Goal: Task Accomplishment & Management: Manage account settings

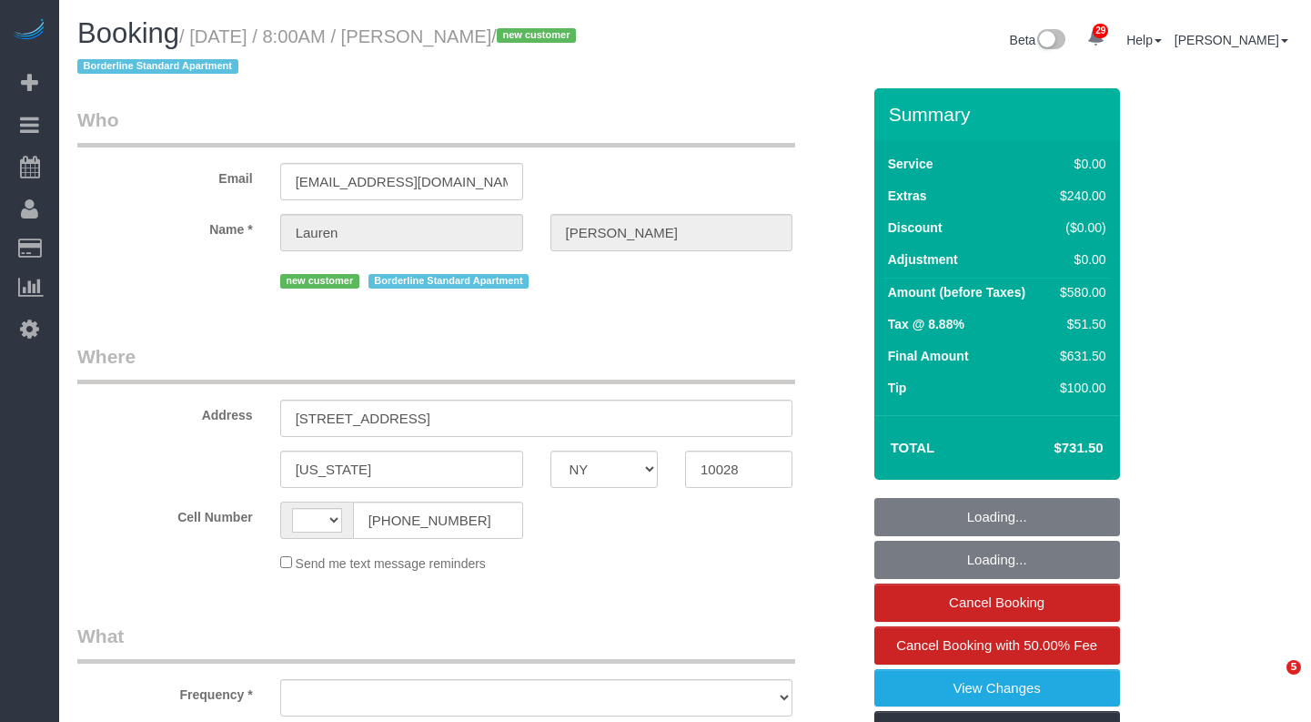
select select "NY"
select select "2"
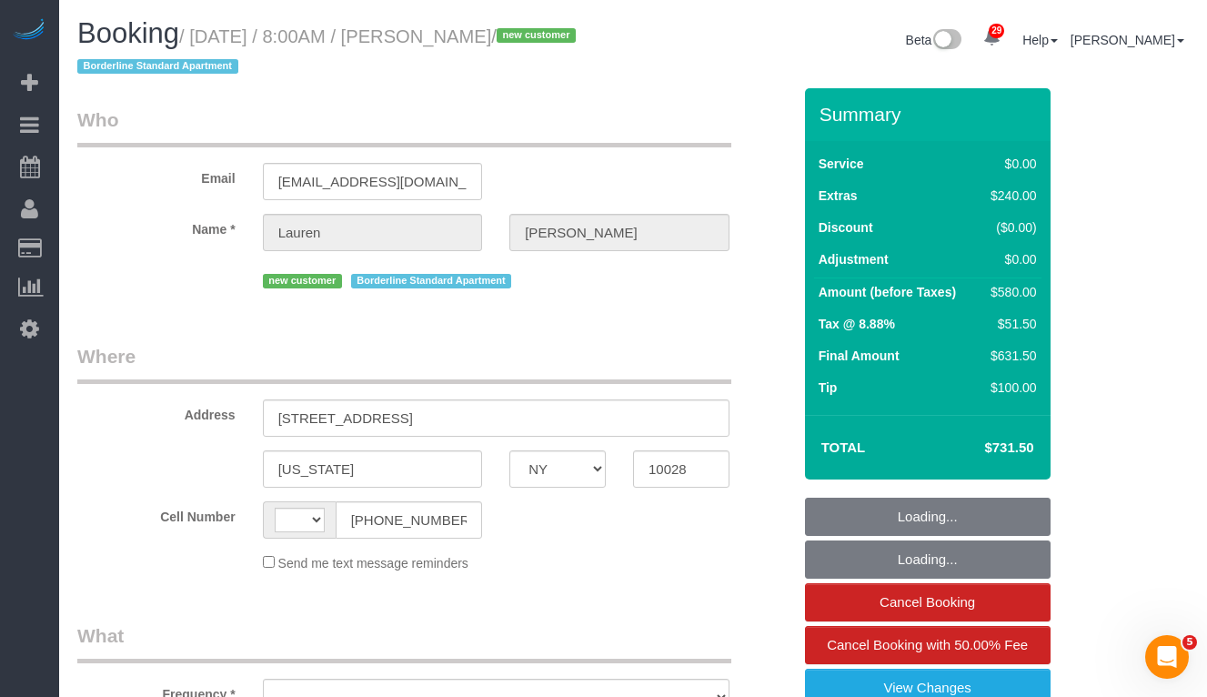
select select "string:[GEOGRAPHIC_DATA]"
select select "object:679"
select select "number:56"
select select "number:72"
select select "number:15"
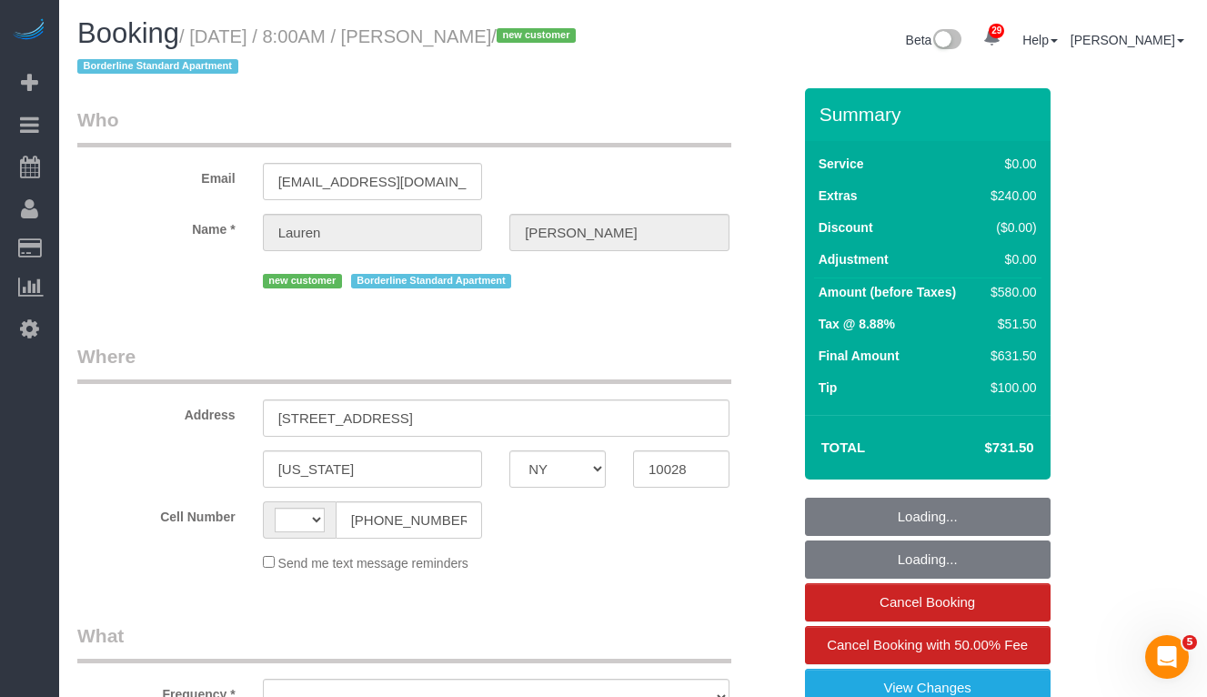
select select "number:6"
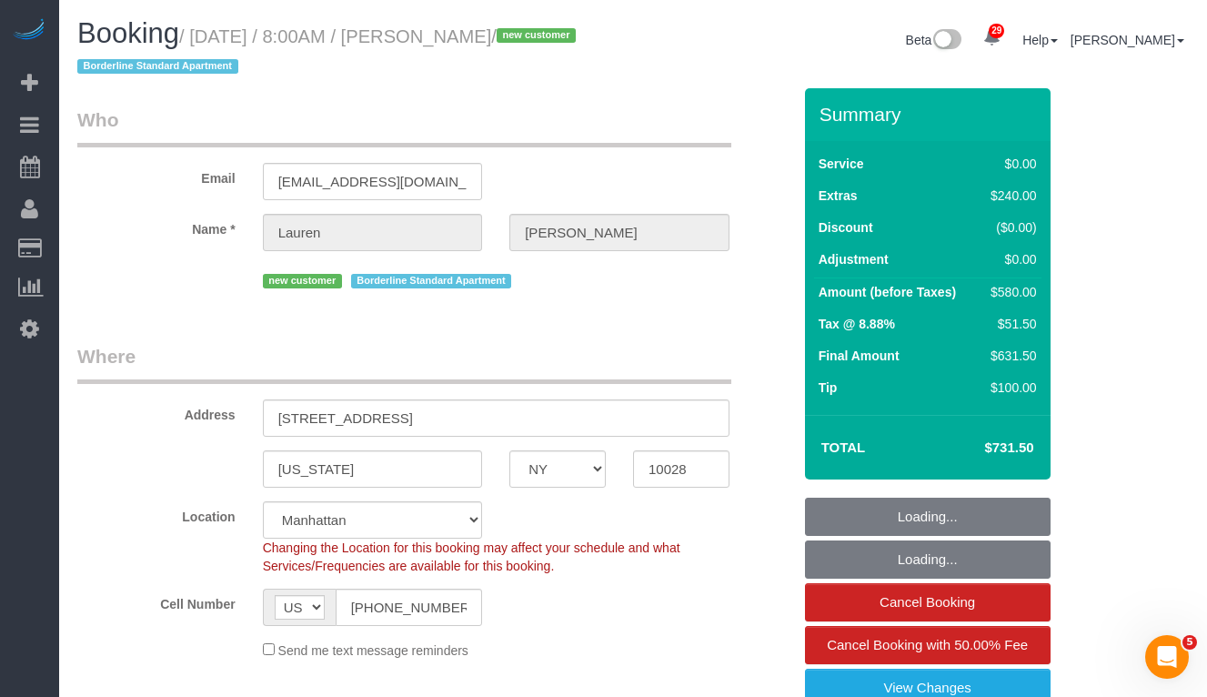
select select "object:1077"
select select "string:stripe-pm_1SBiTP4VGloSiKo7h6Y8x6lI"
select select "spot1"
select select "2"
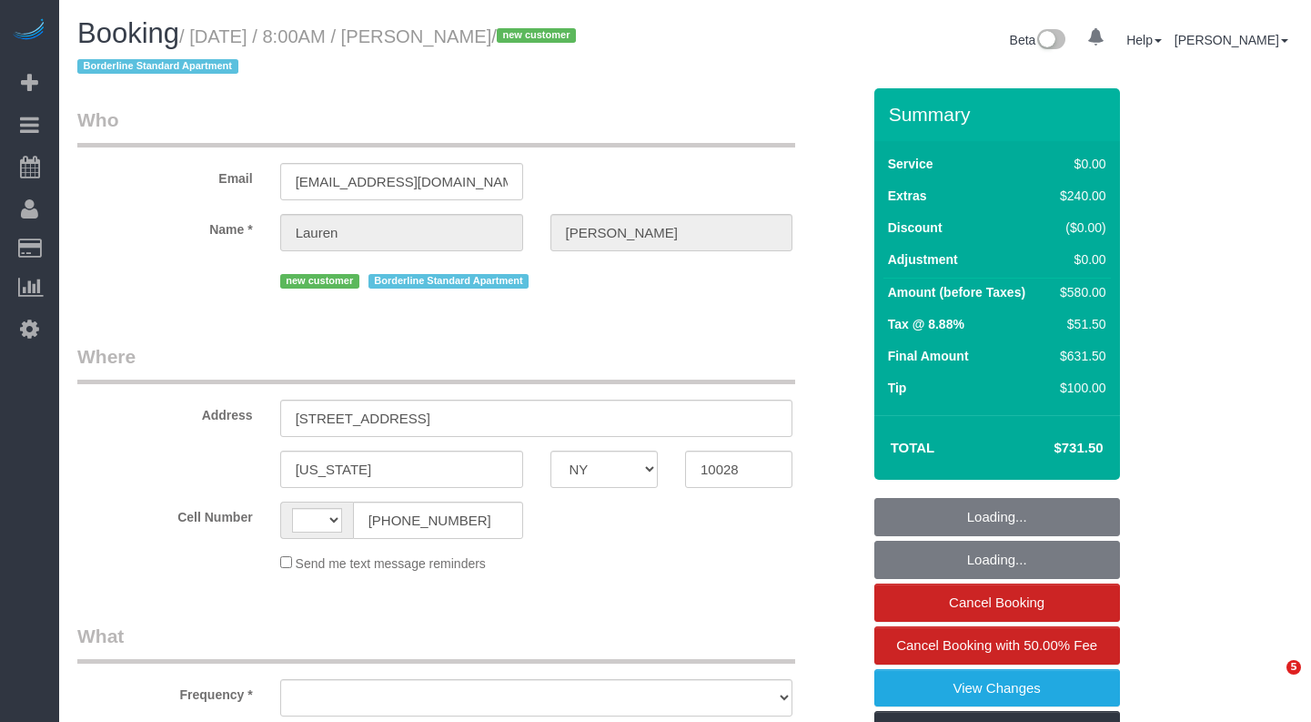
select select "NY"
select select "string:[GEOGRAPHIC_DATA]"
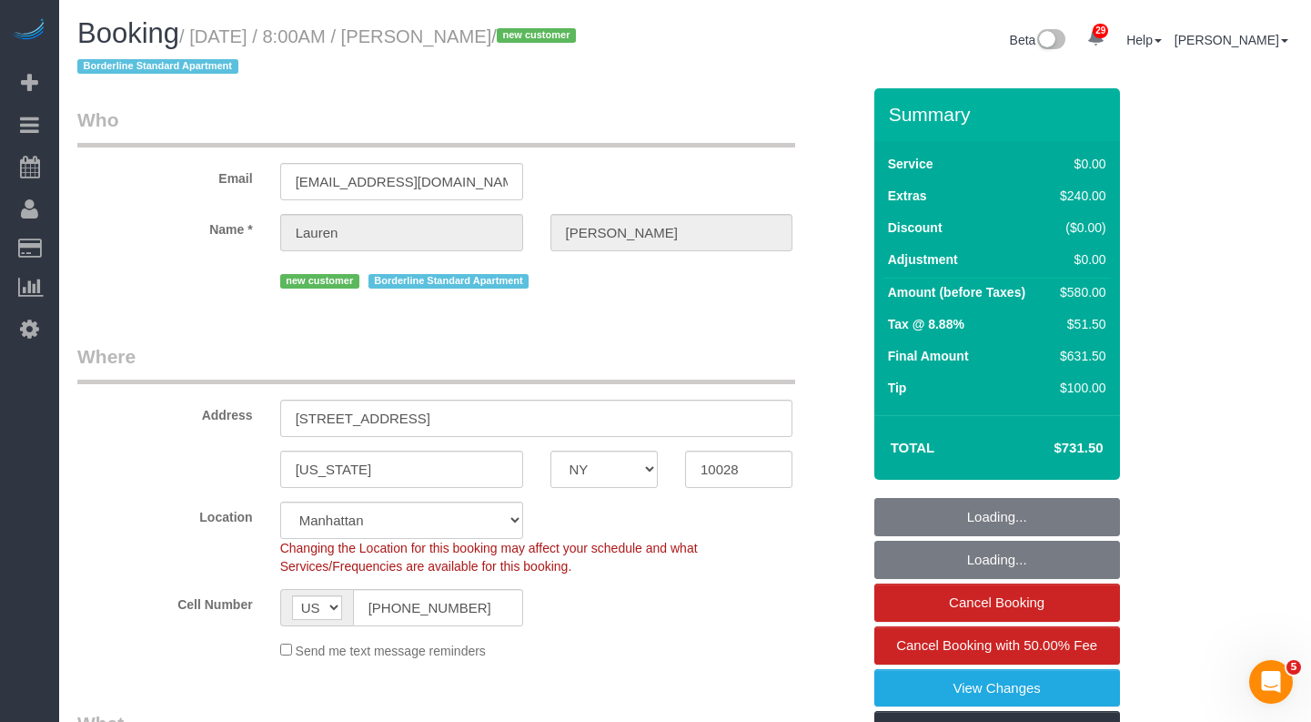
select select "object:825"
select select "spot1"
select select "number:56"
select select "number:72"
select select "number:15"
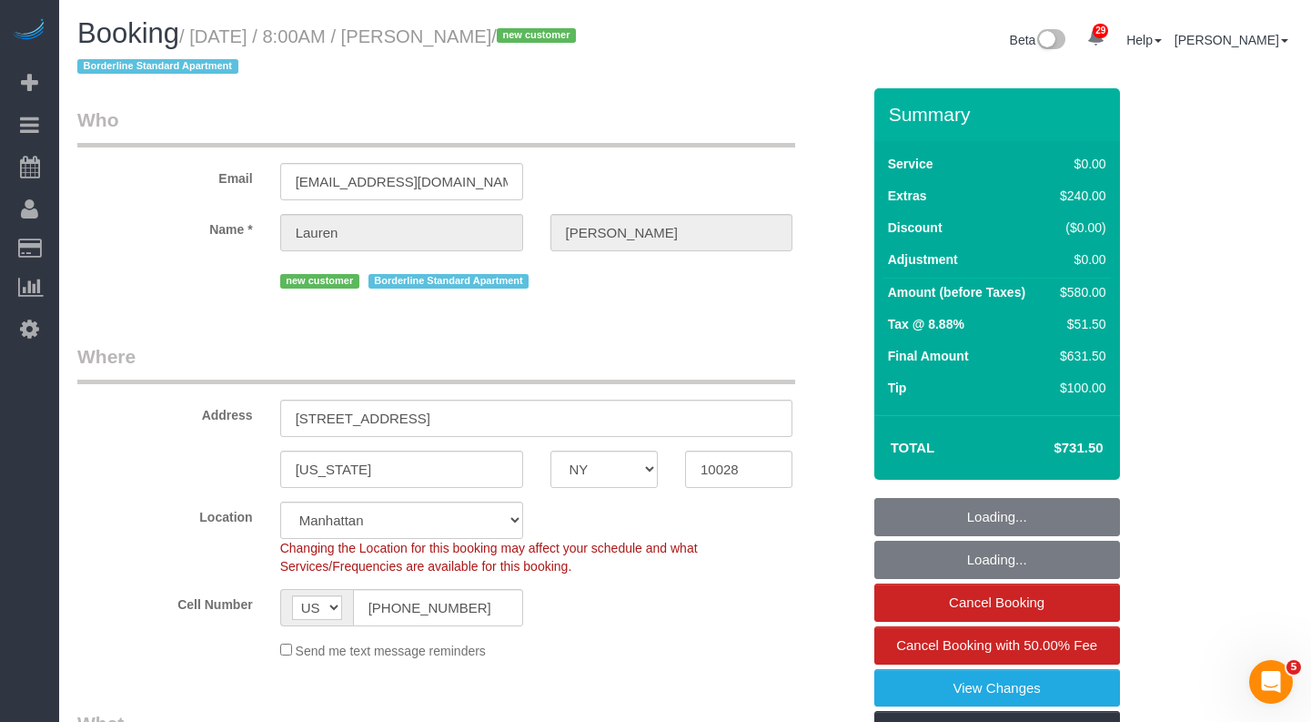
select select "number:6"
select select "object:1082"
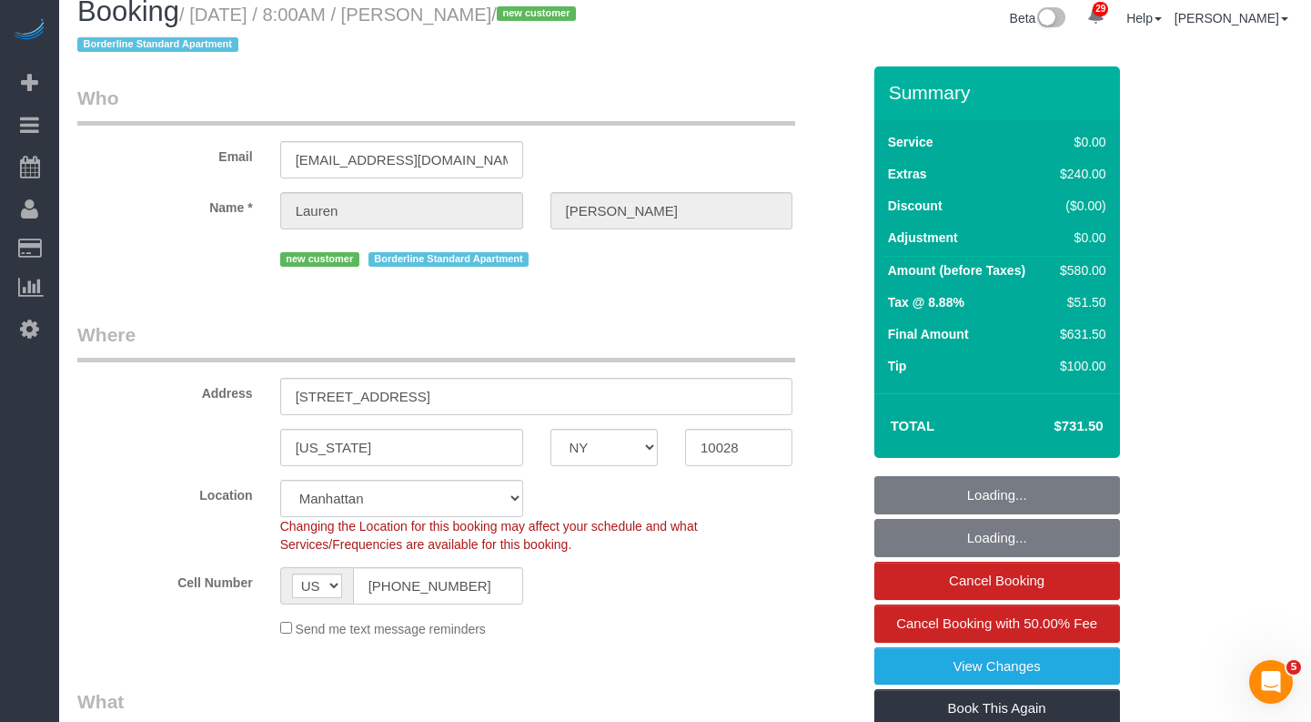
select select "string:stripe-pm_1SBiTP4VGloSiKo7h6Y8x6lI"
select select "2"
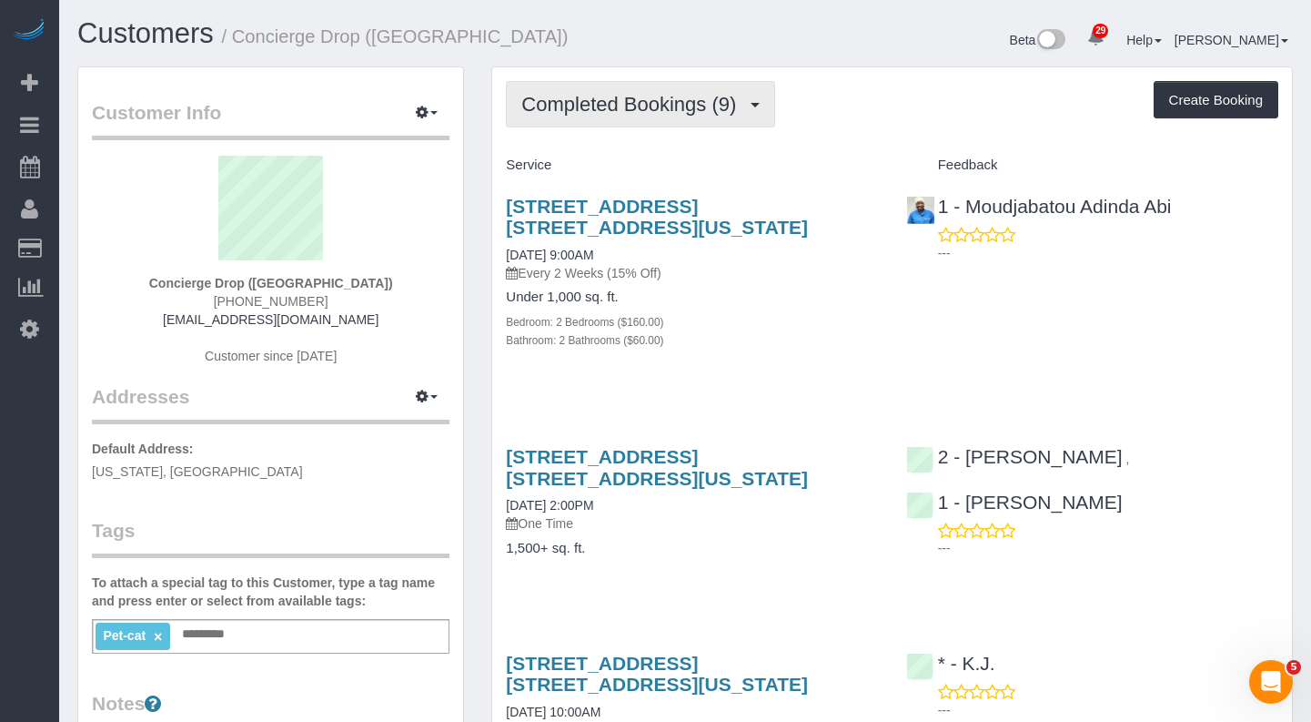
click at [631, 114] on span "Completed Bookings (9)" at bounding box center [633, 104] width 224 height 23
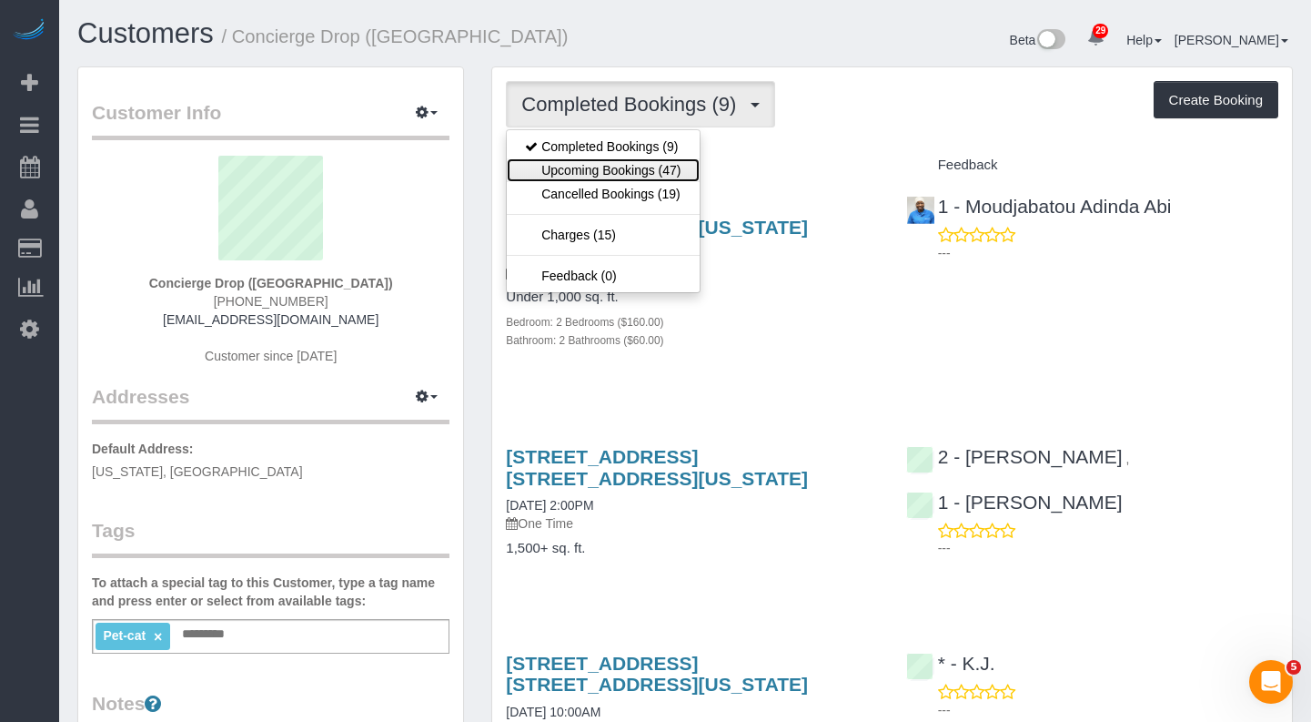
click at [618, 166] on link "Upcoming Bookings (47)" at bounding box center [603, 170] width 192 height 24
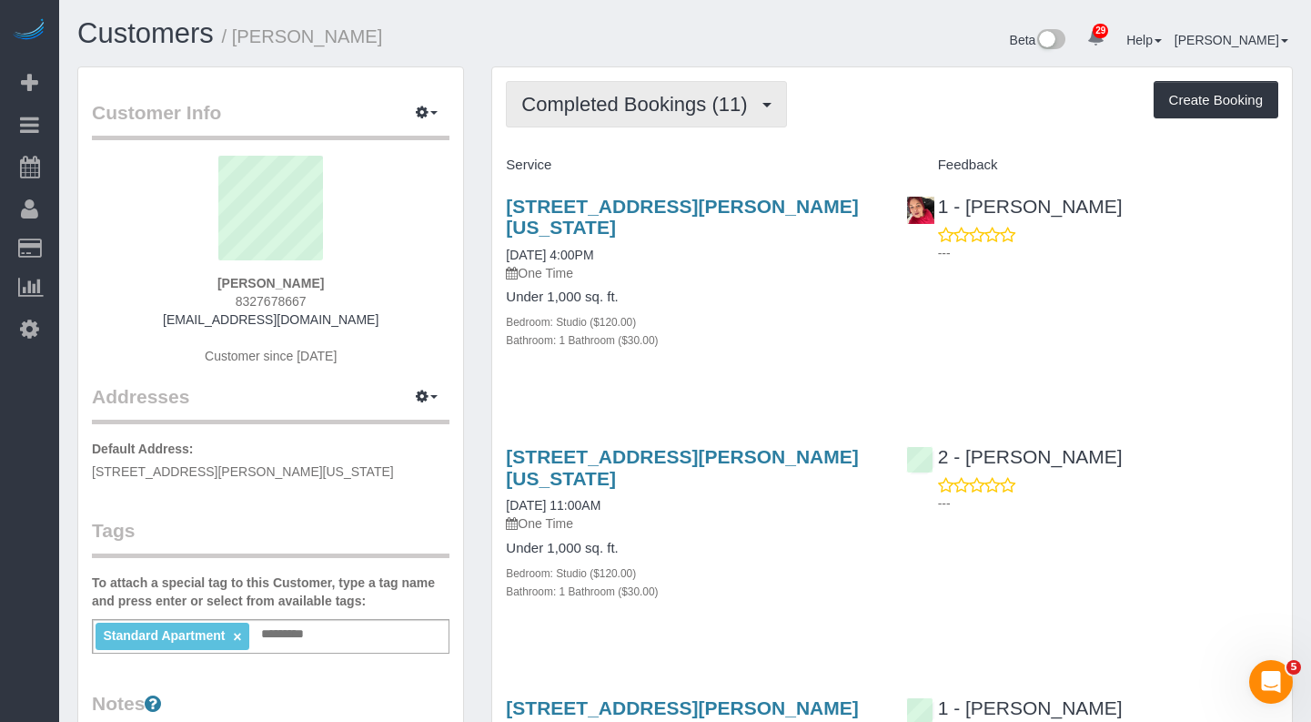
drag, startPoint x: 581, startPoint y: 91, endPoint x: 607, endPoint y: 159, distance: 73.2
click at [581, 93] on span "Completed Bookings (11)" at bounding box center [638, 104] width 235 height 23
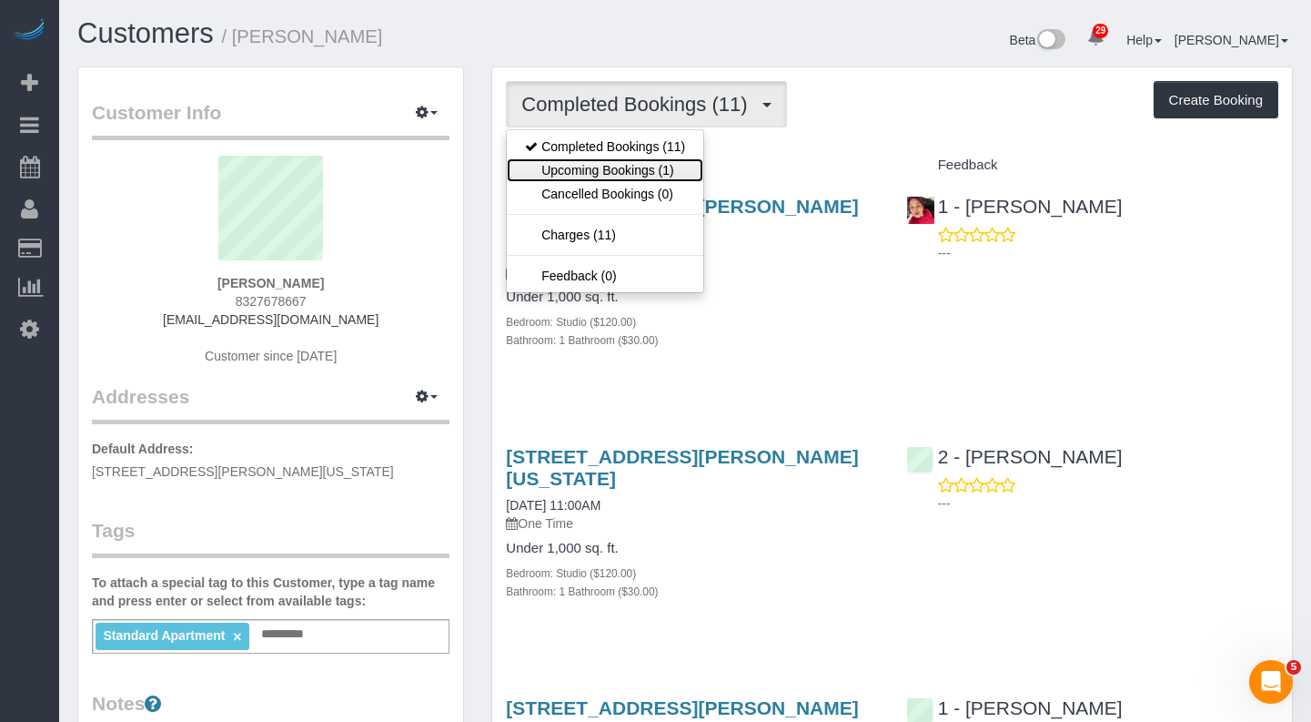
click at [609, 168] on link "Upcoming Bookings (1)" at bounding box center [605, 170] width 197 height 24
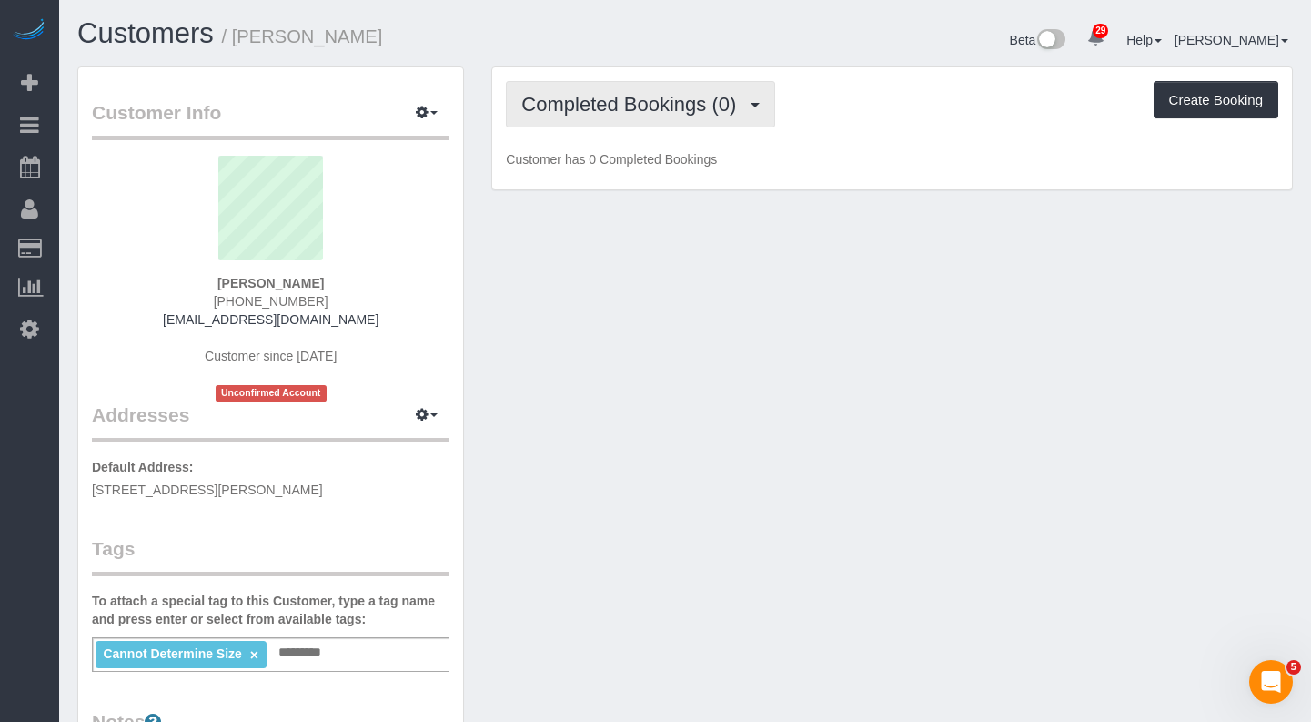
drag, startPoint x: 618, startPoint y: 107, endPoint x: 639, endPoint y: 163, distance: 59.3
click at [618, 107] on span "Completed Bookings (0)" at bounding box center [633, 104] width 224 height 23
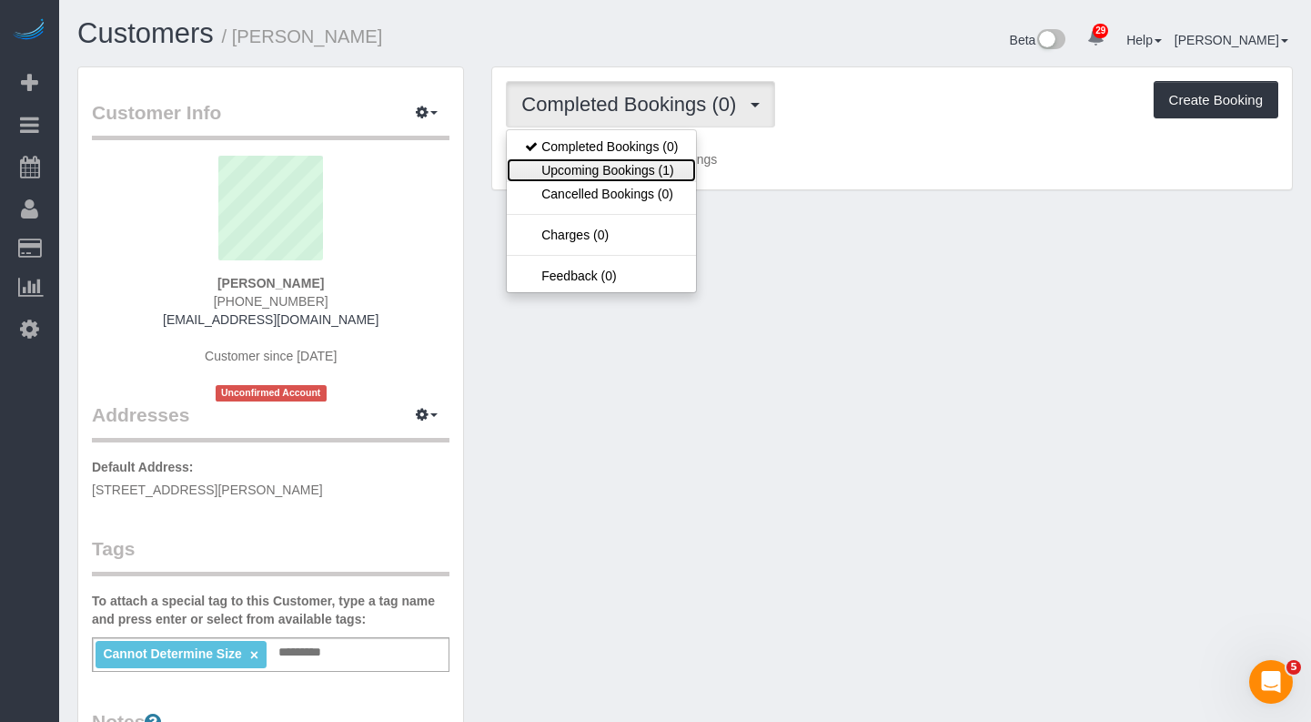
click at [641, 177] on link "Upcoming Bookings (1)" at bounding box center [601, 170] width 189 height 24
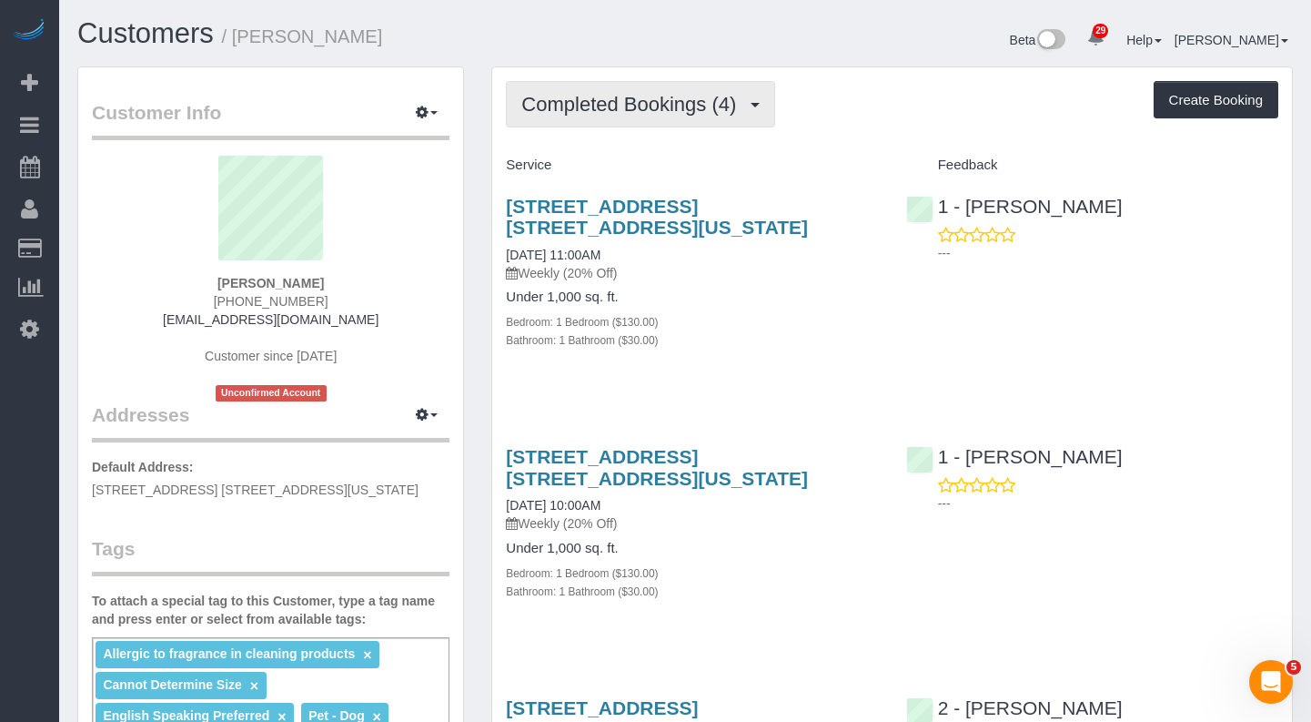
click at [651, 107] on span "Completed Bookings (4)" at bounding box center [633, 104] width 224 height 23
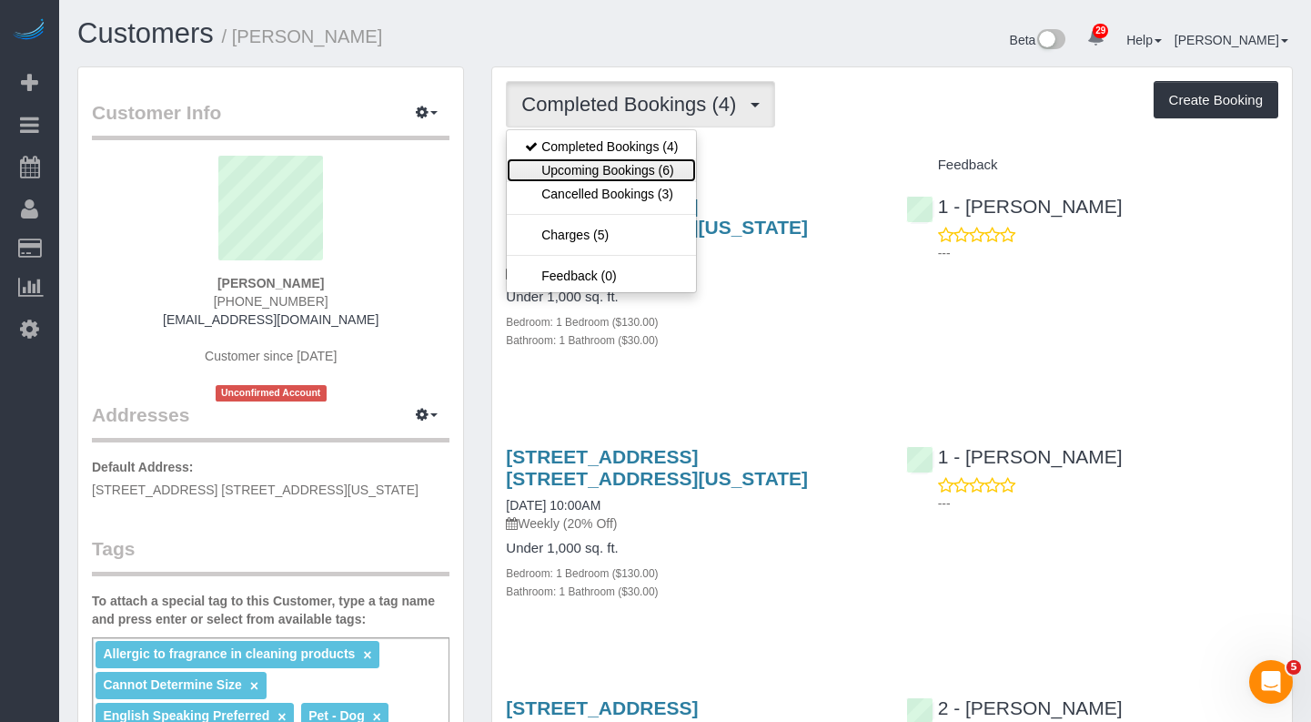
click at [635, 165] on link "Upcoming Bookings (6)" at bounding box center [601, 170] width 189 height 24
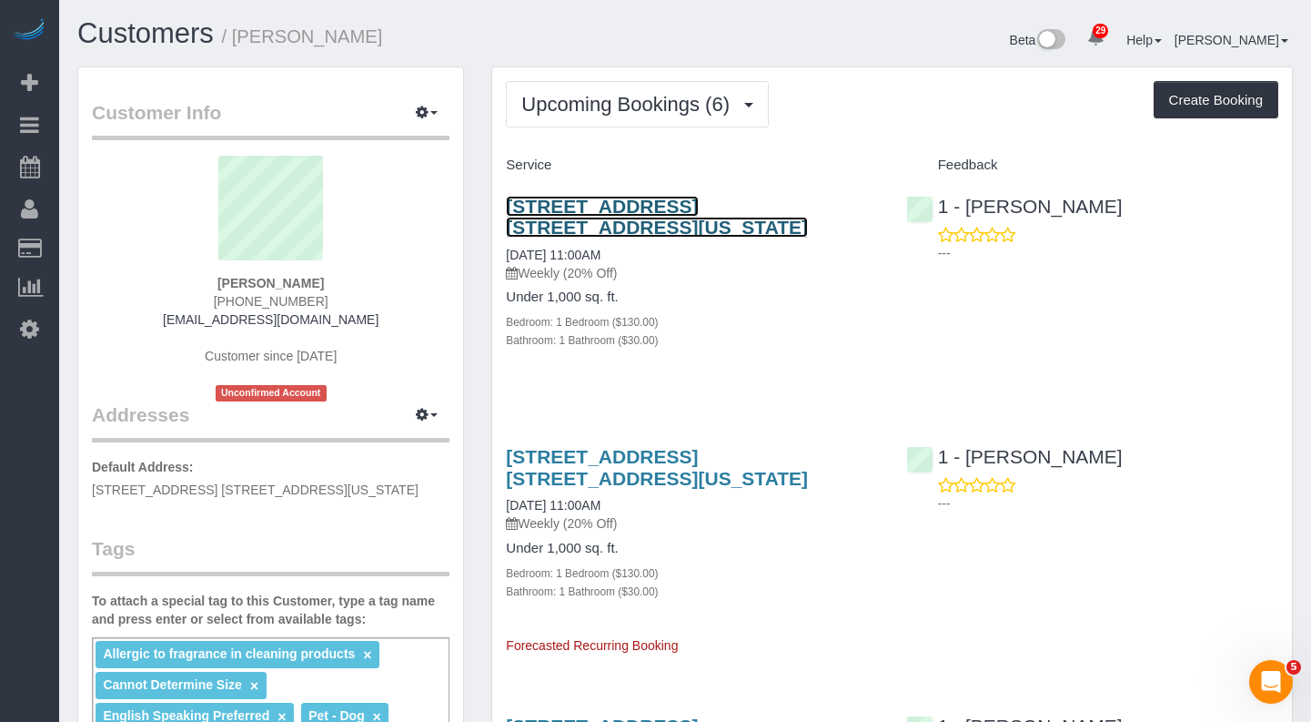
click at [543, 212] on link "7 East 85th Street, Apt. 6d, New York, NY 10028" at bounding box center [657, 217] width 302 height 42
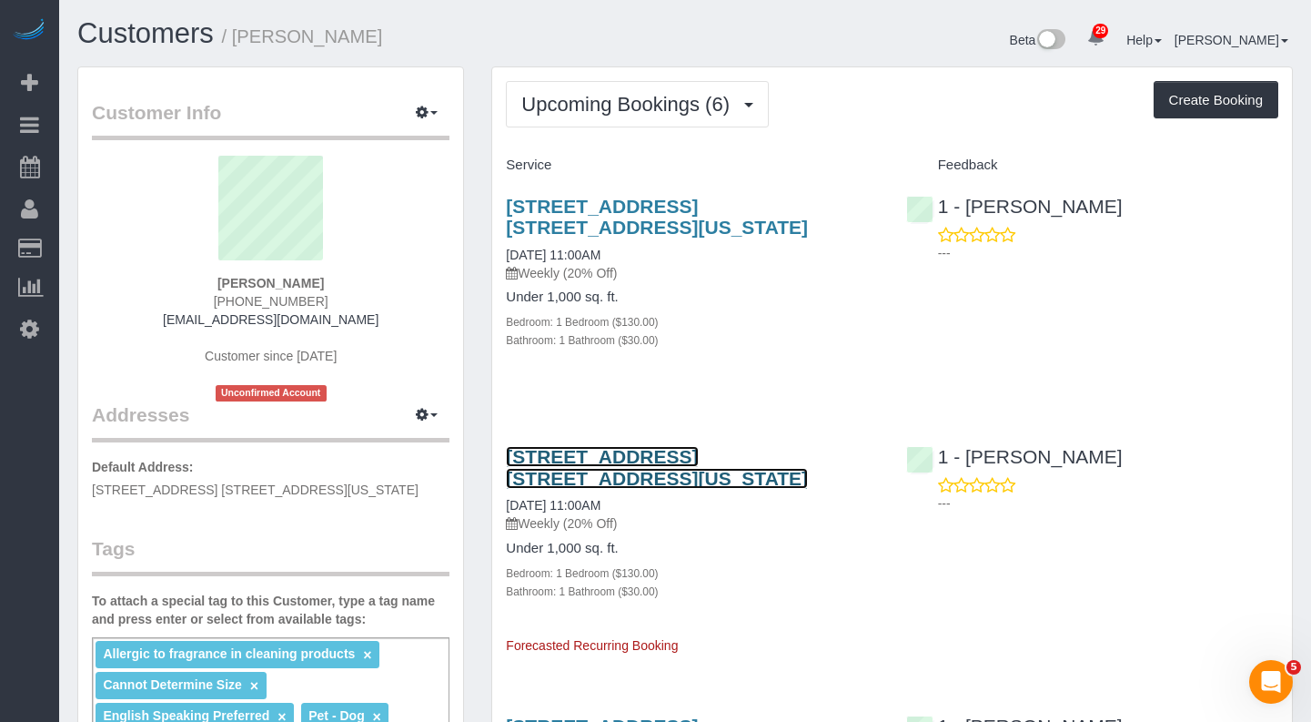
click at [569, 455] on link "7 East 85th Street, Apt. 6d, New York, NY 10028" at bounding box center [657, 467] width 302 height 42
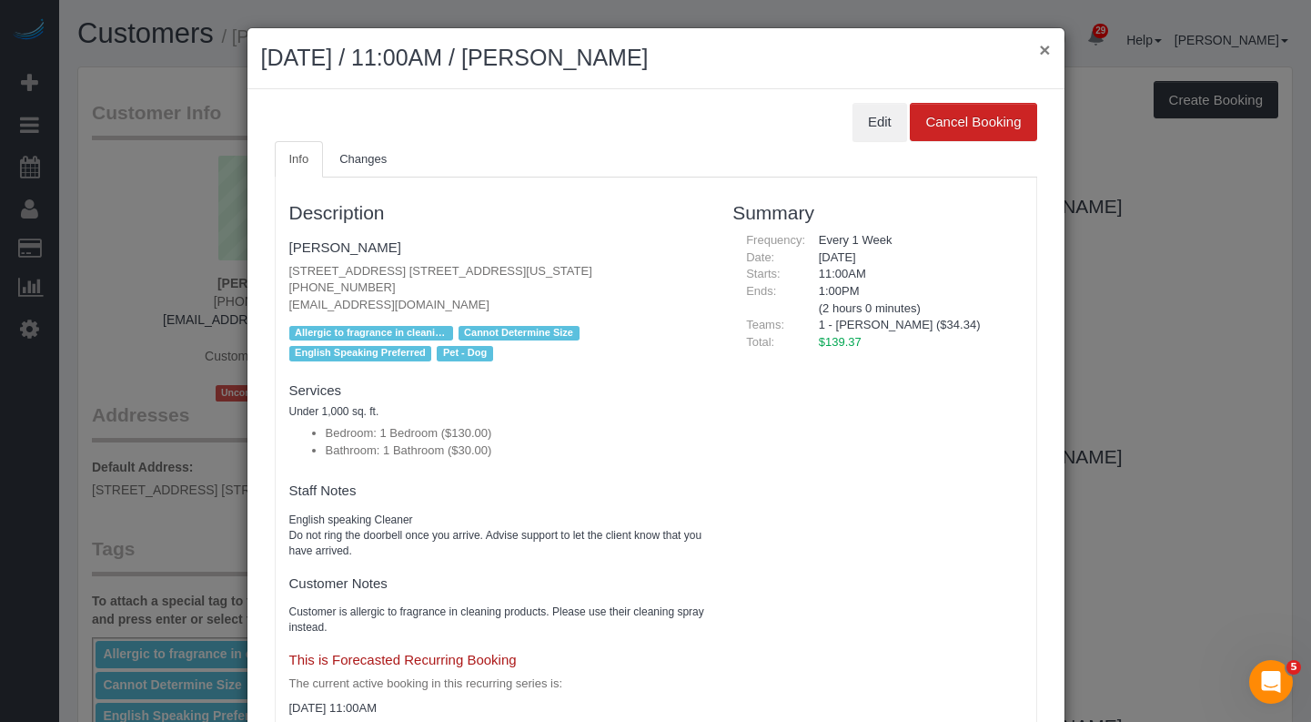
click at [1049, 49] on button "×" at bounding box center [1044, 49] width 11 height 19
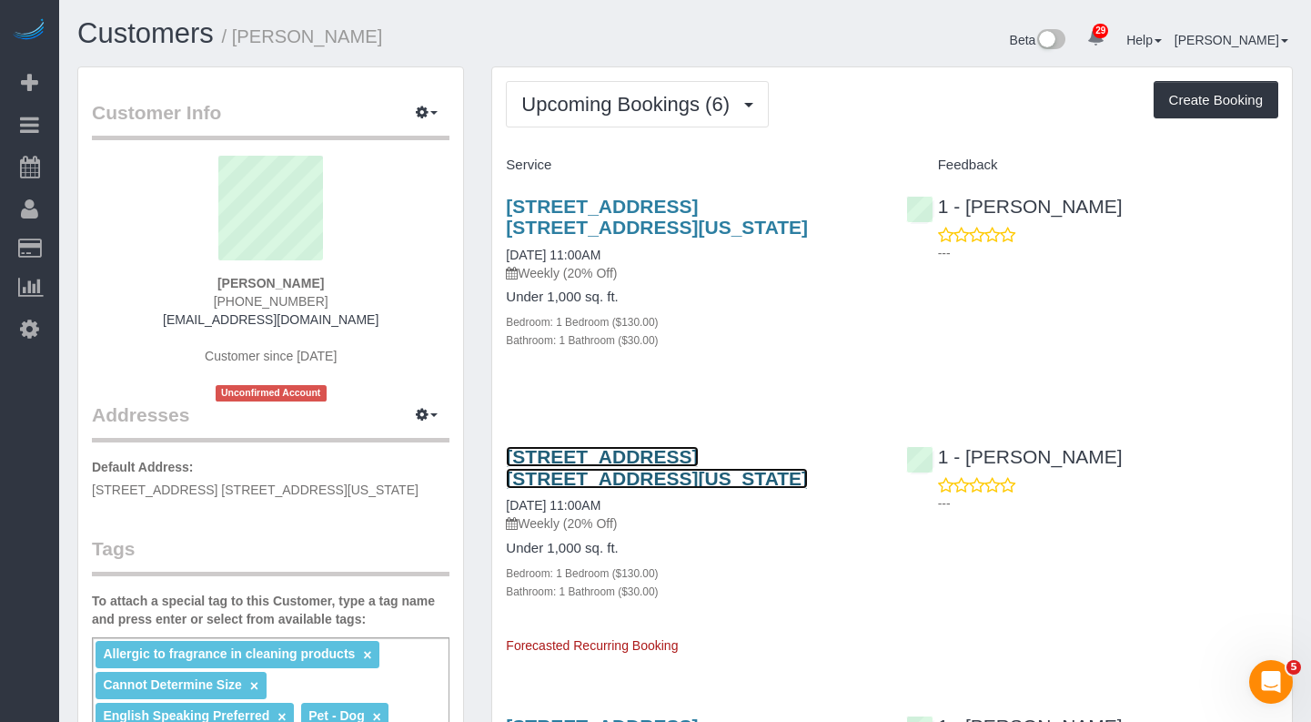
click at [554, 460] on link "7 East 85th Street, Apt. 6d, New York, NY 10028" at bounding box center [657, 467] width 302 height 42
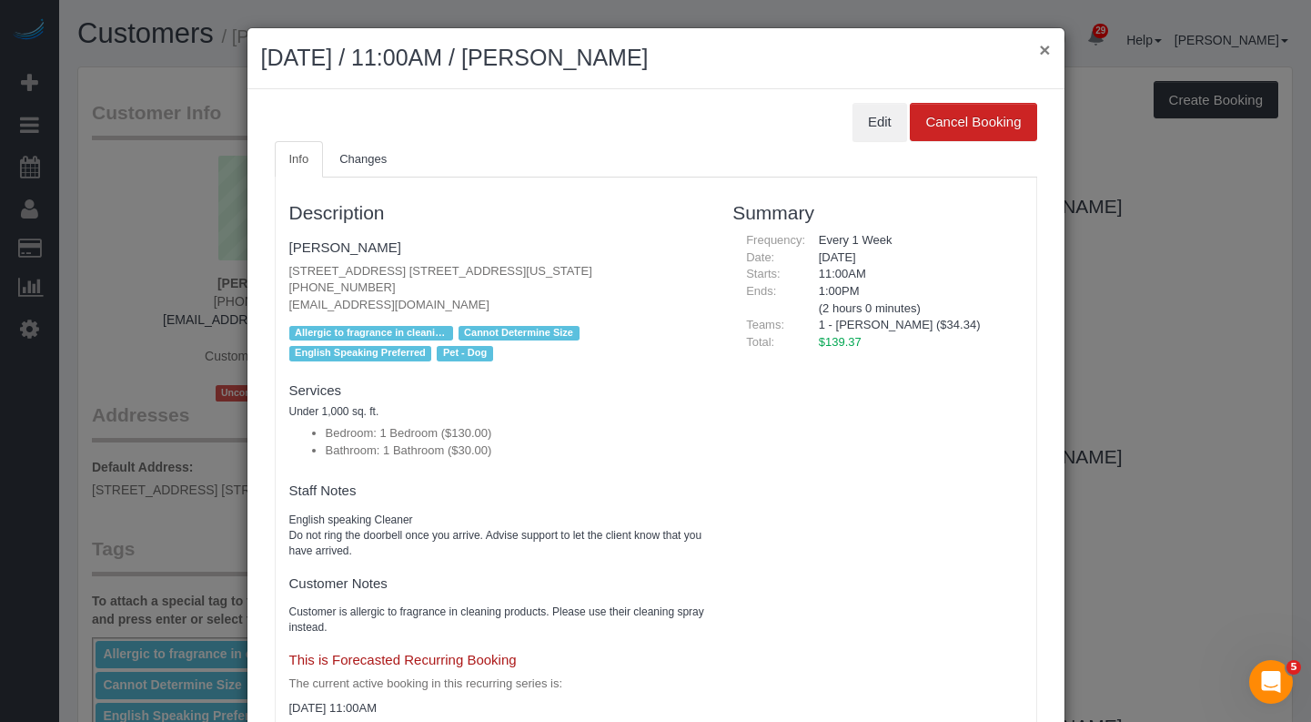
click at [1043, 56] on button "×" at bounding box center [1044, 49] width 11 height 19
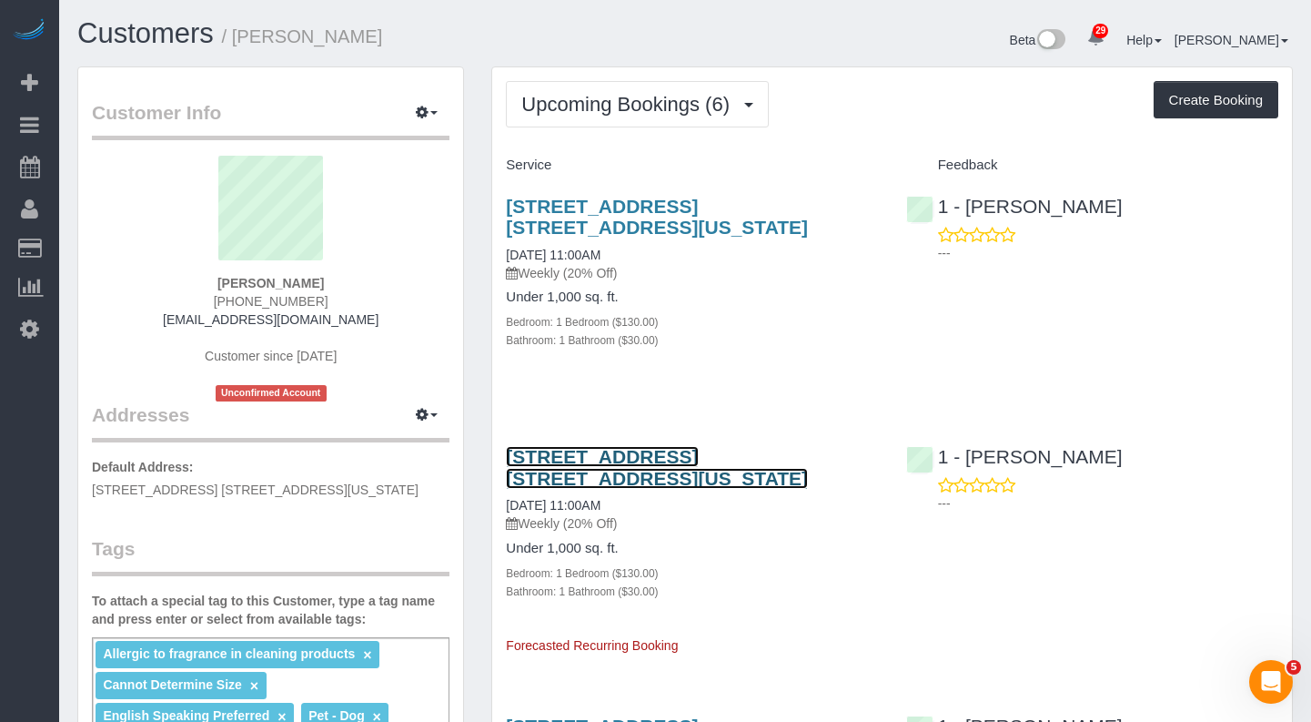
click at [536, 451] on link "7 East 85th Street, Apt. 6d, New York, NY 10028" at bounding box center [657, 467] width 302 height 42
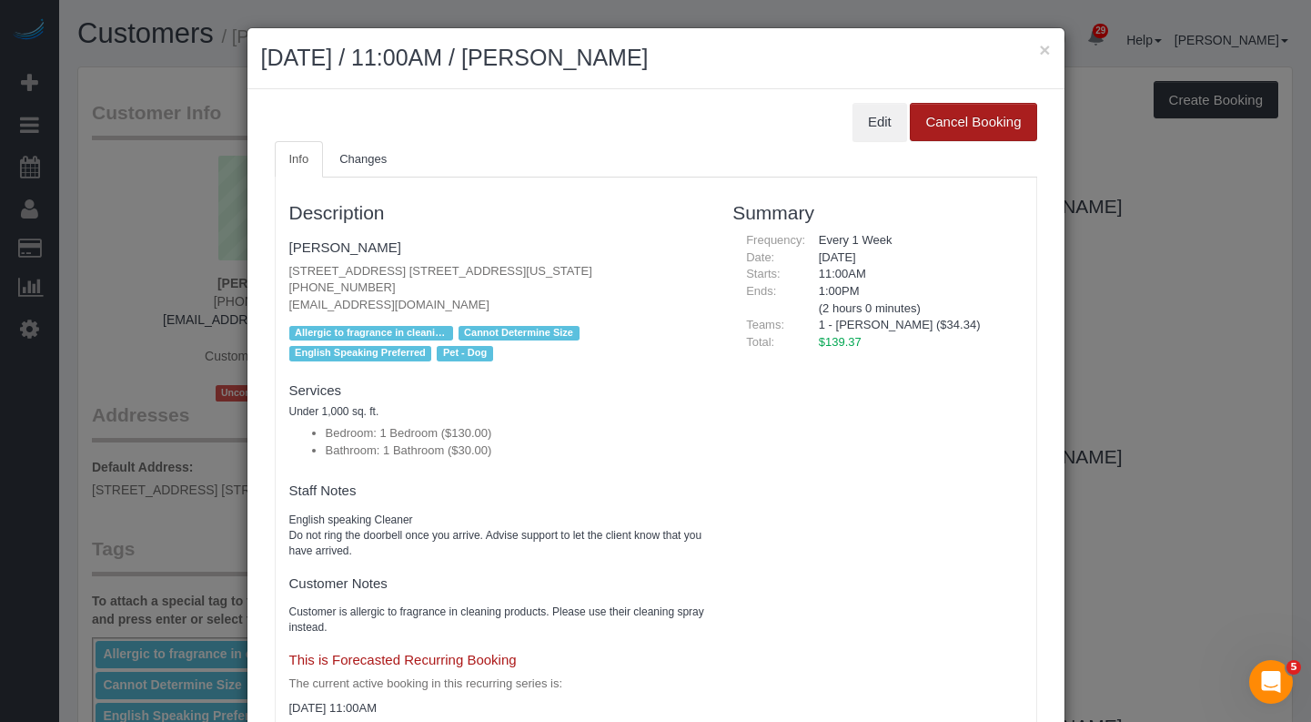
click at [974, 129] on button "Cancel Booking" at bounding box center [973, 122] width 126 height 38
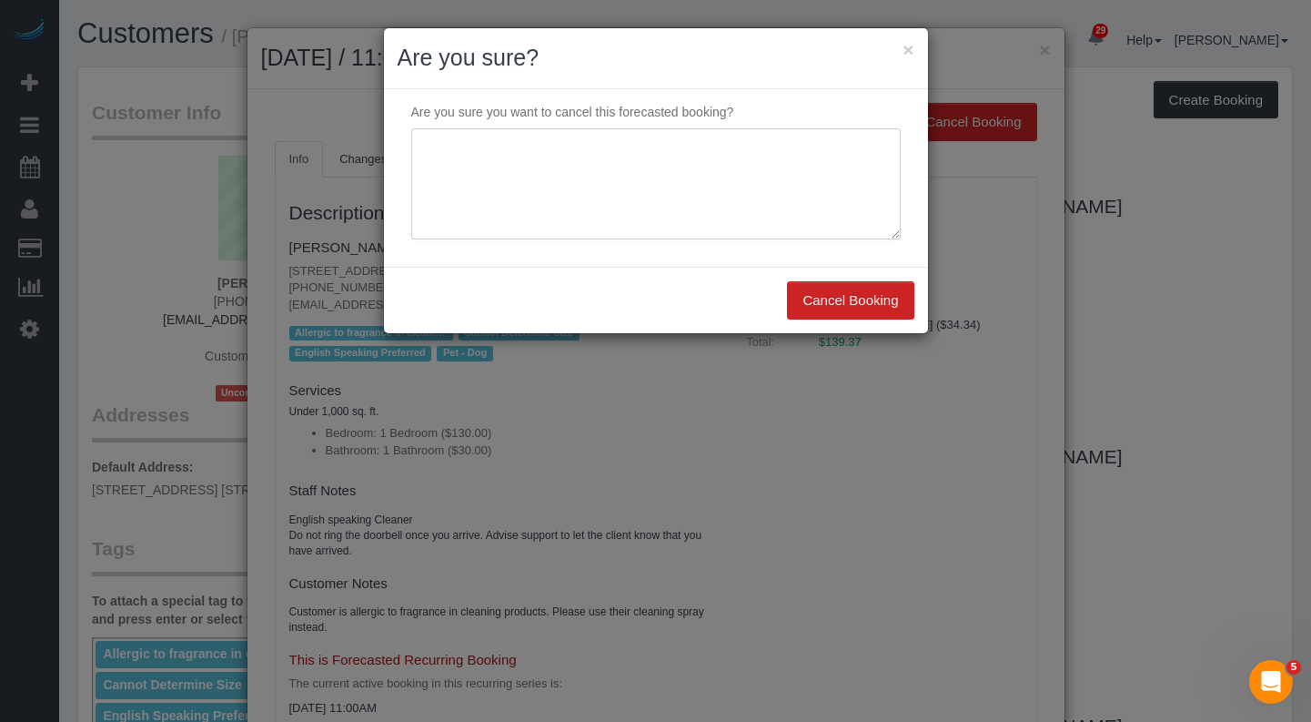
click at [601, 180] on textarea at bounding box center [656, 183] width 490 height 111
type textarea "Customer's out of town"
click at [840, 308] on button "Cancel Booking" at bounding box center [850, 300] width 126 height 38
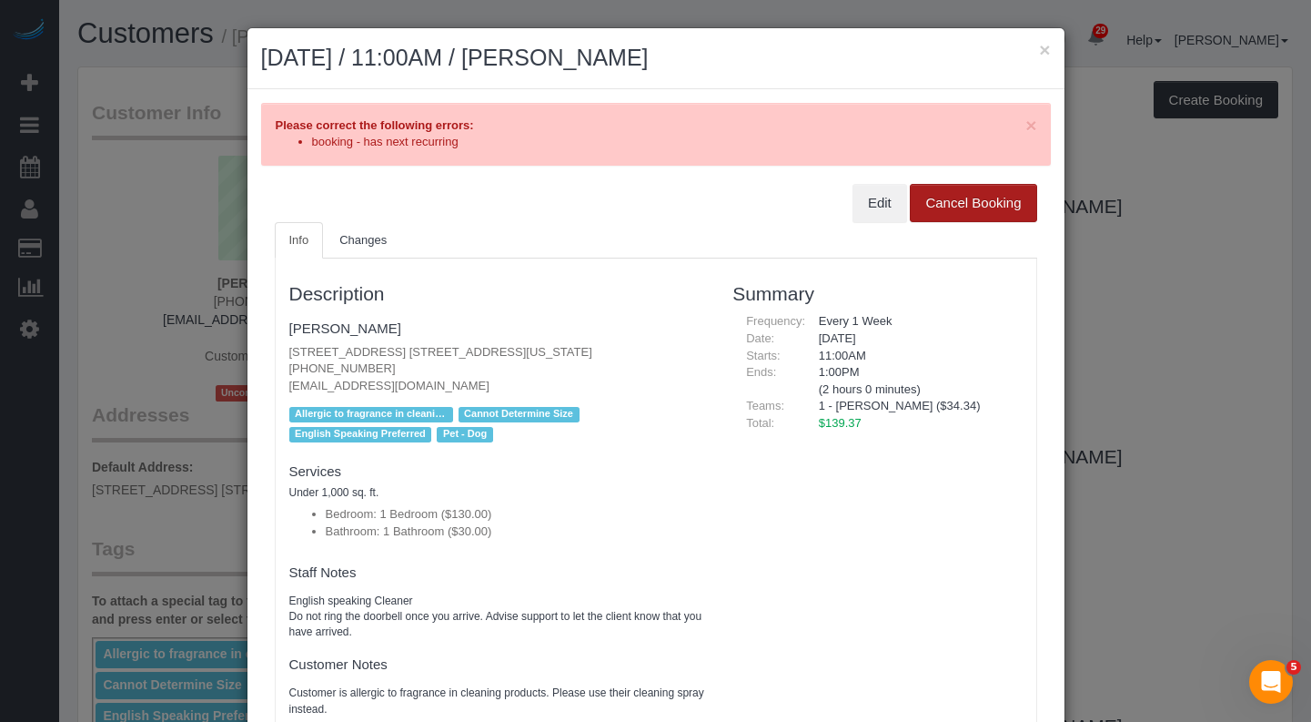
click at [966, 212] on button "Cancel Booking" at bounding box center [973, 203] width 126 height 38
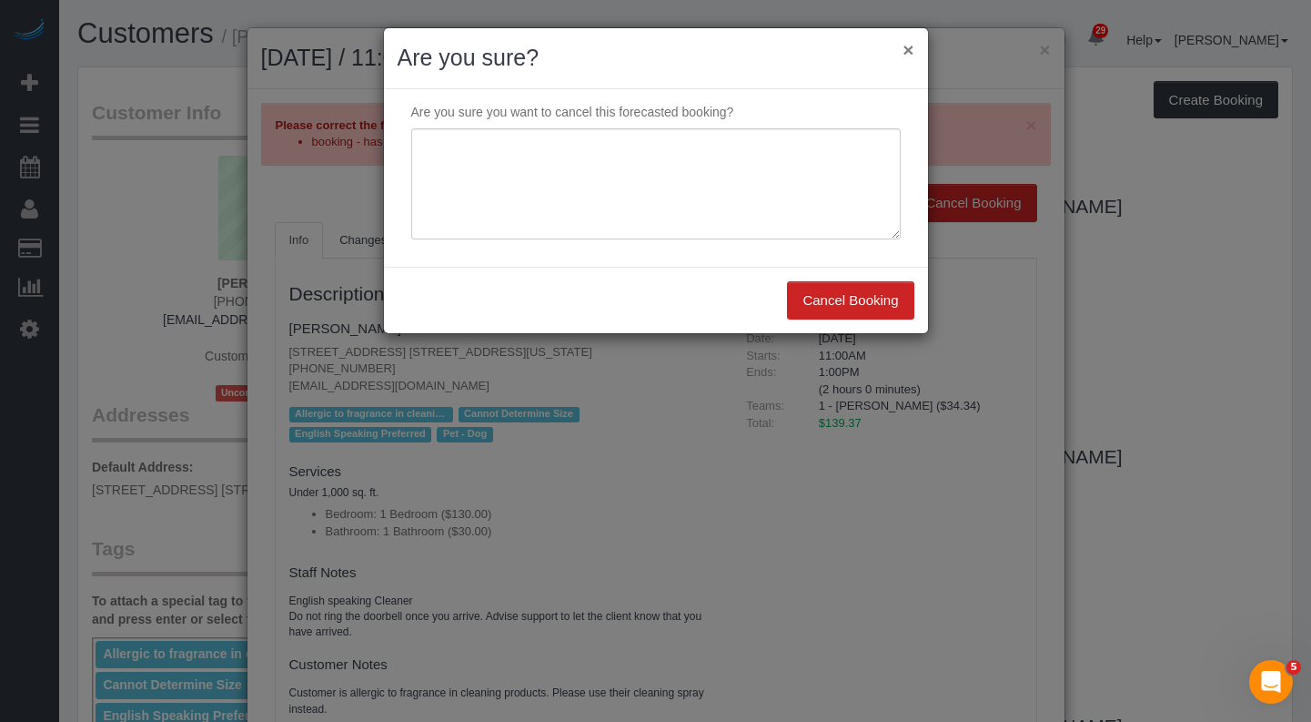
click at [910, 51] on button "×" at bounding box center [908, 49] width 11 height 19
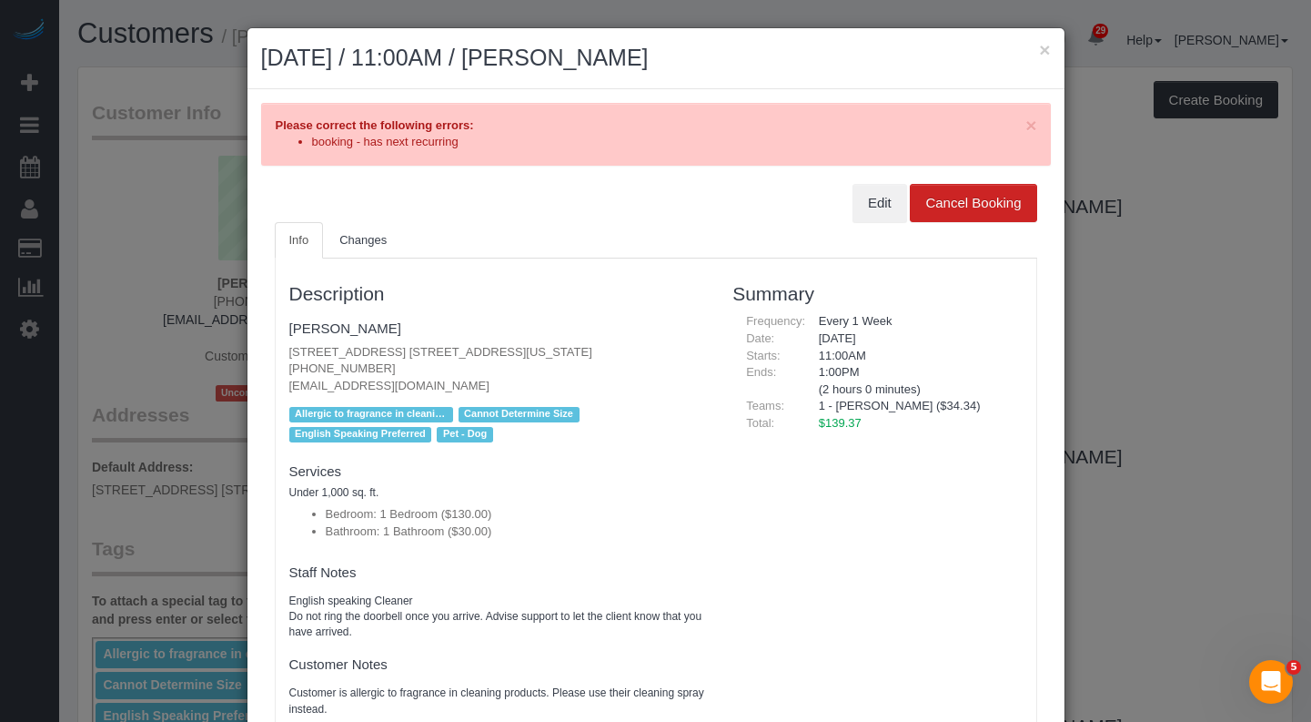
click at [1036, 52] on h2 "October 07, 2025 / 11:00AM / Kelly McKenna" at bounding box center [656, 58] width 790 height 33
click at [1042, 52] on button "×" at bounding box center [1044, 49] width 11 height 19
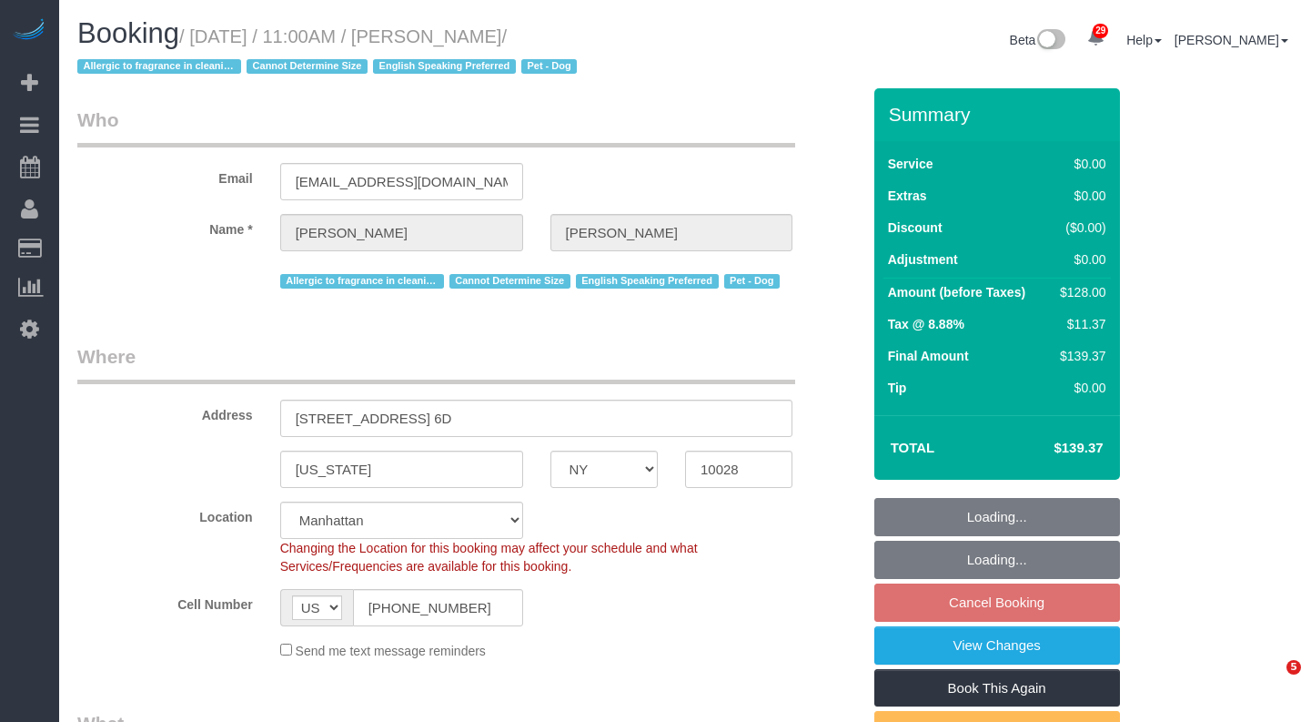
select select "NY"
select select "1"
select select "spot4"
select select "number:57"
select select "number:76"
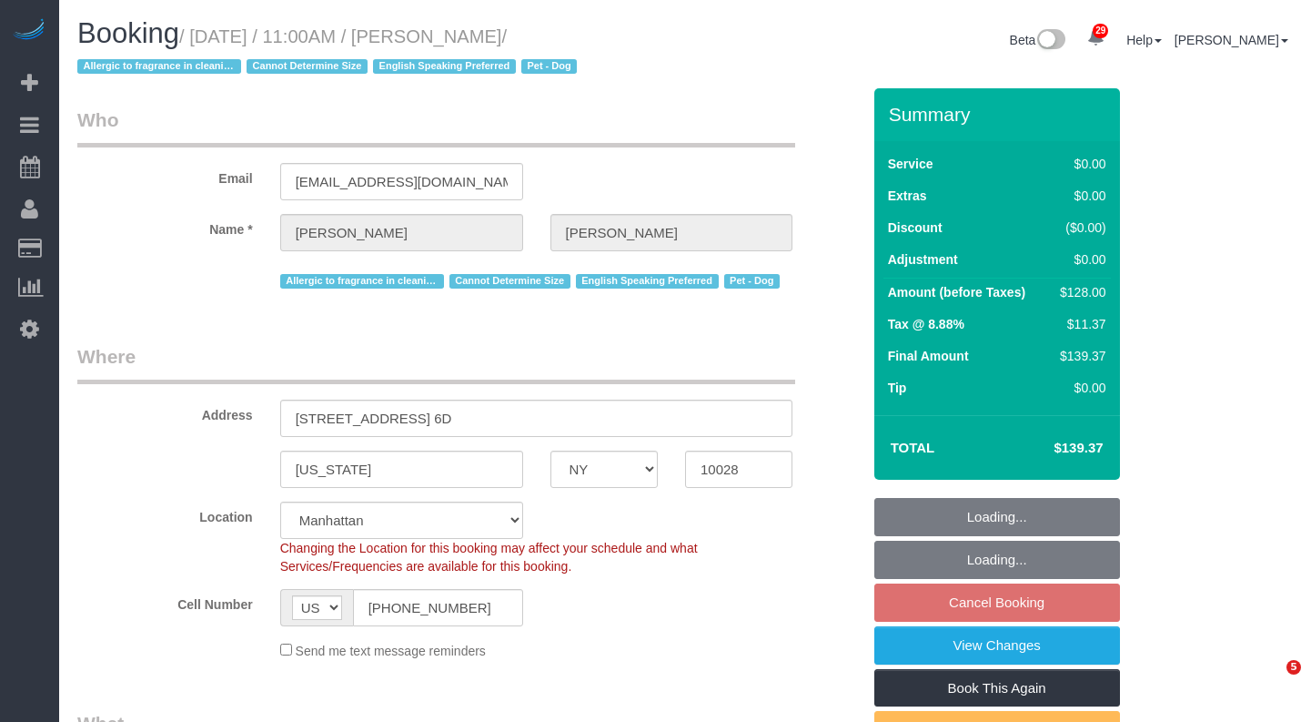
select select "number:13"
select select "number:5"
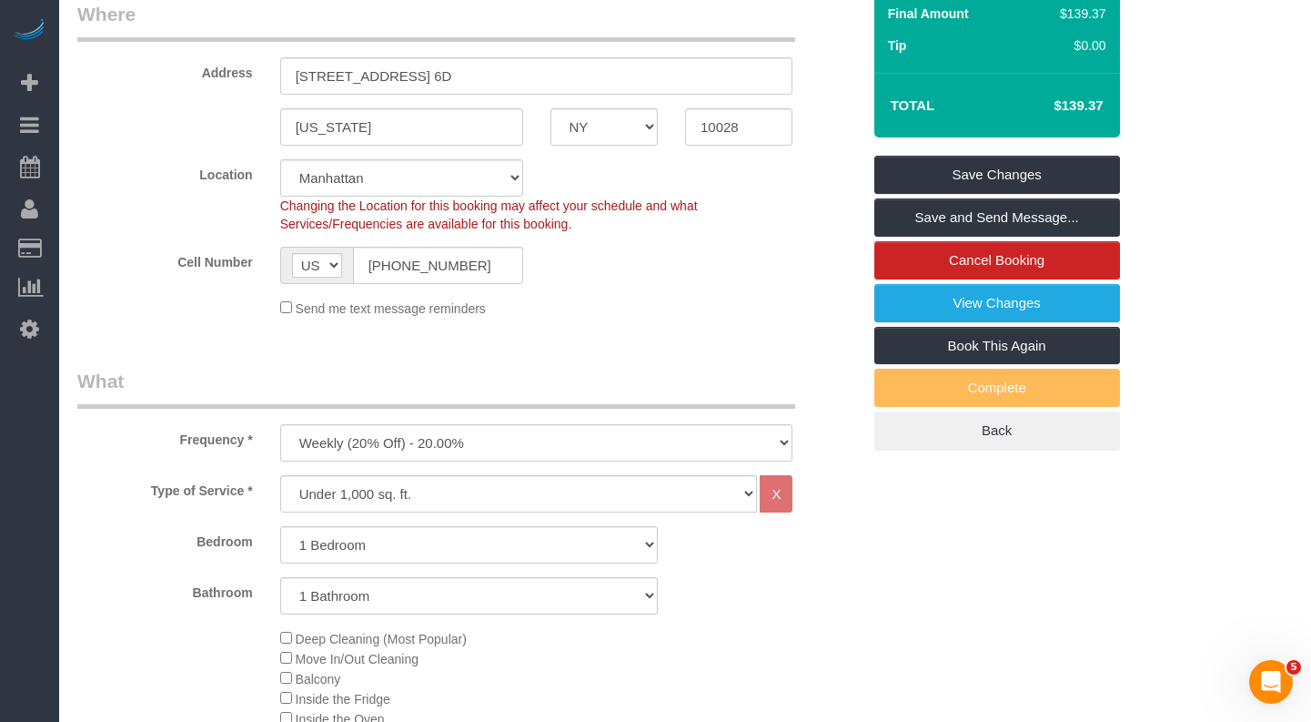
scroll to position [349, 0]
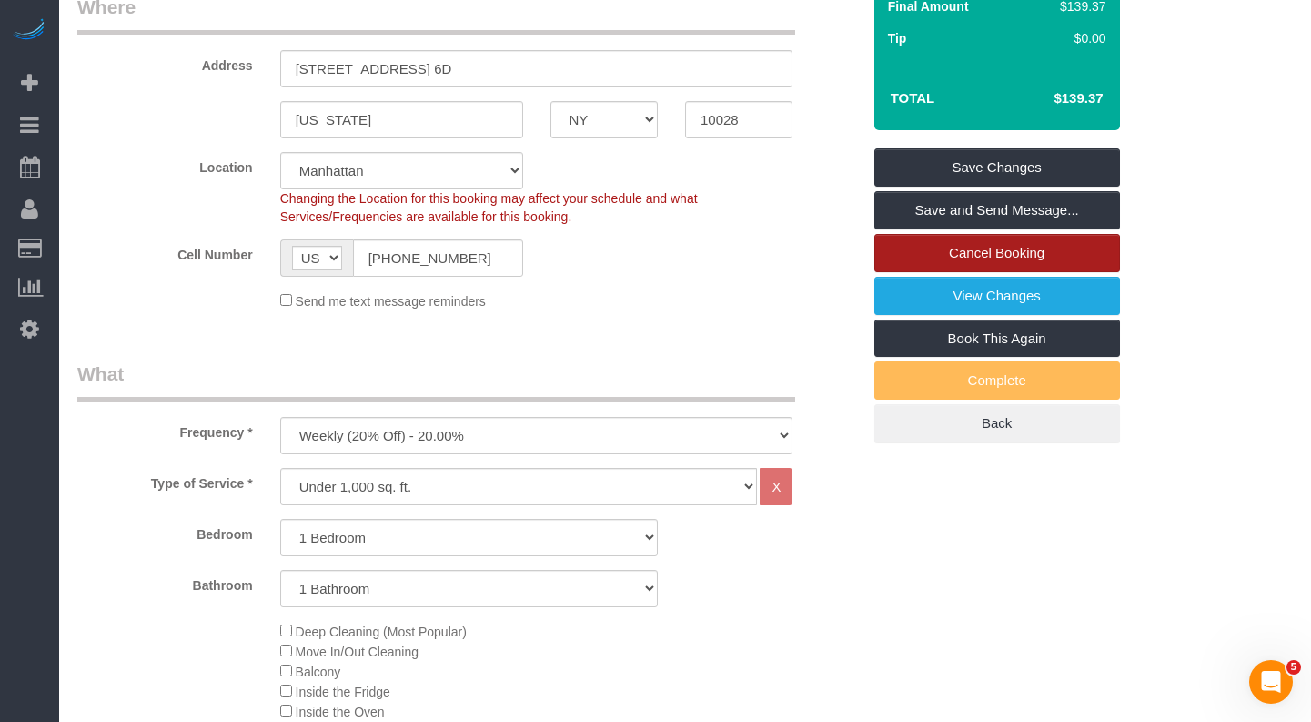
click at [913, 256] on link "Cancel Booking" at bounding box center [997, 253] width 246 height 38
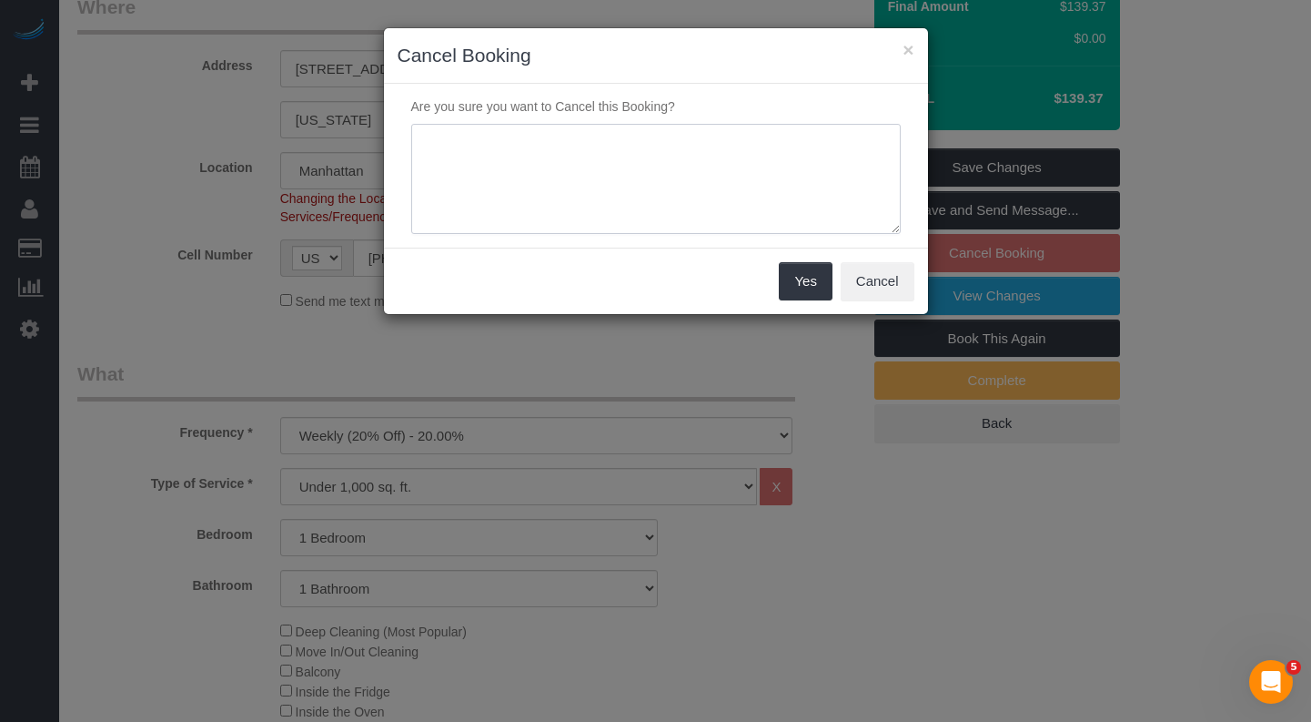
click at [565, 154] on textarea at bounding box center [656, 179] width 490 height 111
drag, startPoint x: 528, startPoint y: 140, endPoint x: 322, endPoint y: 124, distance: 206.3
click at [322, 124] on div "× Cancel Booking Are you sure you want to Cancel this Booking? Yes Cancel" at bounding box center [655, 361] width 1311 height 722
click at [702, 185] on textarea at bounding box center [656, 179] width 490 height 111
type textarea "The customer is out of town"
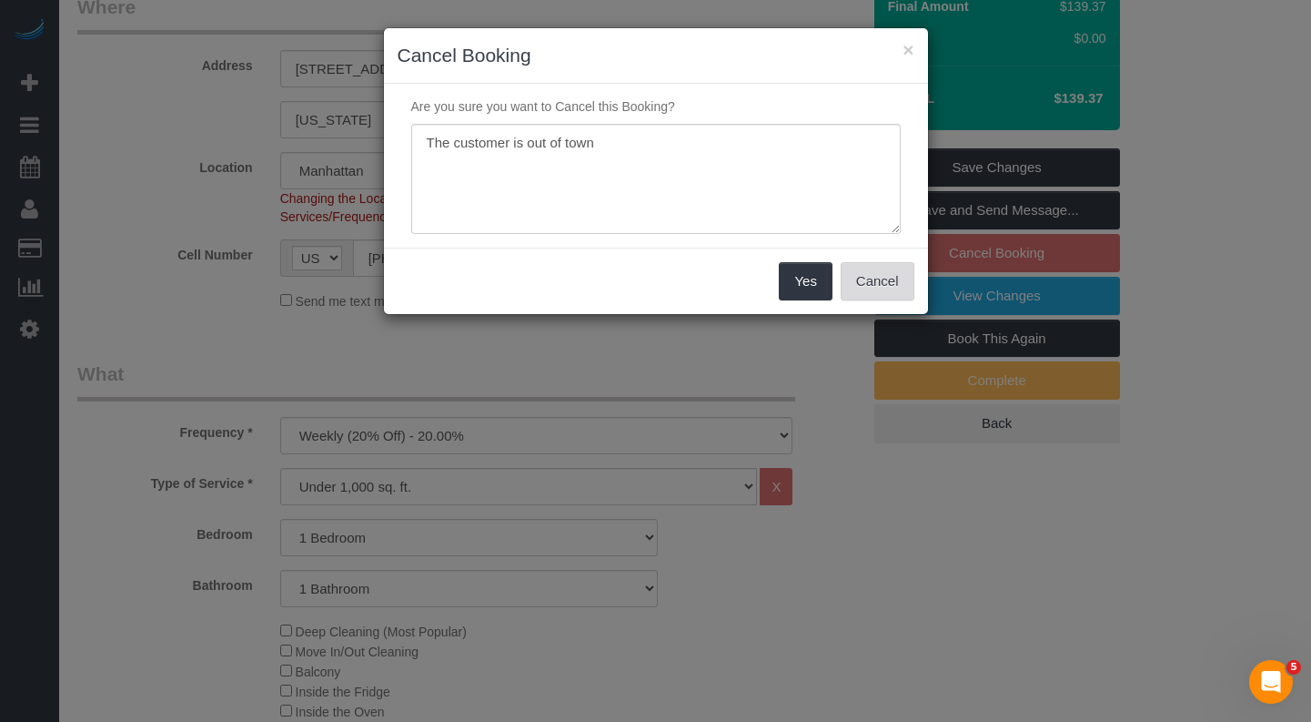
click at [867, 284] on button "Cancel" at bounding box center [878, 281] width 74 height 38
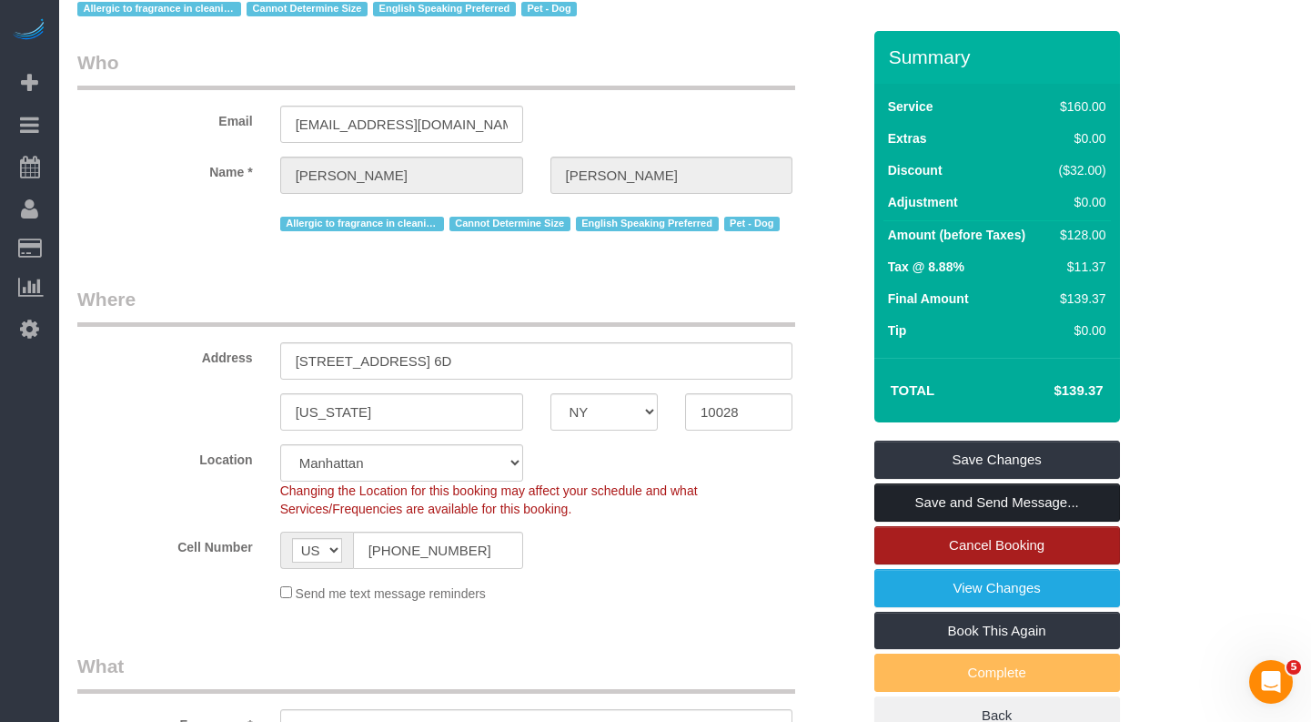
scroll to position [143, 0]
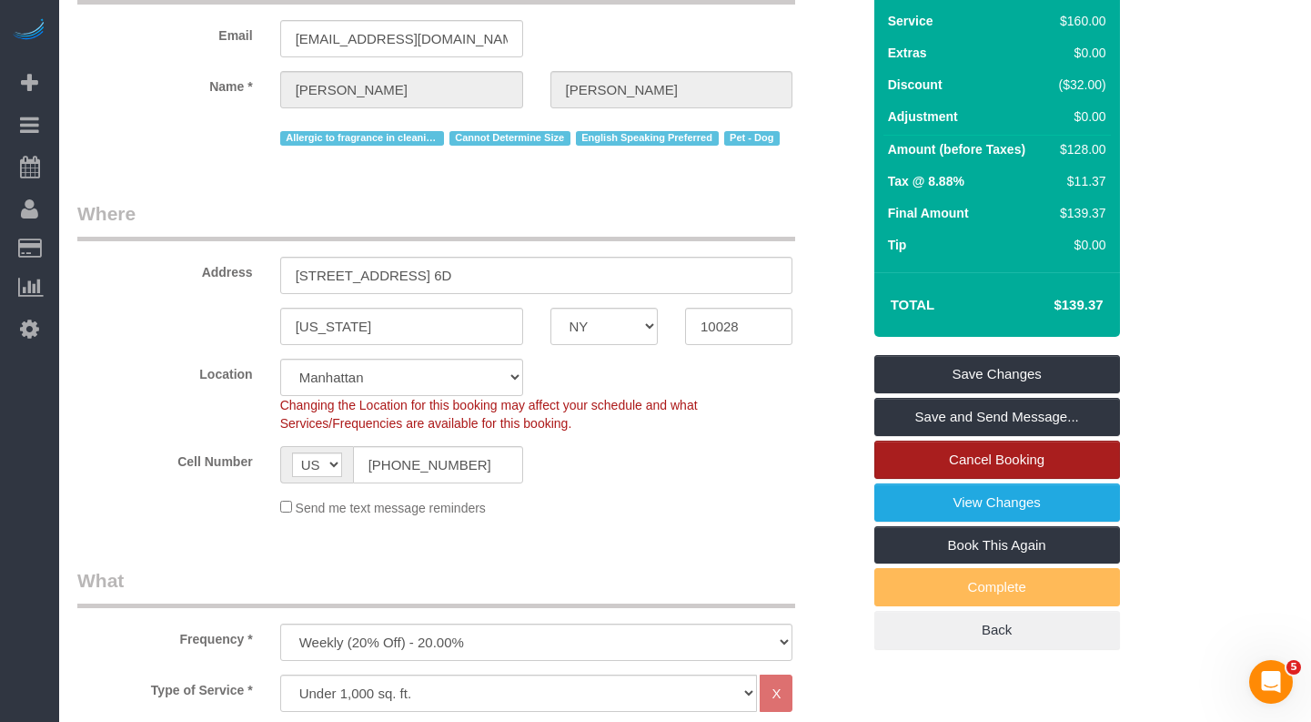
click at [915, 462] on link "Cancel Booking" at bounding box center [997, 459] width 246 height 38
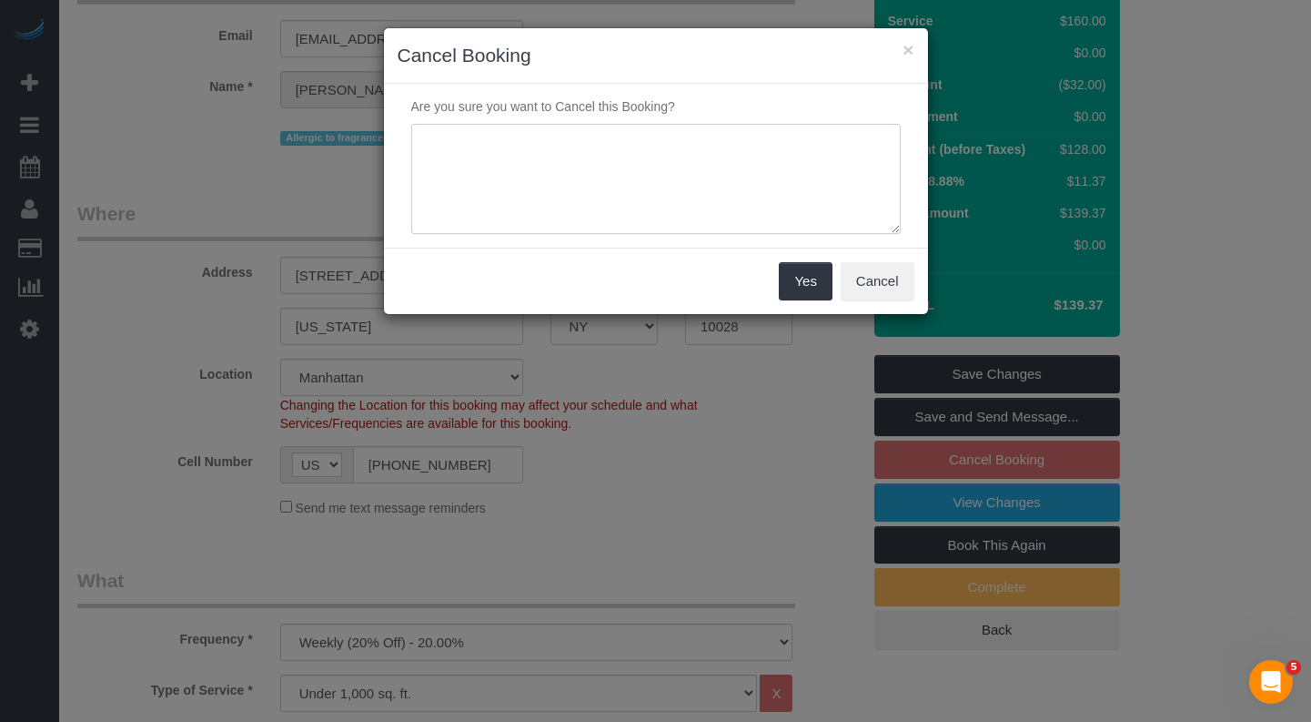
click at [519, 160] on textarea at bounding box center [656, 179] width 490 height 111
type textarea "T"
type textarea "Customer's out of town"
click at [791, 288] on button "Yes" at bounding box center [805, 281] width 53 height 38
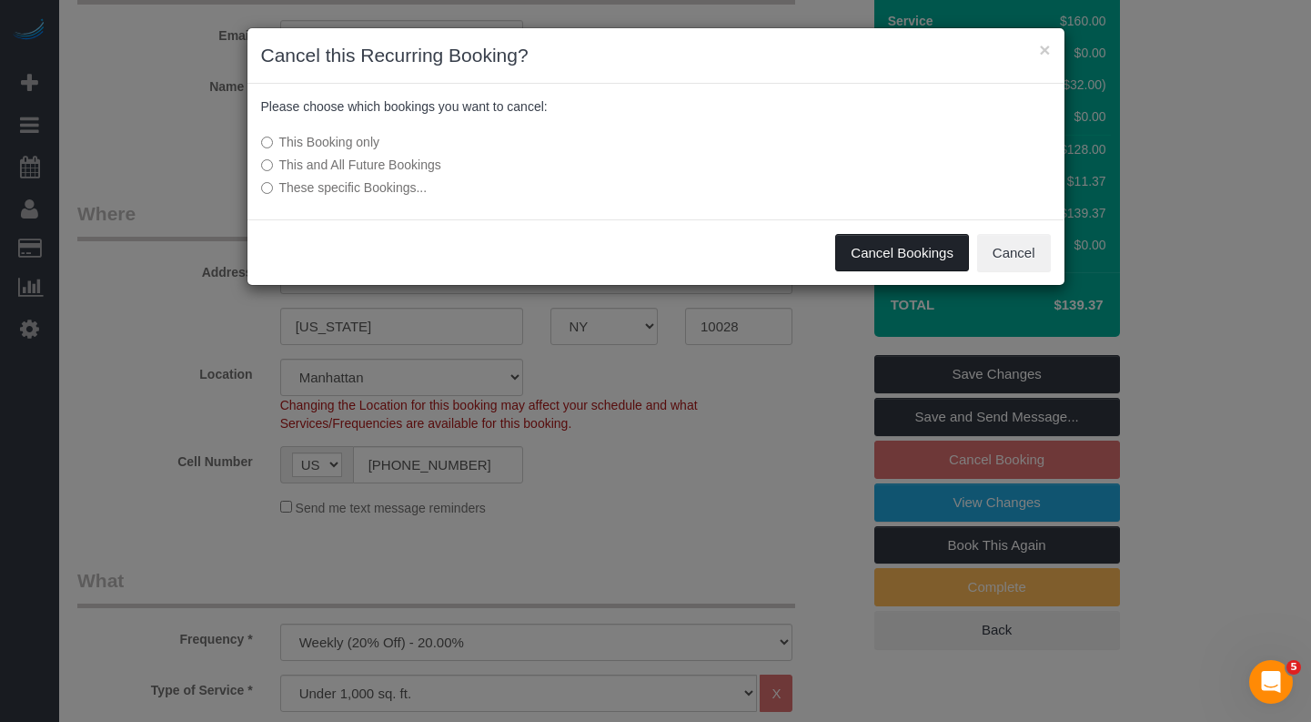
click at [846, 238] on button "Cancel Bookings" at bounding box center [902, 253] width 134 height 38
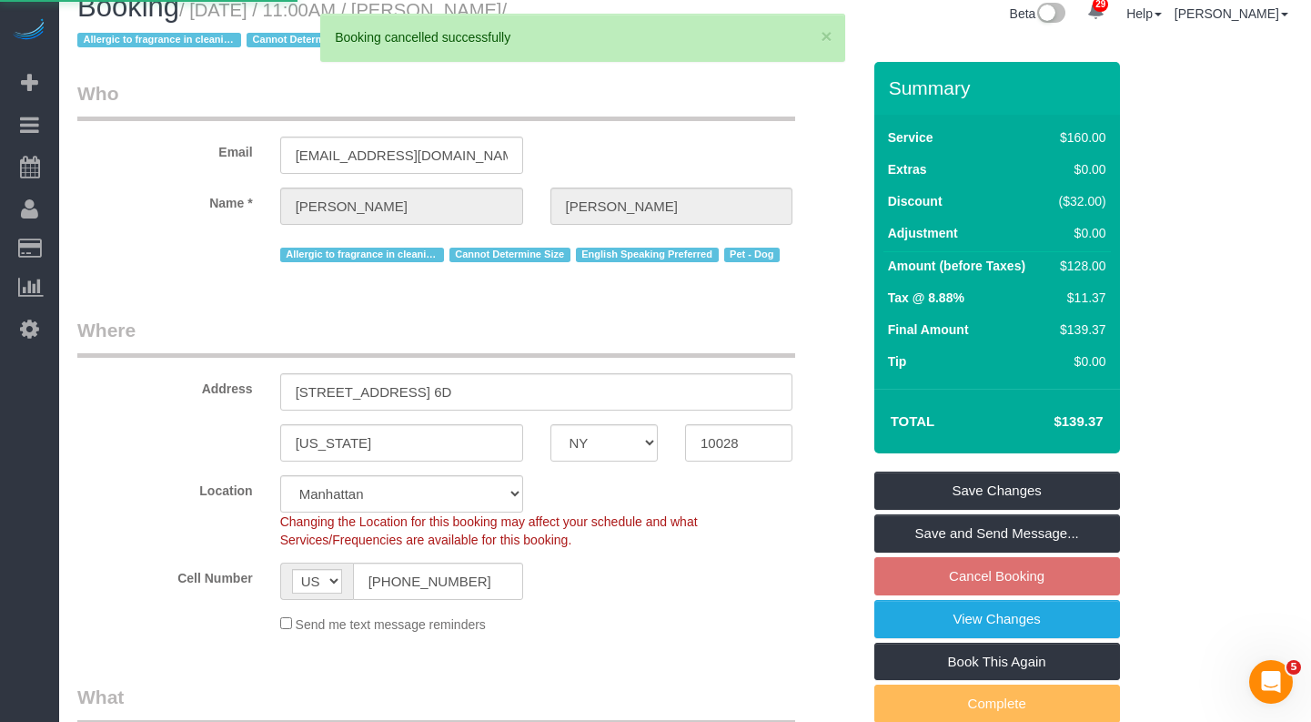
scroll to position [0, 0]
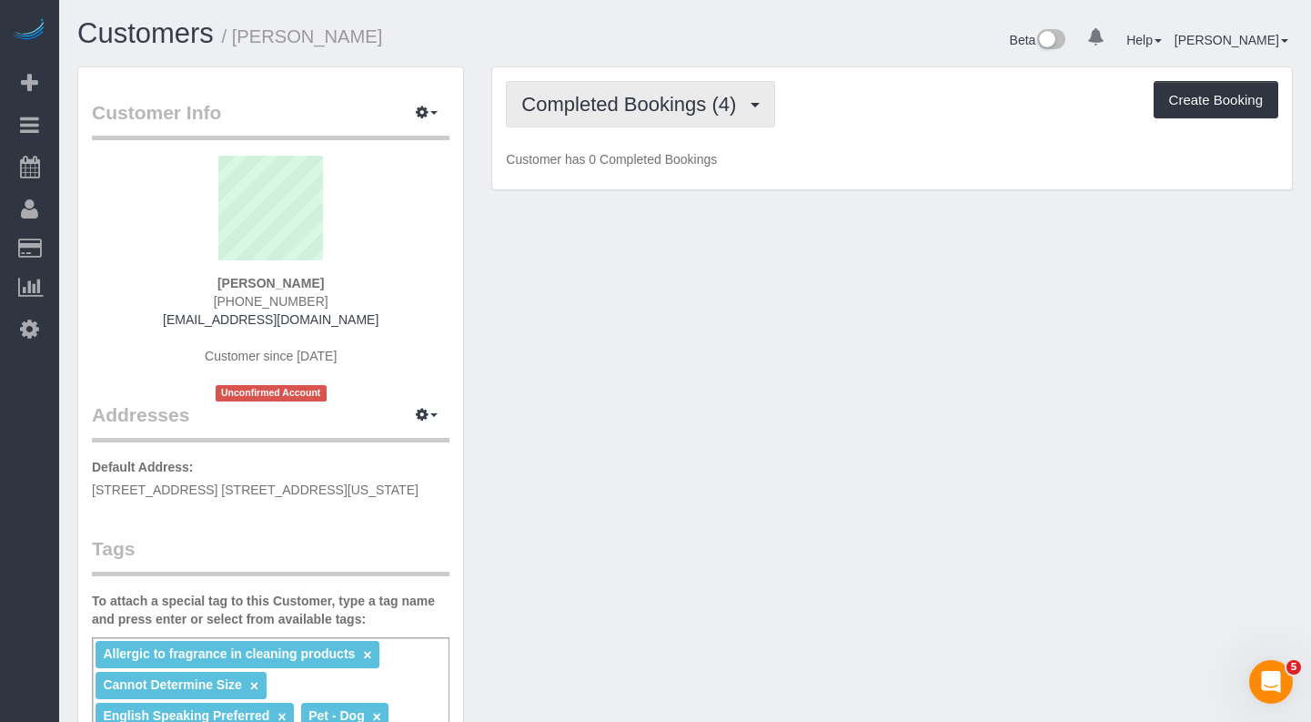
click at [622, 104] on span "Completed Bookings (4)" at bounding box center [633, 104] width 224 height 23
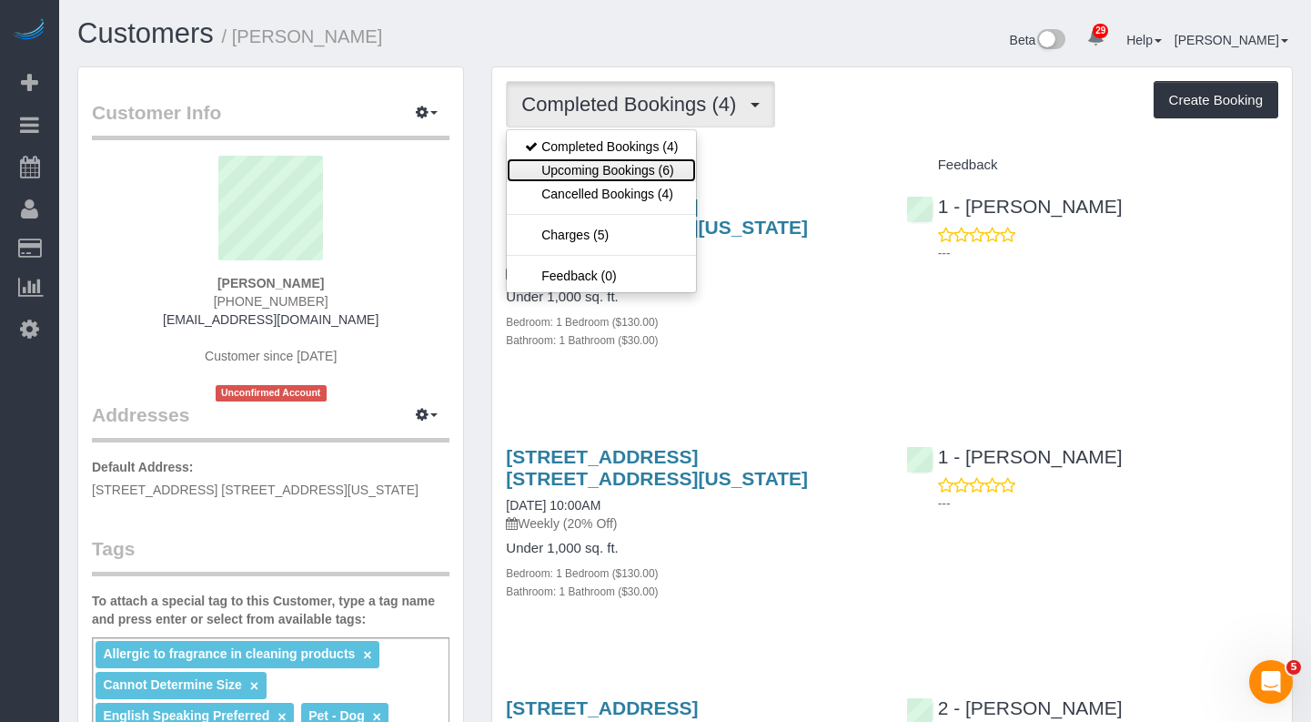
click at [621, 172] on link "Upcoming Bookings (6)" at bounding box center [601, 170] width 189 height 24
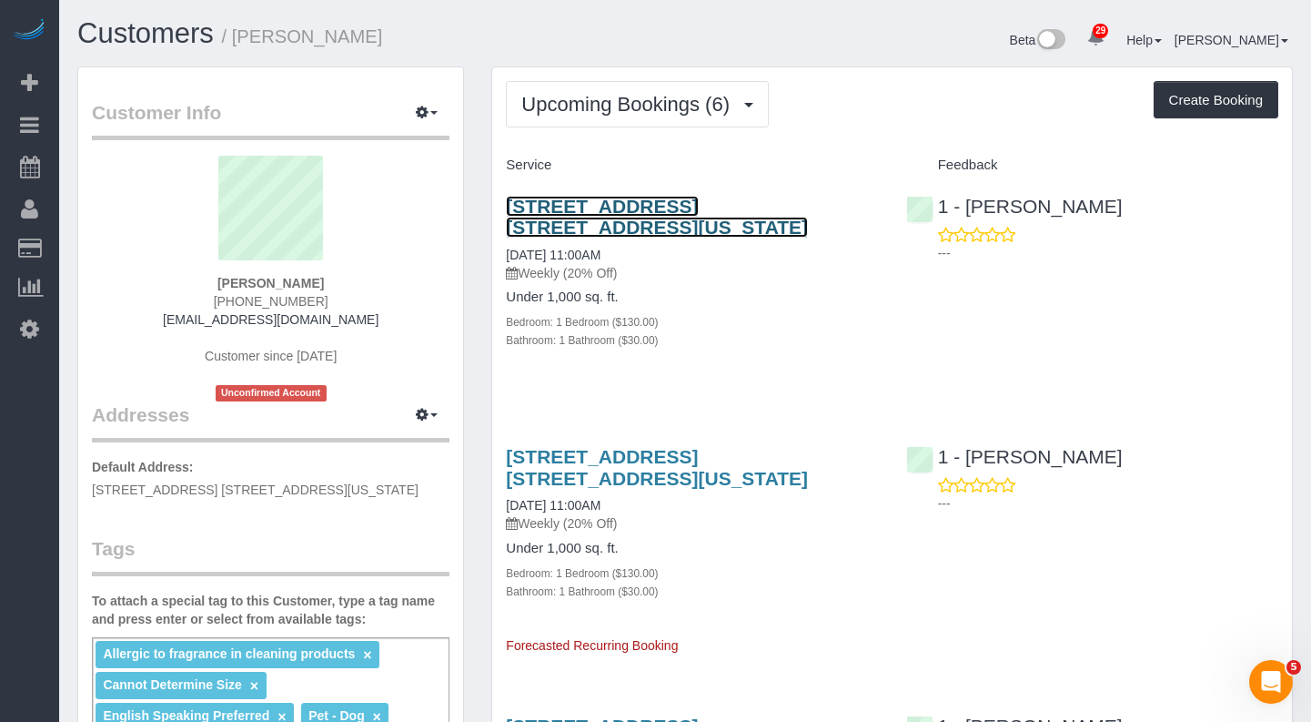
click at [559, 212] on link "[STREET_ADDRESS] [STREET_ADDRESS][US_STATE]" at bounding box center [657, 217] width 302 height 42
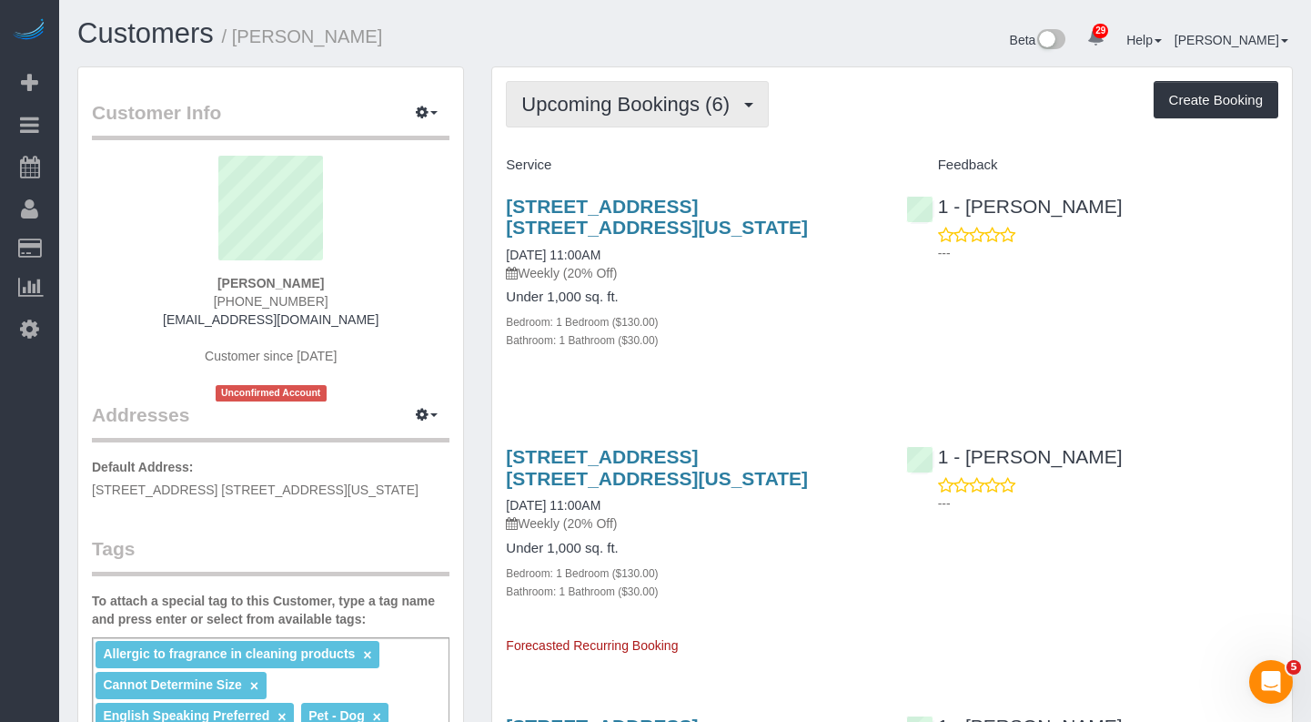
click at [606, 110] on span "Upcoming Bookings (6)" at bounding box center [629, 104] width 217 height 23
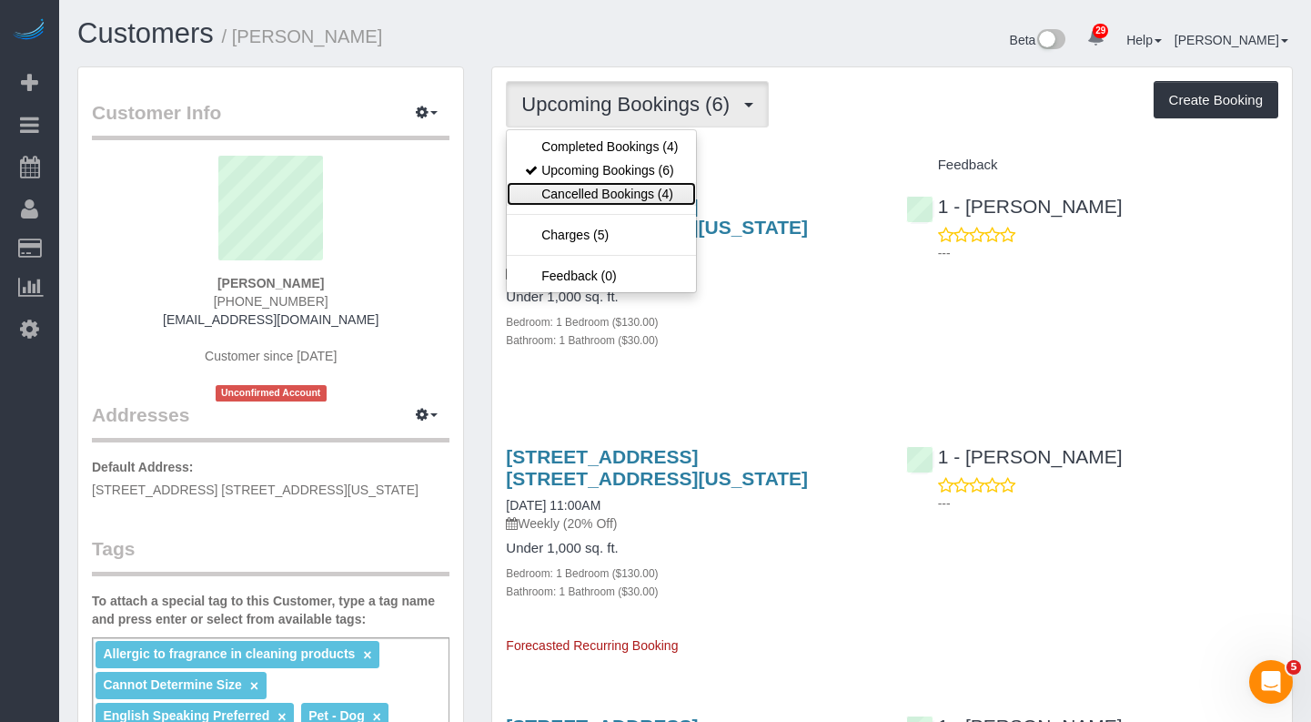
click at [605, 185] on link "Cancelled Bookings (4)" at bounding box center [601, 194] width 189 height 24
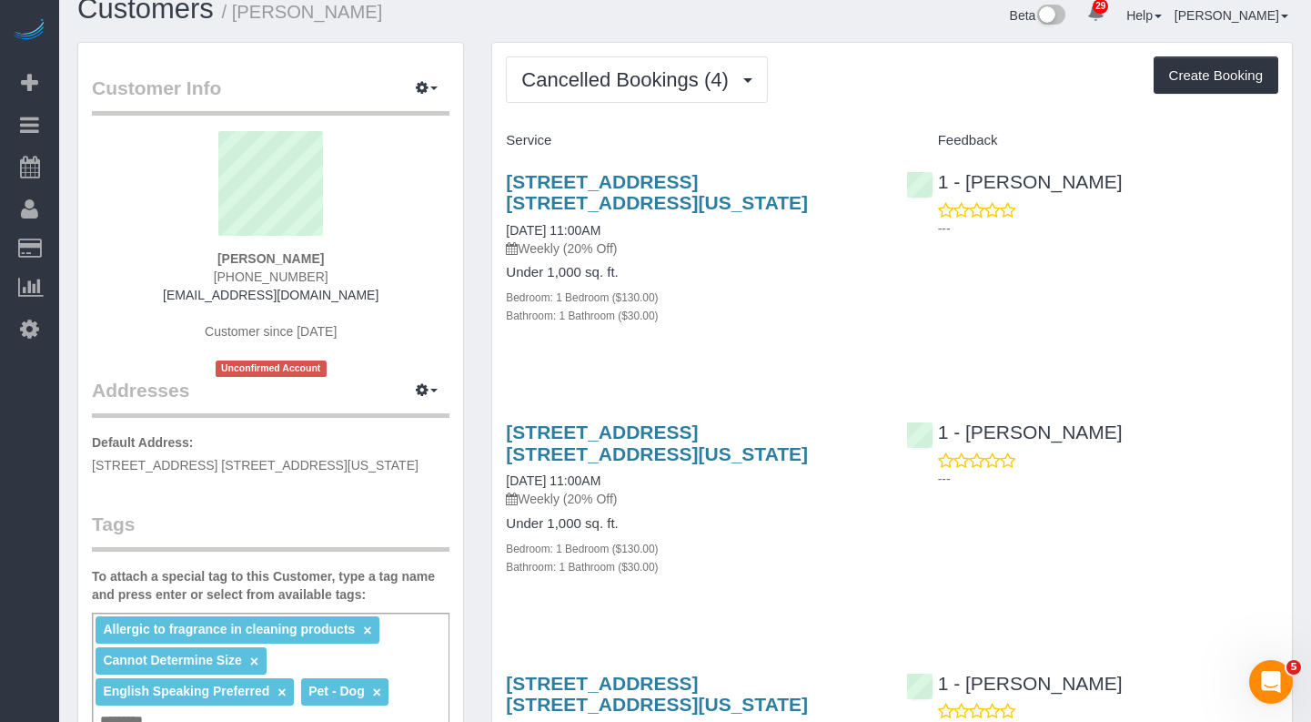
scroll to position [20, 0]
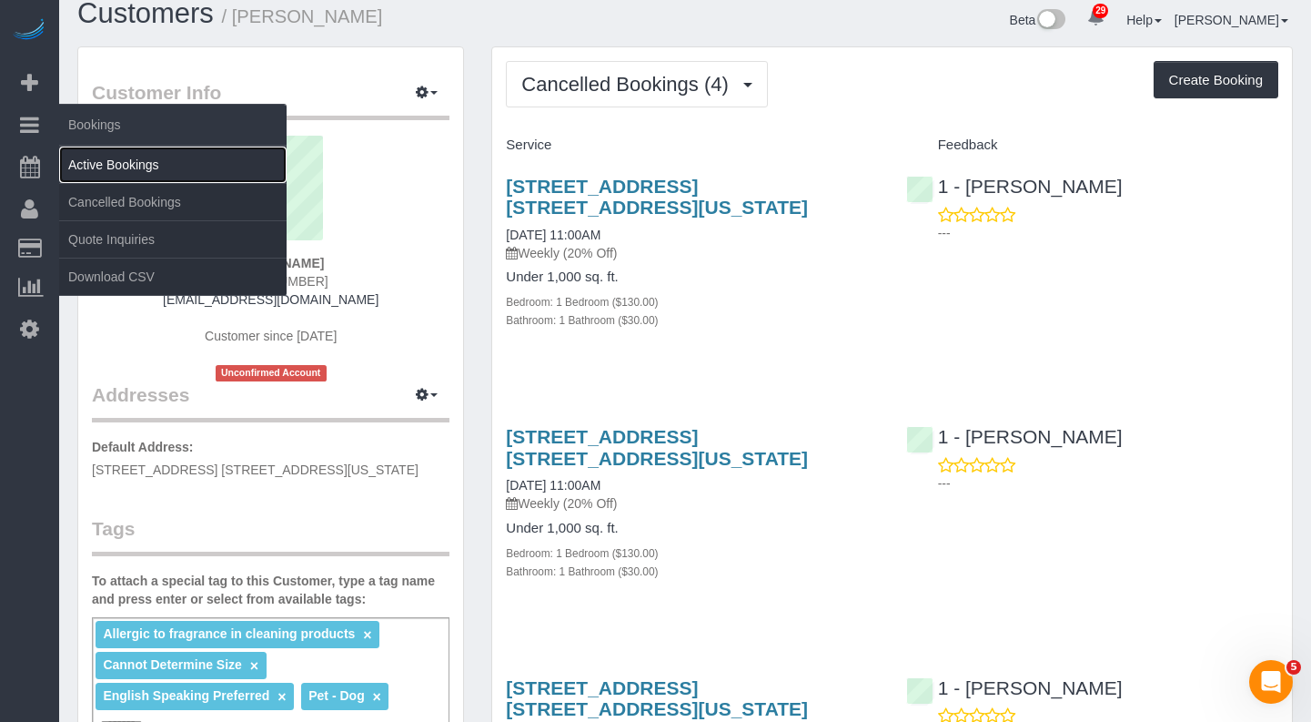
click at [93, 162] on link "Active Bookings" at bounding box center [172, 164] width 227 height 36
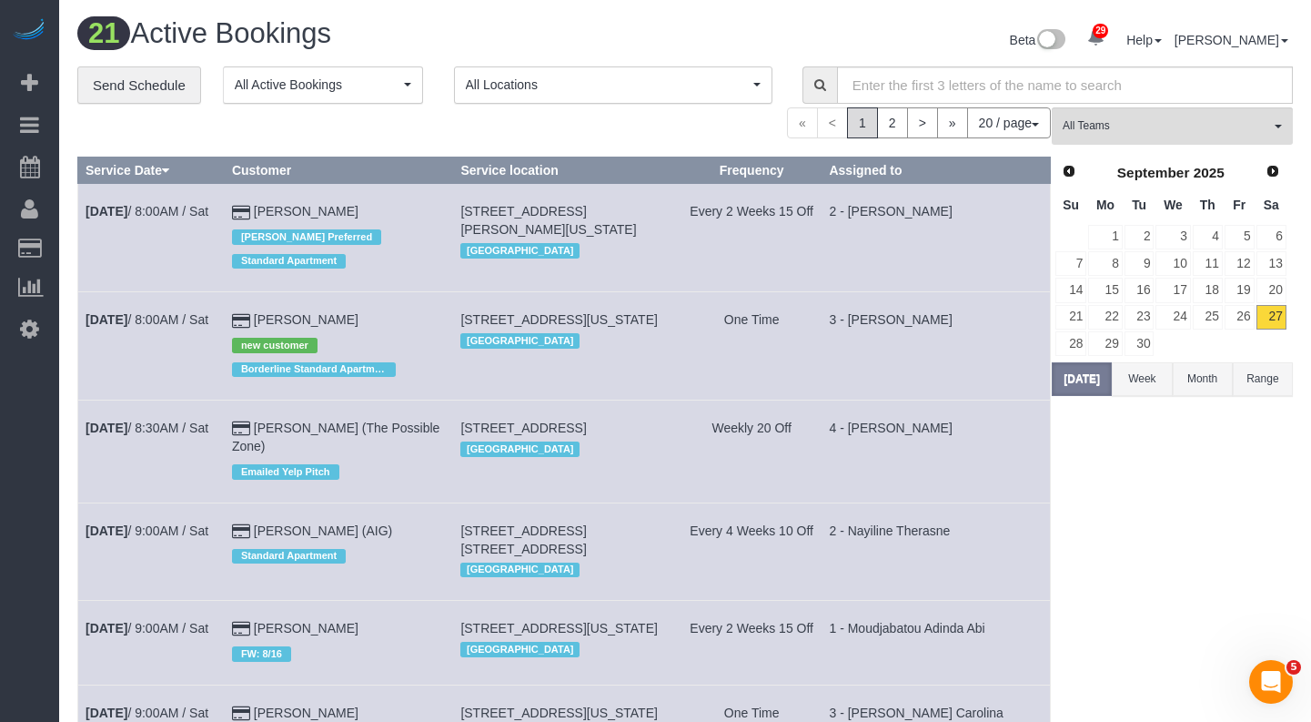
click at [1013, 129] on button "20 / page" at bounding box center [1009, 122] width 84 height 31
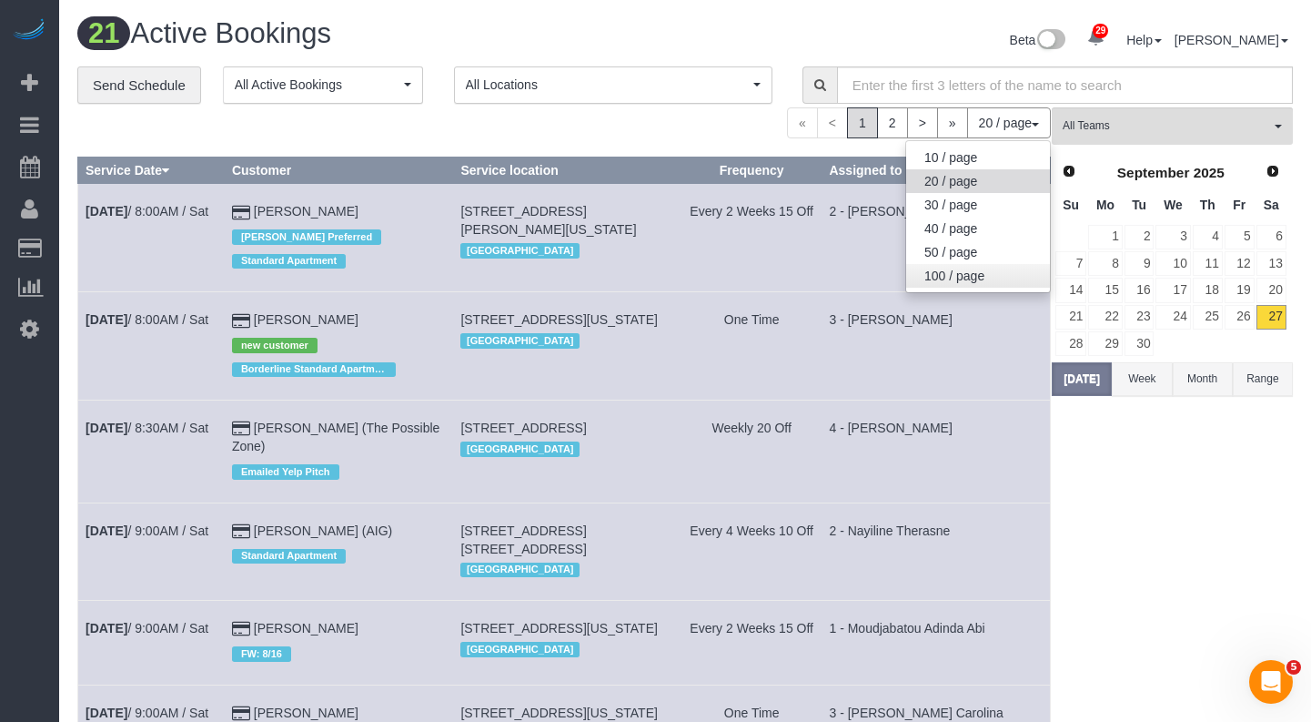
click at [975, 265] on link "100 / page" at bounding box center [978, 276] width 144 height 24
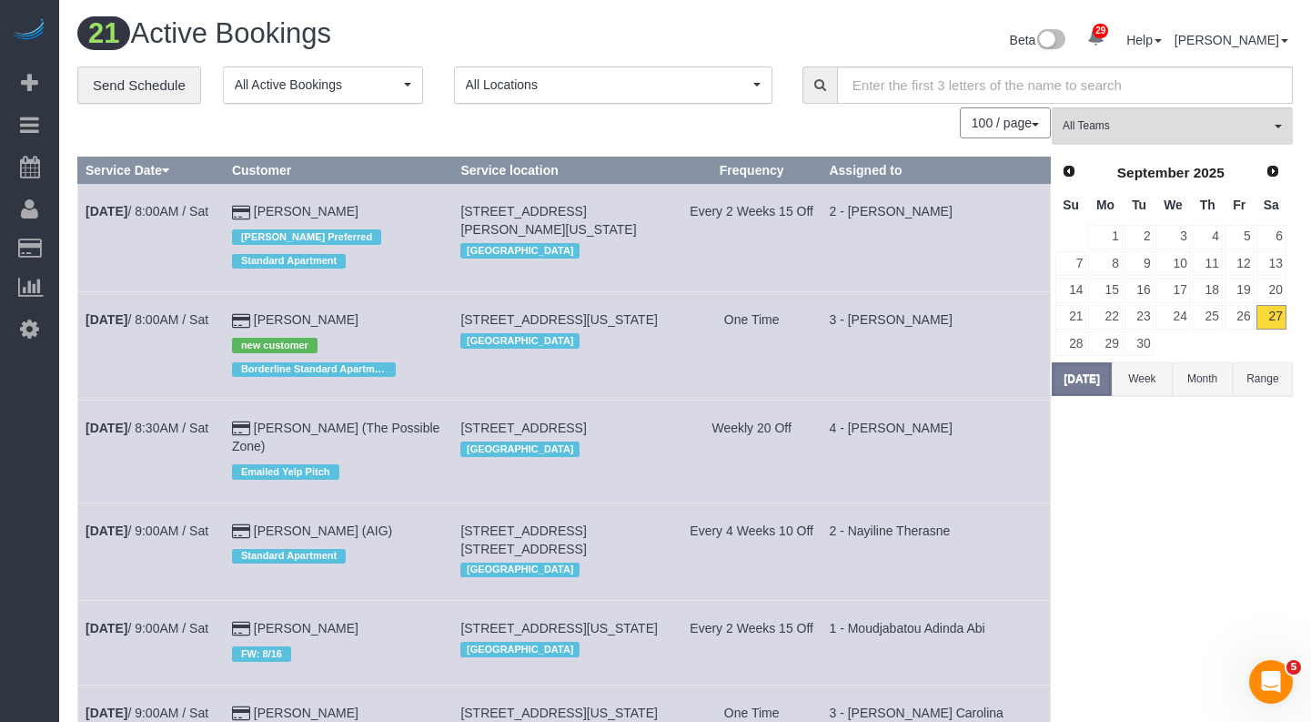
click at [1003, 127] on button "100 / page" at bounding box center [1005, 122] width 91 height 31
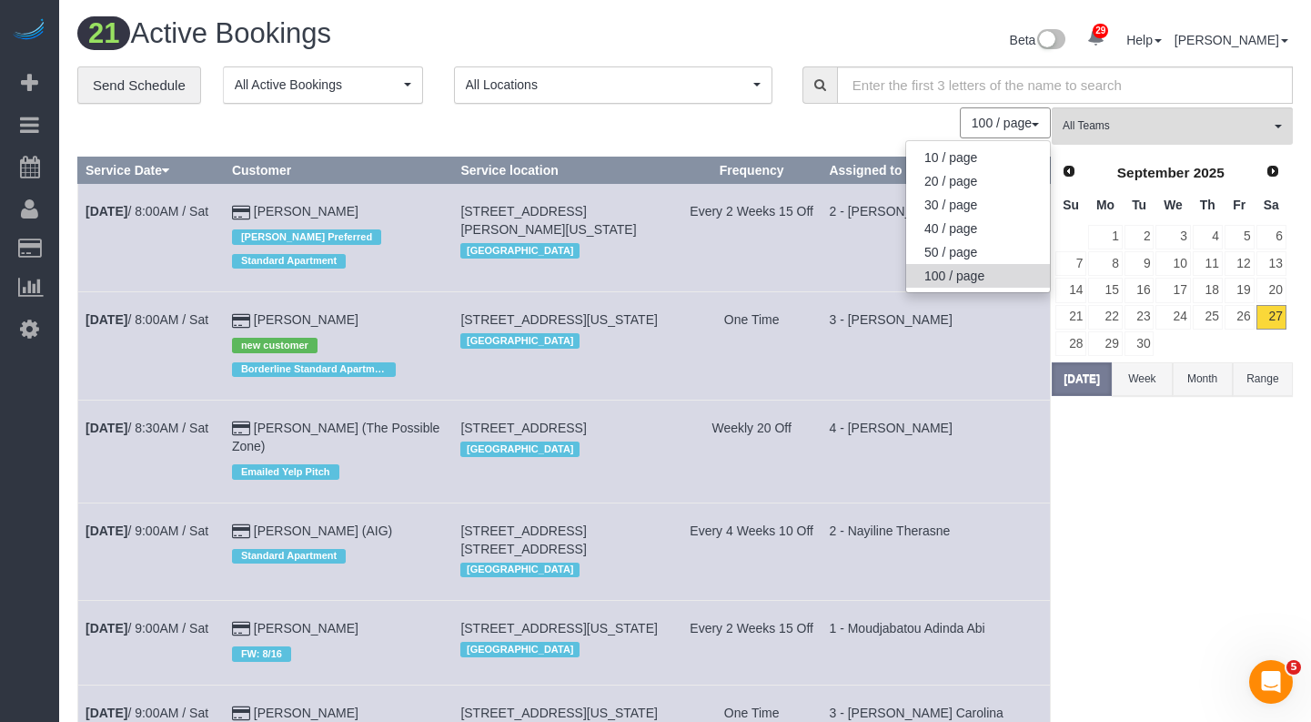
click at [958, 273] on link "100 / page" at bounding box center [978, 276] width 144 height 24
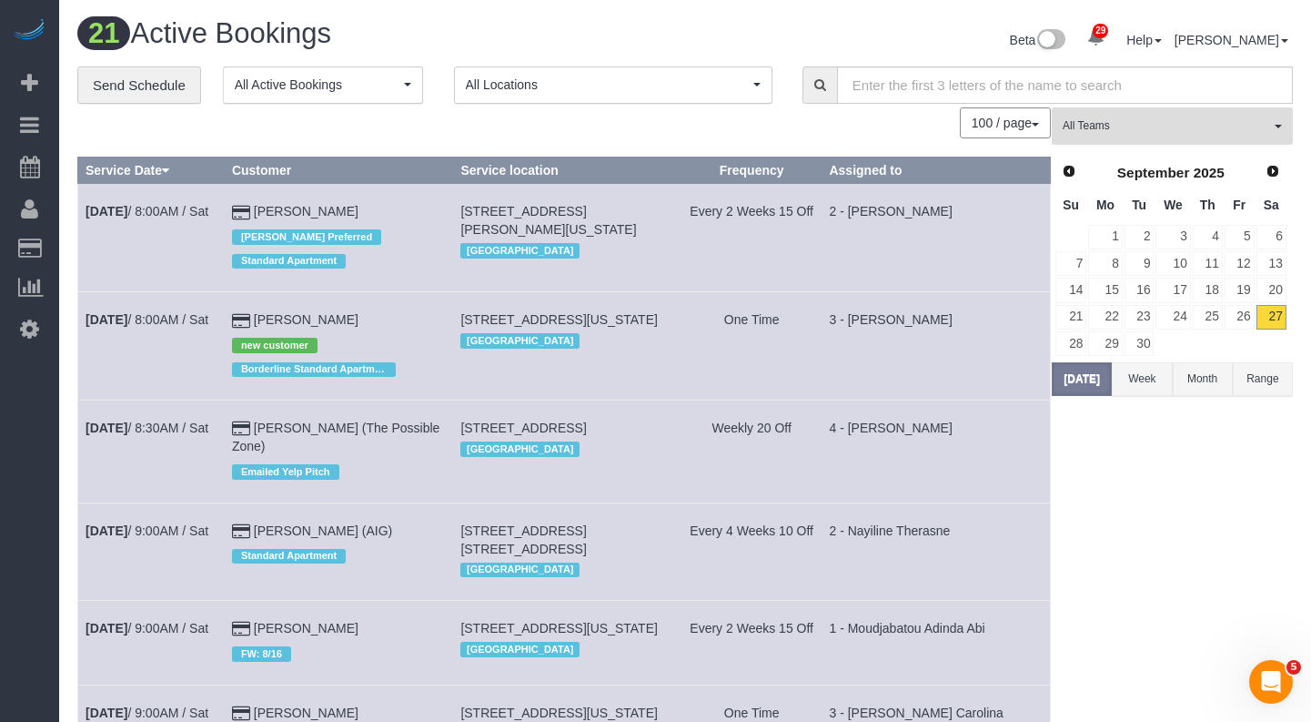
click at [1121, 137] on button "All Teams" at bounding box center [1172, 125] width 241 height 37
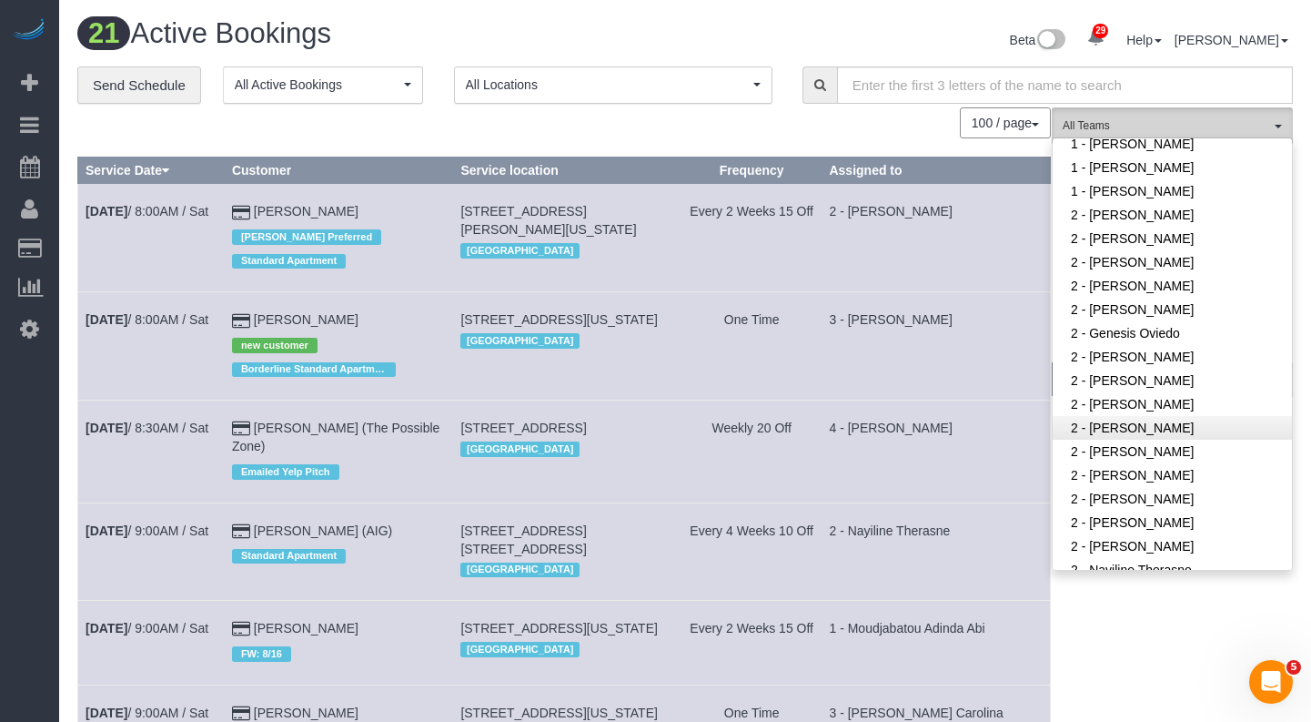
scroll to position [1018, 0]
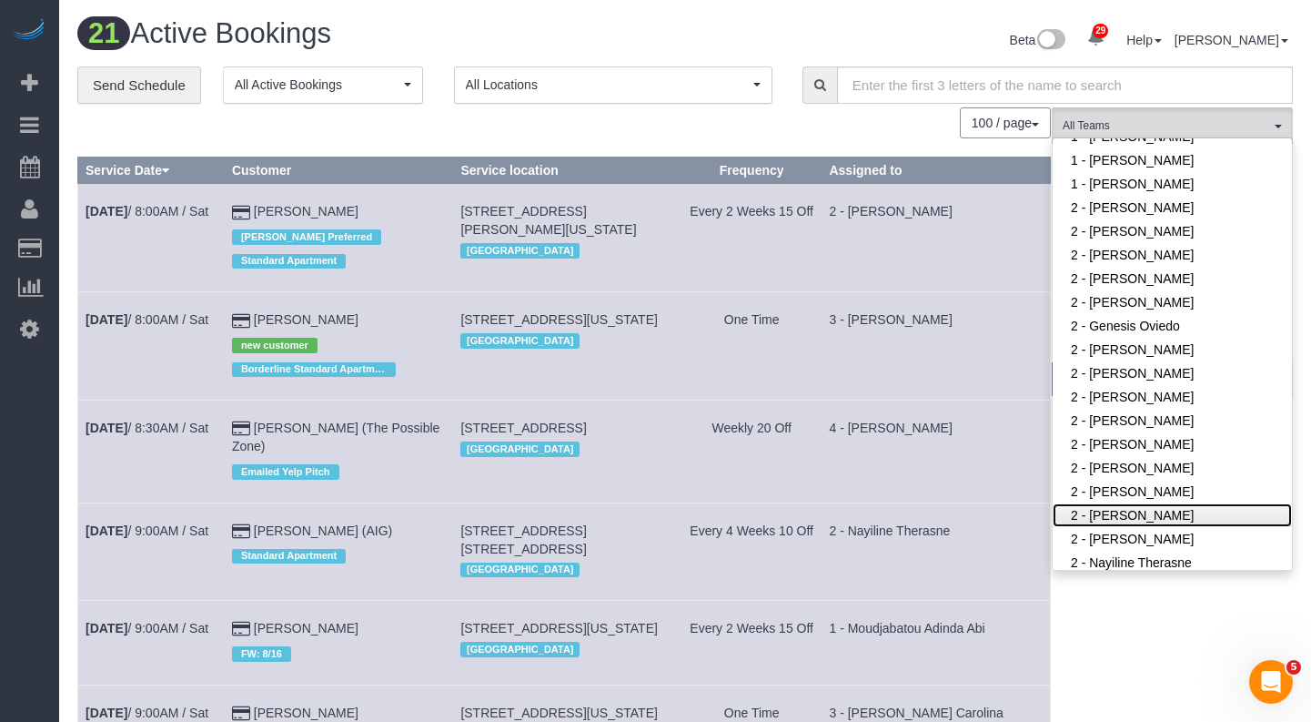
click at [1149, 503] on link "2 - [PERSON_NAME]" at bounding box center [1172, 515] width 239 height 24
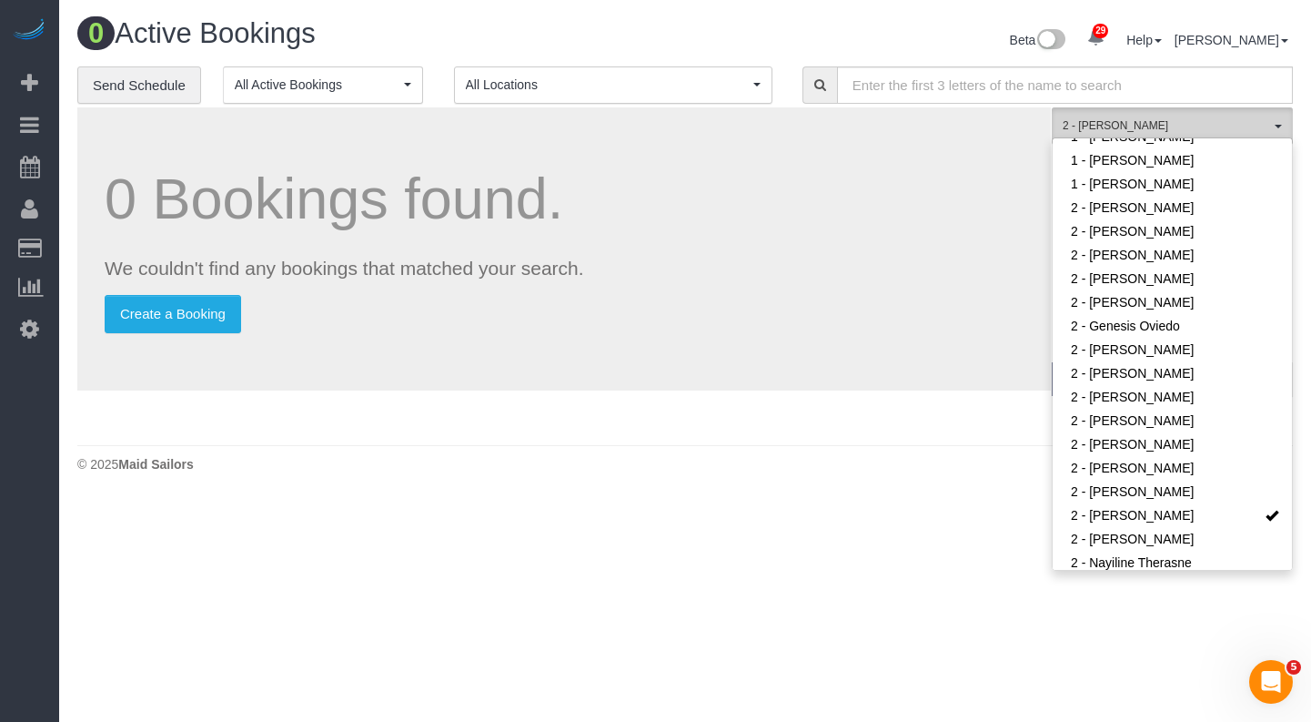
click at [1116, 129] on span "2 - [PERSON_NAME]" at bounding box center [1166, 125] width 207 height 15
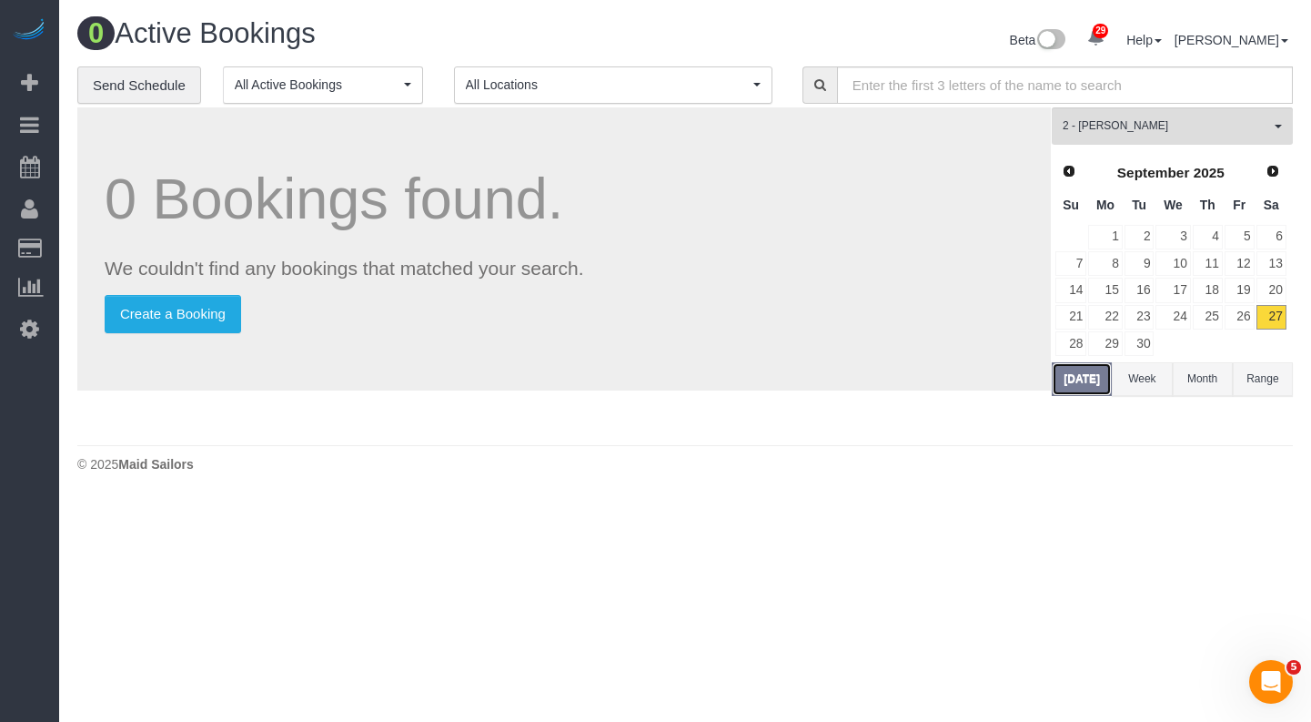
click at [1080, 385] on button "[DATE]" at bounding box center [1082, 379] width 60 height 34
click at [1220, 136] on button "2 - Marilu Quintero All Teams" at bounding box center [1172, 125] width 241 height 37
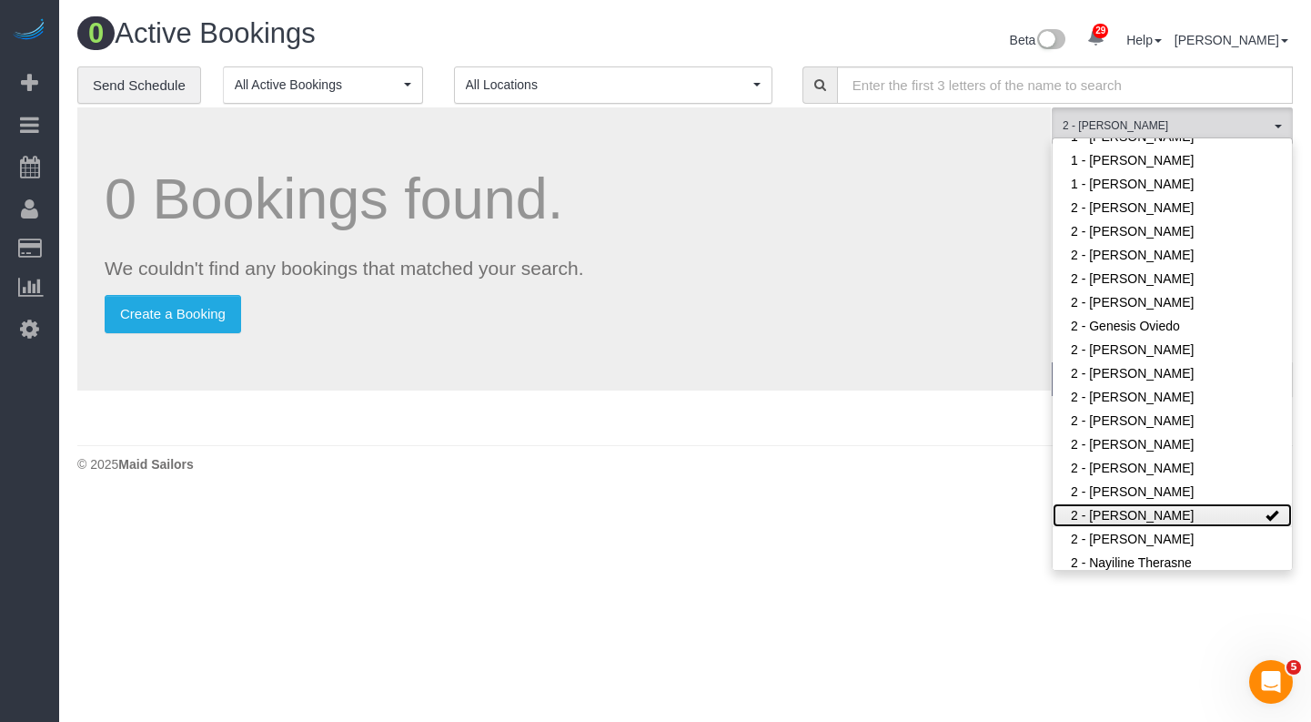
click at [1240, 503] on link "2 - [PERSON_NAME]" at bounding box center [1172, 515] width 239 height 24
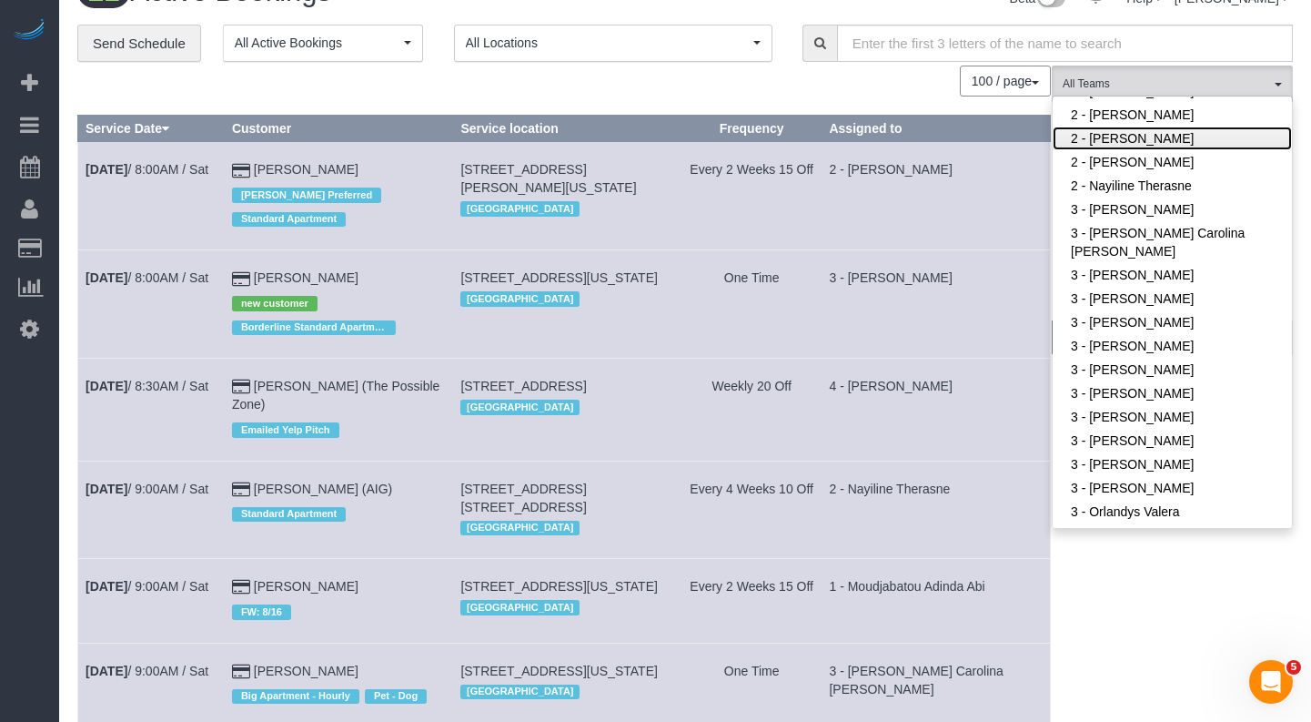
scroll to position [1355, 0]
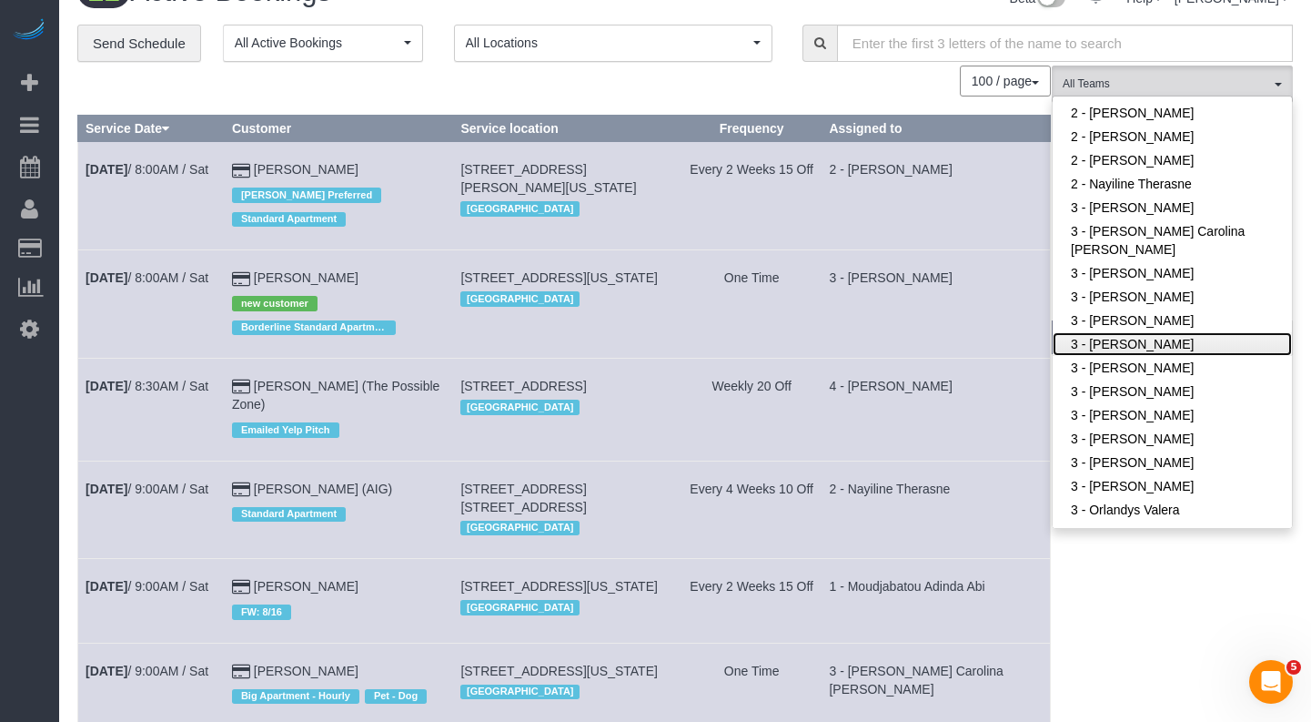
click at [1156, 332] on link "3 - [PERSON_NAME]" at bounding box center [1172, 344] width 239 height 24
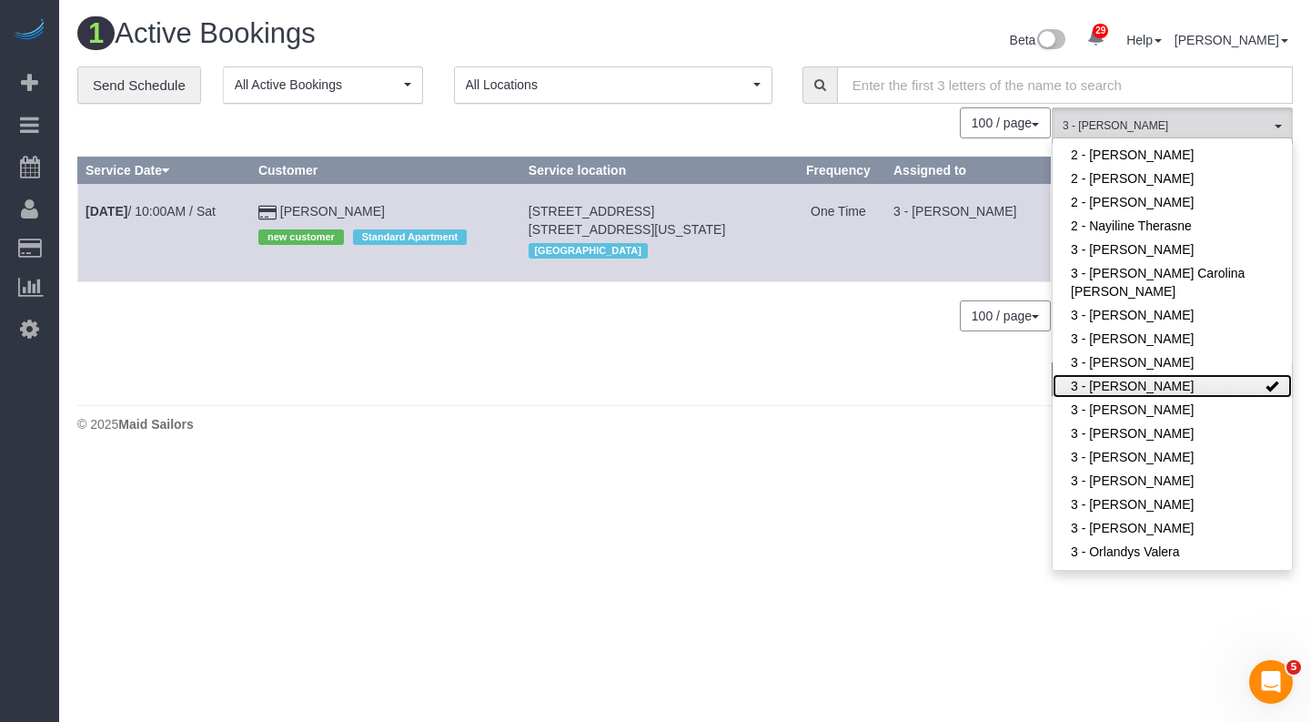
scroll to position [0, 0]
click at [477, 129] on div "100 / page 10 / page 20 / page 30 / page 40 / page 50 / page 100 / page" at bounding box center [564, 122] width 974 height 31
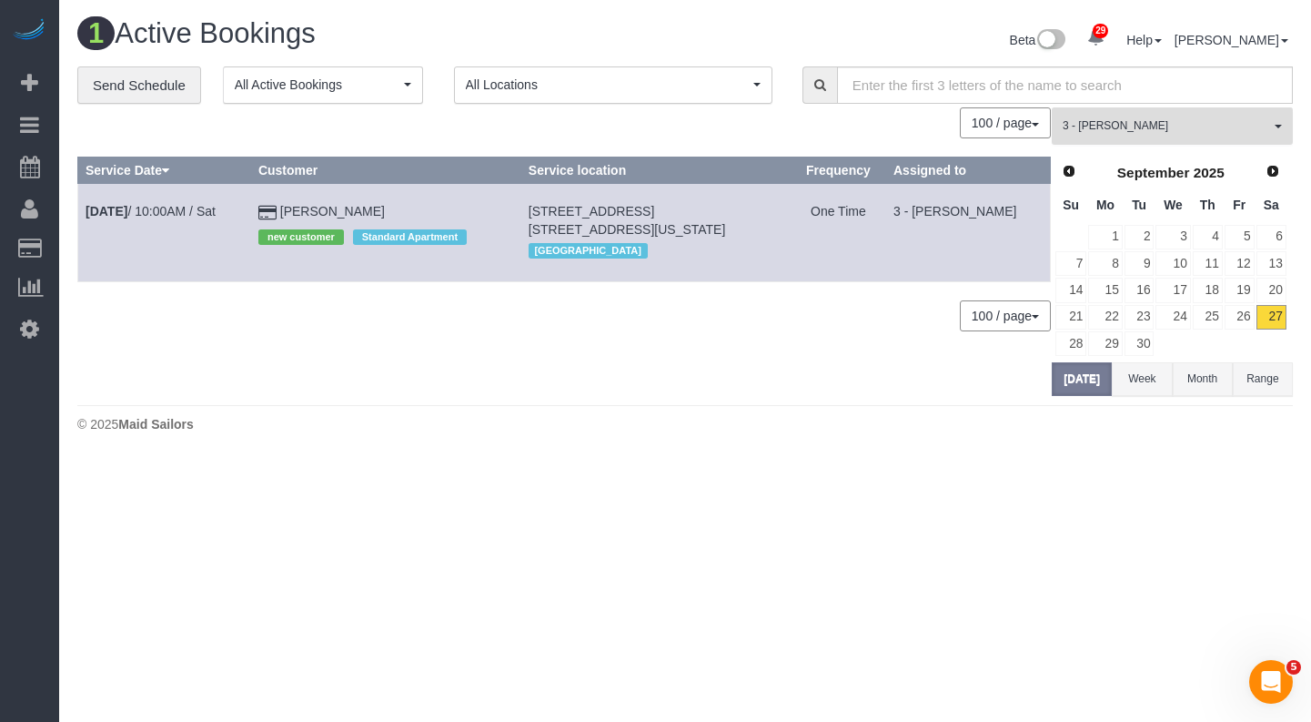
click at [1130, 129] on span "3 - [PERSON_NAME]" at bounding box center [1166, 125] width 207 height 15
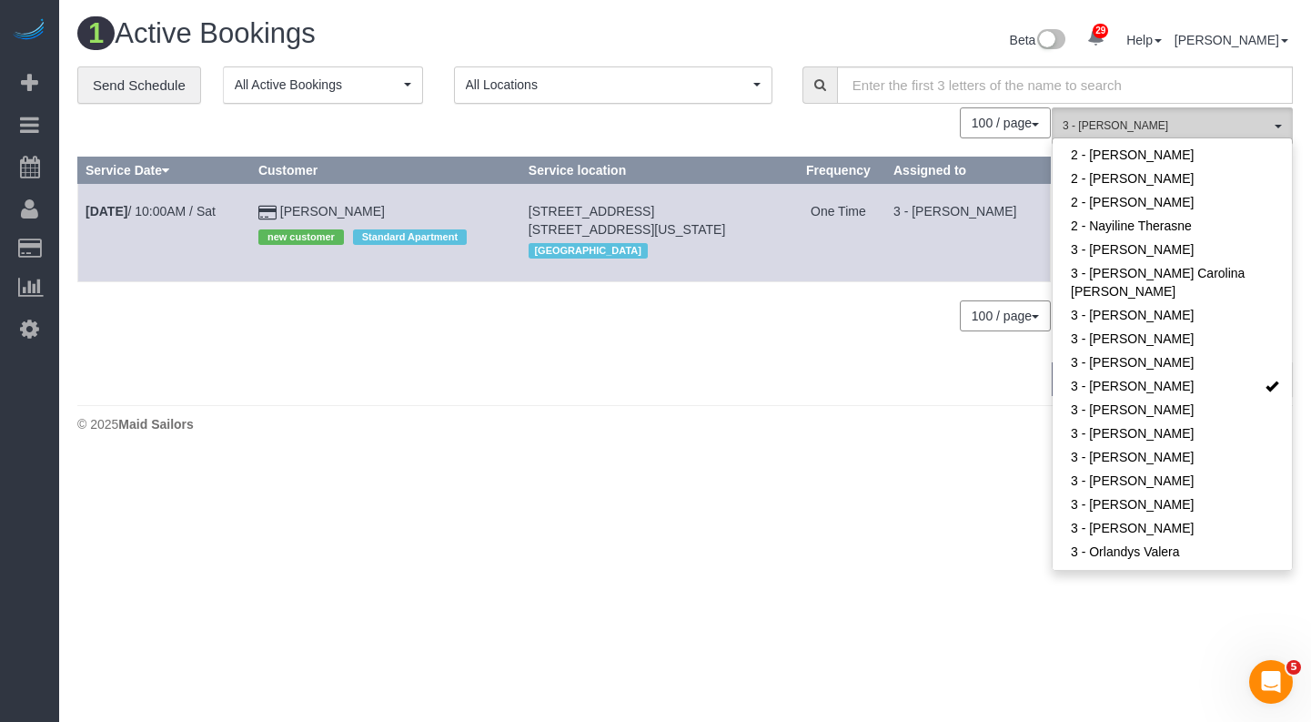
click at [1130, 129] on span "3 - [PERSON_NAME]" at bounding box center [1166, 125] width 207 height 15
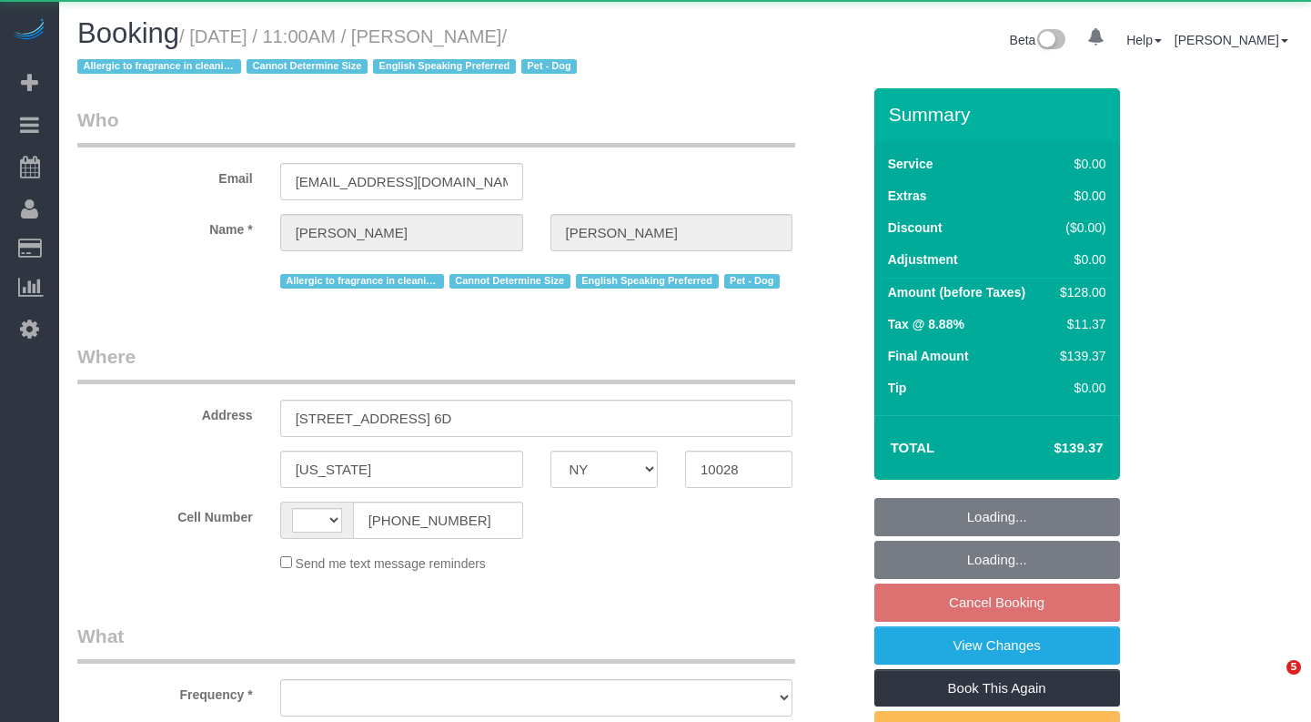
select select "NY"
select select "string:[GEOGRAPHIC_DATA]"
select select "object:833"
select select "number:57"
select select "number:76"
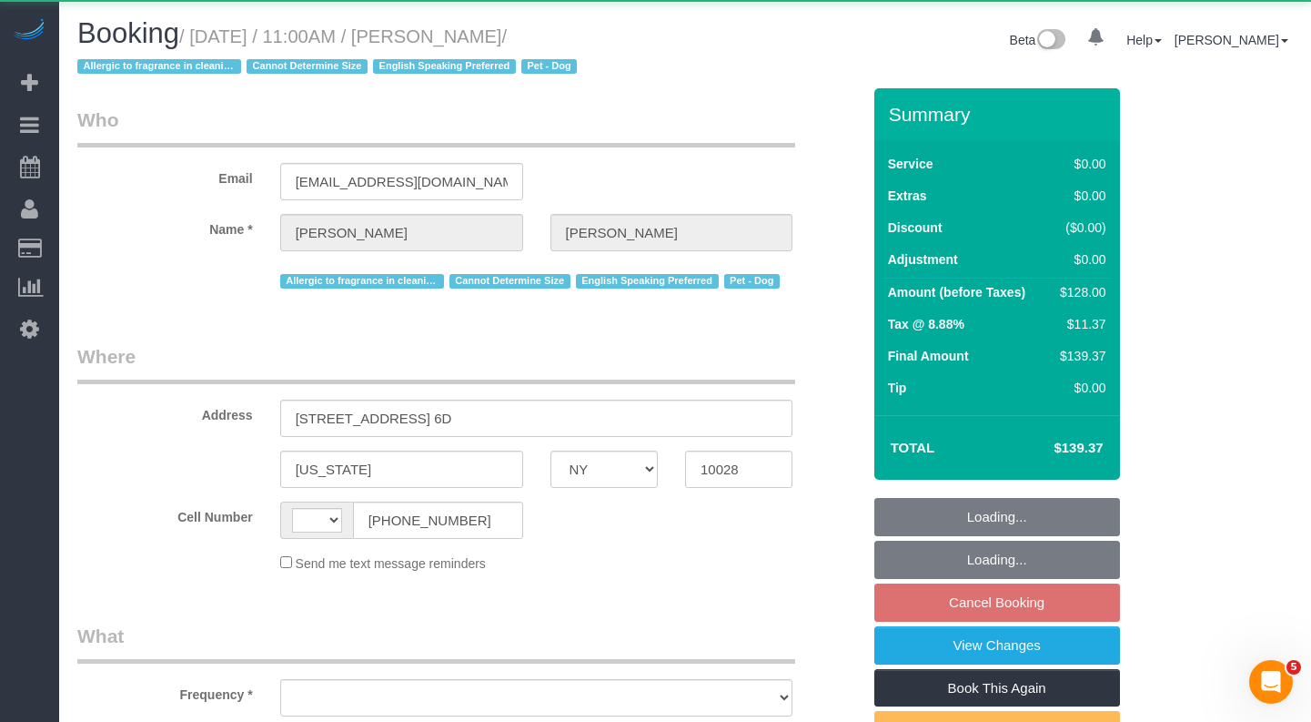
select select "number:13"
select select "number:5"
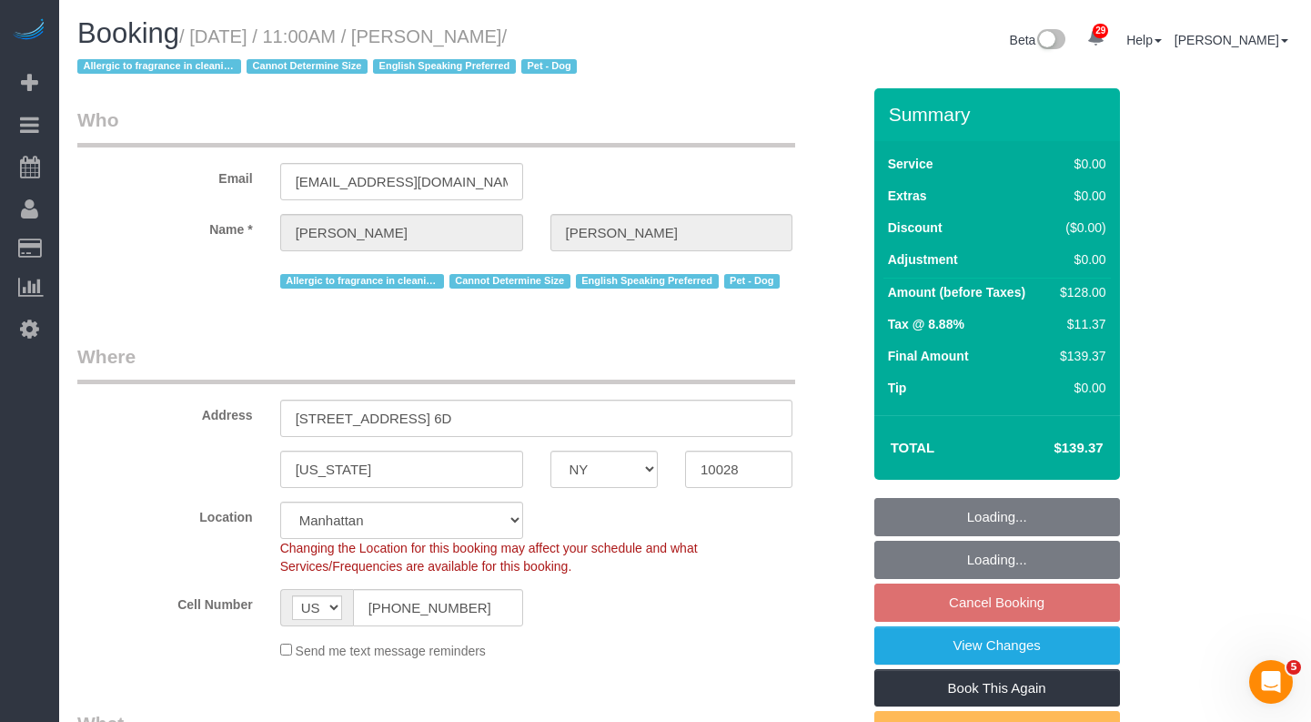
select select "string:stripe-pm_1RuITc4VGloSiKo7L867WxHG"
select select "1"
select select "spot4"
select select "1"
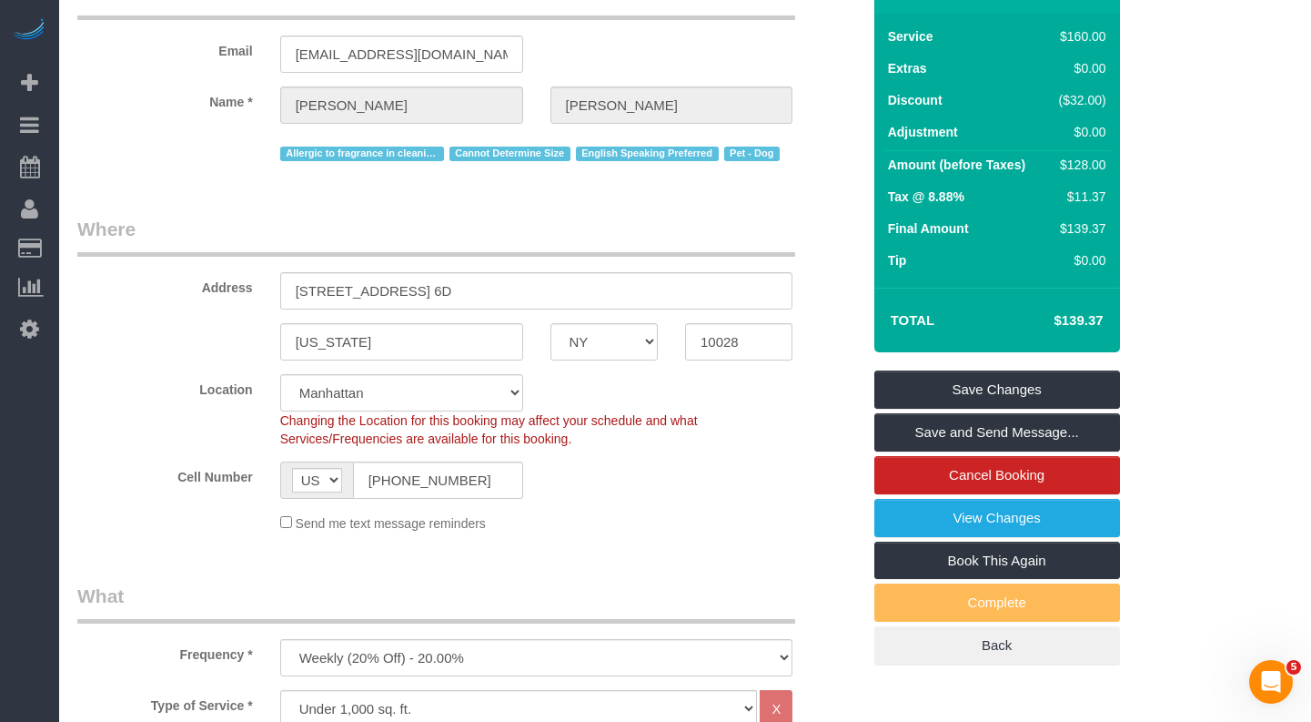
scroll to position [145, 0]
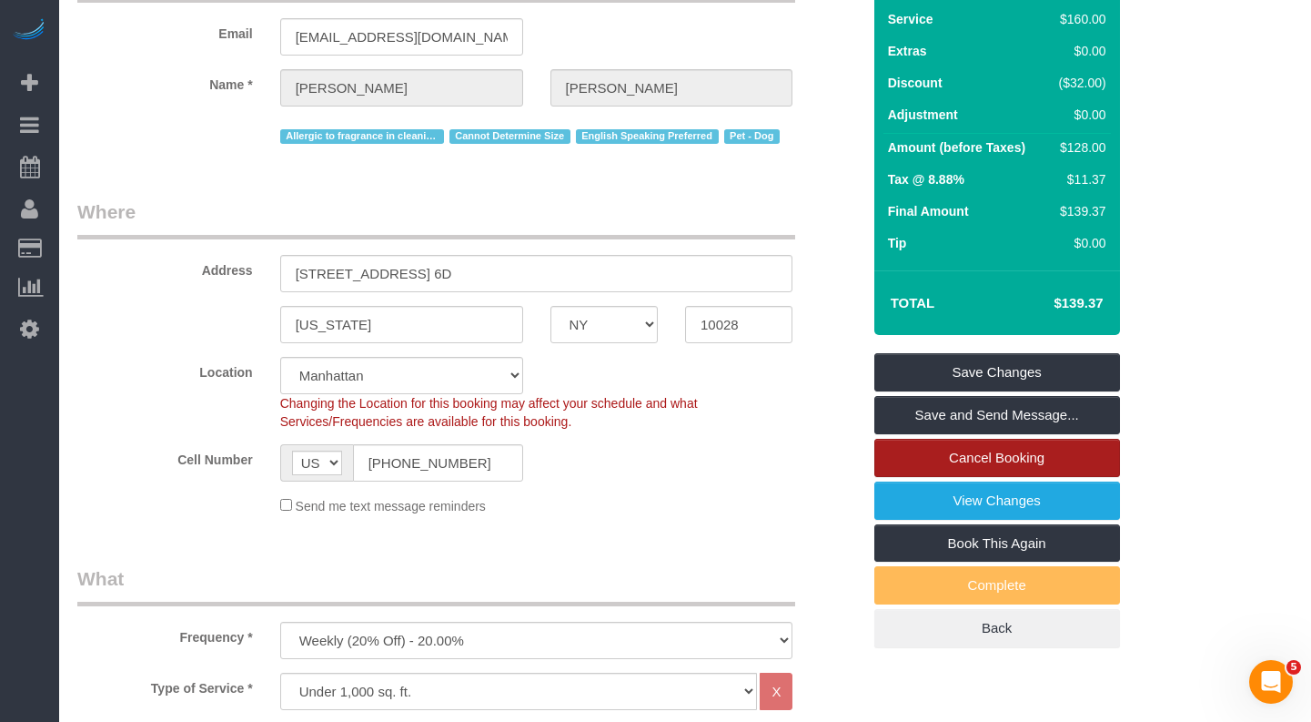
click at [913, 452] on link "Cancel Booking" at bounding box center [997, 458] width 246 height 38
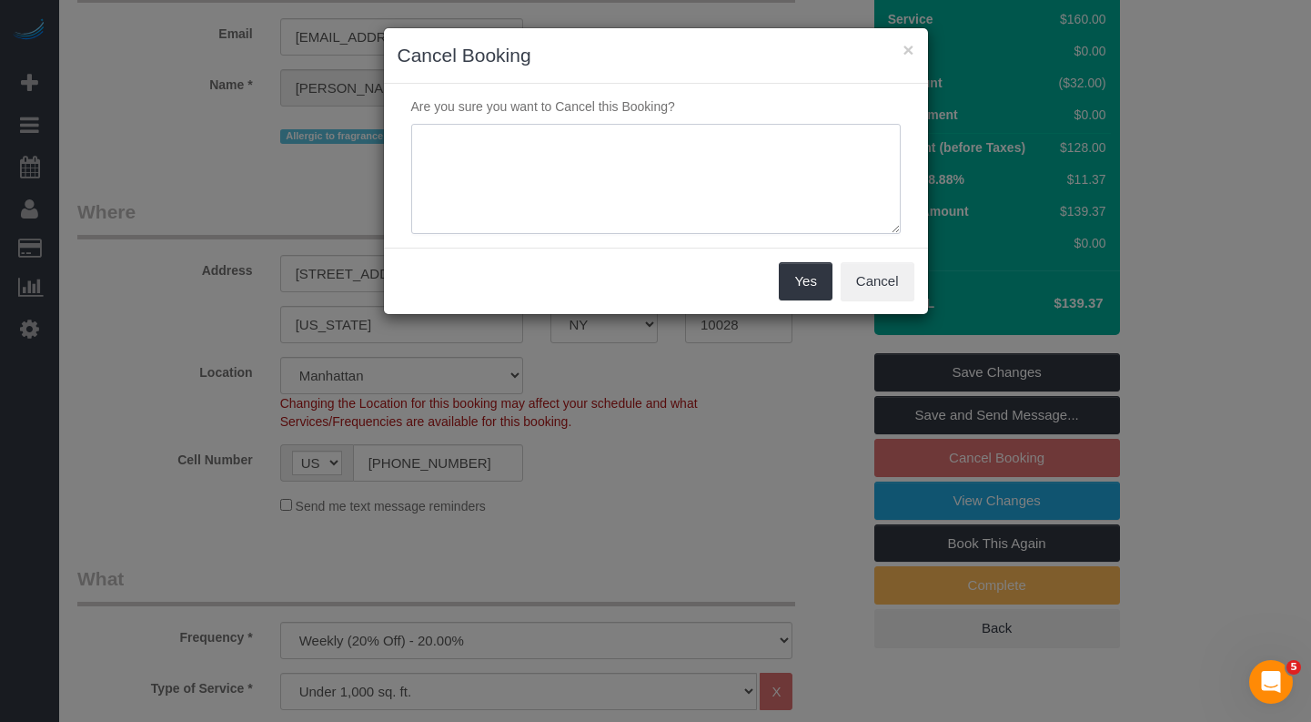
click at [530, 147] on textarea at bounding box center [656, 179] width 490 height 111
type textarea "Customer's out of town"
click at [788, 269] on button "Yes" at bounding box center [805, 281] width 53 height 38
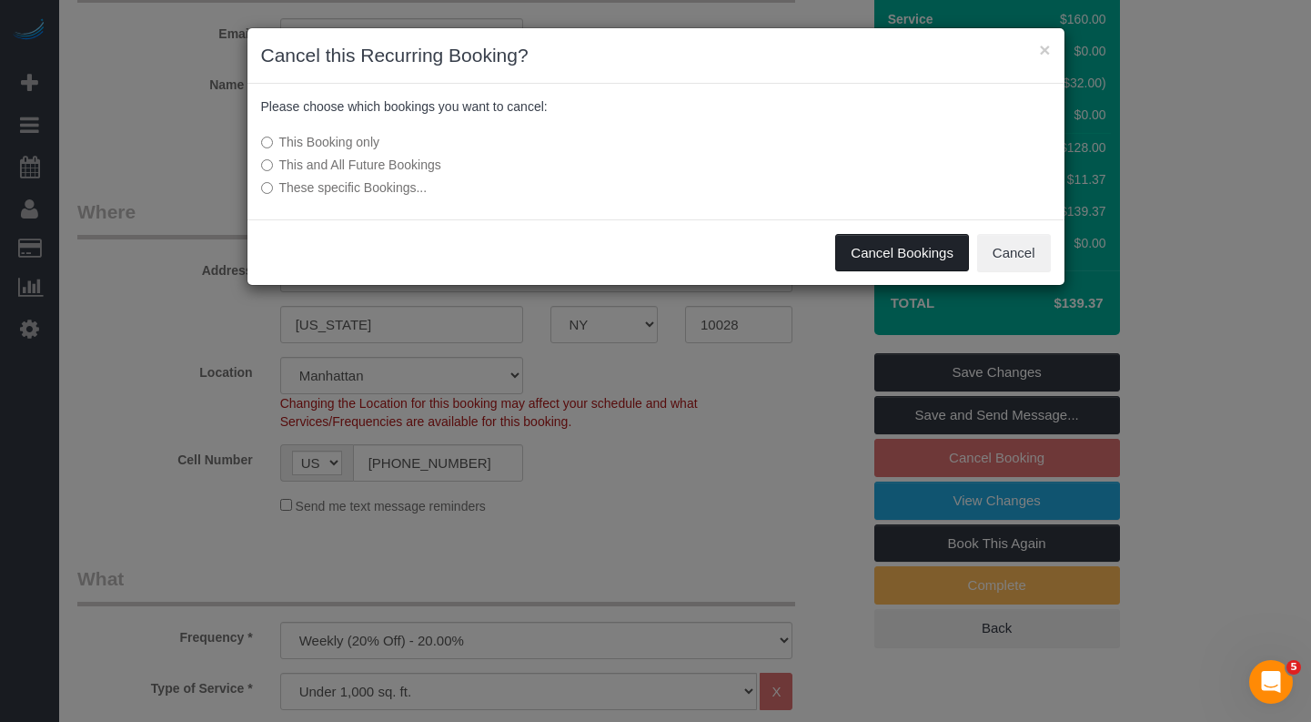
click at [893, 257] on button "Cancel Bookings" at bounding box center [902, 253] width 134 height 38
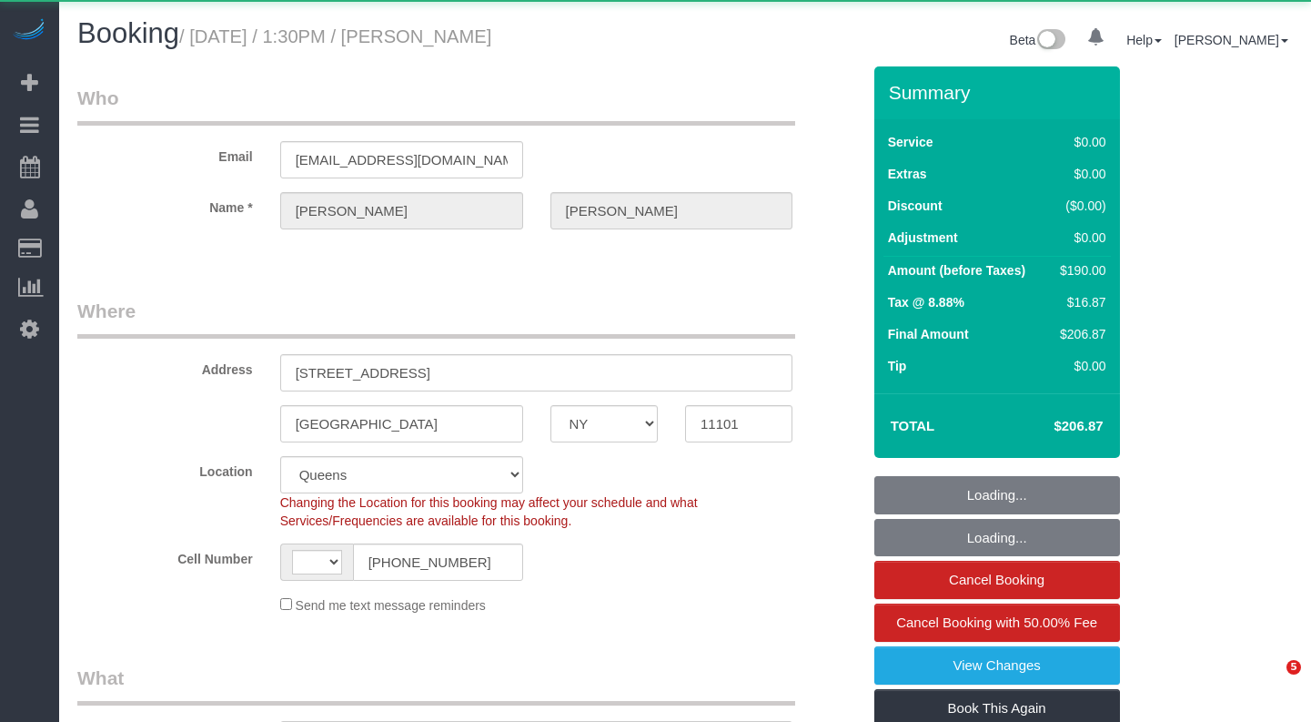
select select "NY"
select select "string:[GEOGRAPHIC_DATA]"
select select "object:1078"
select select "1"
select select "2"
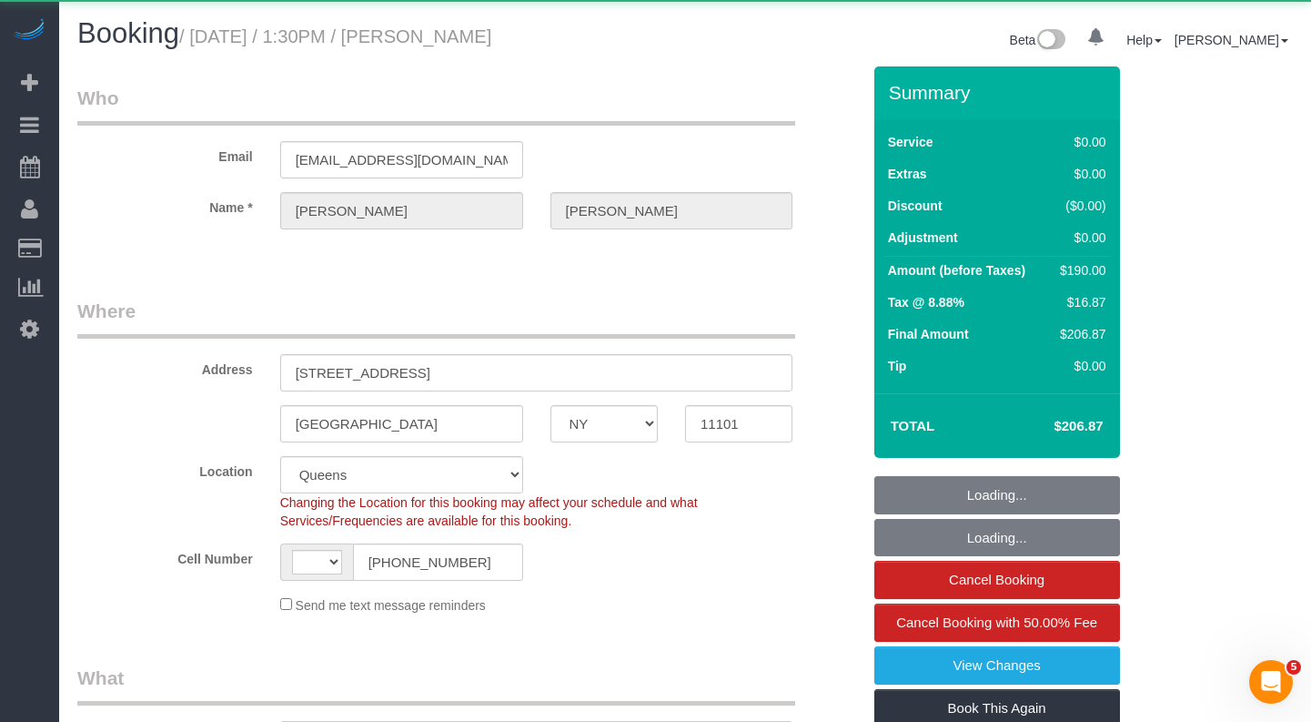
select select "number:89"
select select "number:90"
select select "number:13"
select select "number:5"
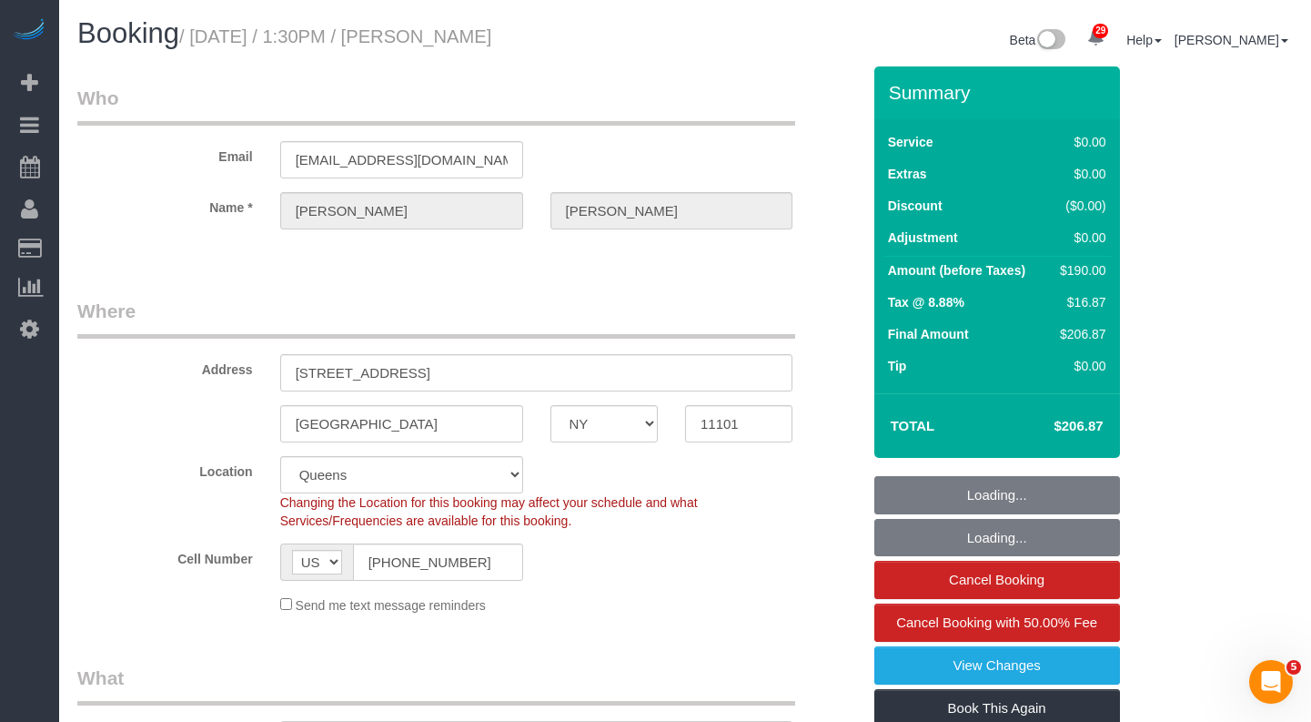
select select "string:stripe-pm_1SBRbG4VGloSiKo722we6KVI"
select select "1"
select select "2"
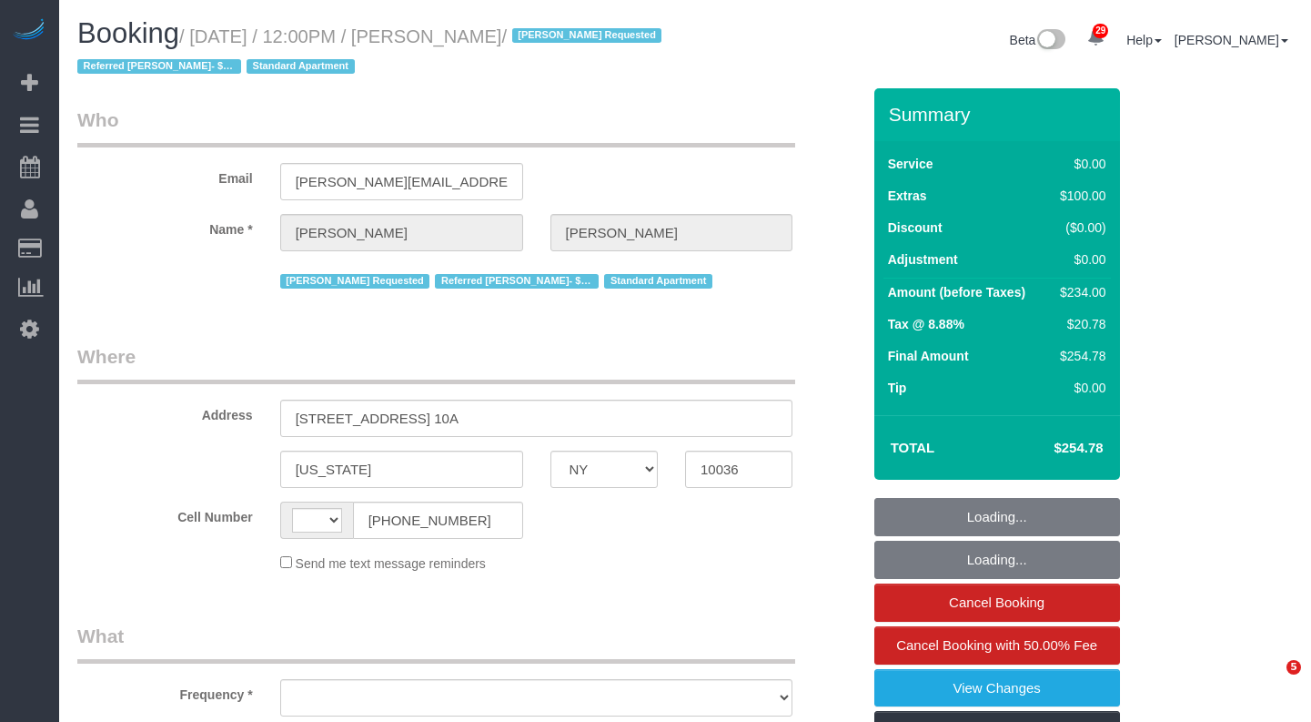
select select "NY"
select select "string:[GEOGRAPHIC_DATA]"
select select "object:827"
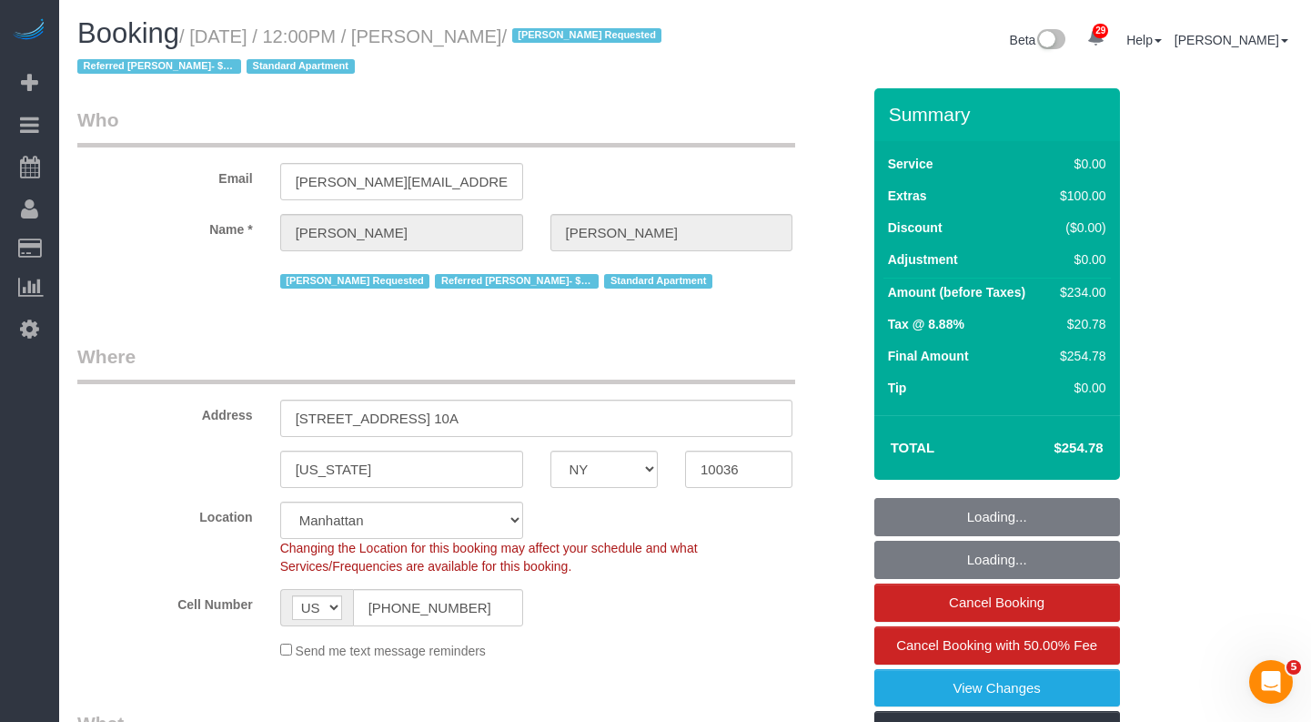
select select "string:stripe-pm_1RqLII4VGloSiKo7etU6jbe5"
select select "1"
select select "number:57"
select select "number:74"
select select "number:15"
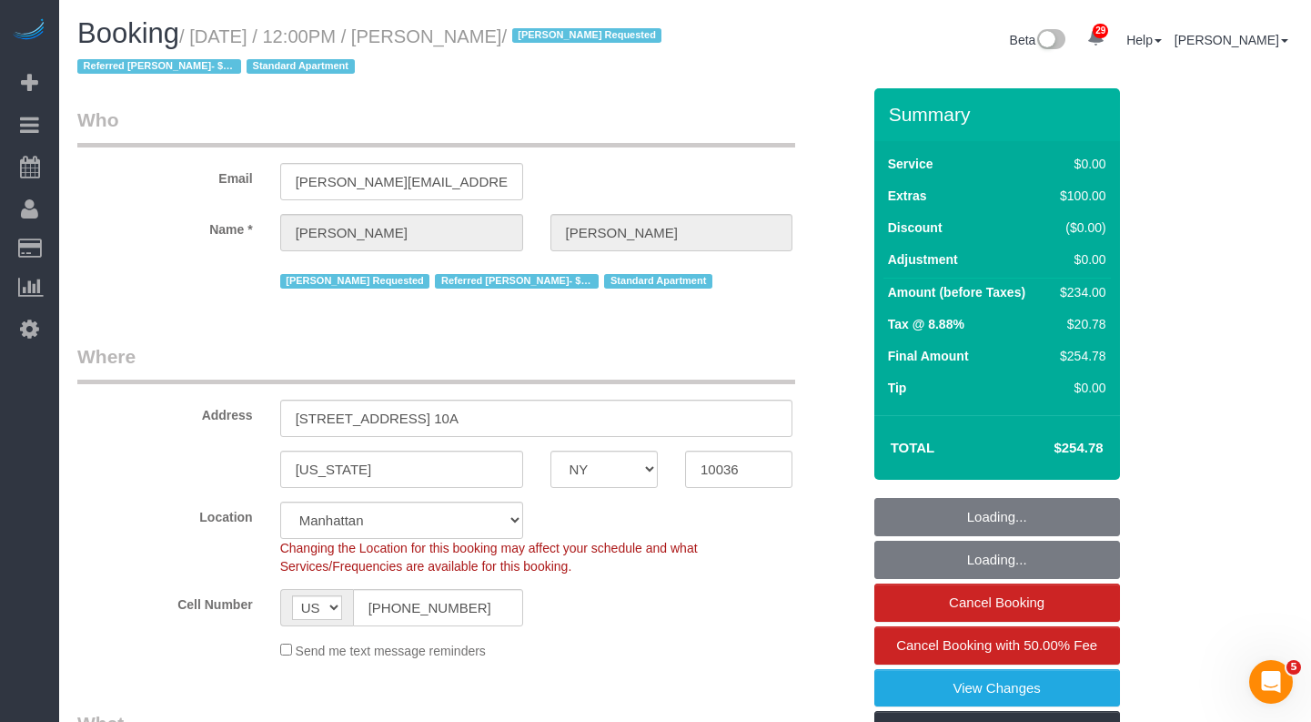
select select "number:6"
select select "object:1083"
select select "spot1"
select select "1"
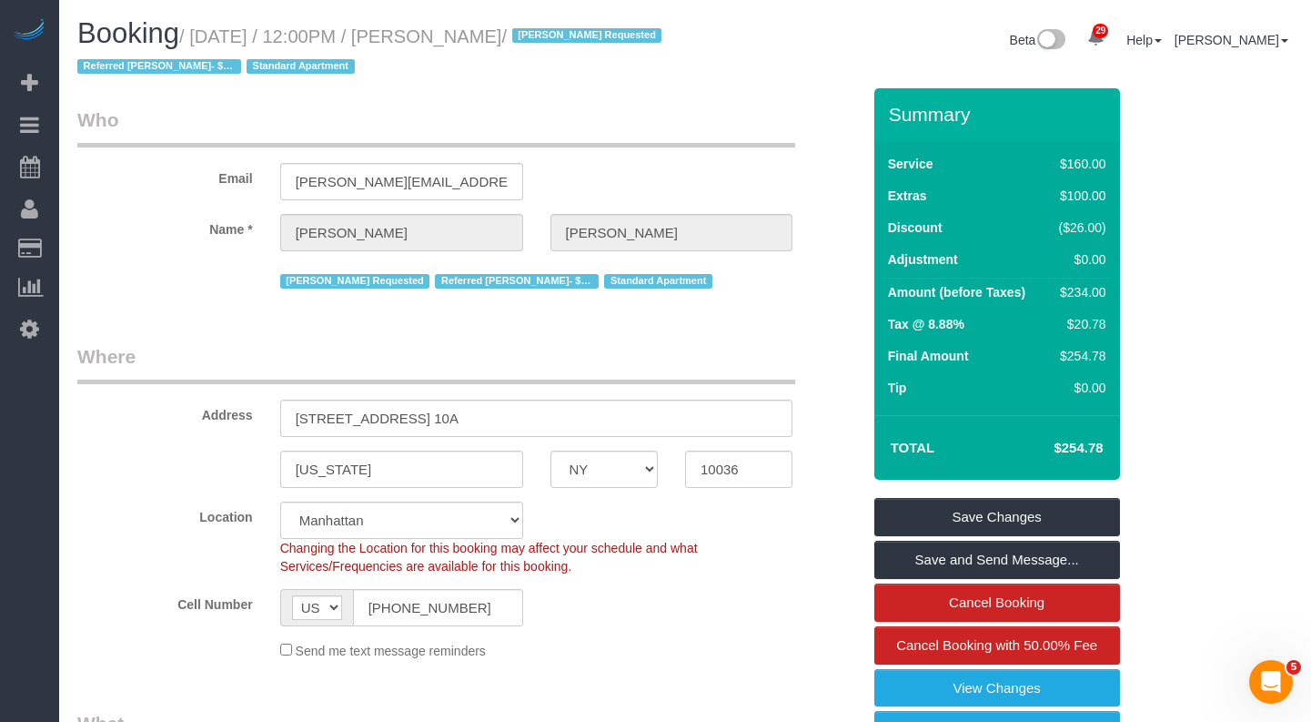
drag, startPoint x: 587, startPoint y: 37, endPoint x: 199, endPoint y: 40, distance: 387.6
click at [199, 40] on small "/ [DATE] / 12:00PM / [PERSON_NAME] / [PERSON_NAME] Requested Referred [PERSON_N…" at bounding box center [372, 51] width 590 height 51
copy small "[DATE] / 12:00PM / [PERSON_NAME] /"
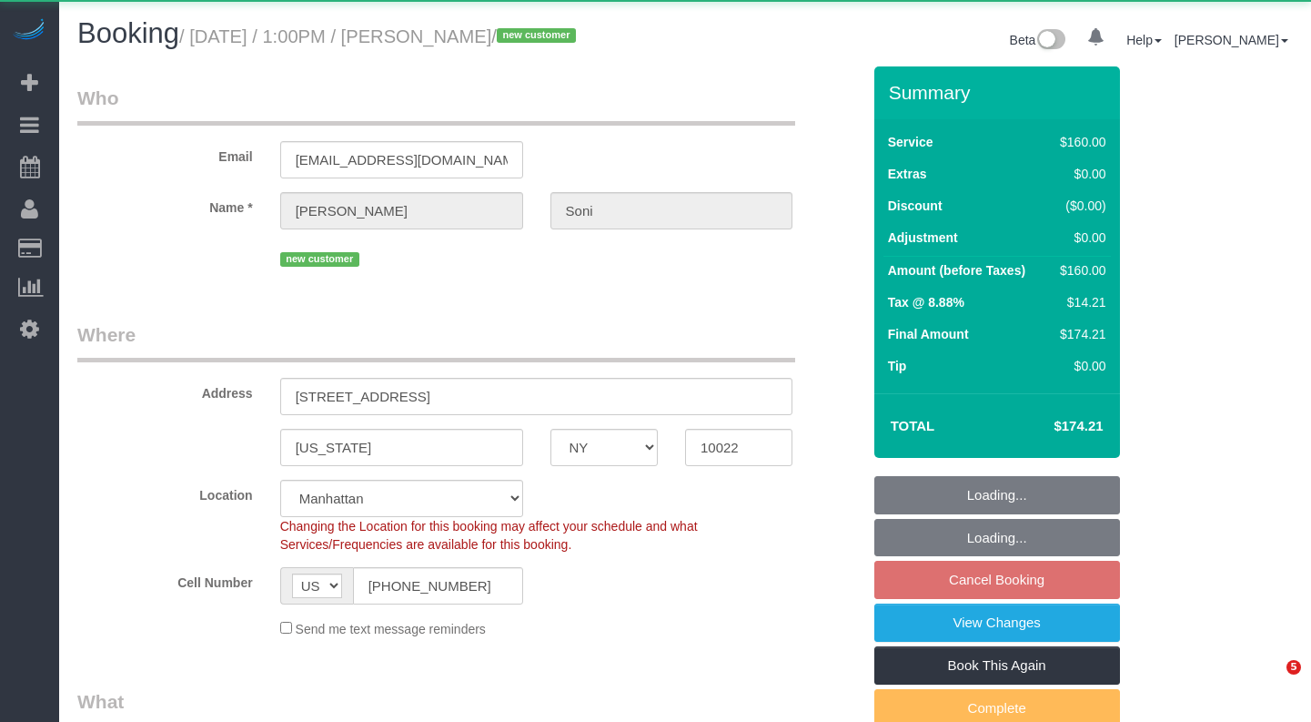
select select "NY"
select select "object:815"
select select "number:60"
select select "number:73"
select select "number:15"
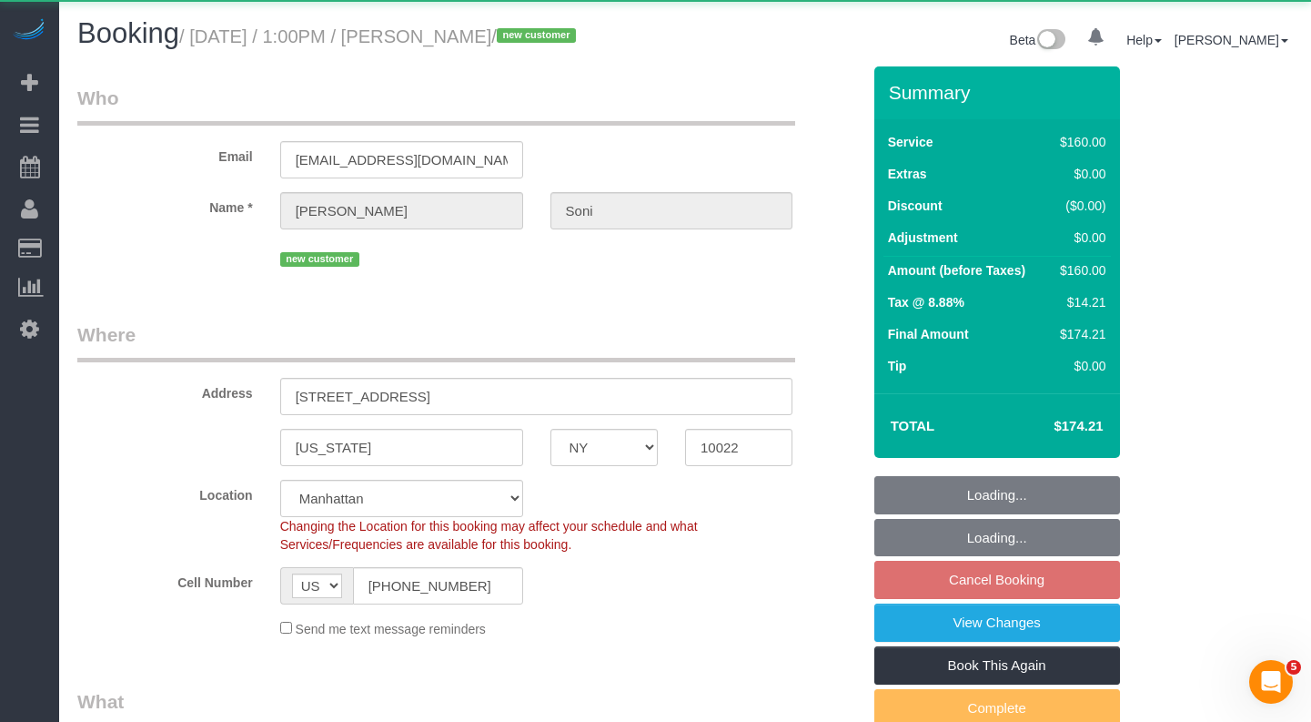
select select "number:5"
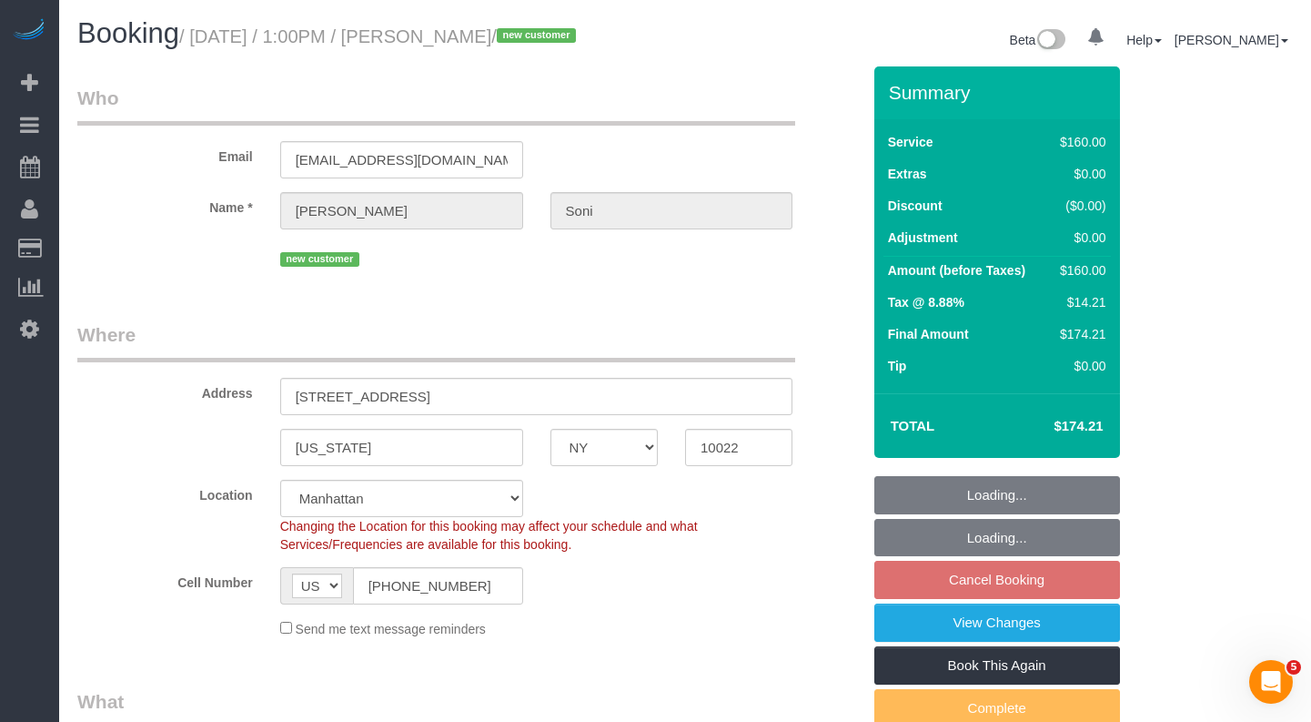
select select "string:stripe-pm_1SC5lU4VGloSiKo7ATXXxzQj"
select select "spot3"
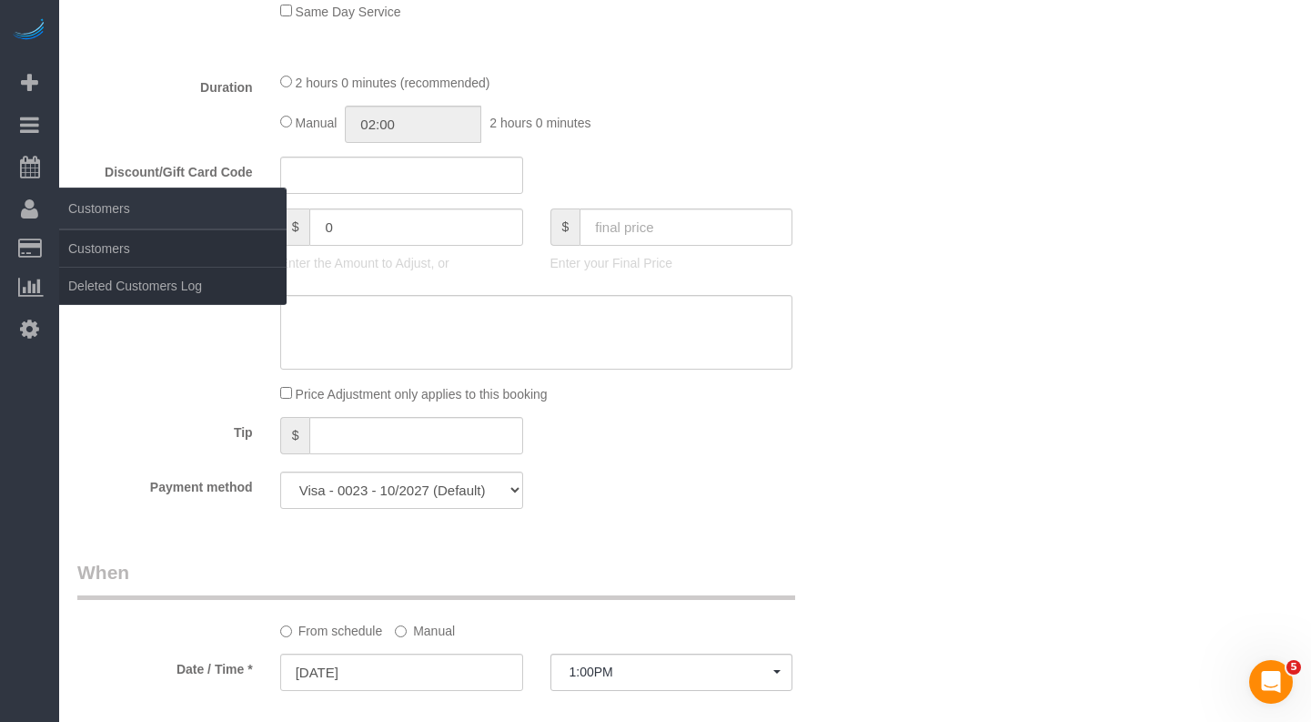
scroll to position [908, 0]
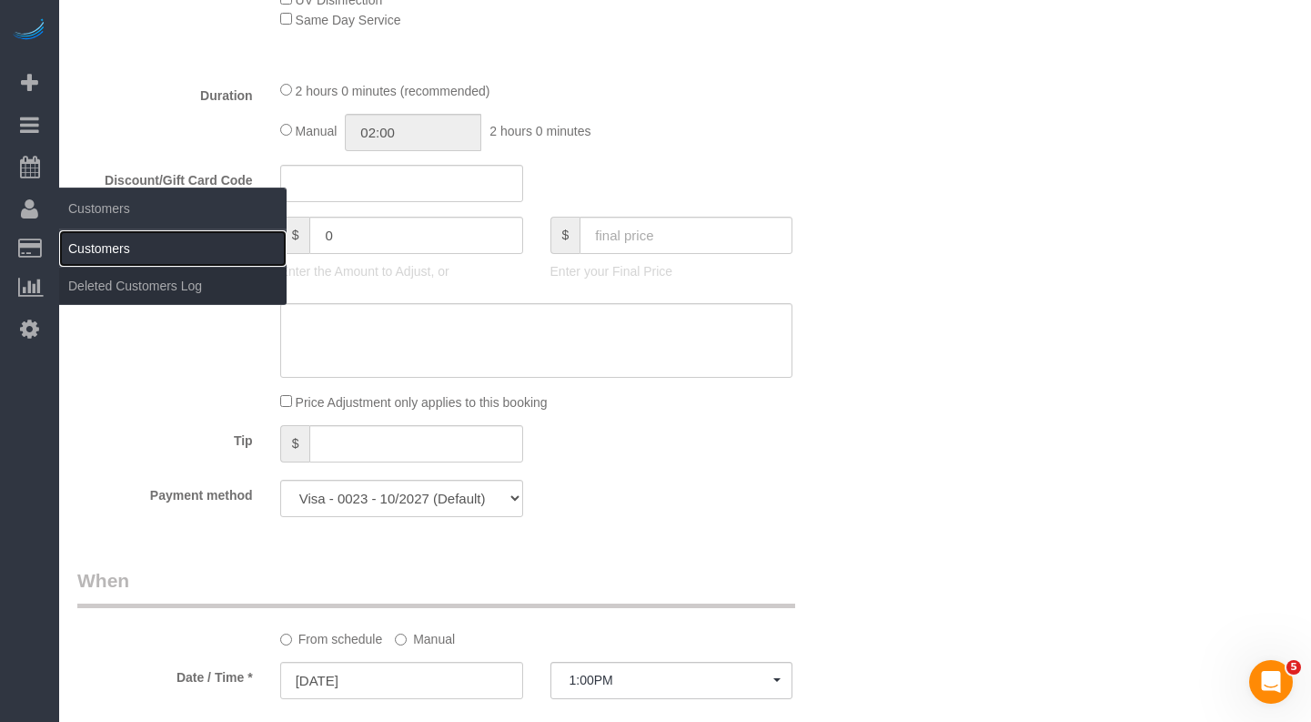
click at [87, 247] on link "Customers" at bounding box center [172, 248] width 227 height 36
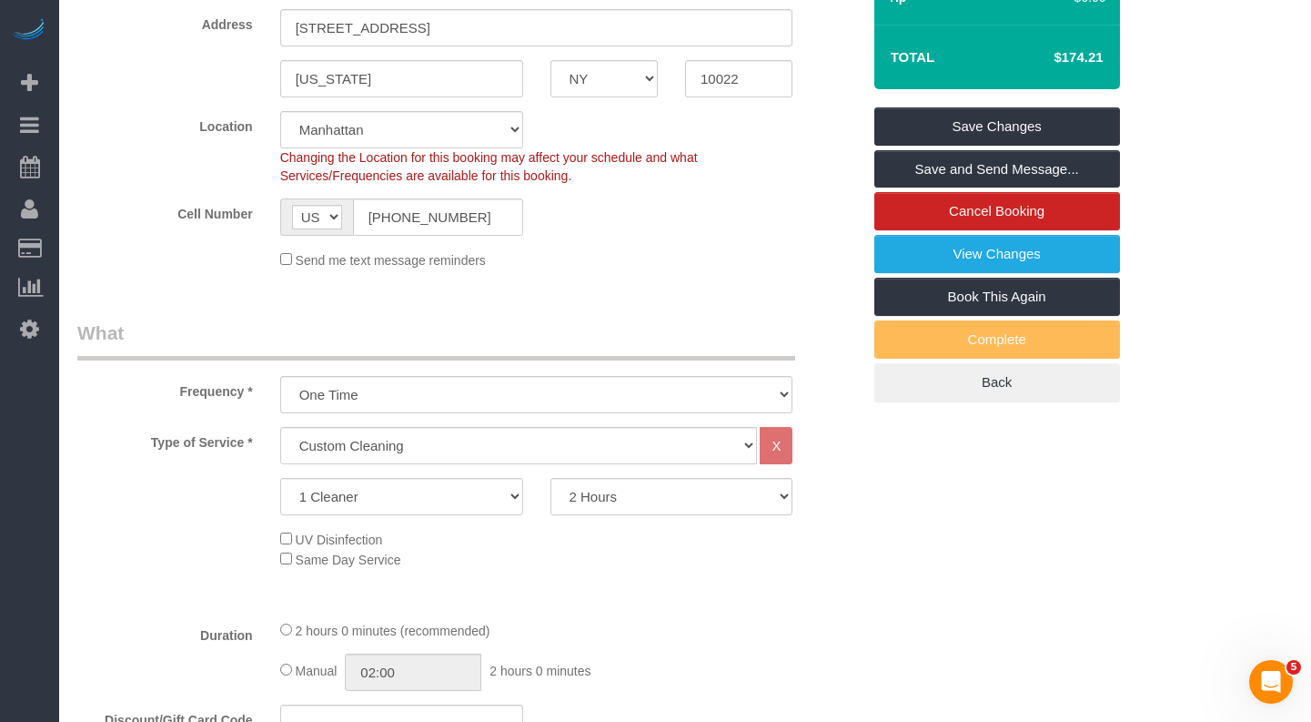
scroll to position [0, 0]
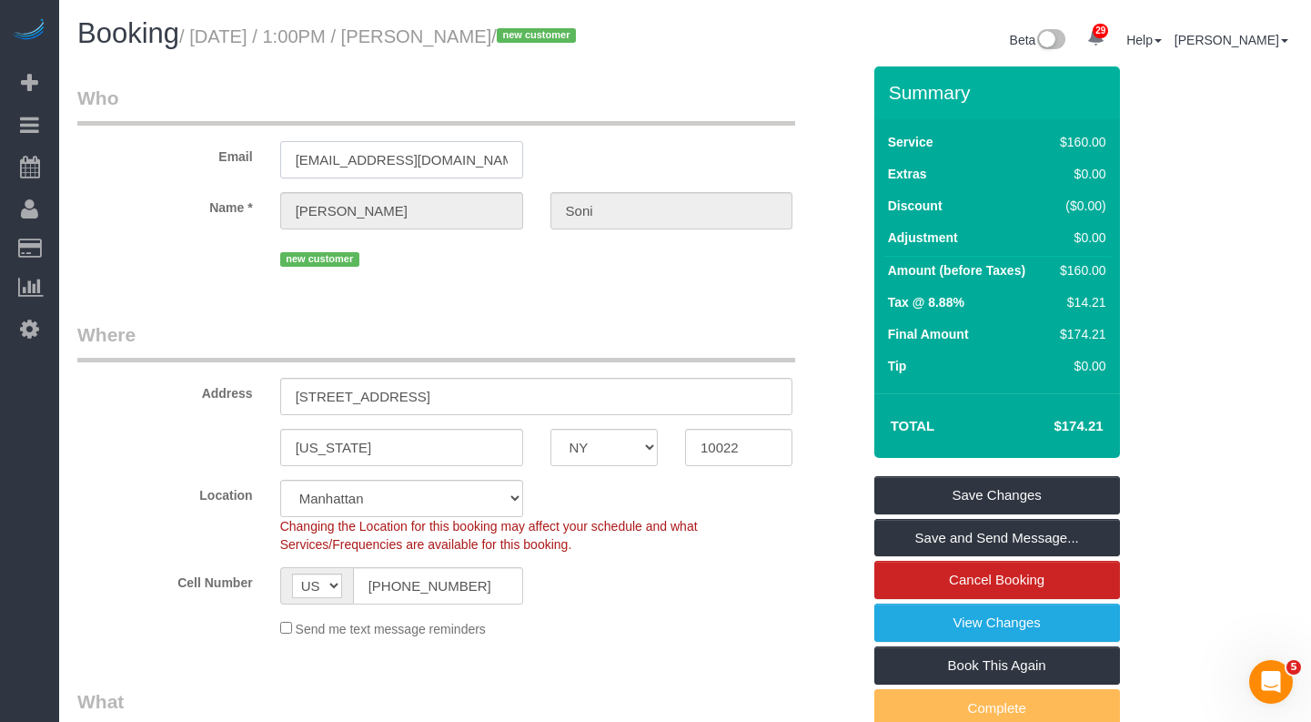
click at [372, 178] on input "[EMAIL_ADDRESS][DOMAIN_NAME]" at bounding box center [401, 159] width 243 height 37
click at [533, 271] on div "new customer" at bounding box center [536, 257] width 513 height 28
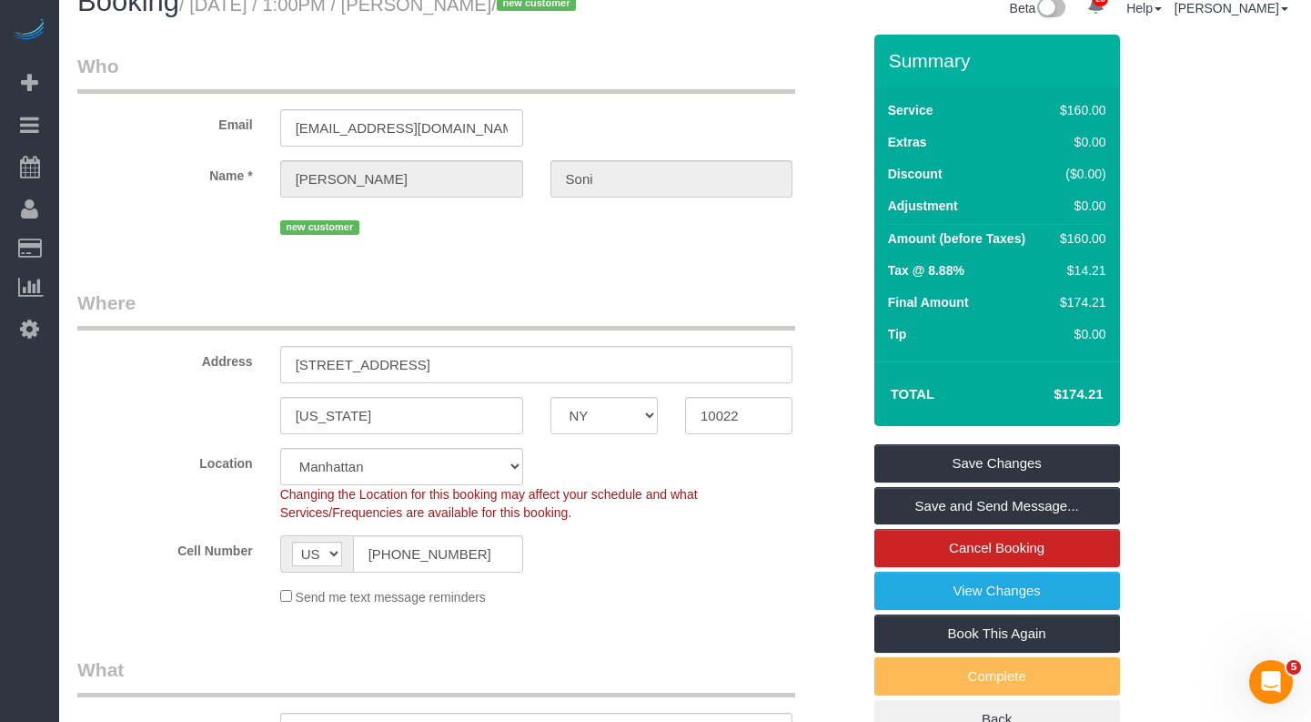
scroll to position [35, 0]
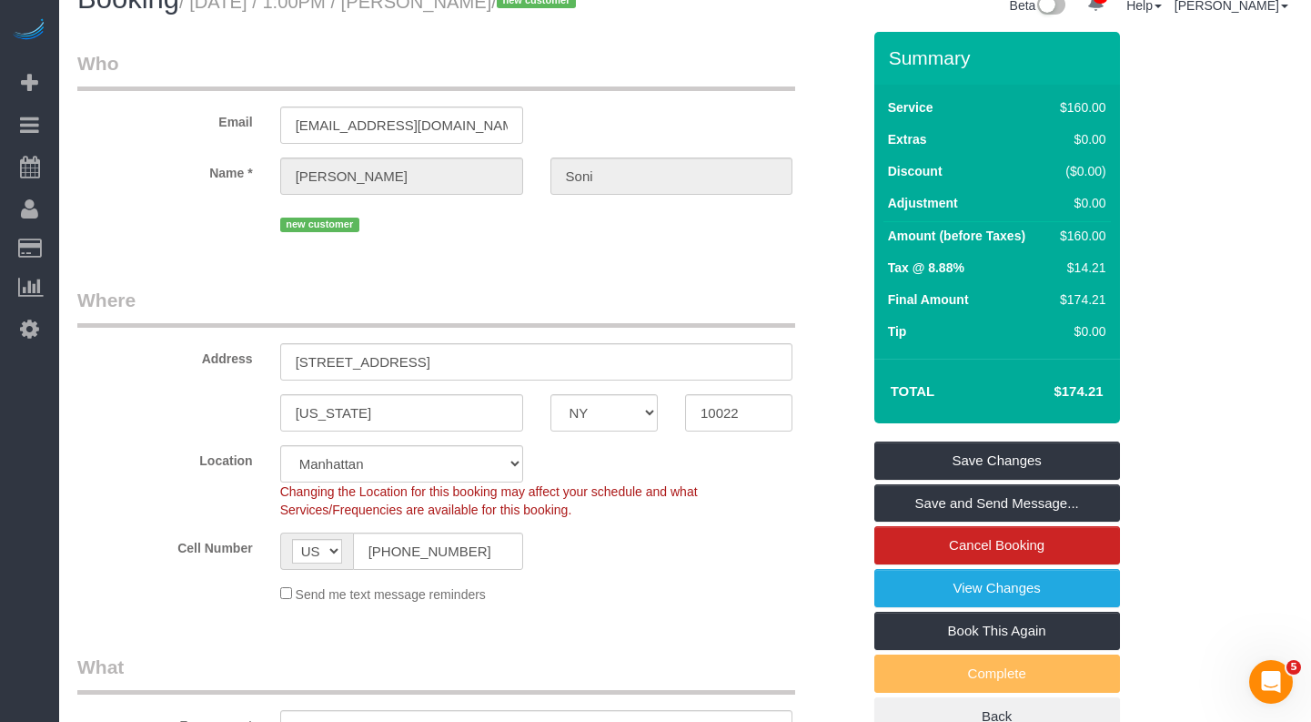
click at [187, 237] on div "new customer" at bounding box center [469, 222] width 811 height 28
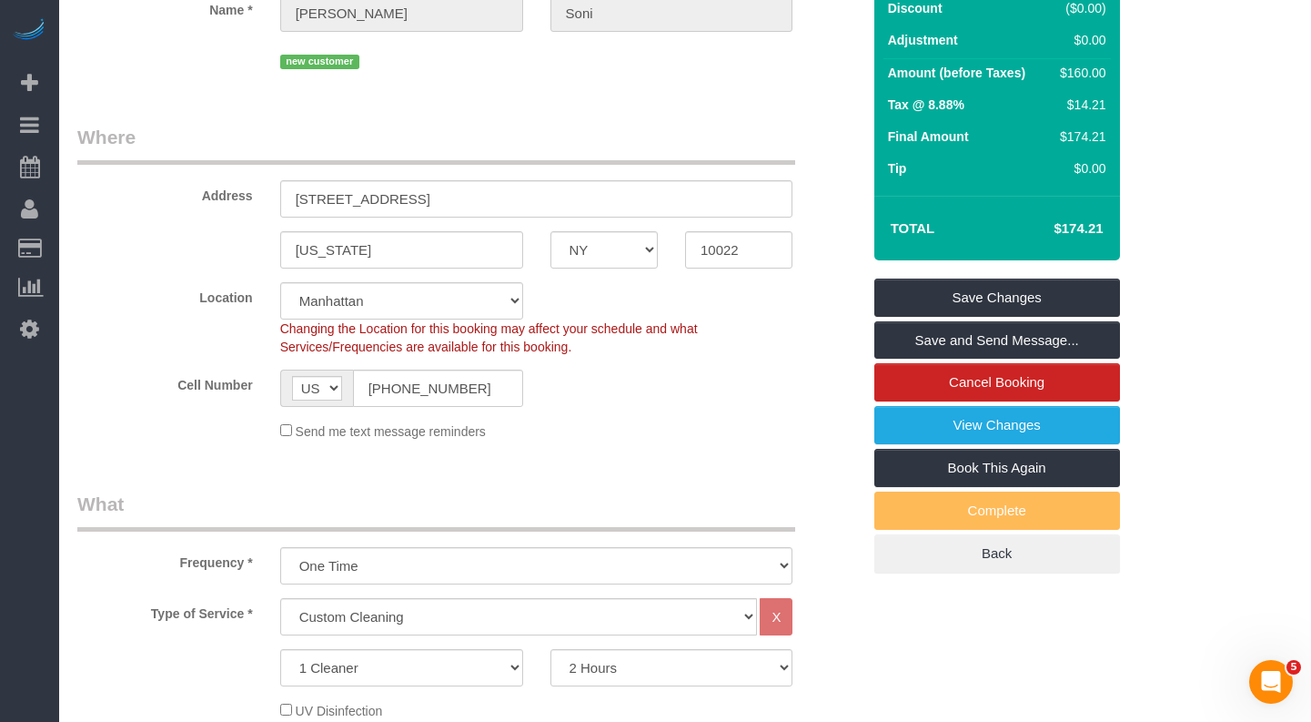
scroll to position [0, 0]
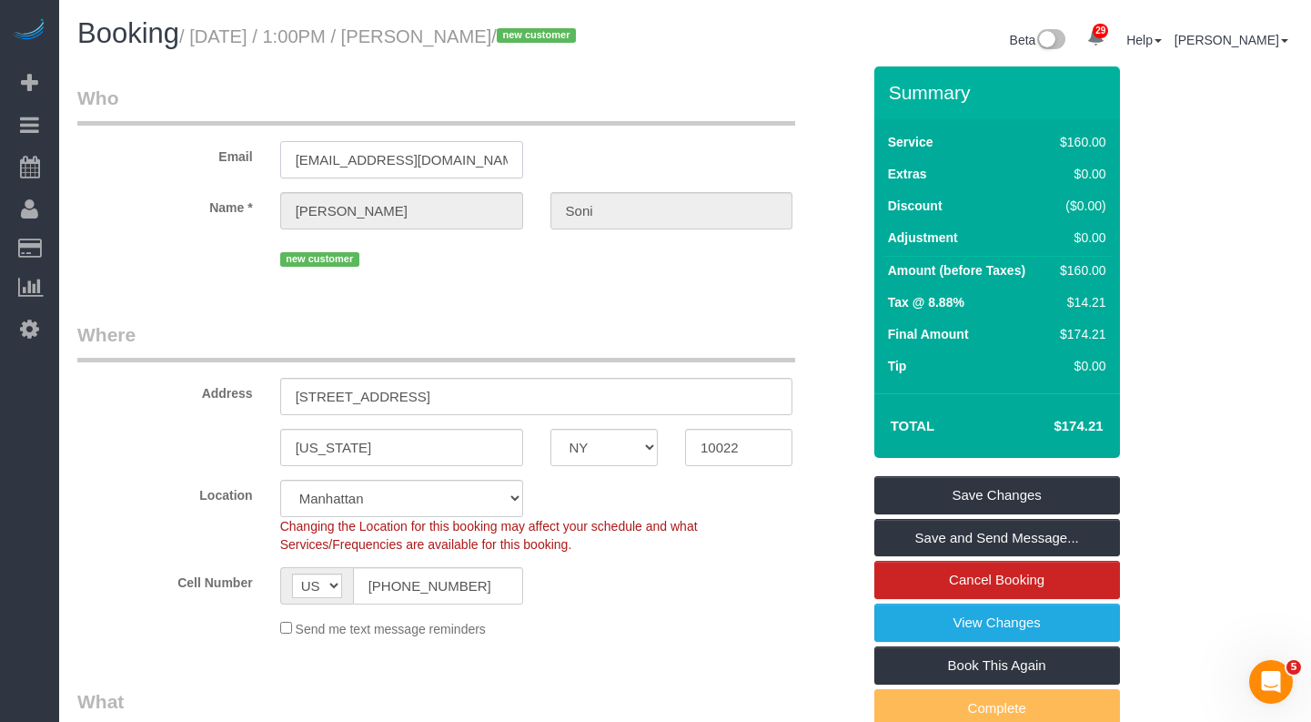
click at [394, 178] on input "[EMAIL_ADDRESS][DOMAIN_NAME]" at bounding box center [401, 159] width 243 height 37
drag, startPoint x: 331, startPoint y: 62, endPoint x: 384, endPoint y: 62, distance: 52.8
click at [331, 49] on h1 "Booking / September 29, 2025 / 1:00PM / Bhagyashri Soni / new customer" at bounding box center [374, 33] width 594 height 31
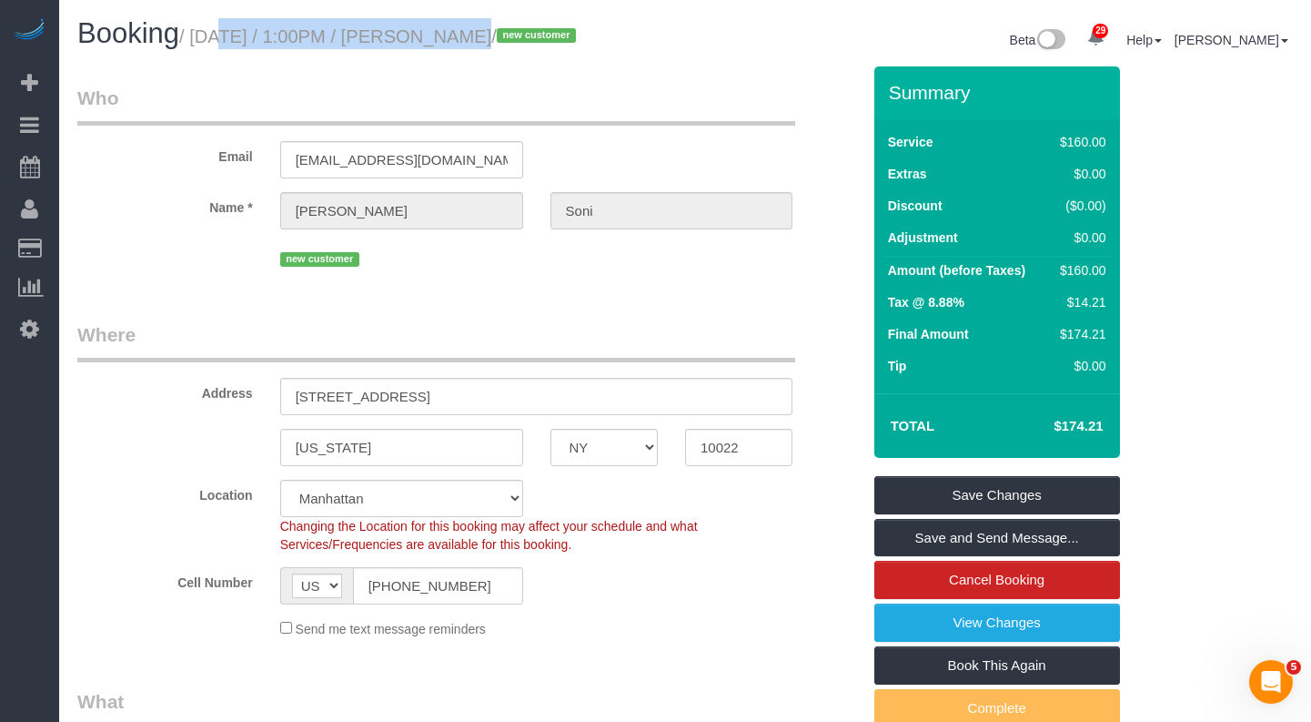
drag, startPoint x: 452, startPoint y: 31, endPoint x: 201, endPoint y: 33, distance: 251.1
click at [201, 33] on small "/ September 29, 2025 / 1:00PM / Bhagyashri Soni / new customer" at bounding box center [380, 36] width 402 height 20
copy small "September 29, 2025 / 1:00PM"
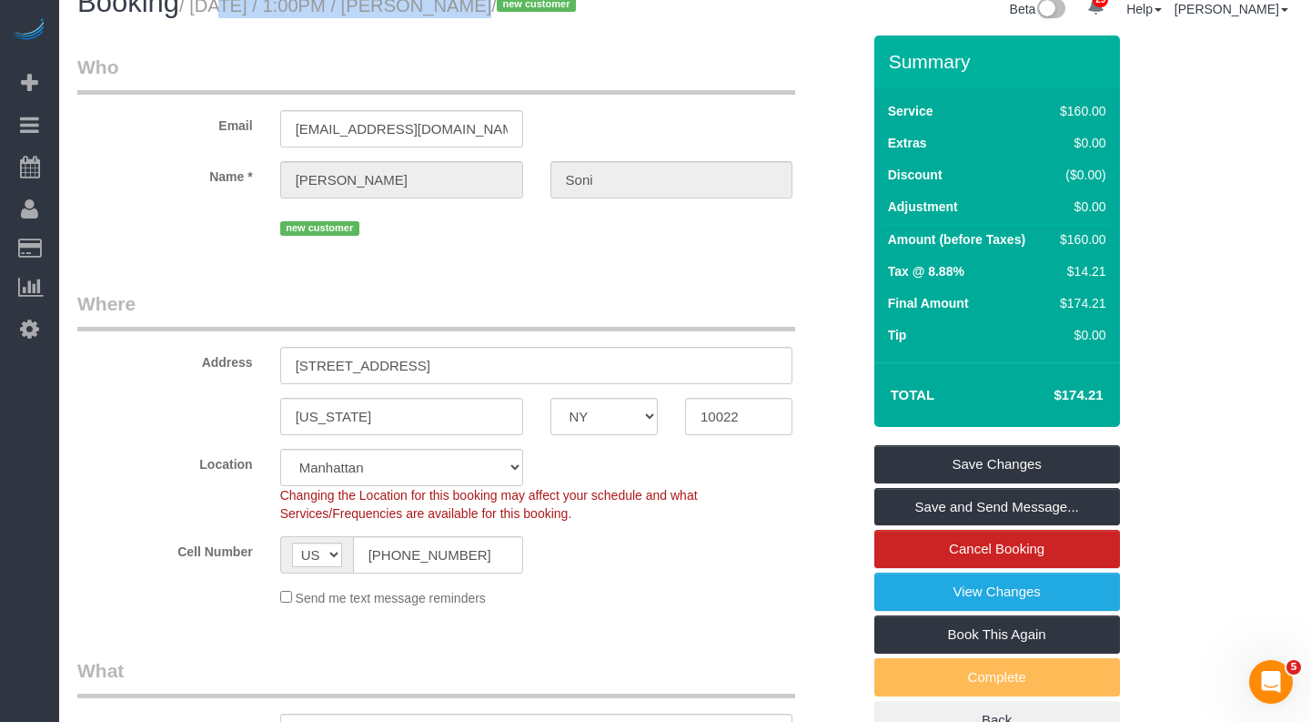
scroll to position [38, 0]
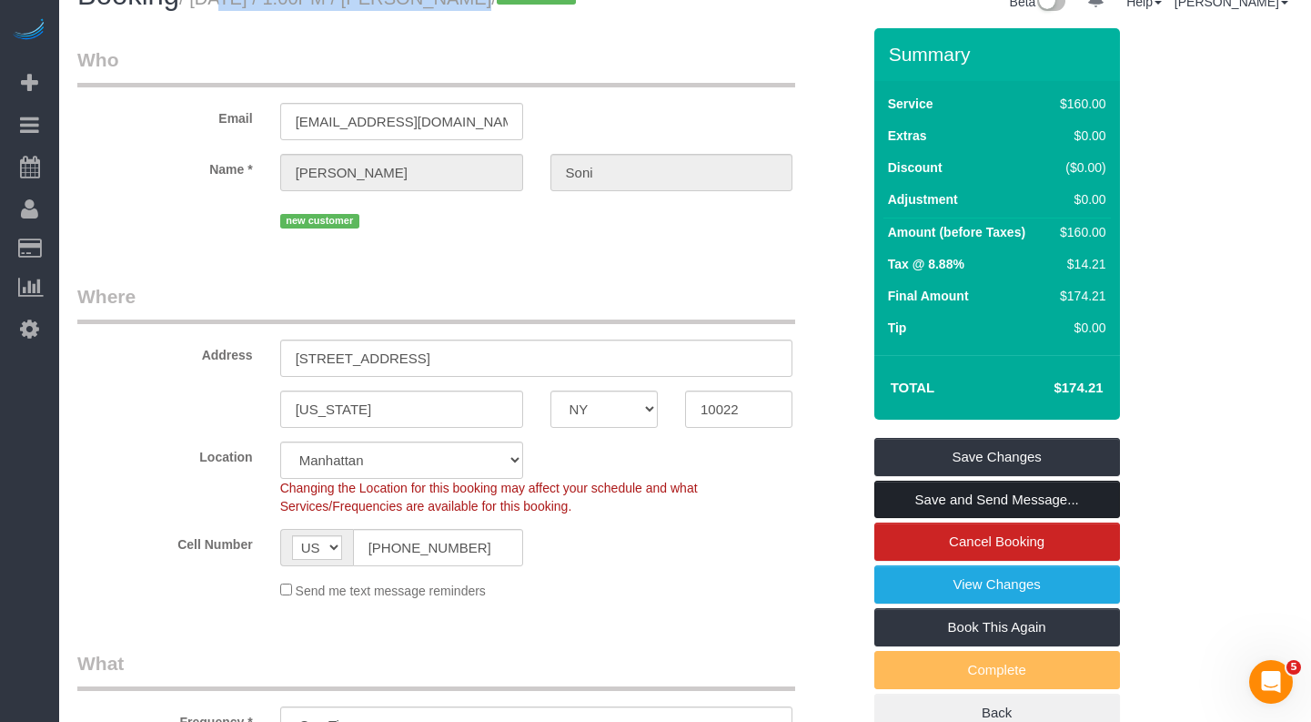
click at [928, 515] on link "Save and Send Message..." at bounding box center [997, 499] width 246 height 38
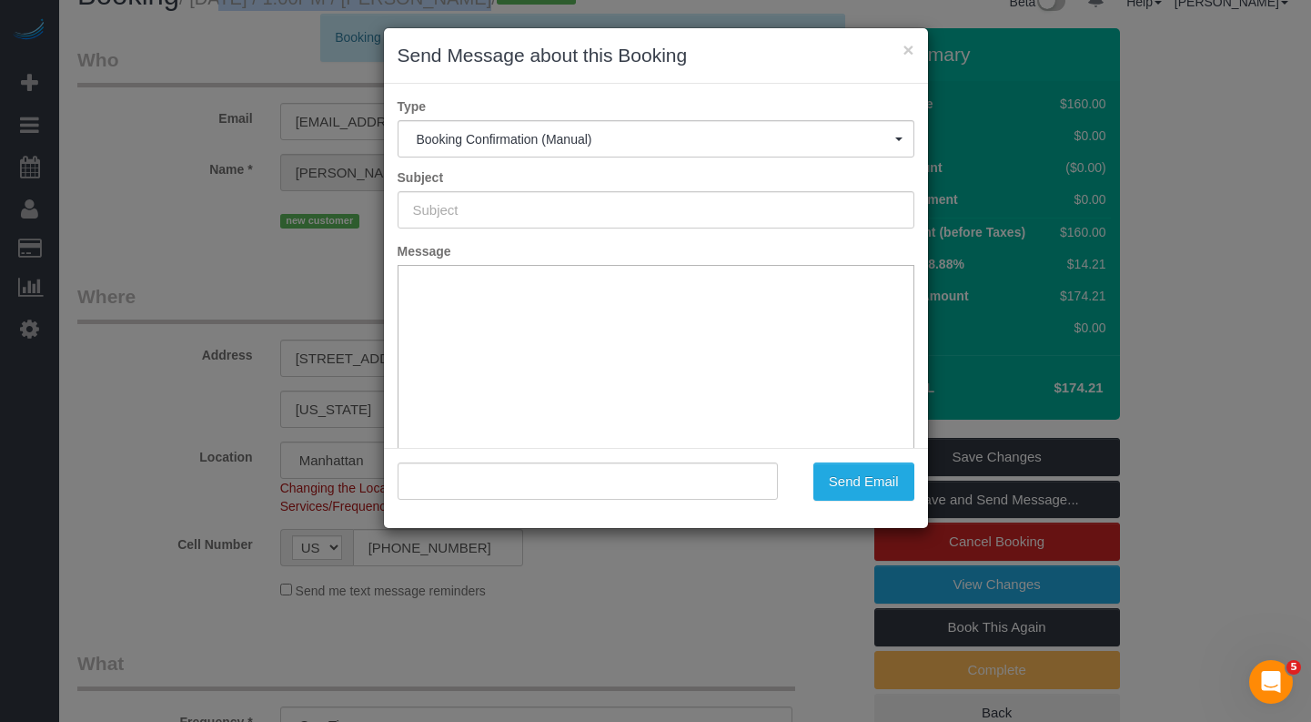
scroll to position [0, 0]
type input "Cleaning Confirmed for 09/29/2025 at 1:00pm"
type input ""Bhagyashri Soni" <generalforbhagyashri@gmail.com>"
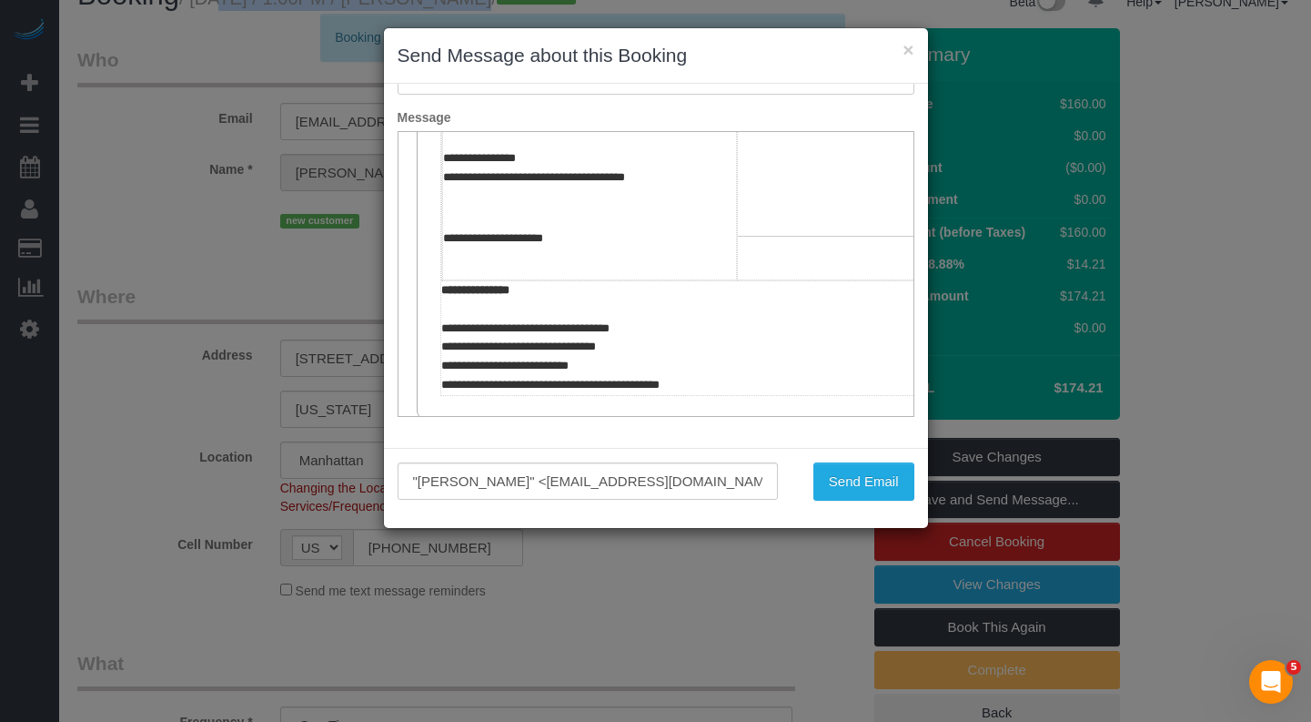
scroll to position [852, 0]
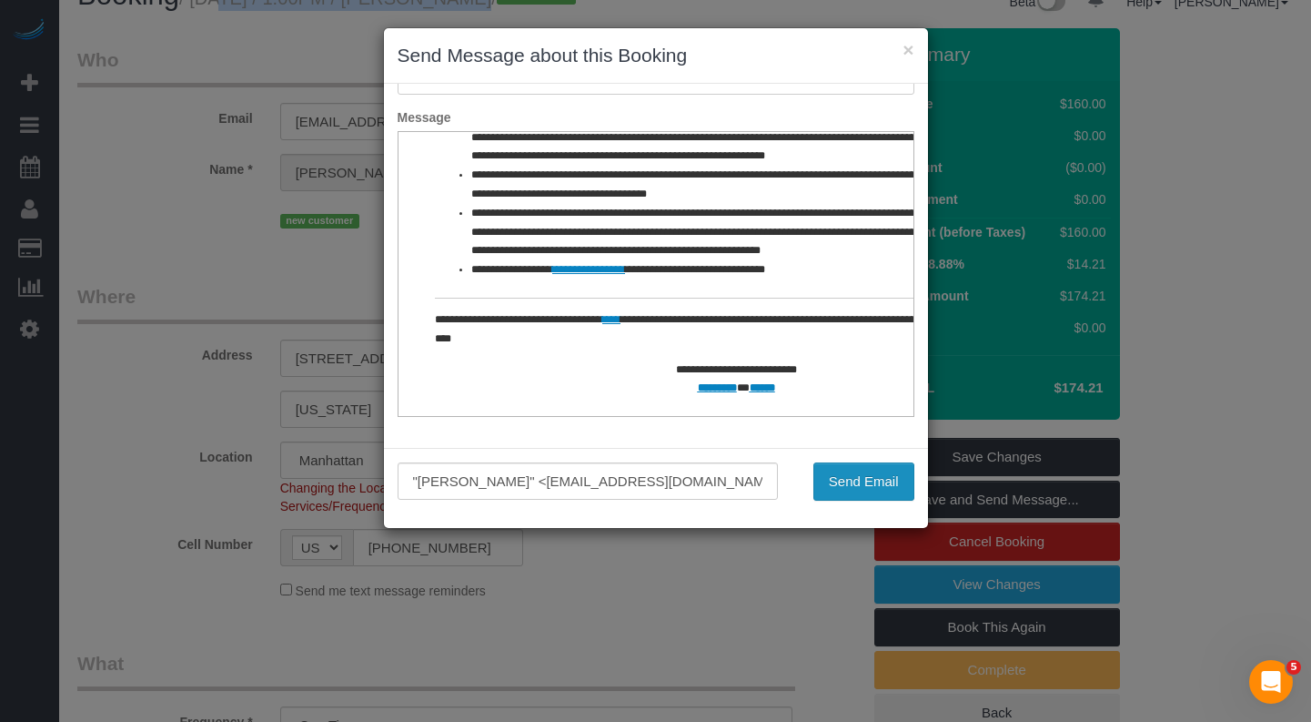
click at [838, 478] on button "Send Email" at bounding box center [863, 481] width 101 height 38
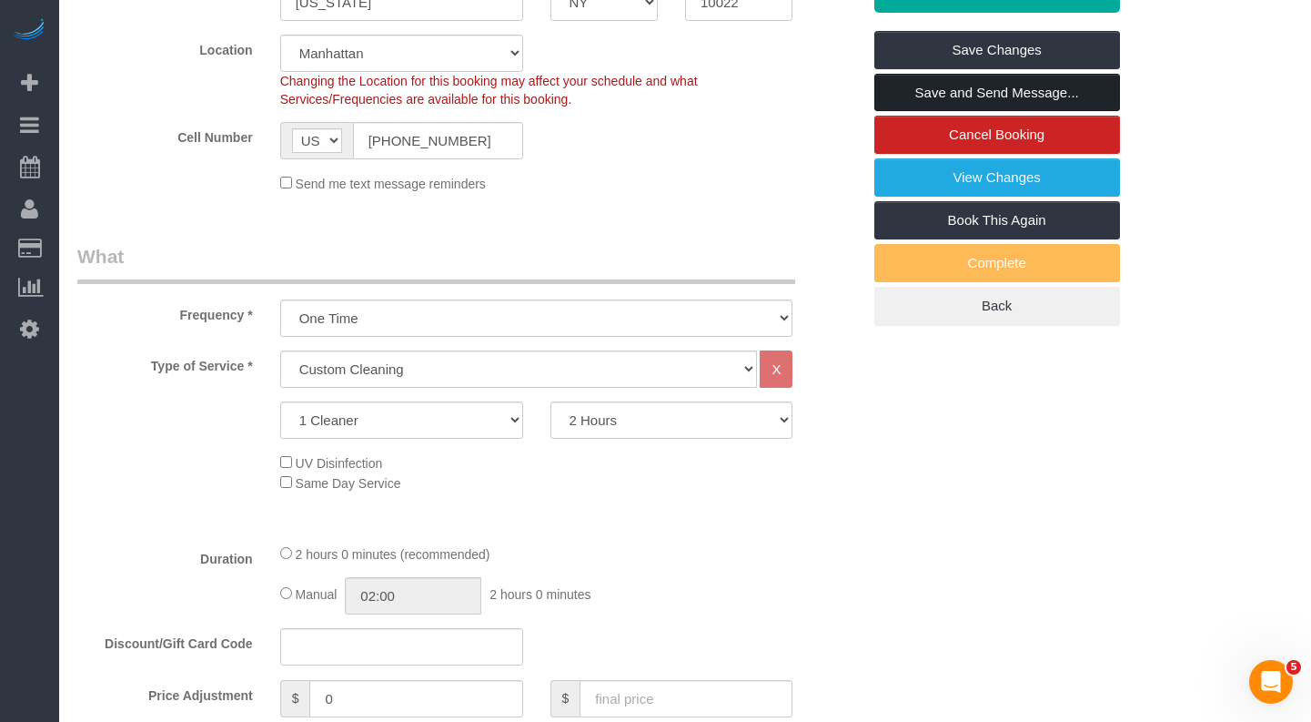
scroll to position [461, 0]
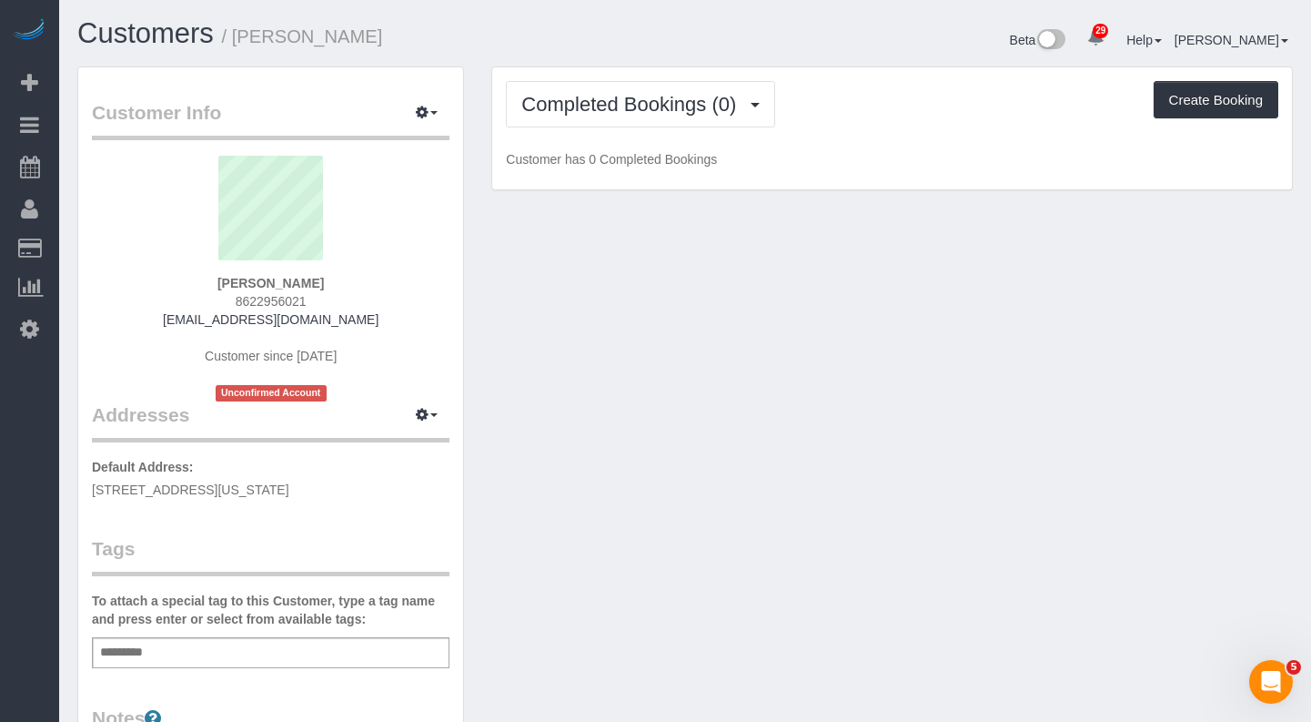
click at [289, 490] on span "[STREET_ADDRESS][US_STATE]" at bounding box center [190, 489] width 197 height 15
copy div "[STREET_ADDRESS][US_STATE]"
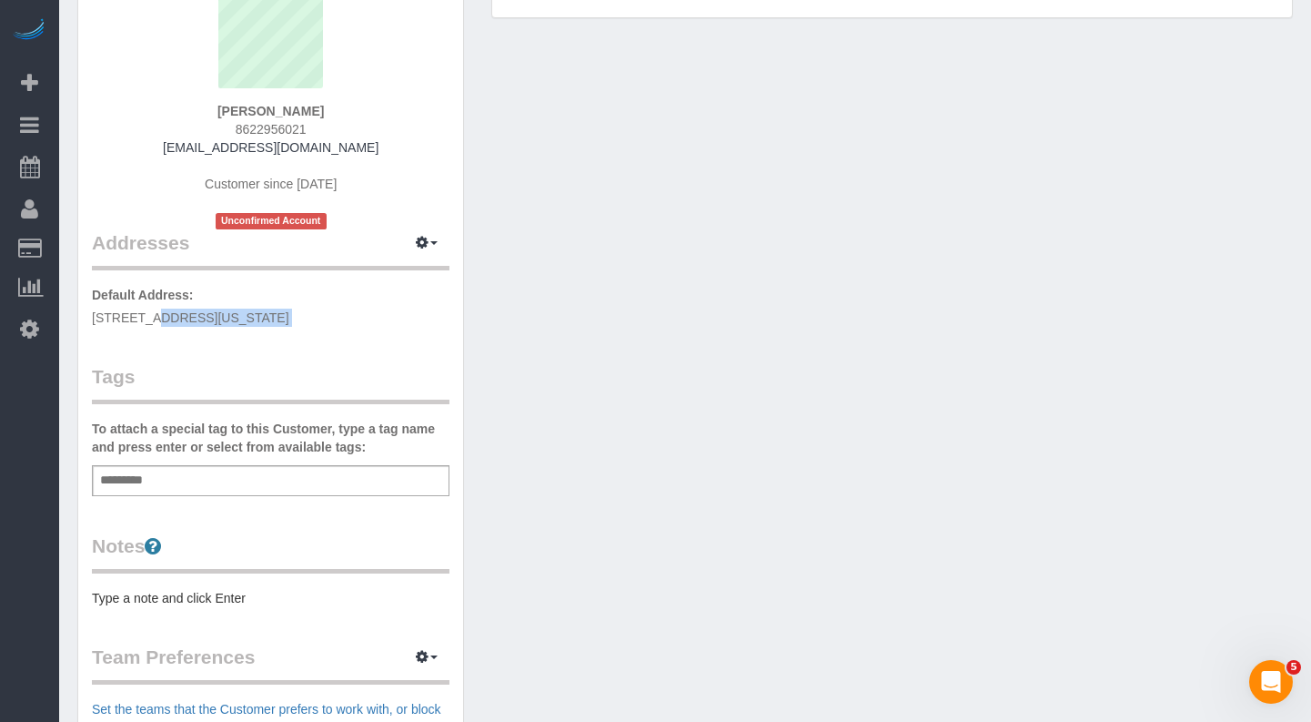
scroll to position [187, 0]
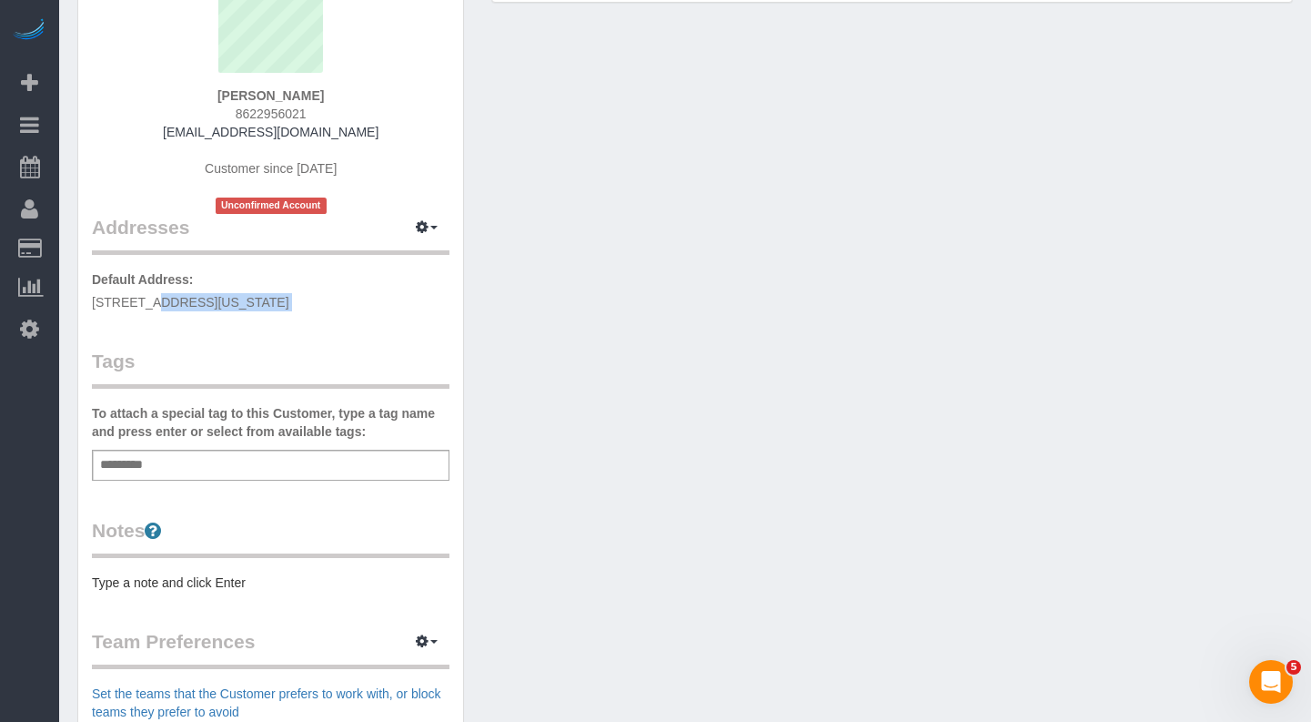
click at [289, 302] on span "[STREET_ADDRESS][US_STATE]" at bounding box center [190, 302] width 197 height 15
drag, startPoint x: 435, startPoint y: 228, endPoint x: 433, endPoint y: 247, distance: 19.2
click at [435, 228] on span "button" at bounding box center [433, 228] width 7 height 4
click at [373, 260] on button "Manage Addresses" at bounding box center [374, 261] width 147 height 25
select select "NY"
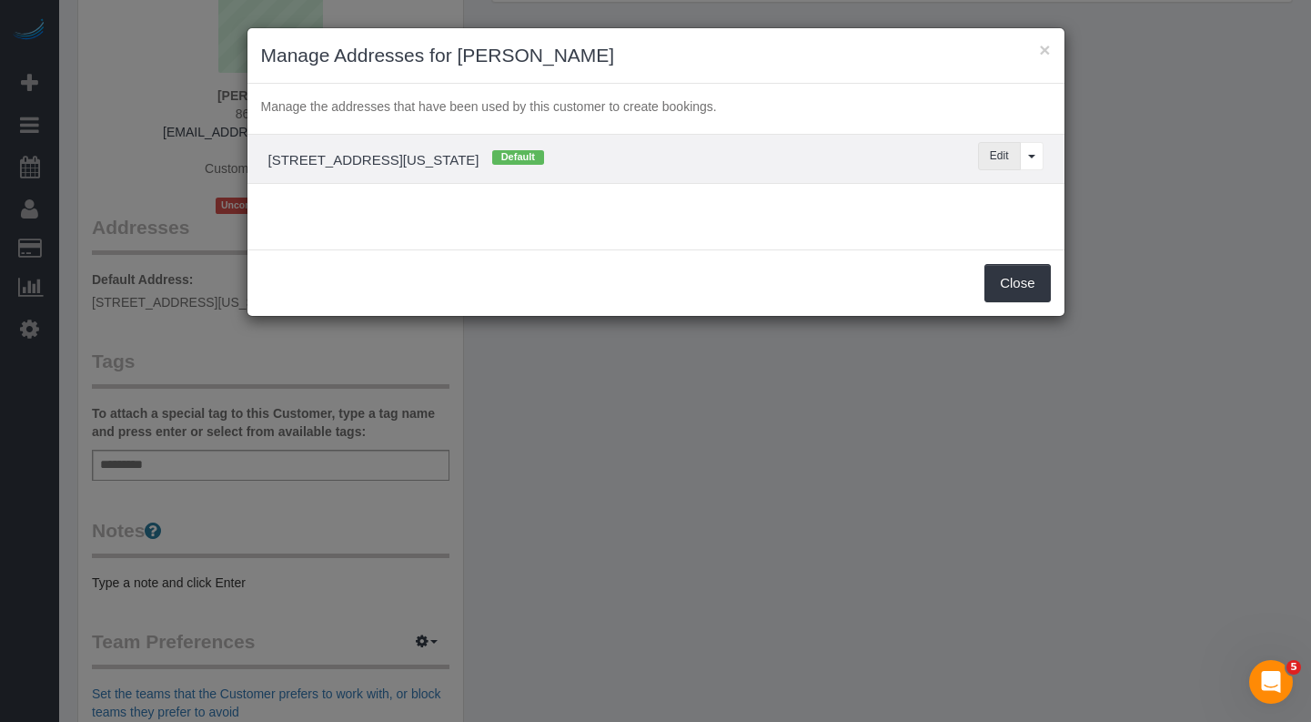
click at [999, 157] on button "Edit" at bounding box center [999, 156] width 43 height 28
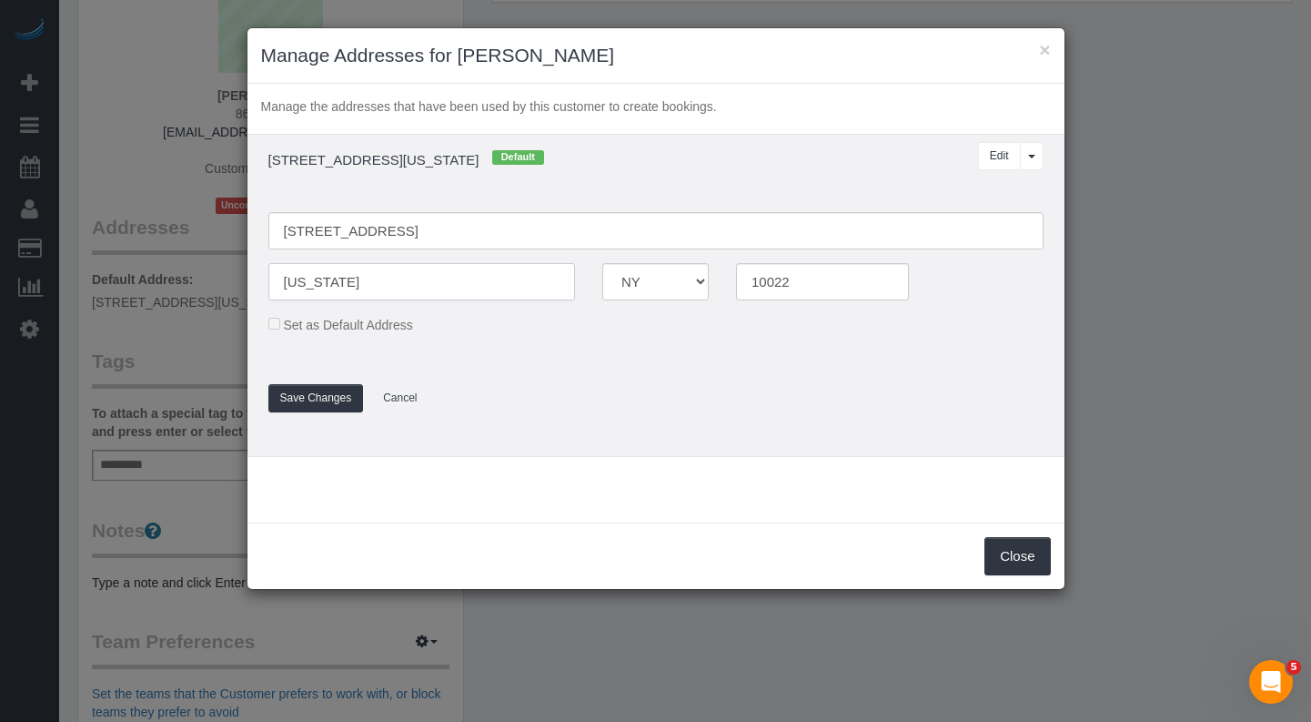
click at [324, 284] on input "[US_STATE]" at bounding box center [422, 281] width 308 height 37
type input "[US_STATE]"
click at [341, 231] on input "[STREET_ADDRESS]" at bounding box center [655, 230] width 775 height 37
click at [383, 232] on input "[STREET_ADDRESS]" at bounding box center [655, 230] width 775 height 37
click at [385, 231] on input "[STREET_ADDRESS]" at bounding box center [655, 230] width 775 height 37
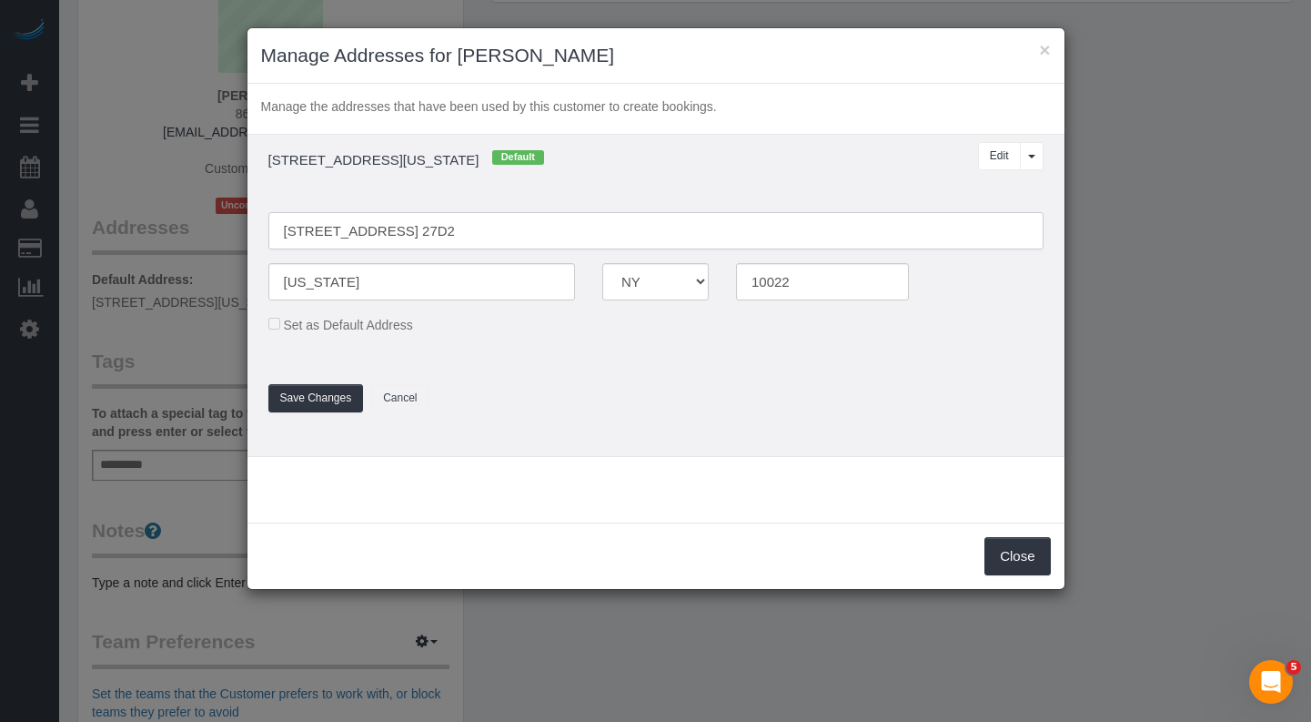
click at [486, 247] on input "[STREET_ADDRESS] 27D2" at bounding box center [655, 230] width 775 height 37
type input "[STREET_ADDRESS] 27D2"
click at [316, 401] on button "Save Changes" at bounding box center [316, 398] width 96 height 28
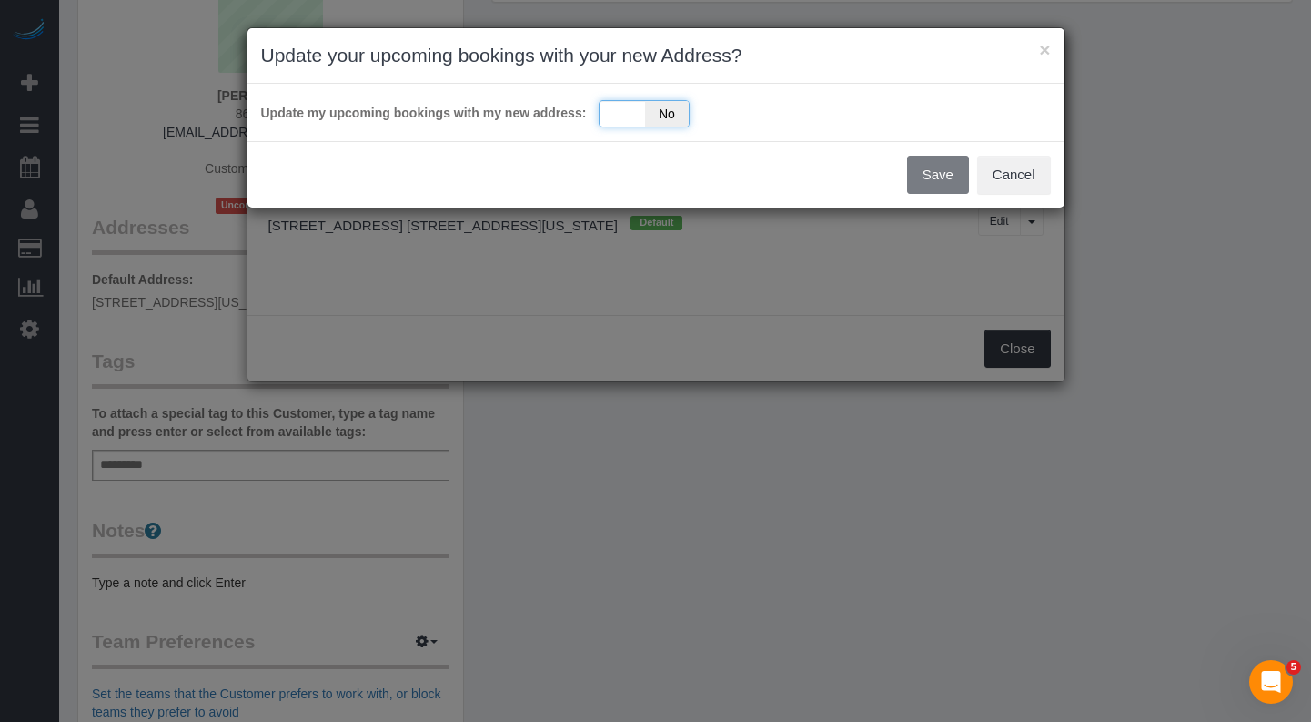
click at [645, 121] on span "No" at bounding box center [667, 113] width 45 height 25
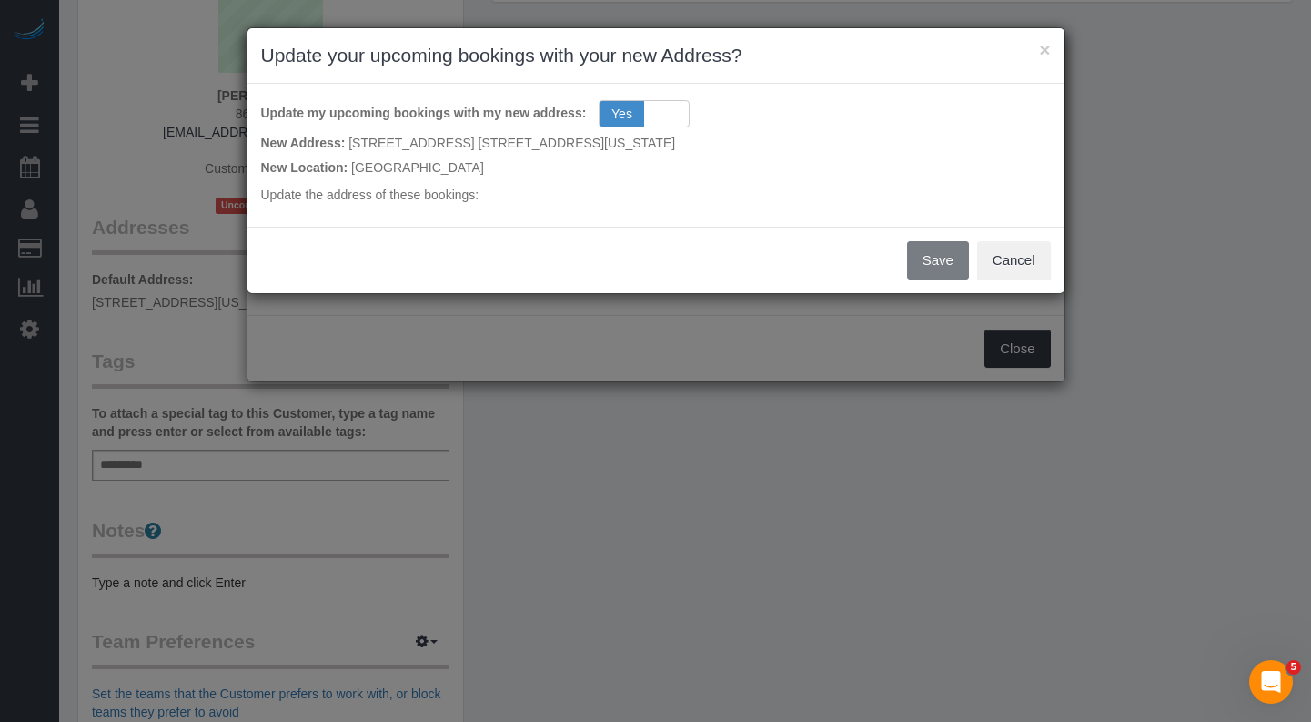
click at [923, 262] on div "Save Cancel" at bounding box center [655, 260] width 817 height 66
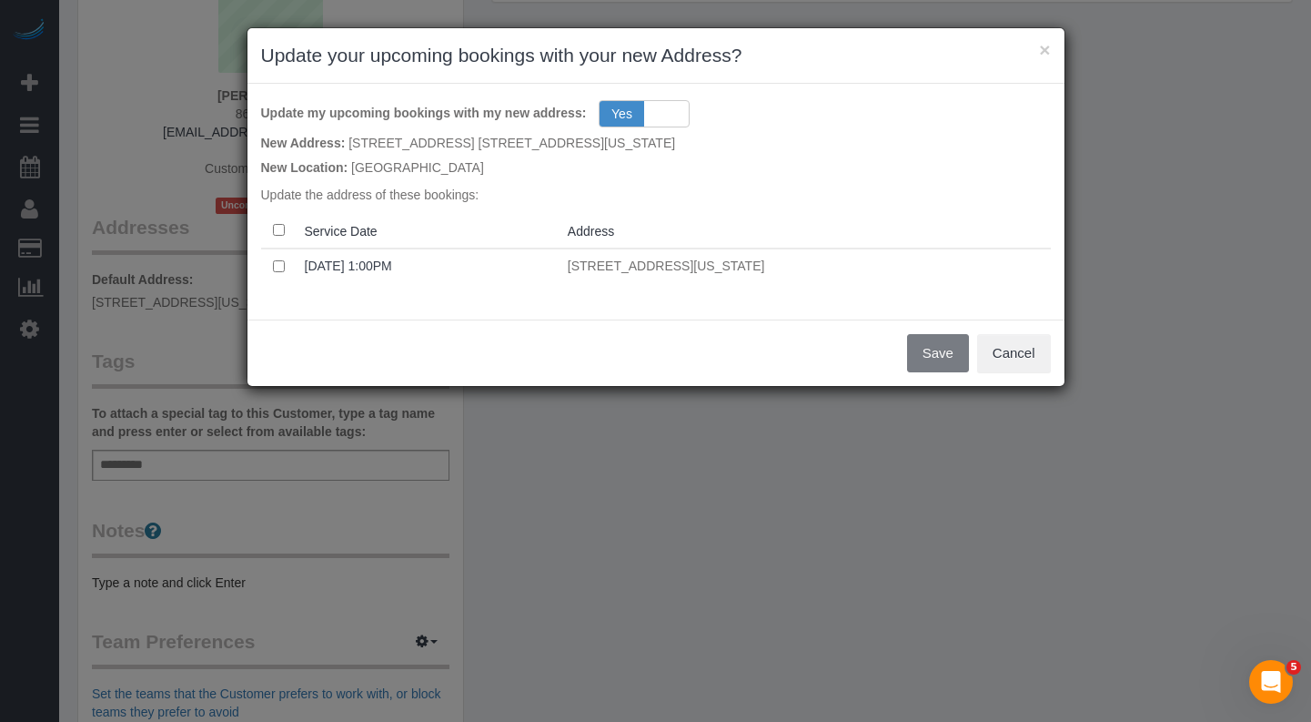
click at [287, 224] on th at bounding box center [279, 230] width 36 height 35
click at [951, 343] on button "Save" at bounding box center [938, 353] width 62 height 38
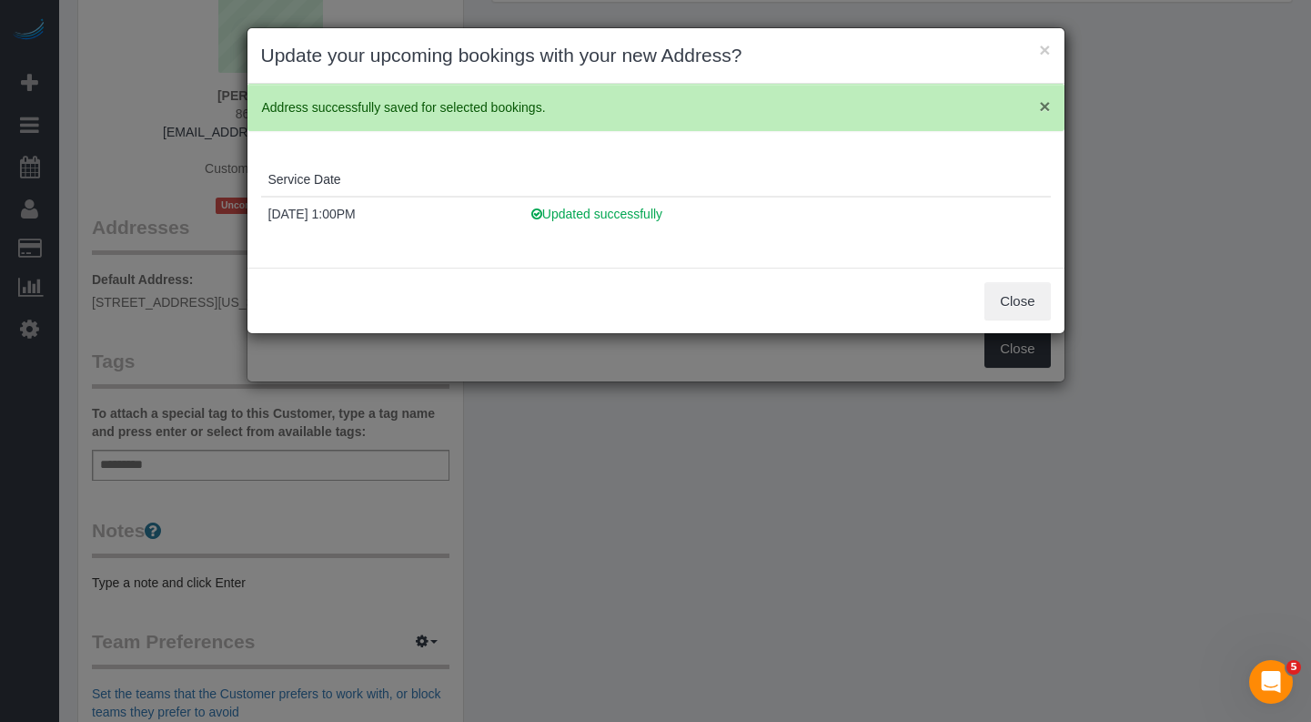
click at [1044, 107] on span "×" at bounding box center [1044, 106] width 11 height 21
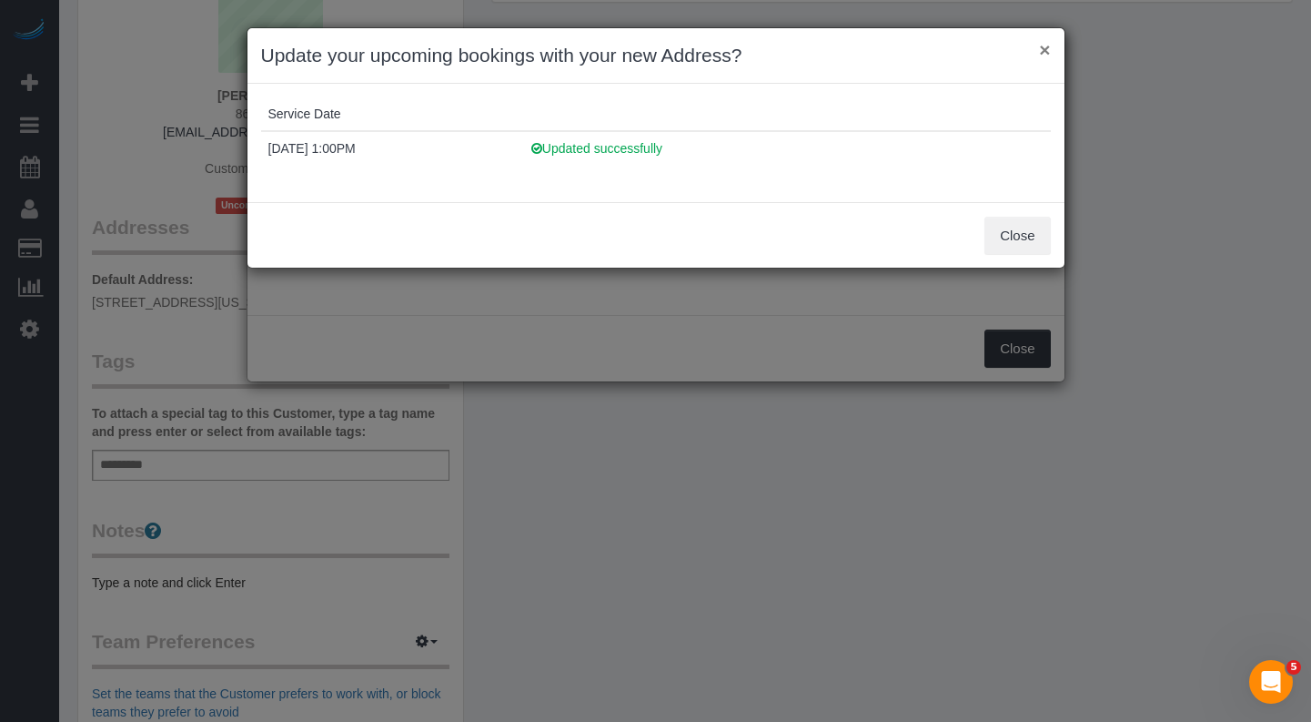
click at [1048, 50] on button "×" at bounding box center [1044, 49] width 11 height 19
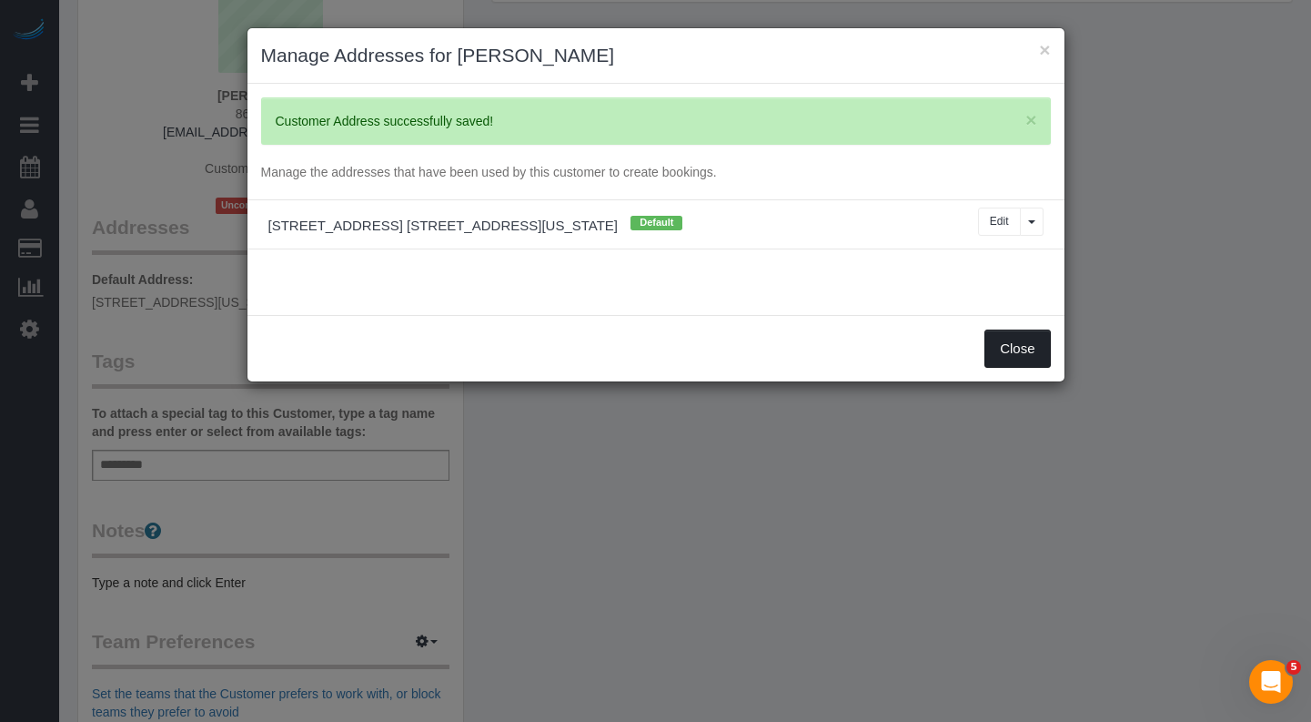
click at [1012, 341] on button "Close" at bounding box center [1017, 348] width 66 height 38
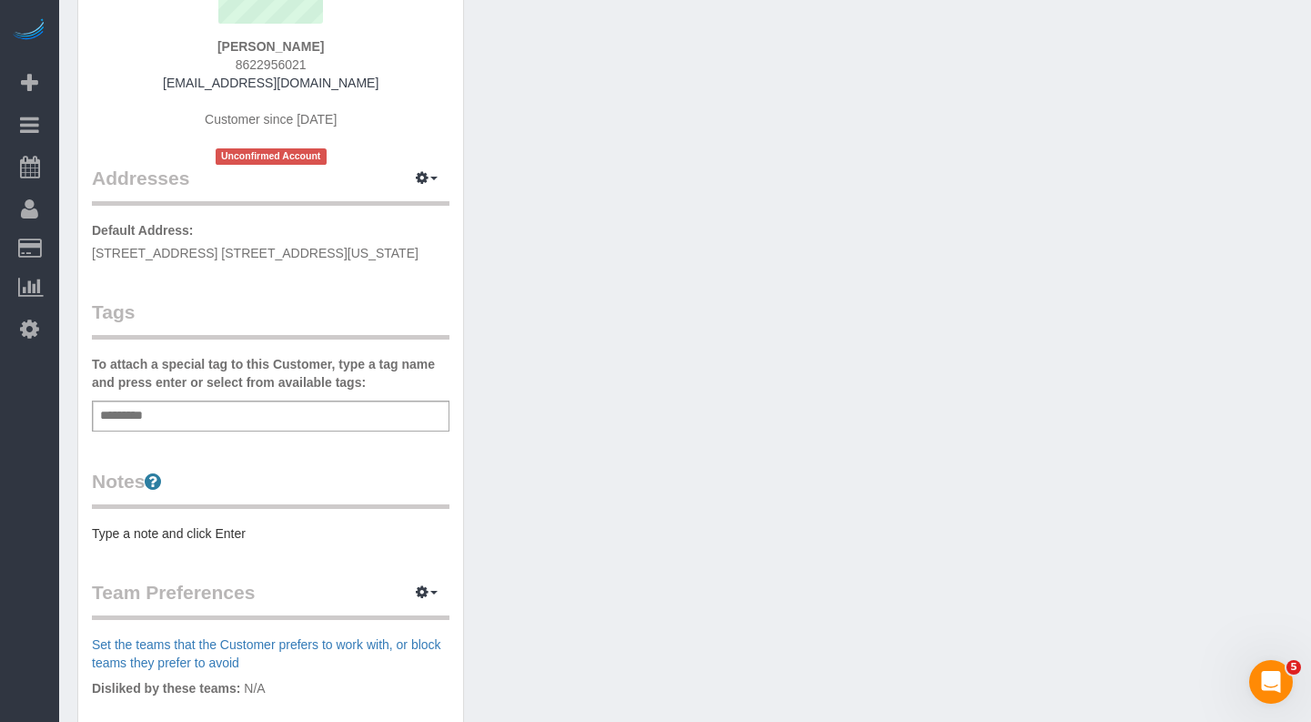
scroll to position [249, 0]
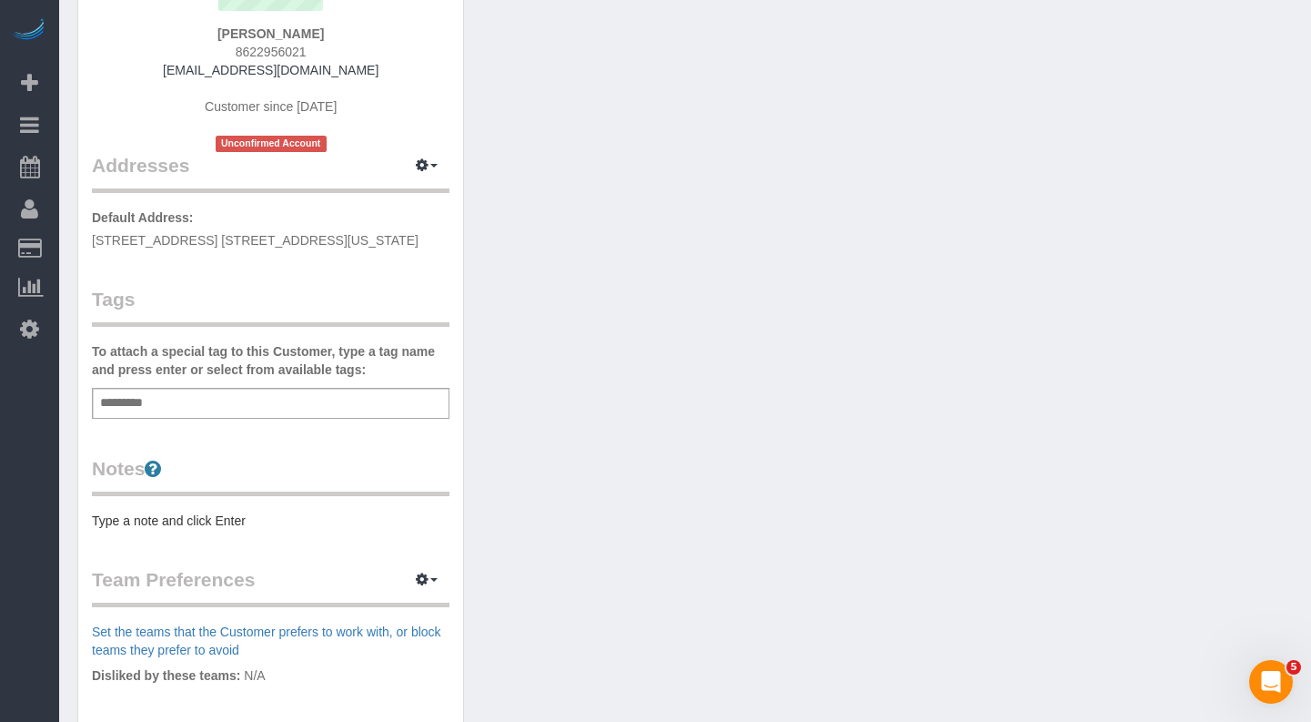
click at [162, 516] on pre "Type a note and click Enter" at bounding box center [271, 520] width 358 height 18
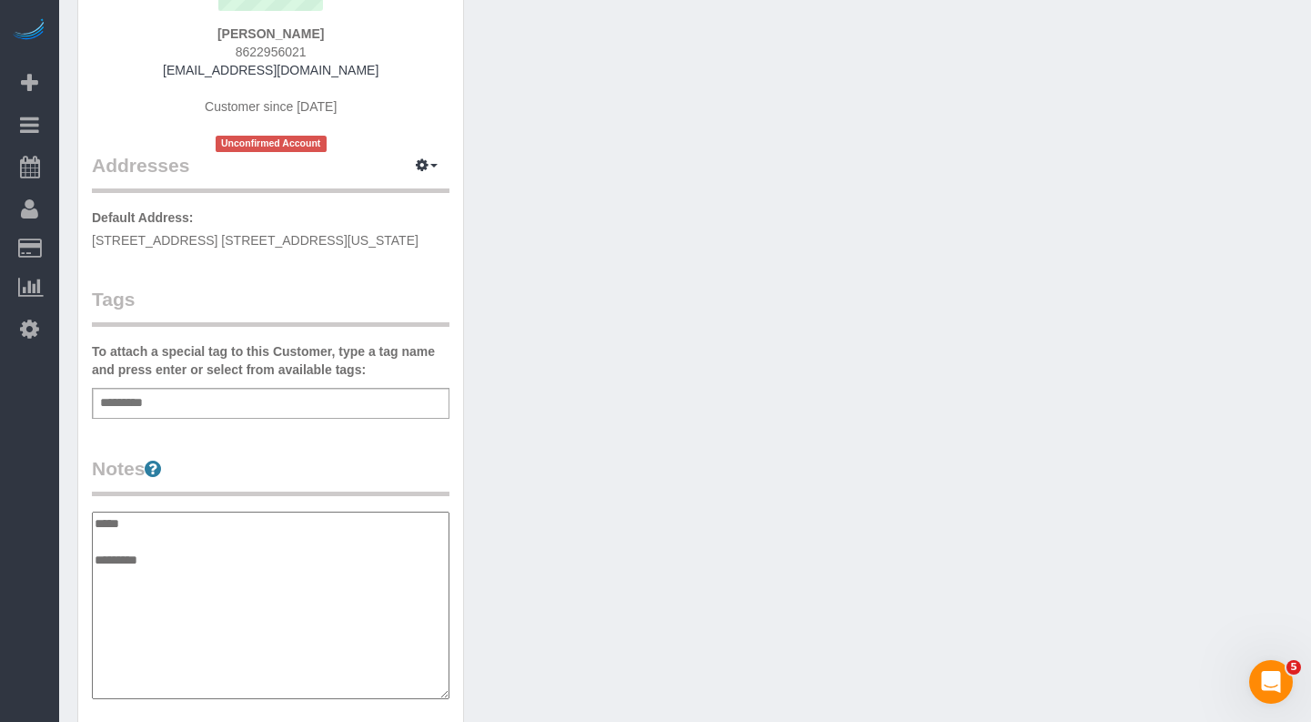
click at [95, 555] on textarea "***** *********" at bounding box center [271, 604] width 358 height 187
click at [251, 533] on textarea "**********" at bounding box center [271, 604] width 358 height 187
paste textarea "**********"
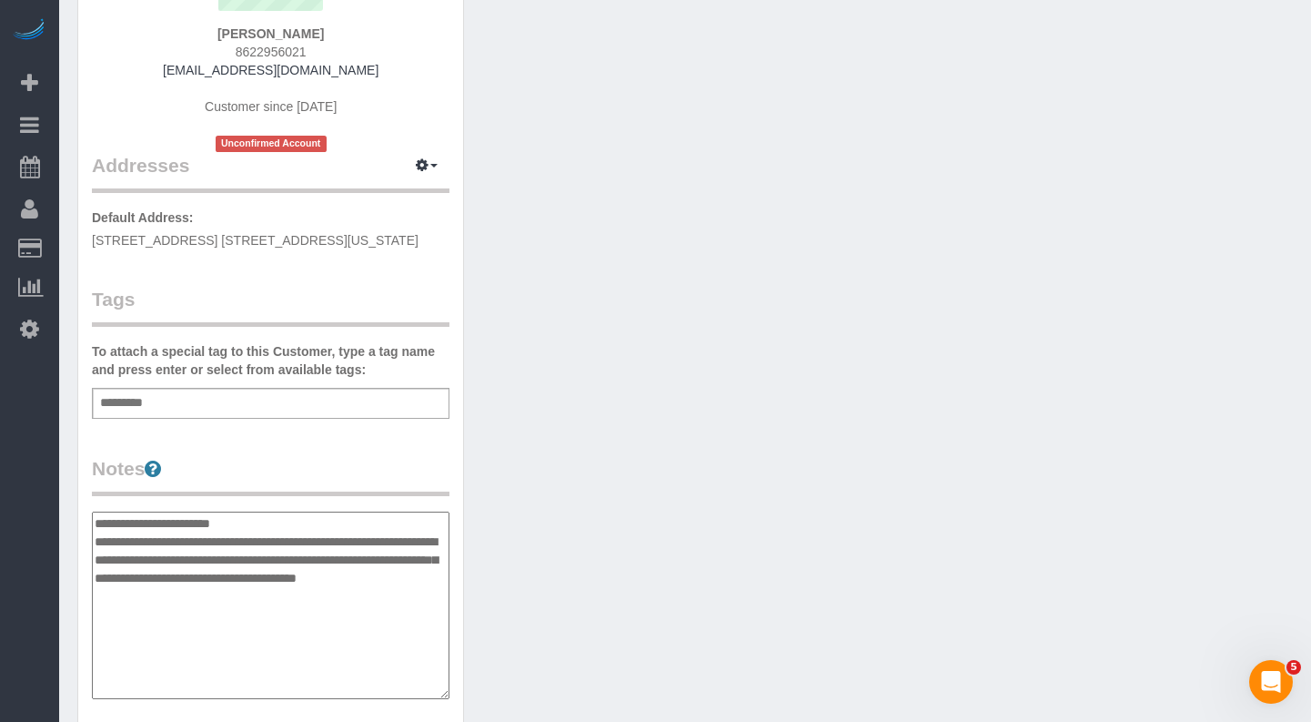
click at [260, 520] on textarea "**********" at bounding box center [271, 604] width 358 height 187
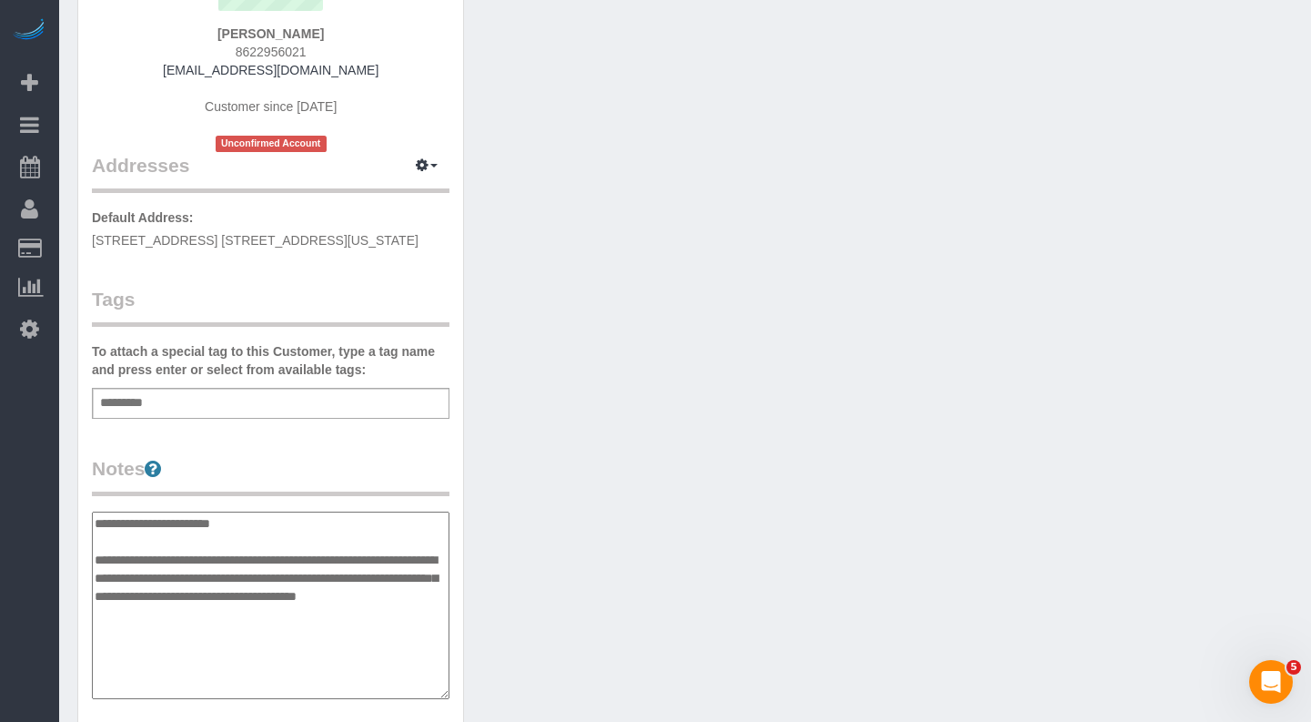
type textarea "**********"
click at [251, 389] on div "Add a tag" at bounding box center [271, 403] width 358 height 31
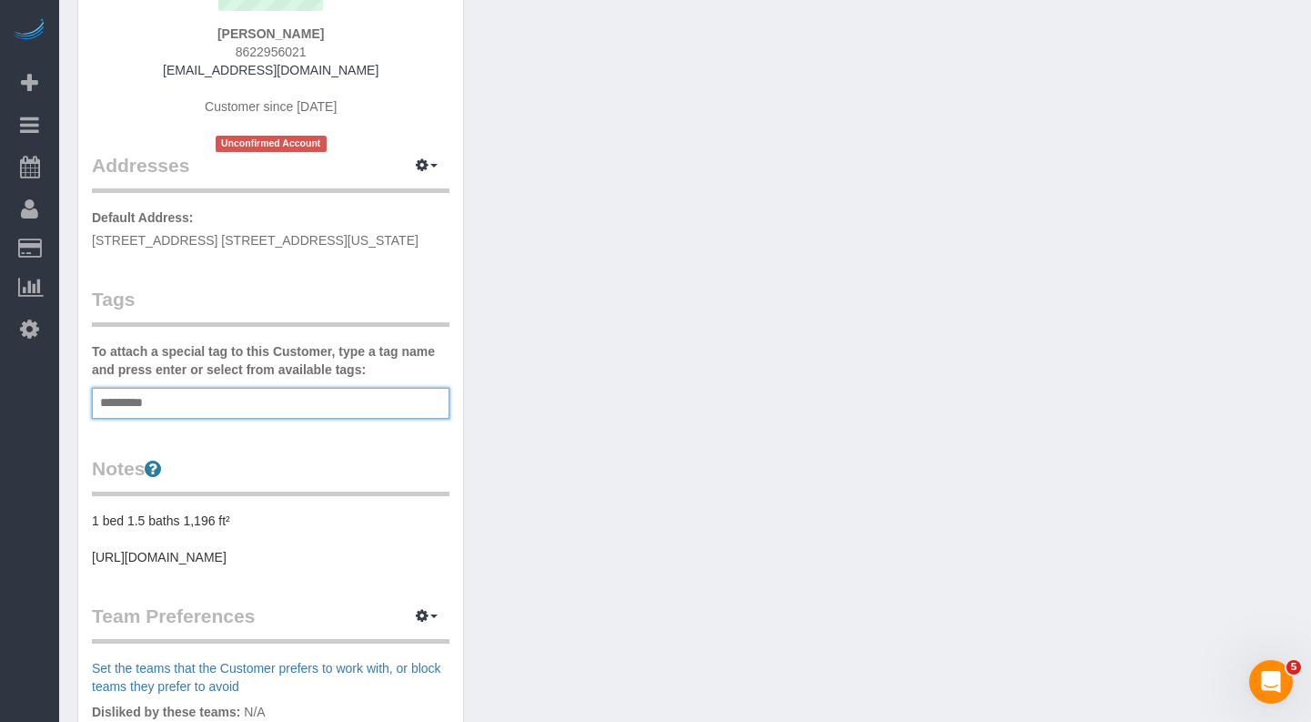
click at [240, 392] on div "Add a tag" at bounding box center [271, 403] width 358 height 31
type input "*"
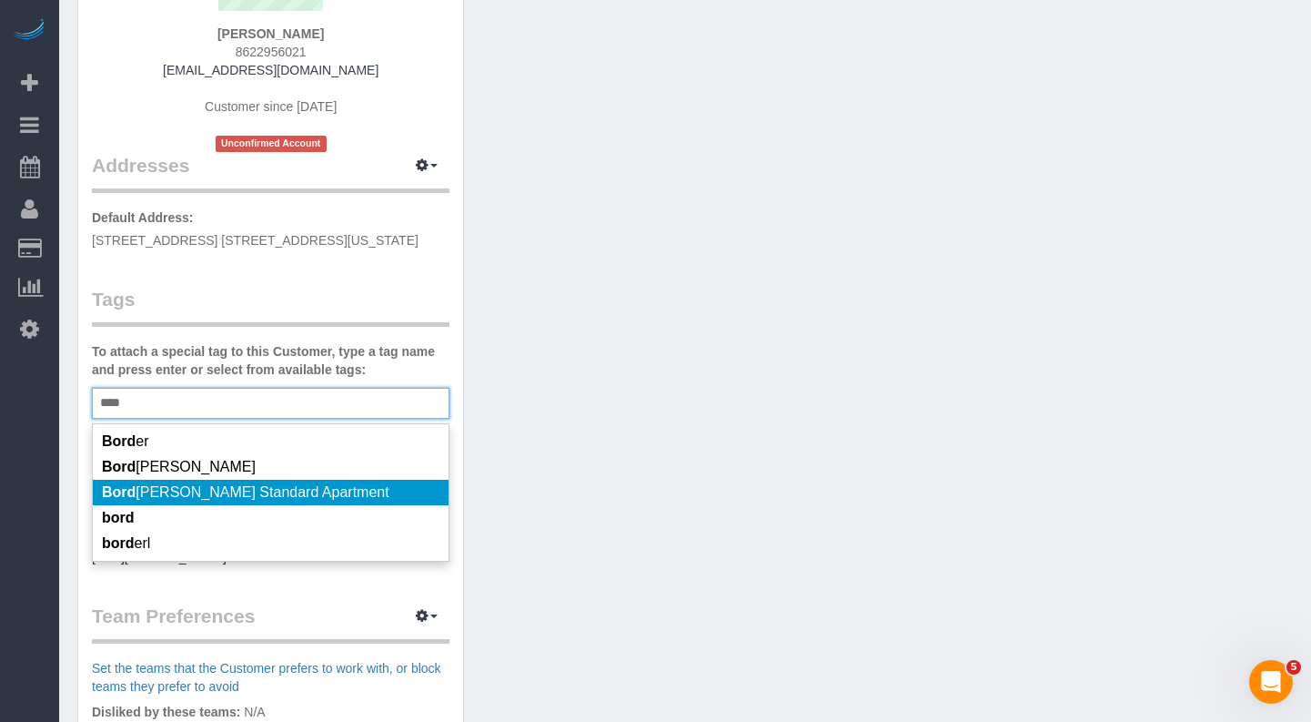
type input "****"
click at [297, 489] on span "[PERSON_NAME] Standard Apartment" at bounding box center [246, 491] width 288 height 15
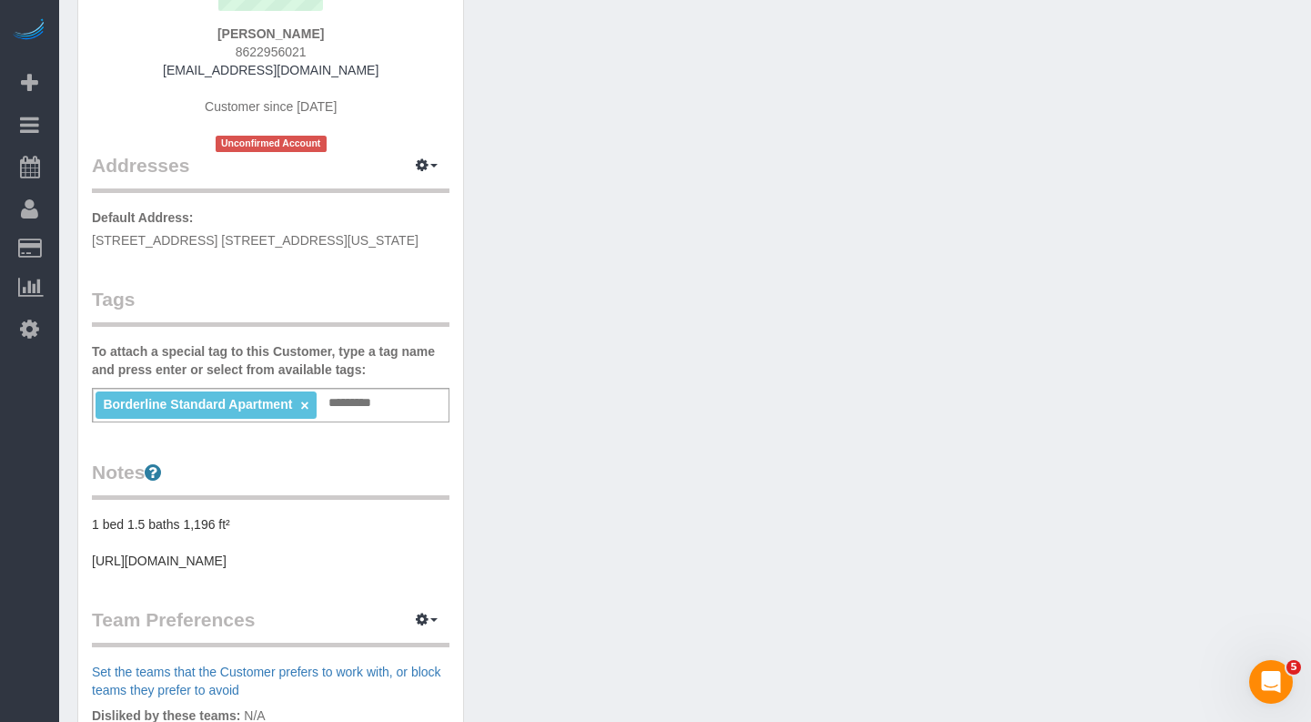
click at [644, 337] on div "Customer Info Edit Contact Info Send Message Email Preferences Special Sales Ta…" at bounding box center [685, 446] width 1243 height 1259
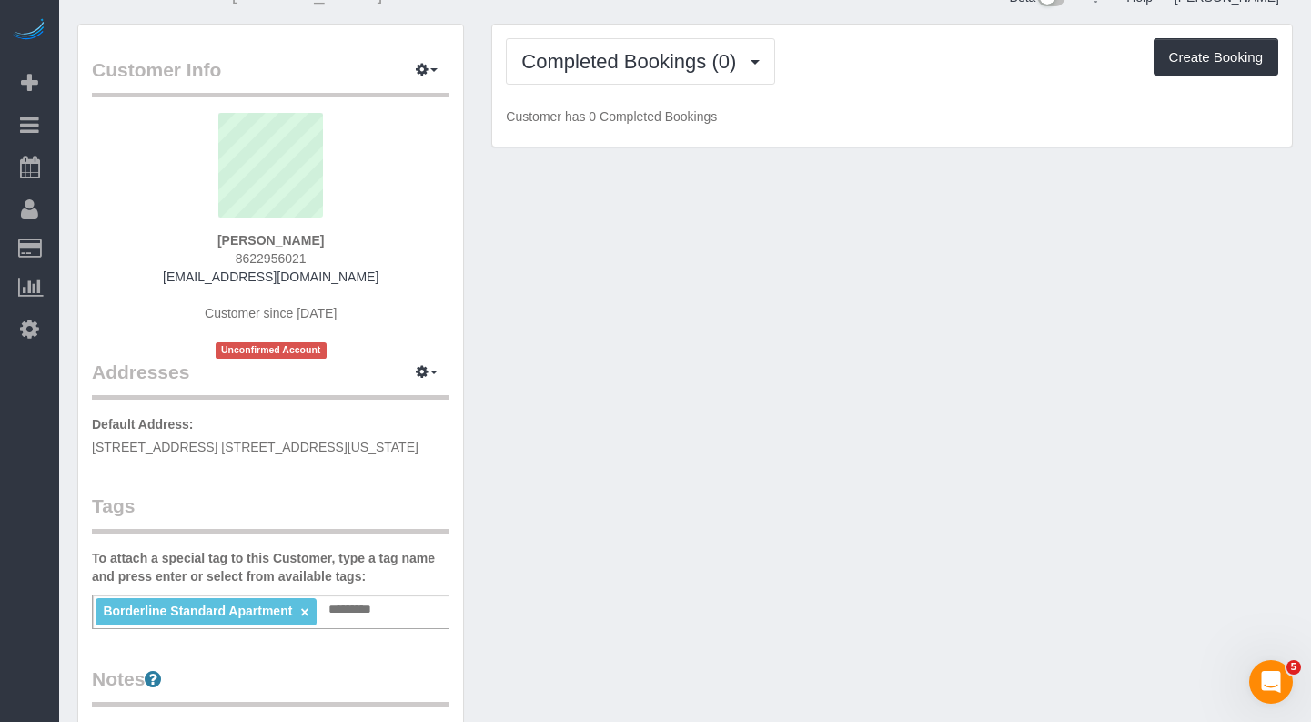
scroll to position [0, 0]
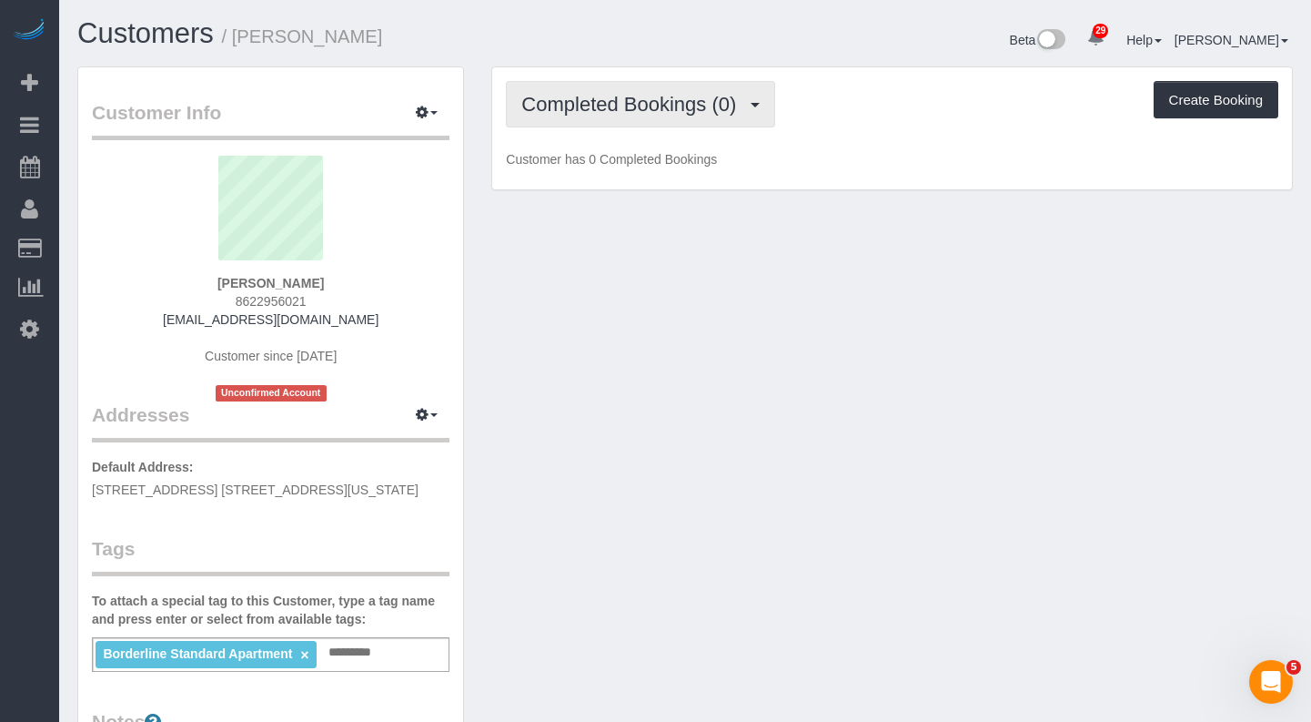
click at [589, 100] on span "Completed Bookings (0)" at bounding box center [633, 104] width 224 height 23
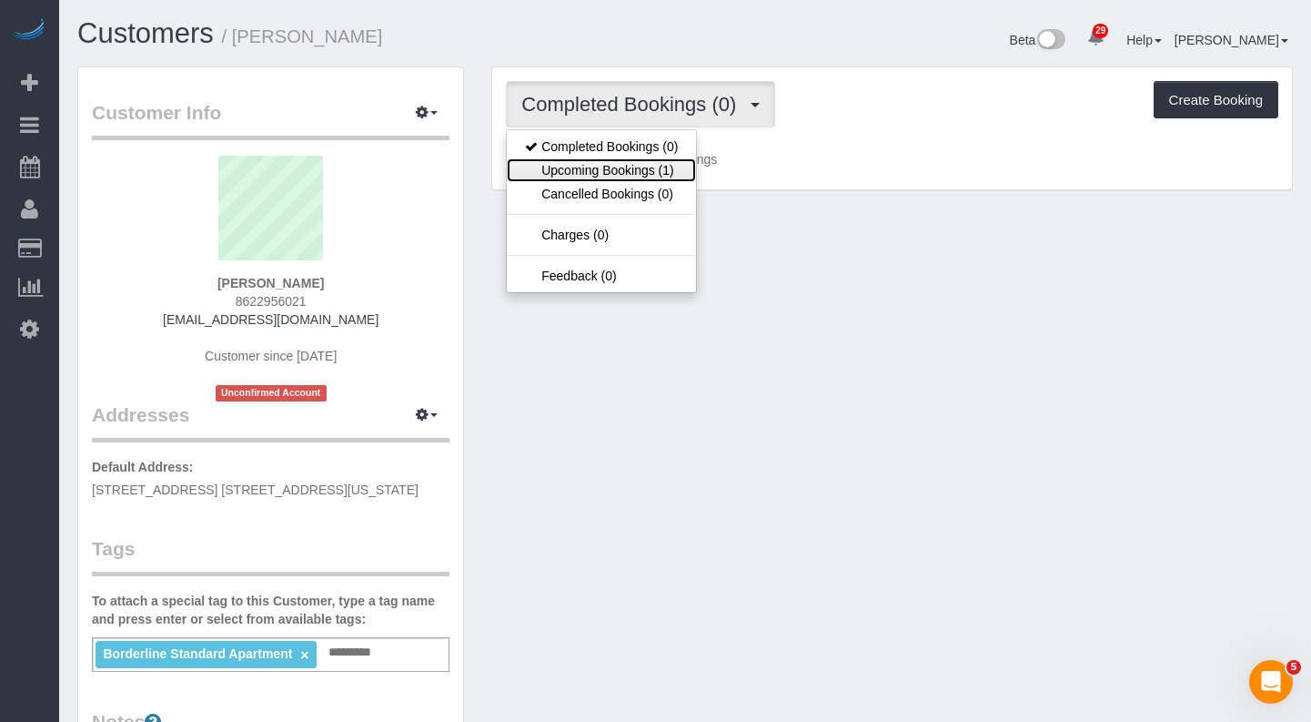
click at [597, 178] on link "Upcoming Bookings (1)" at bounding box center [601, 170] width 189 height 24
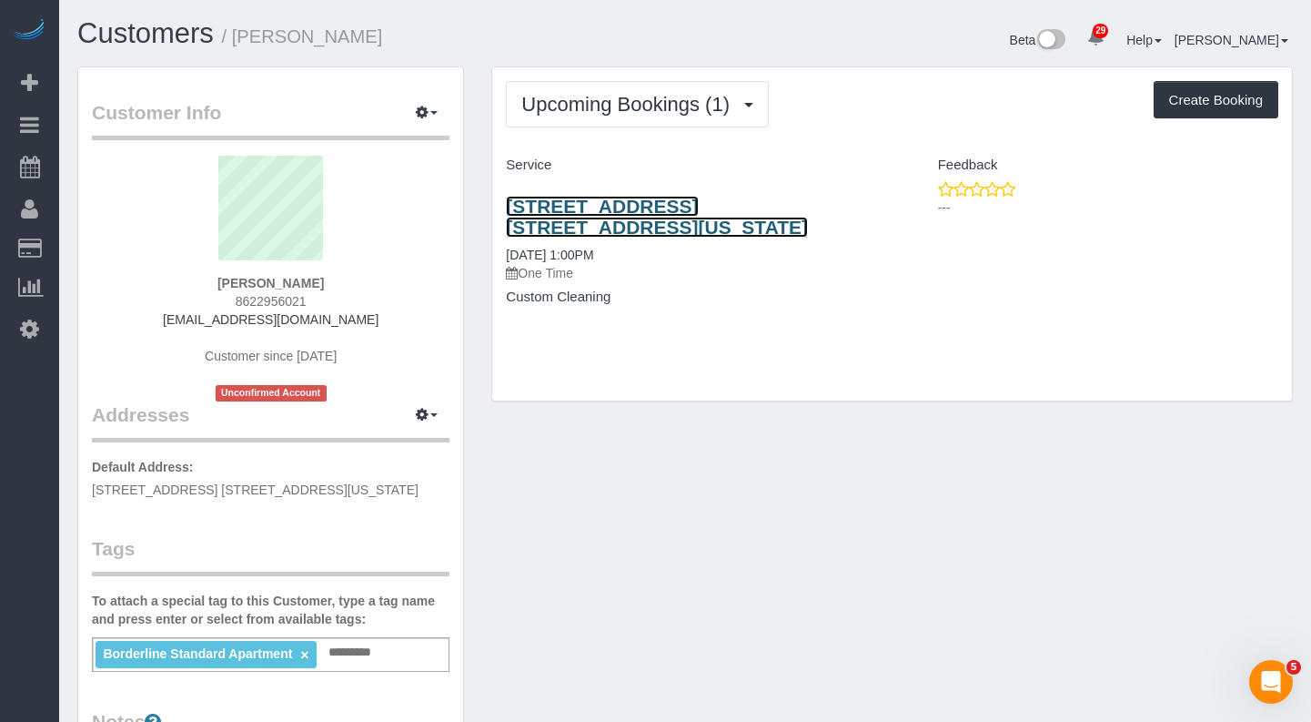
click at [577, 208] on link "[STREET_ADDRESS] [STREET_ADDRESS][US_STATE]" at bounding box center [657, 217] width 302 height 42
click at [580, 212] on link "[STREET_ADDRESS] [STREET_ADDRESS][US_STATE]" at bounding box center [657, 217] width 302 height 42
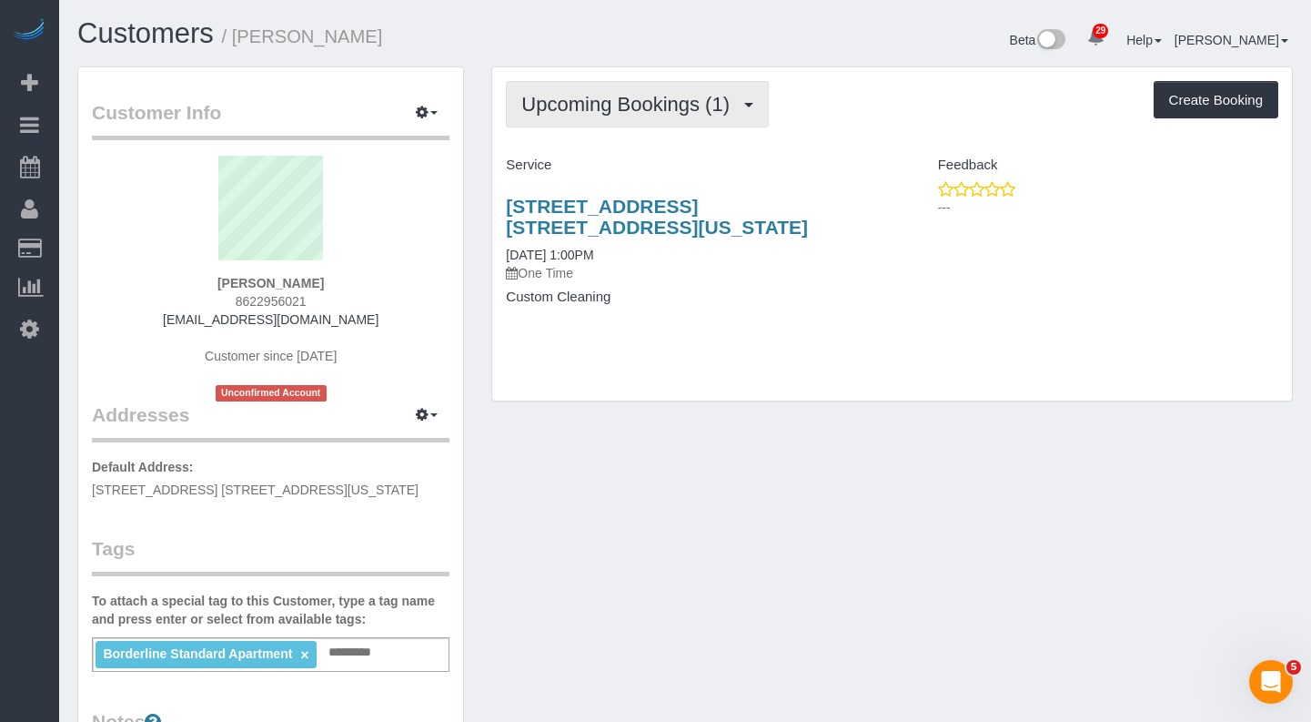
click at [640, 101] on span "Upcoming Bookings (1)" at bounding box center [629, 104] width 217 height 23
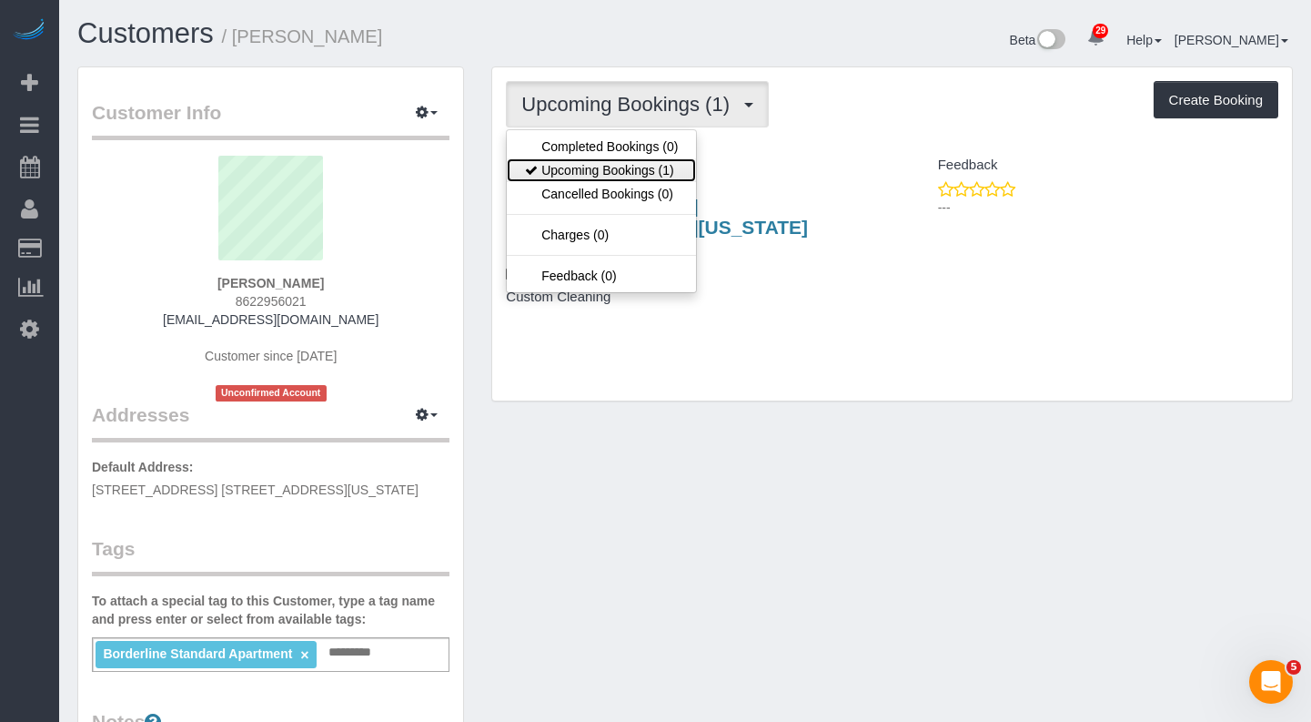
click at [606, 169] on link "Upcoming Bookings (1)" at bounding box center [601, 170] width 189 height 24
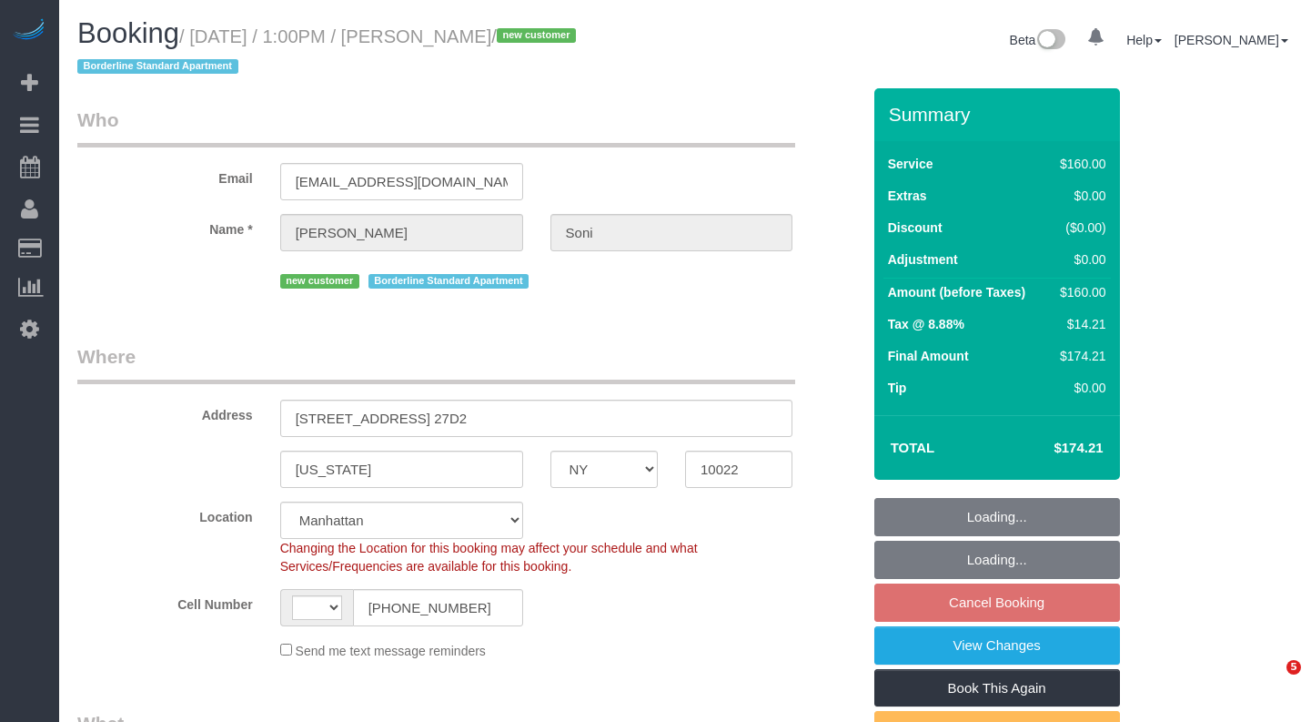
select select "NY"
select select "string:[GEOGRAPHIC_DATA]"
select select "string:stripe-pm_1SC5lU4VGloSiKo7ATXXxzQj"
select select "object:1098"
select select "spot3"
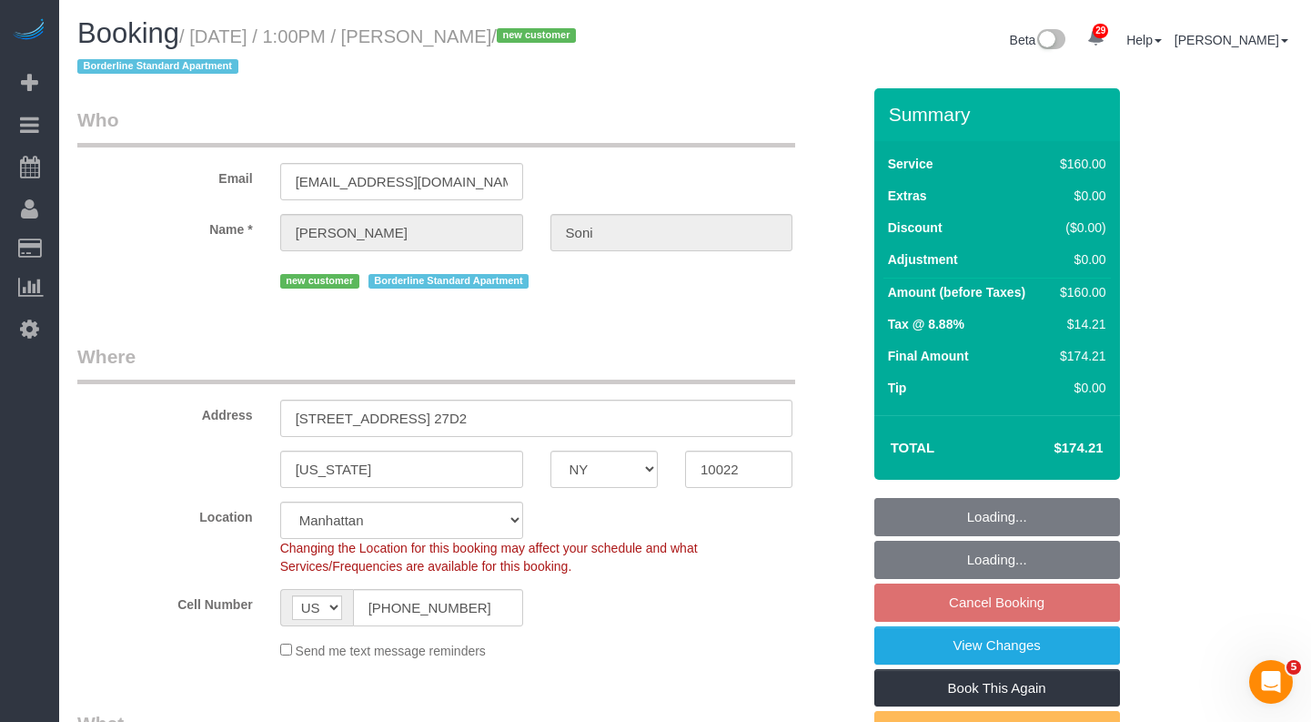
select select "number:60"
select select "number:73"
select select "number:15"
select select "number:5"
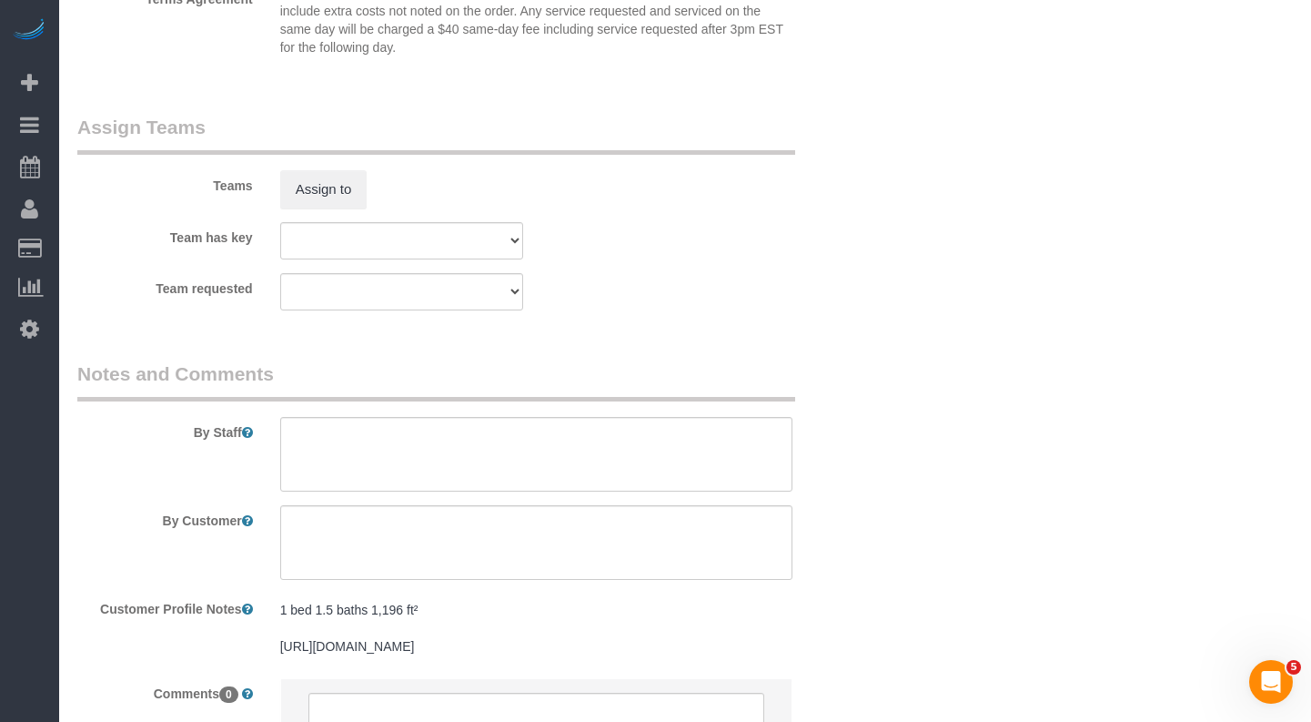
scroll to position [1977, 0]
click at [325, 187] on button "Assign to" at bounding box center [323, 187] width 87 height 38
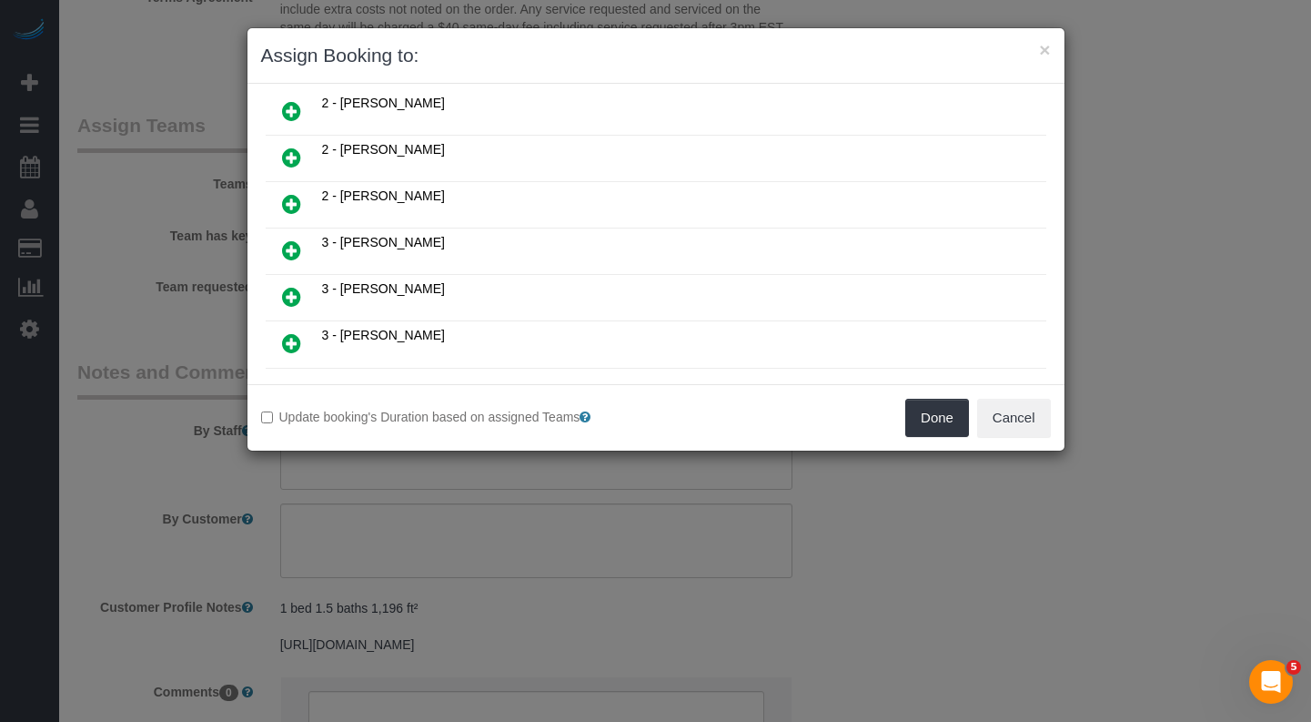
scroll to position [1015, 0]
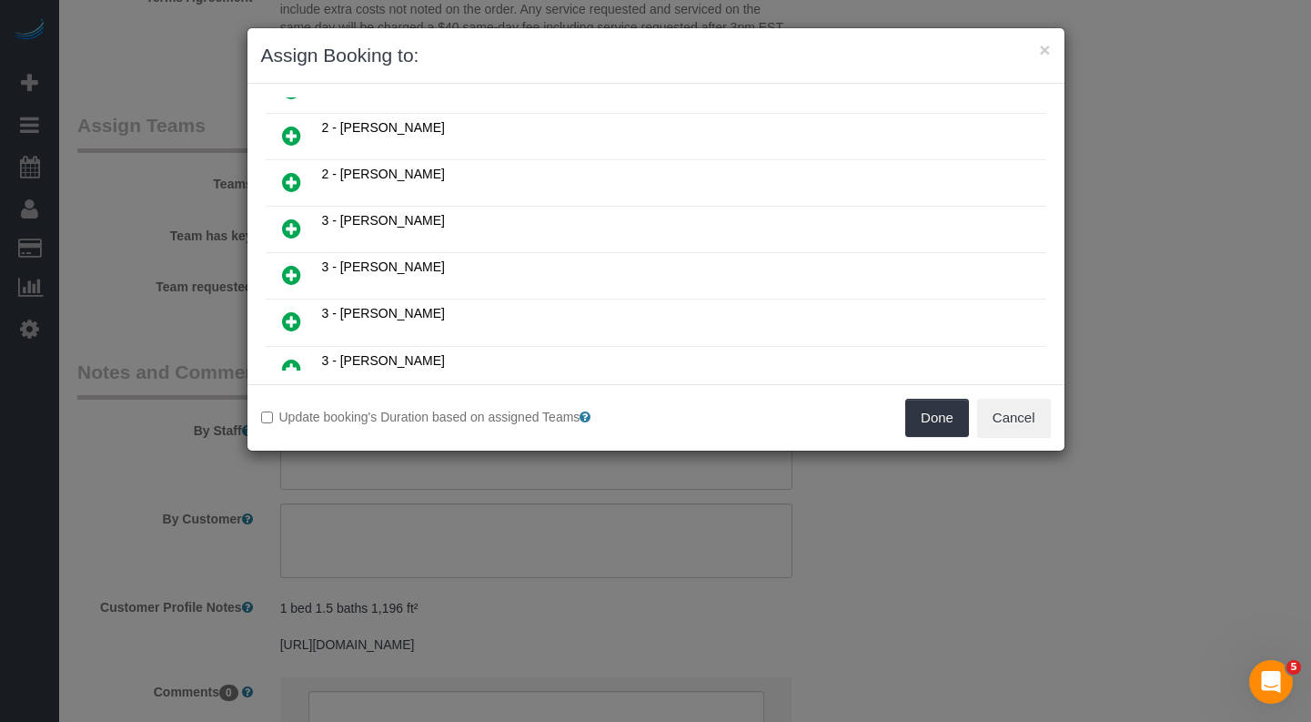
click at [294, 183] on icon at bounding box center [291, 182] width 19 height 22
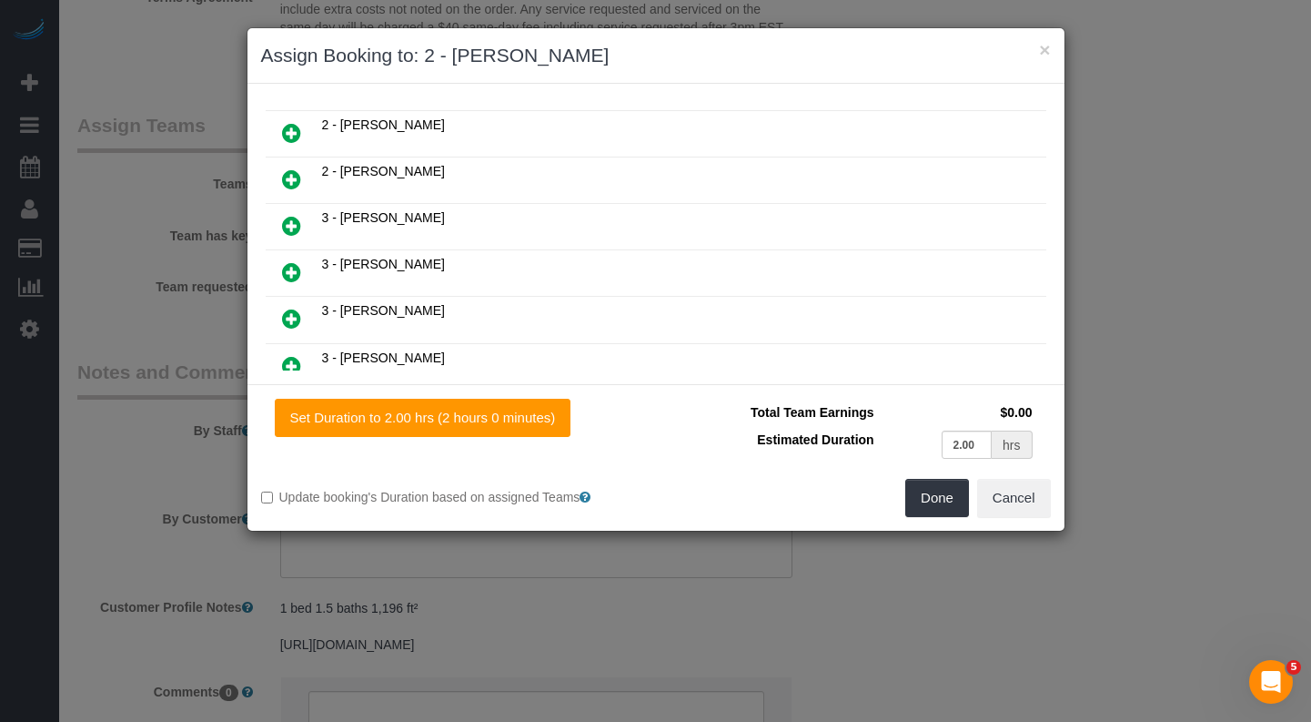
scroll to position [1059, 0]
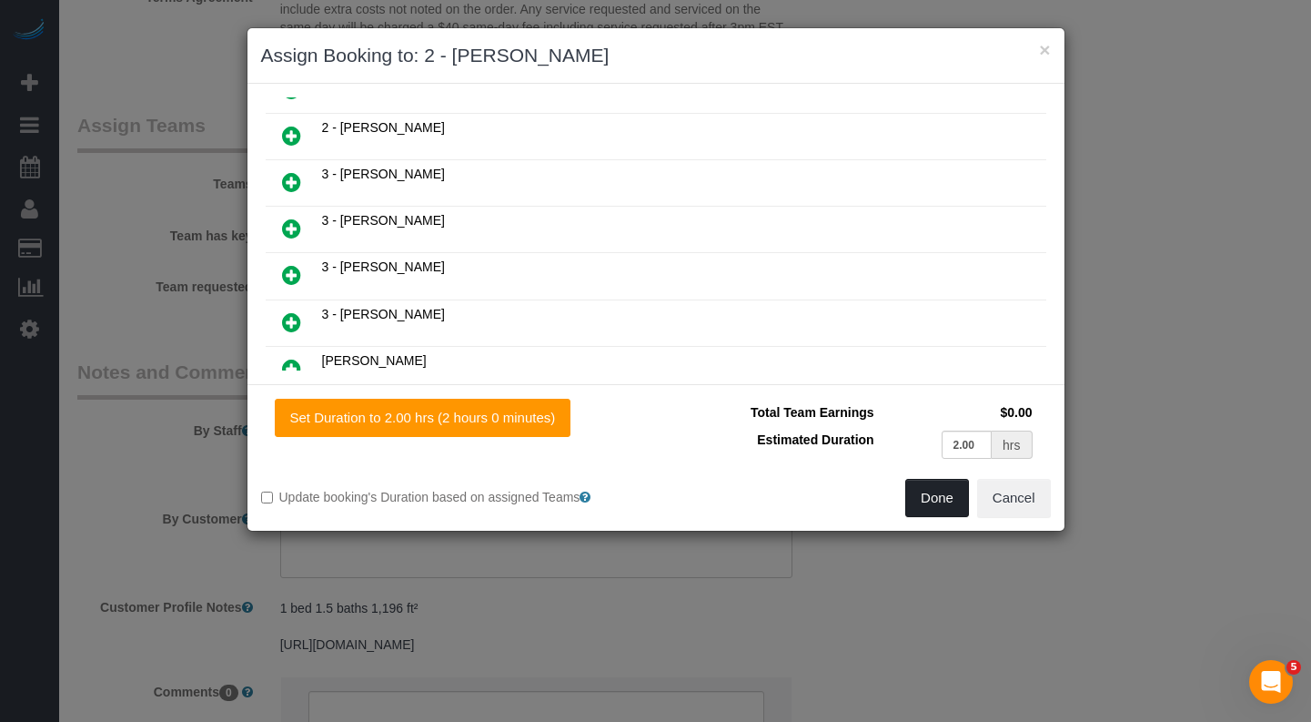
click at [919, 500] on button "Done" at bounding box center [937, 498] width 64 height 38
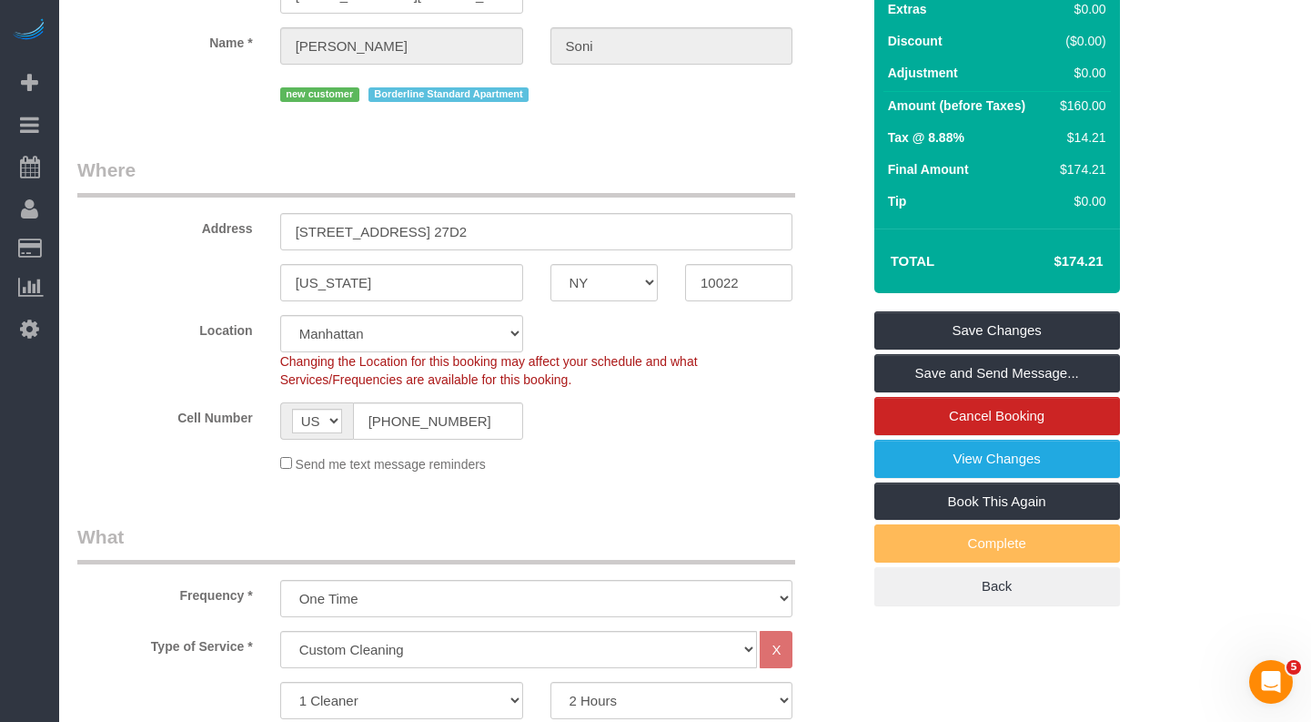
scroll to position [0, 0]
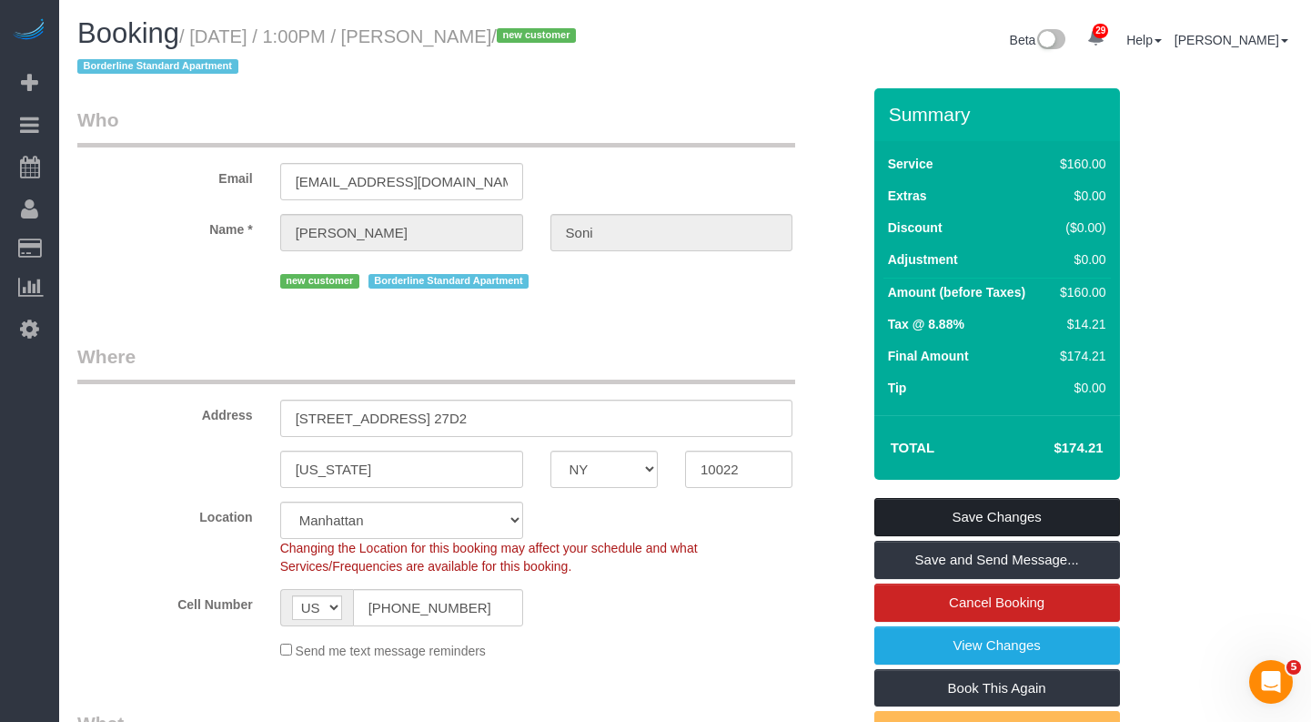
click at [897, 510] on link "Save Changes" at bounding box center [997, 517] width 246 height 38
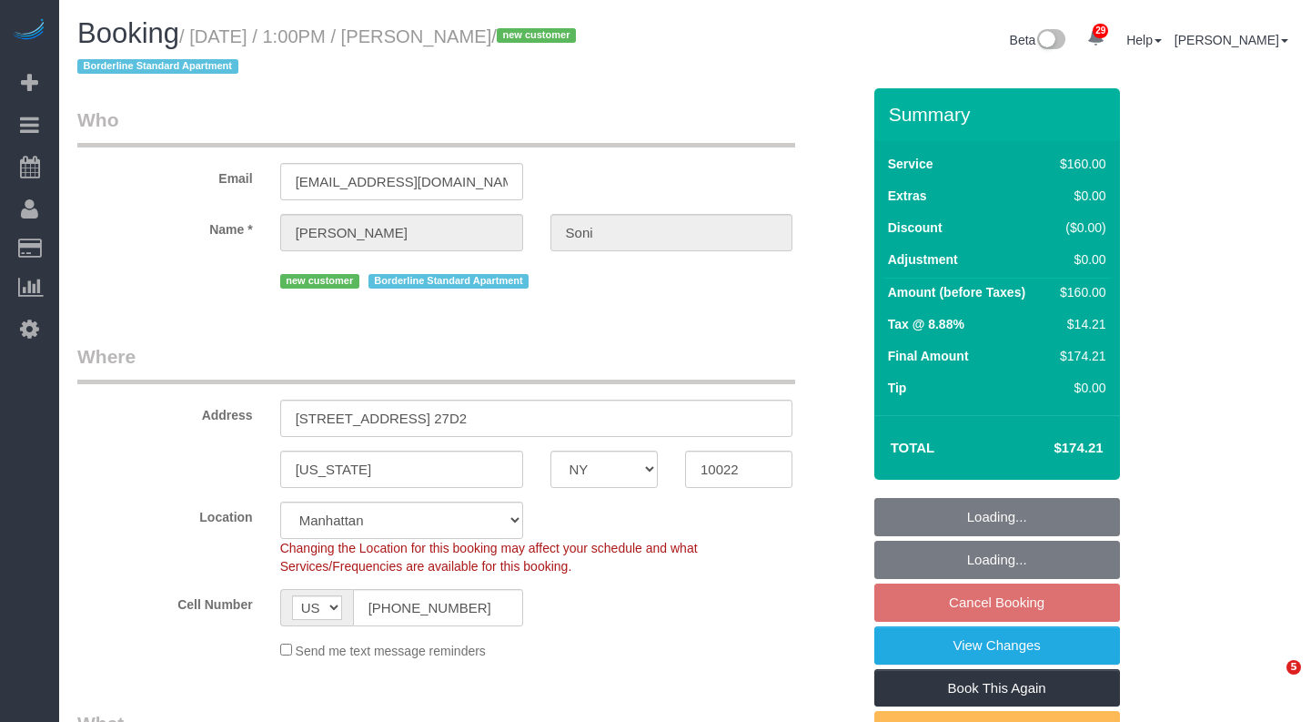
select select "NY"
select select "spot3"
select select "number:60"
select select "number:73"
select select "number:15"
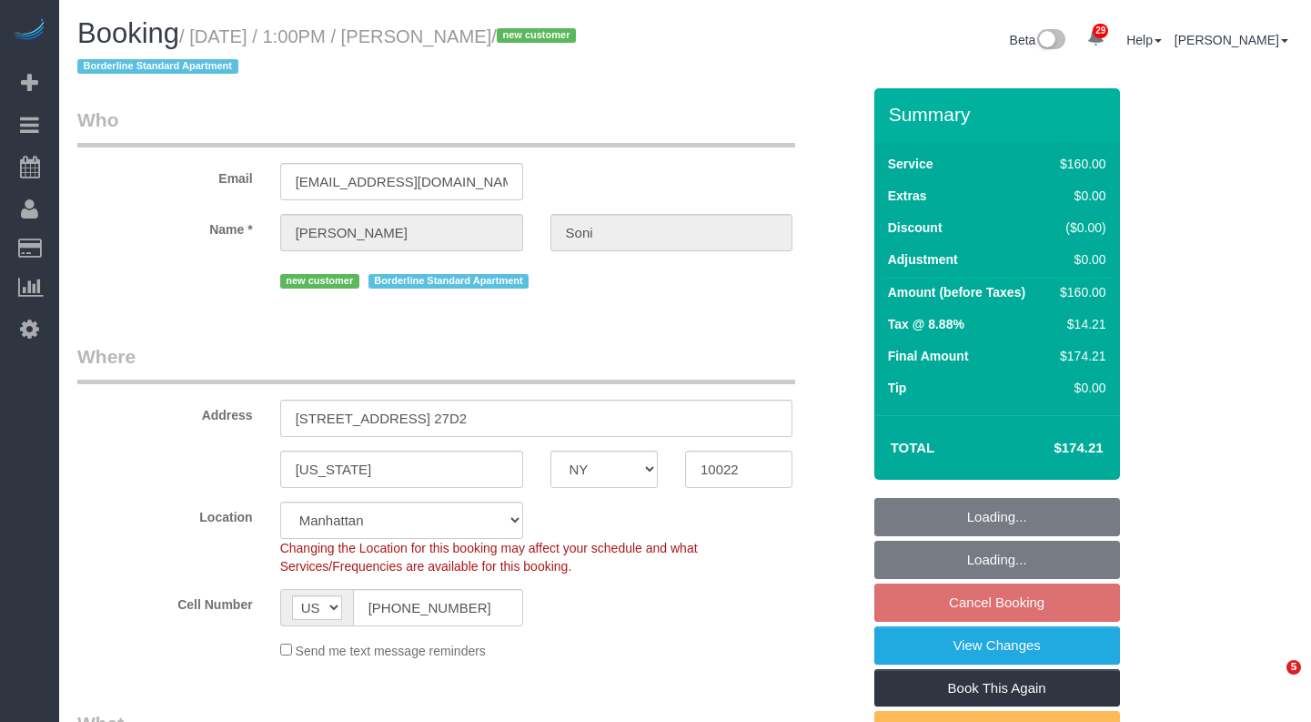
select select "number:5"
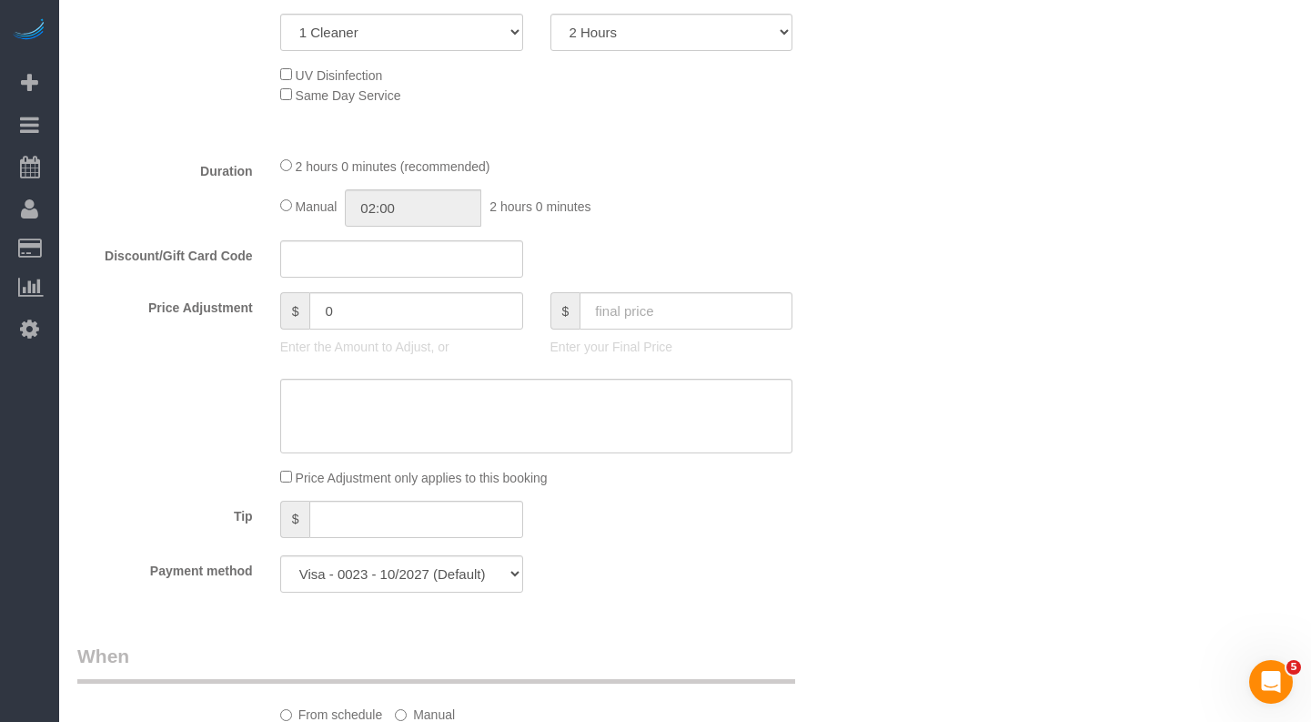
scroll to position [855, 0]
drag, startPoint x: 1104, startPoint y: 366, endPoint x: 790, endPoint y: 264, distance: 330.0
click at [1104, 366] on div "Who Email generalforbhagyashri@gmail.com Name * Bhagyashri Soni new customer Bo…" at bounding box center [685, 592] width 1216 height 2719
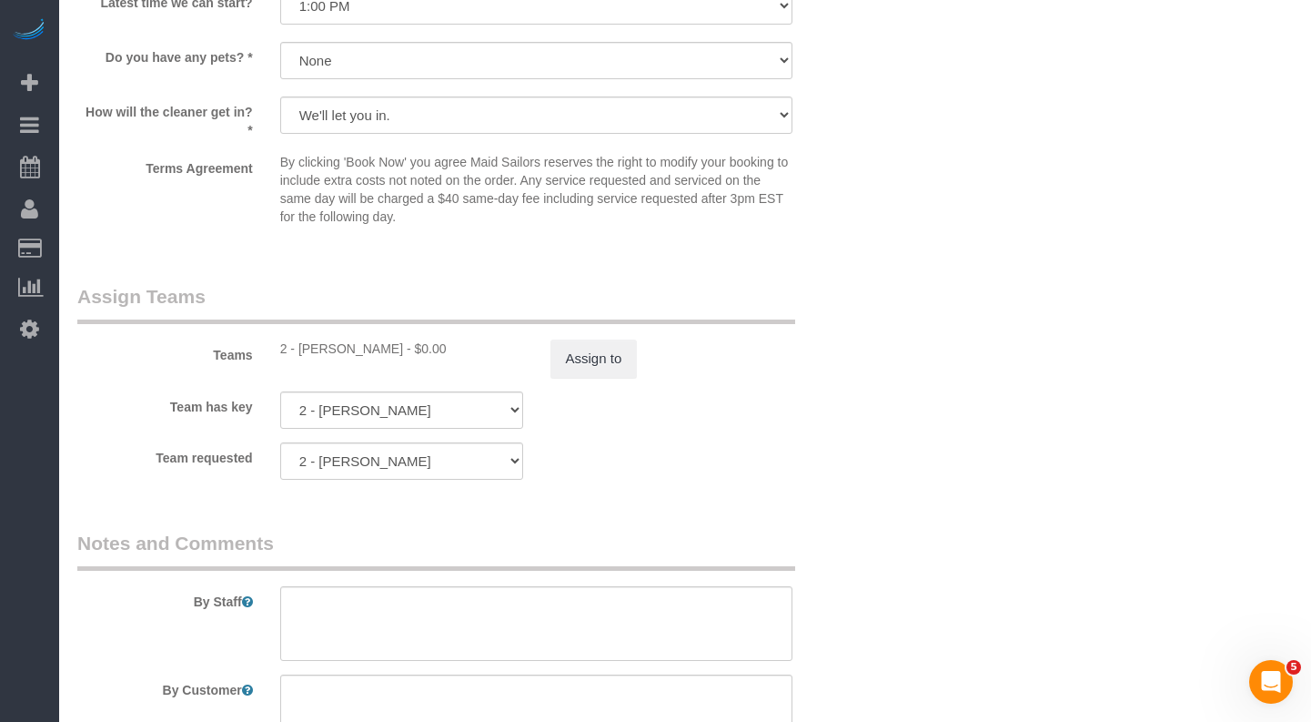
scroll to position [1807, 0]
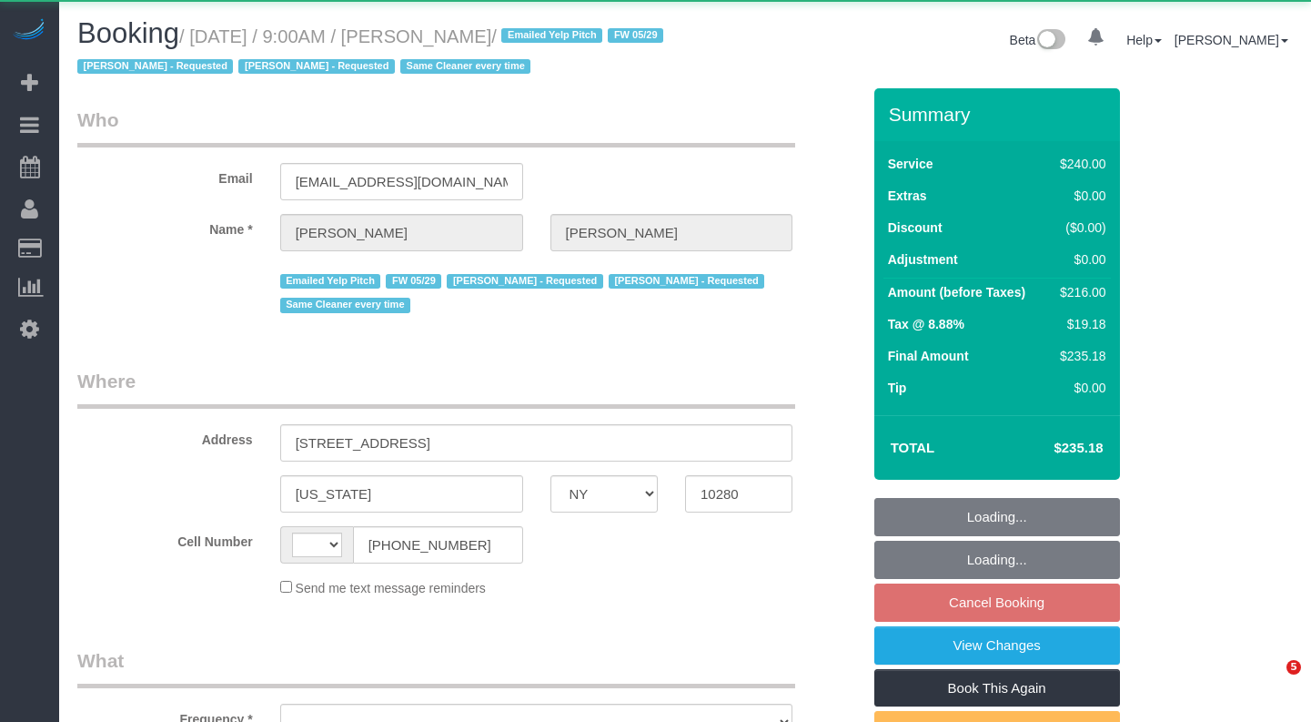
select select "NY"
select select "string:[GEOGRAPHIC_DATA]"
select select "object:584"
select select "180"
select select "number:89"
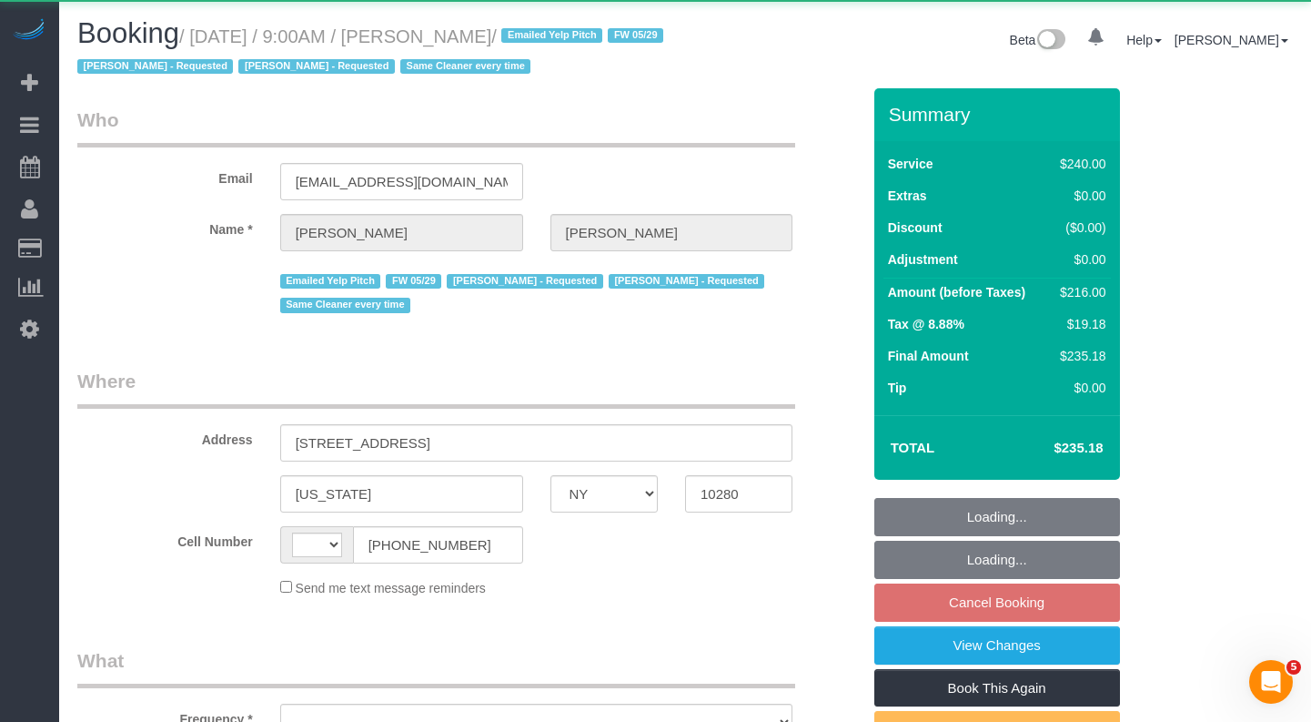
select select "number:90"
select select "number:15"
select select "number:5"
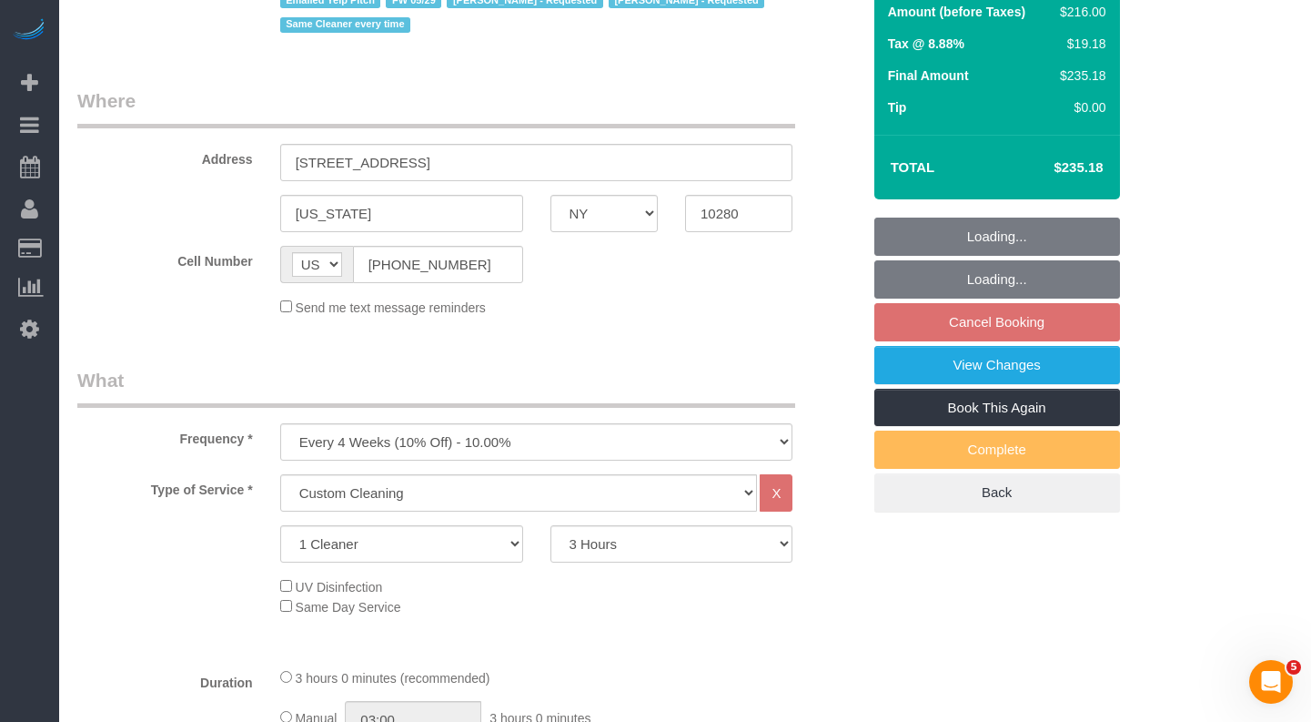
select select "object:1533"
select select "string:stripe-pm_1O5T2s4VGloSiKo7p3KoEzce"
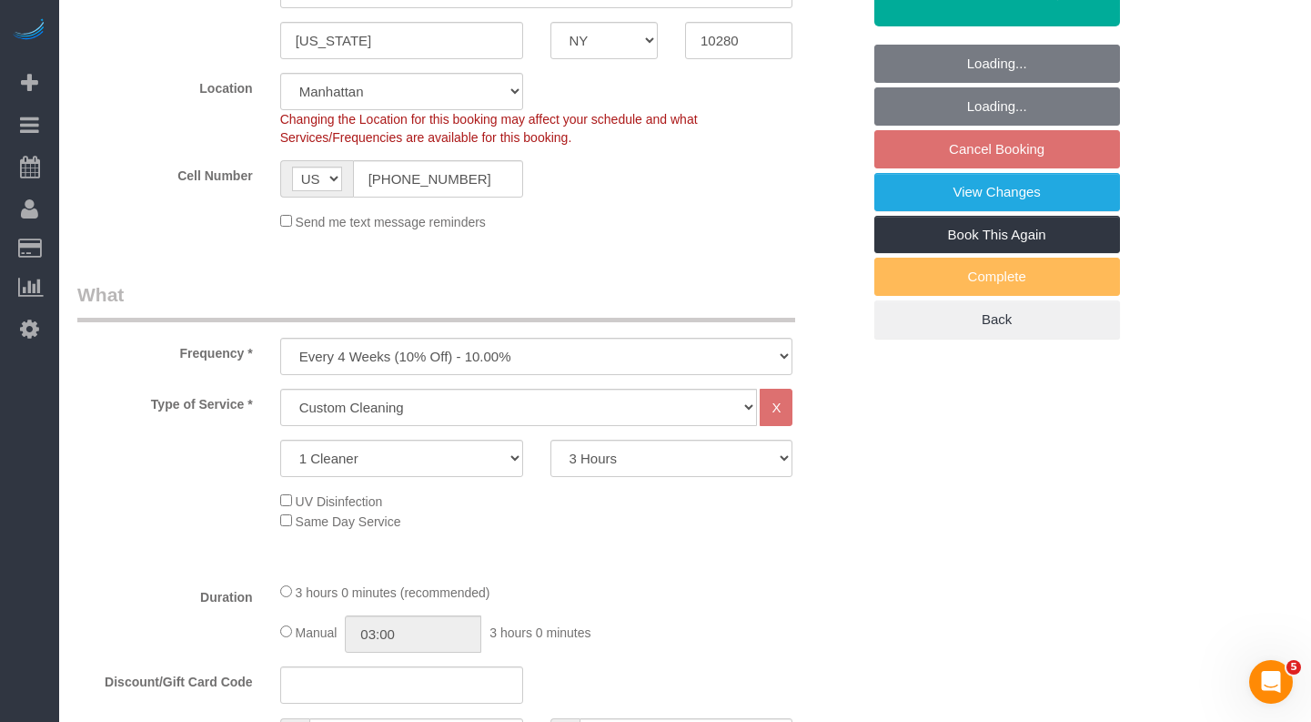
select select "spot2"
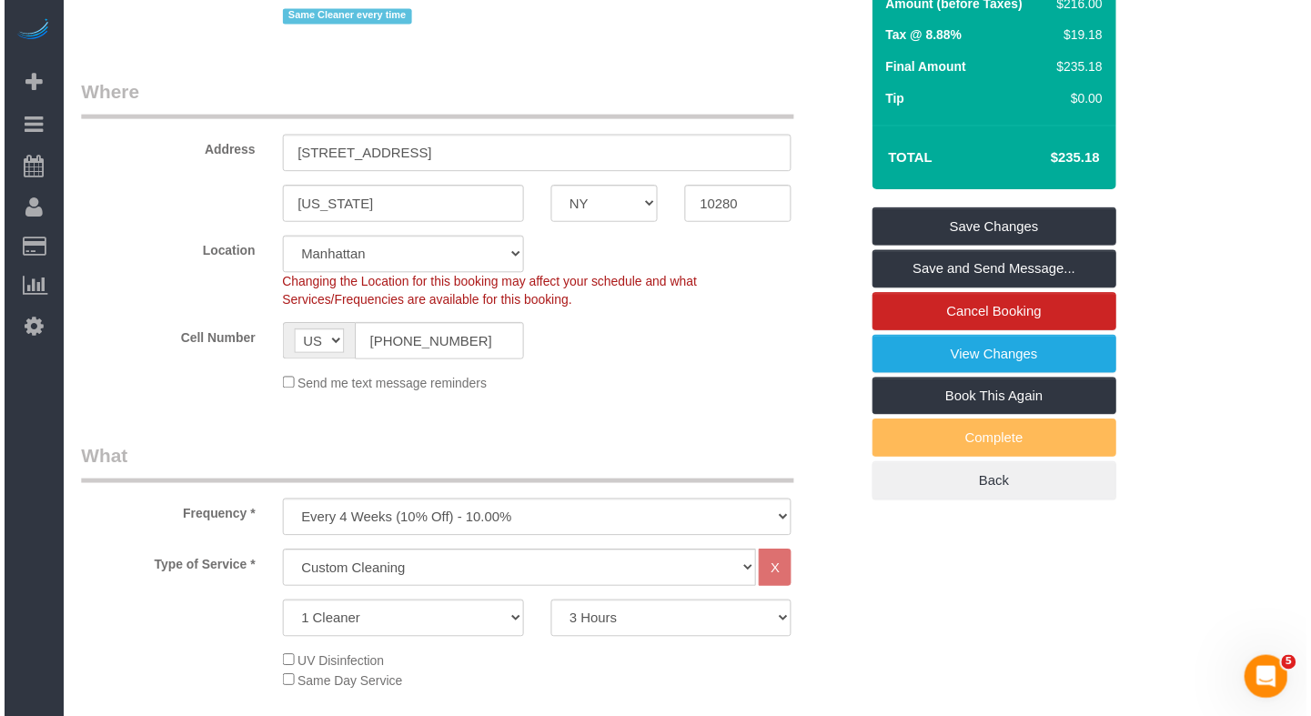
scroll to position [302, 0]
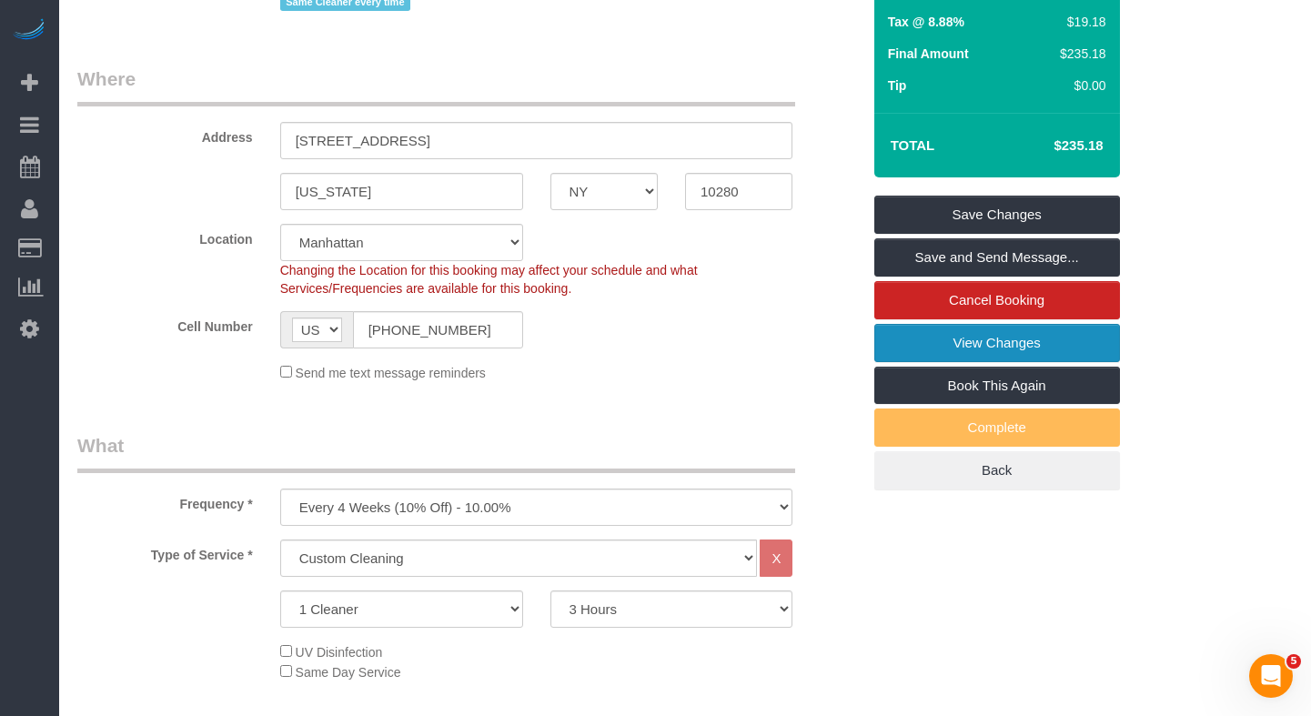
click at [916, 362] on link "View Changes" at bounding box center [997, 343] width 246 height 38
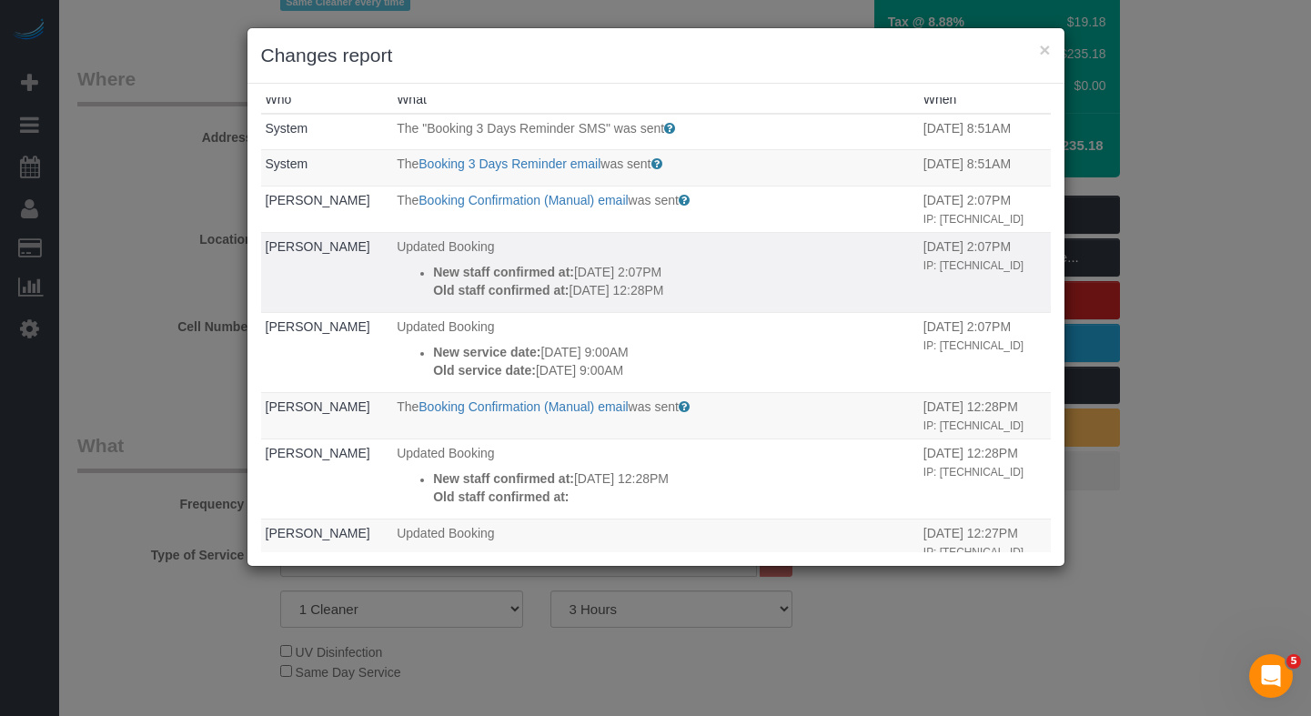
scroll to position [0, 0]
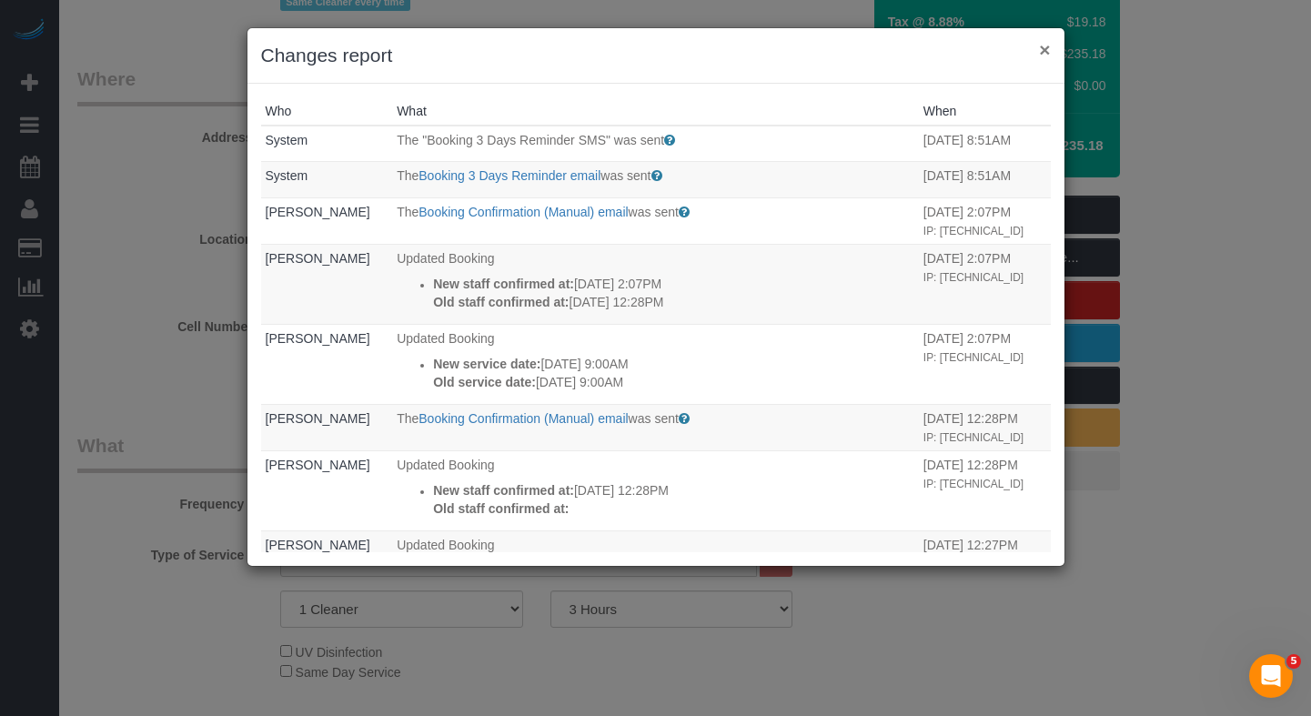
drag, startPoint x: 1042, startPoint y: 46, endPoint x: 829, endPoint y: 17, distance: 214.9
click at [1041, 46] on button "×" at bounding box center [1044, 49] width 11 height 19
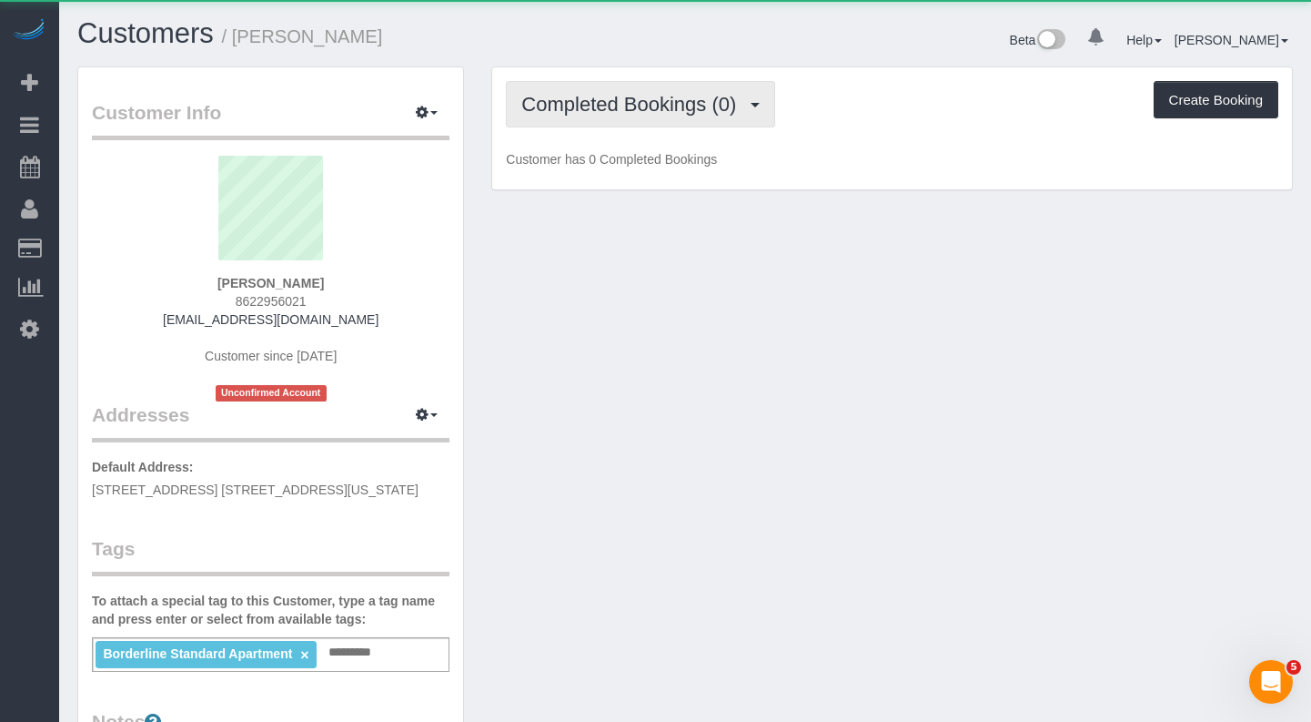
click at [652, 105] on span "Completed Bookings (0)" at bounding box center [633, 104] width 224 height 23
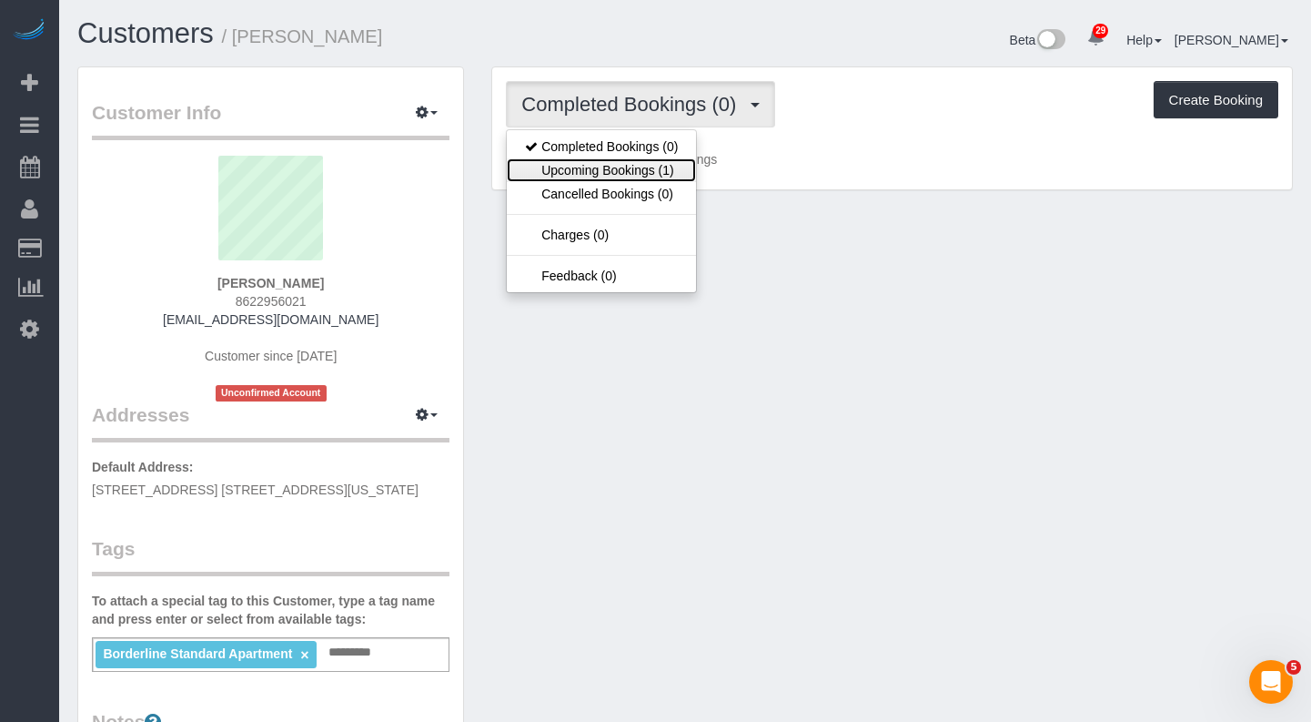
click at [634, 168] on link "Upcoming Bookings (1)" at bounding box center [601, 170] width 189 height 24
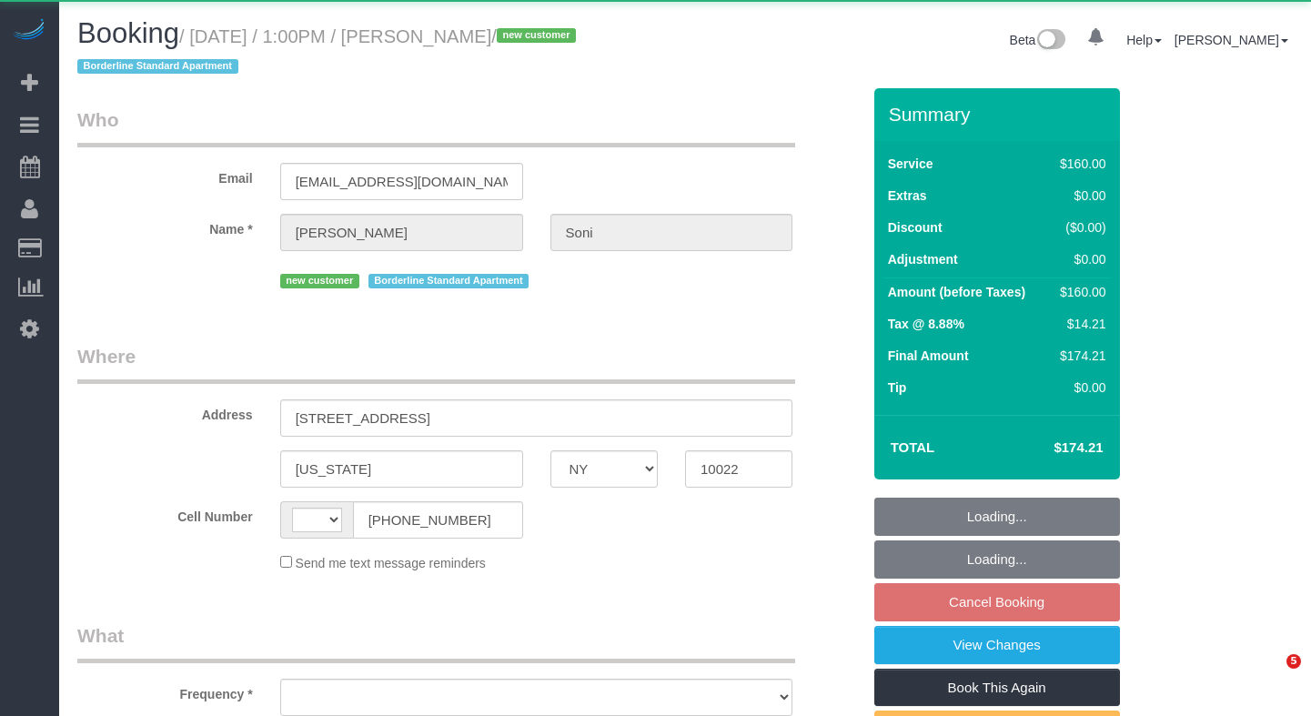
select select "NY"
select select "string:[GEOGRAPHIC_DATA]"
select select "object:566"
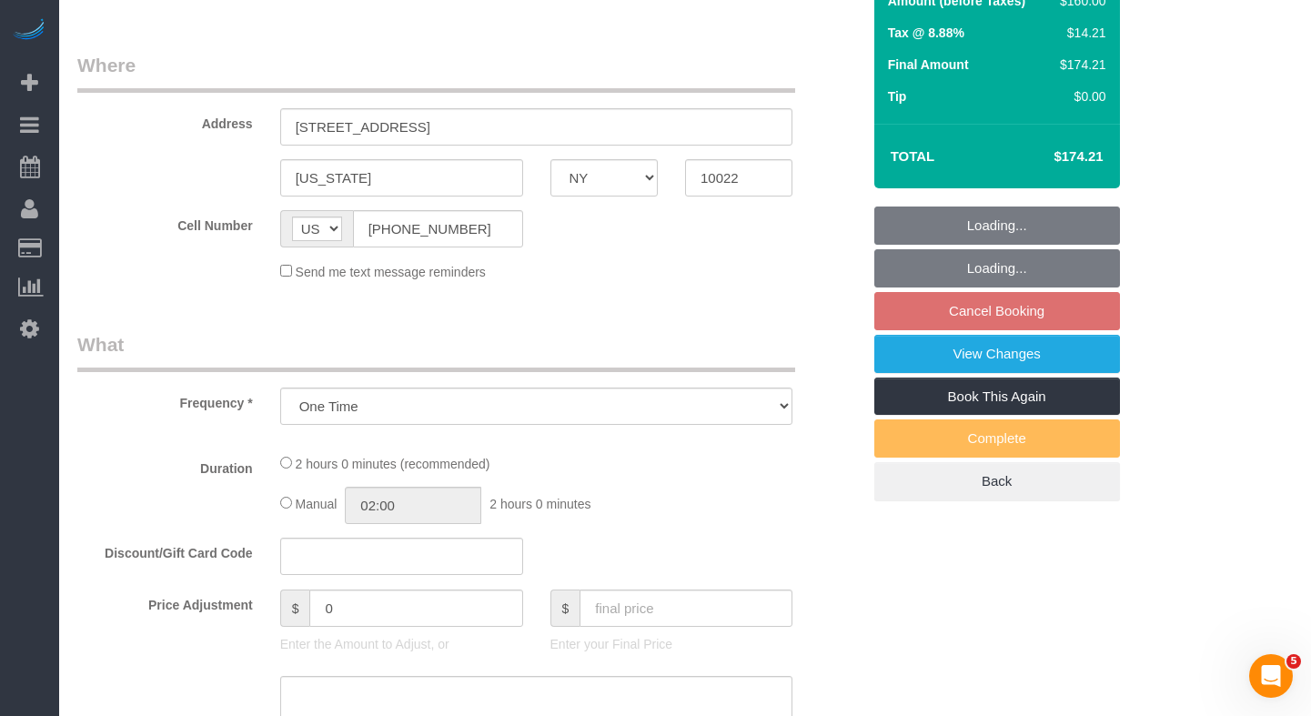
select select "spot3"
select select "number:60"
select select "number:73"
select select "number:15"
select select "number:5"
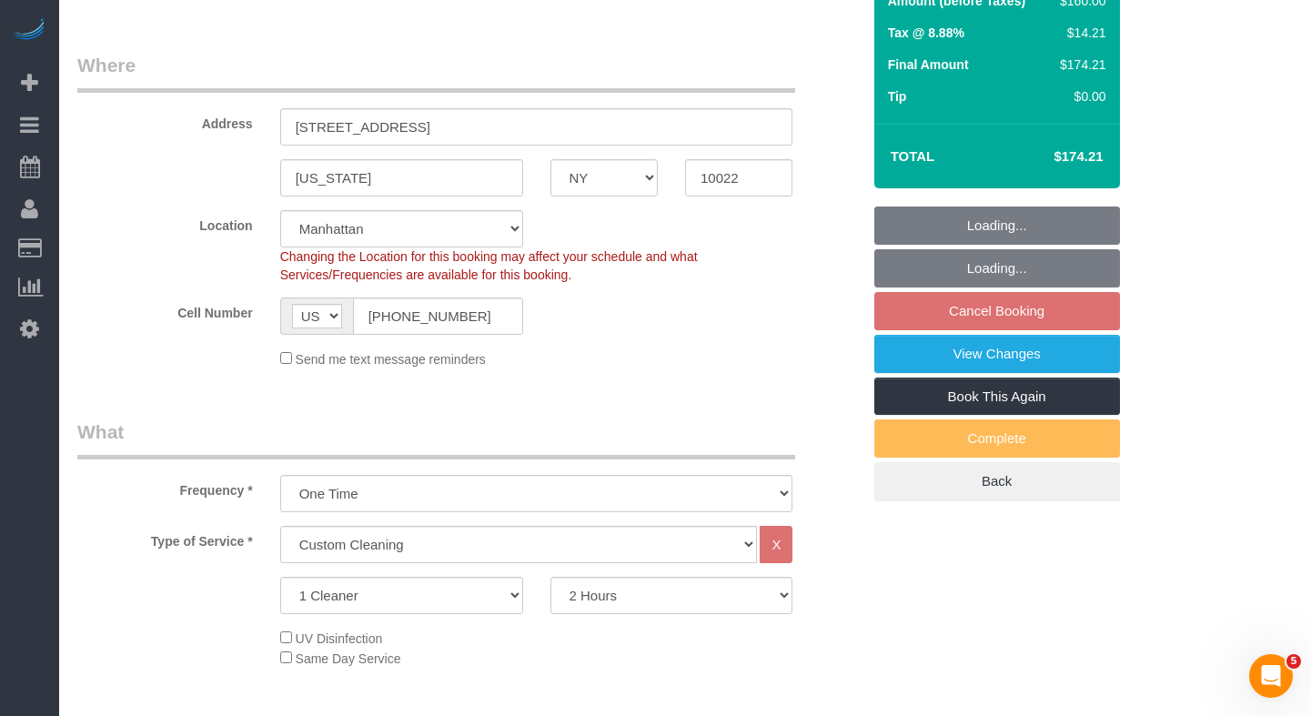
select select "object:1098"
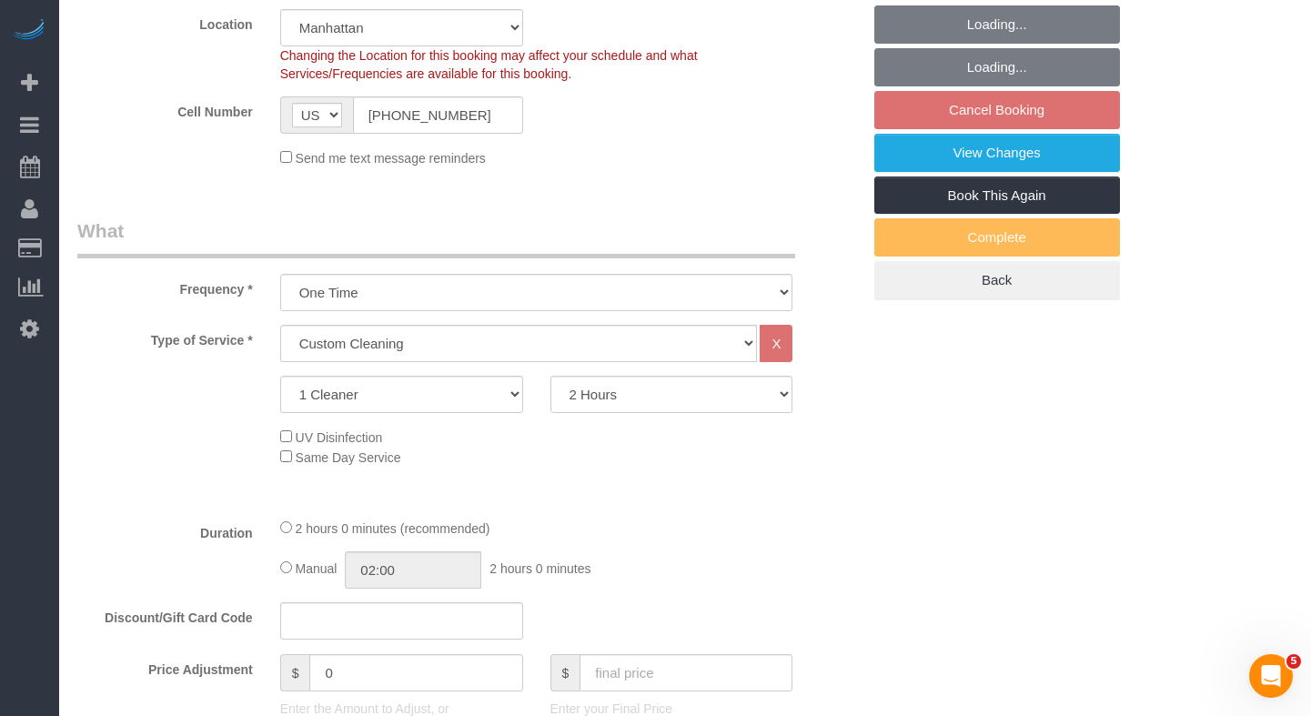
select select "string:stripe-pm_1SC5lU4VGloSiKo7ATXXxzQj"
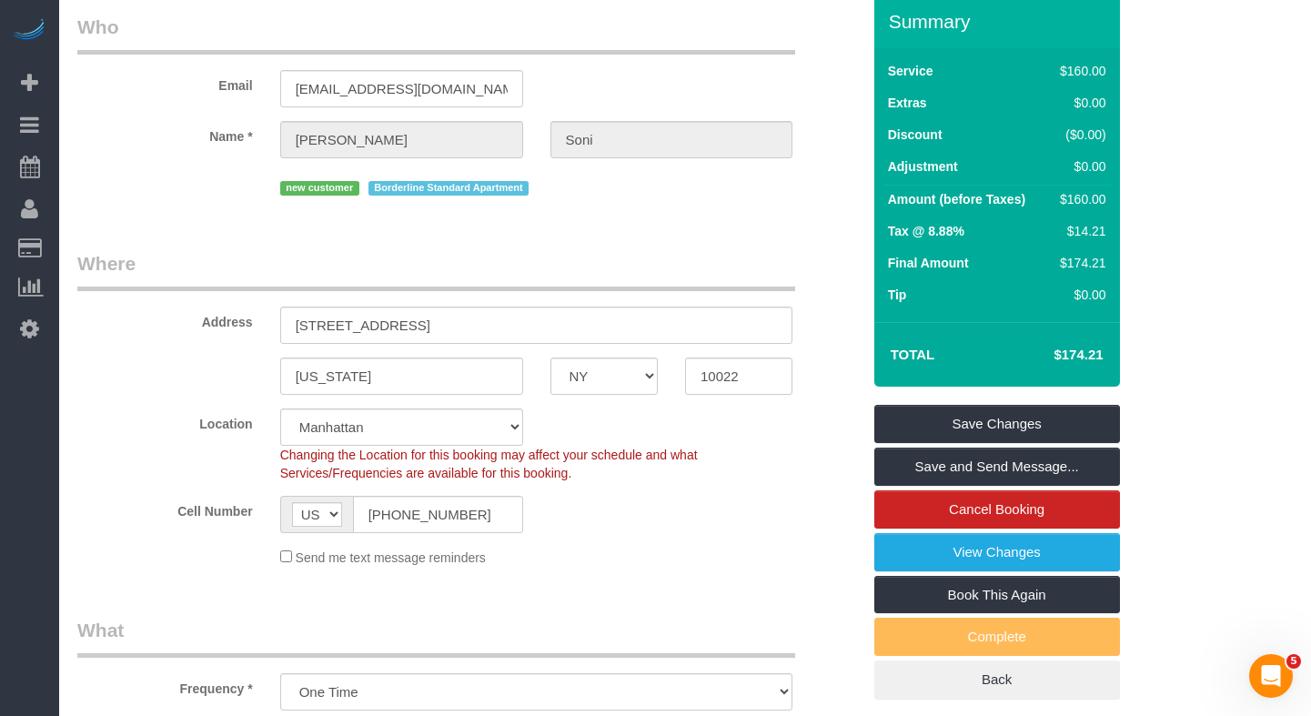
scroll to position [95, 0]
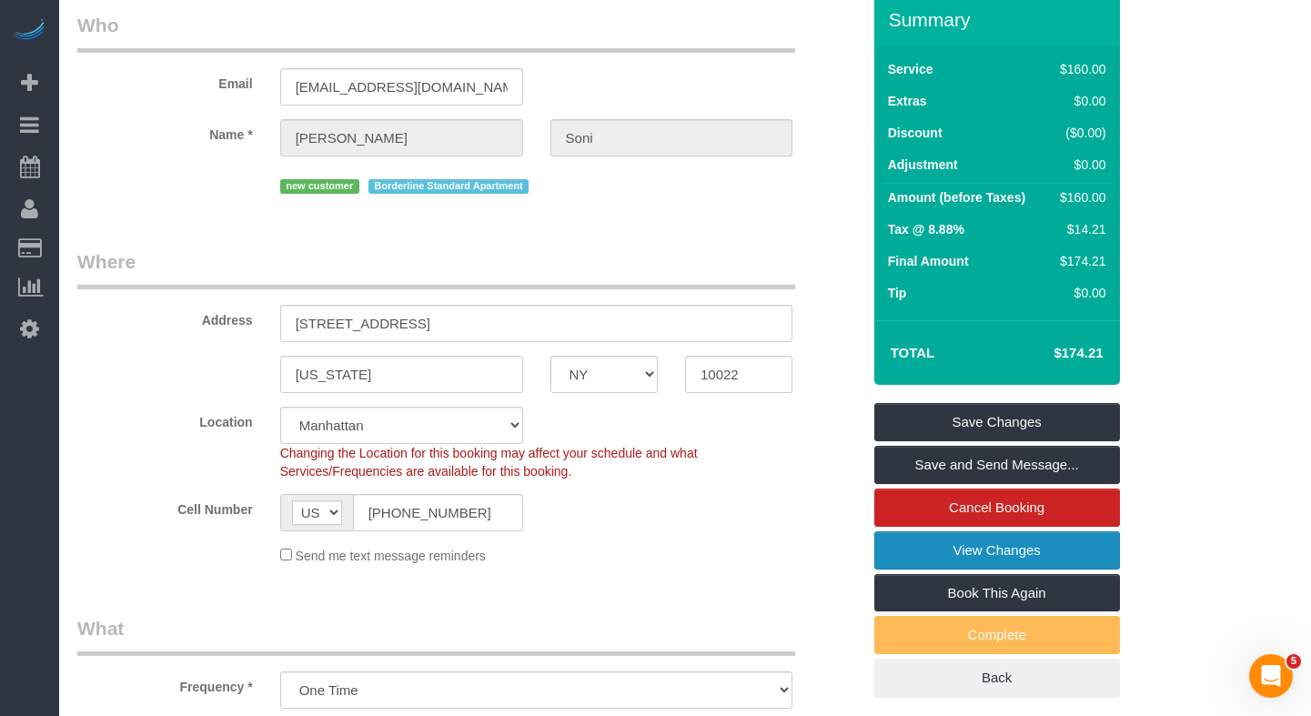
click at [958, 542] on link "View Changes" at bounding box center [997, 550] width 246 height 38
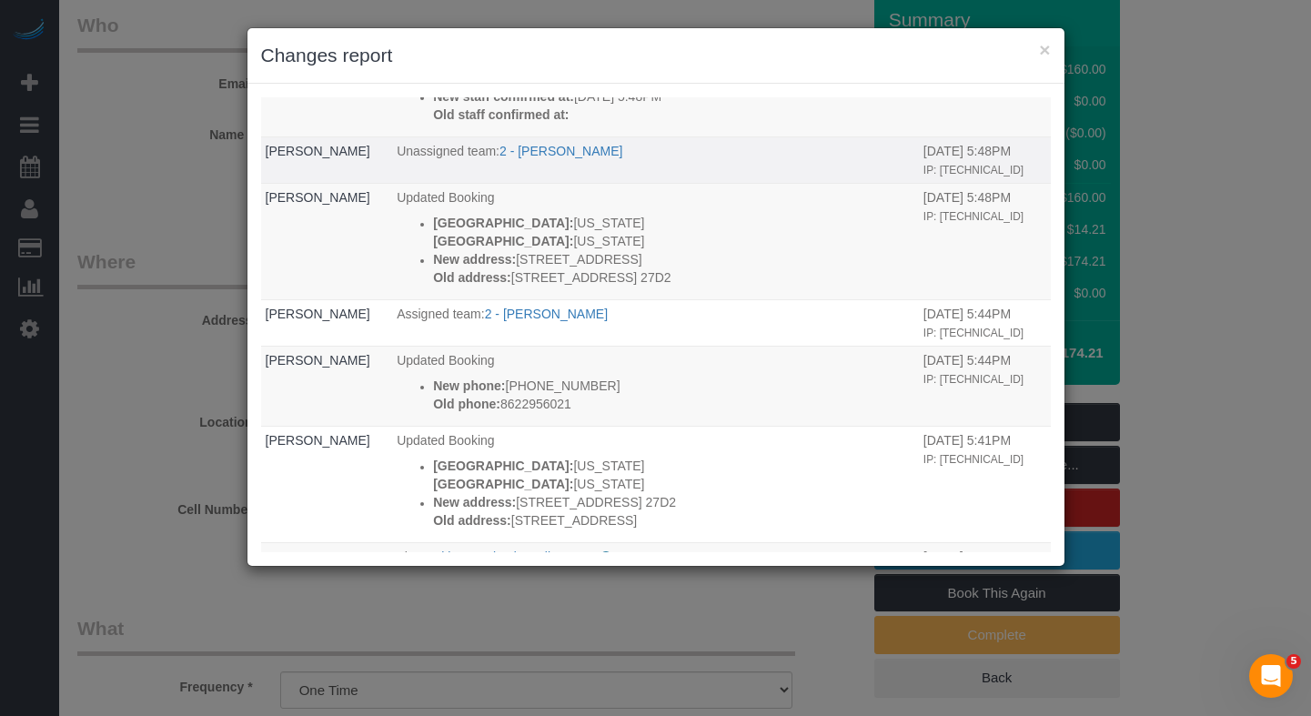
scroll to position [116, 0]
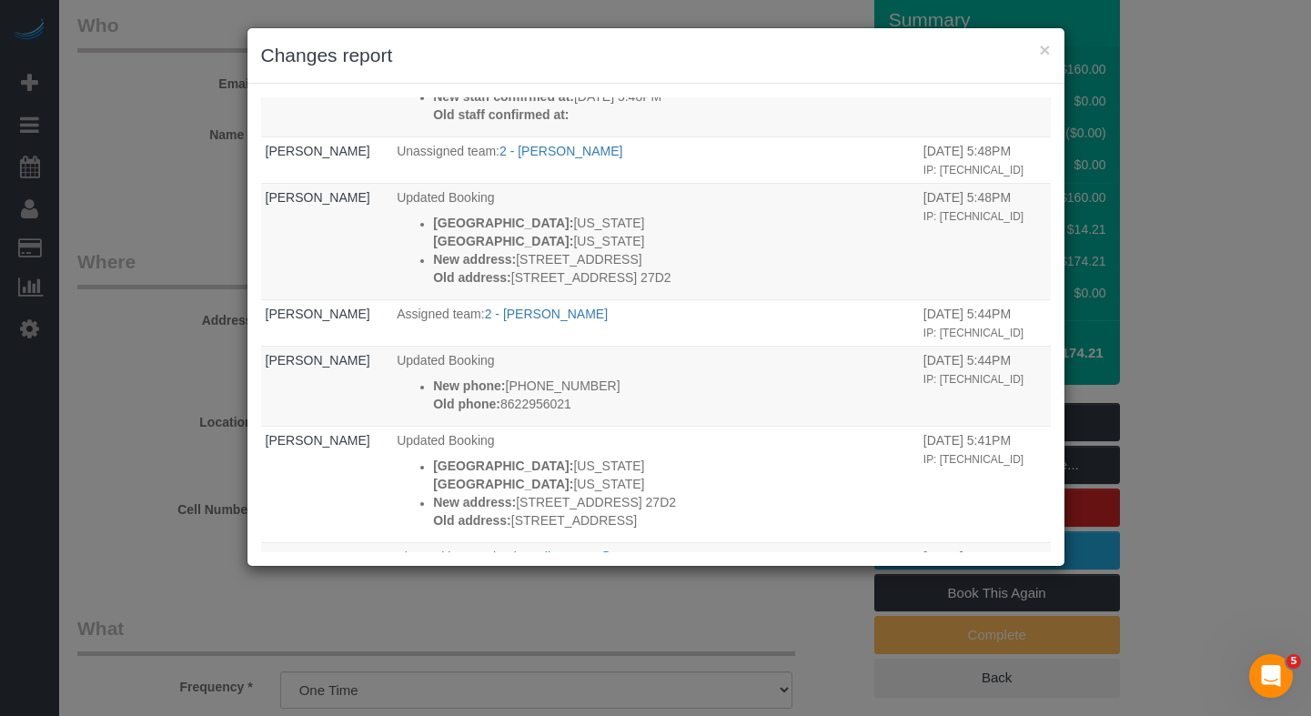
click at [1051, 49] on div "× Changes report" at bounding box center [655, 56] width 817 height 56
click at [1045, 50] on button "×" at bounding box center [1044, 49] width 11 height 19
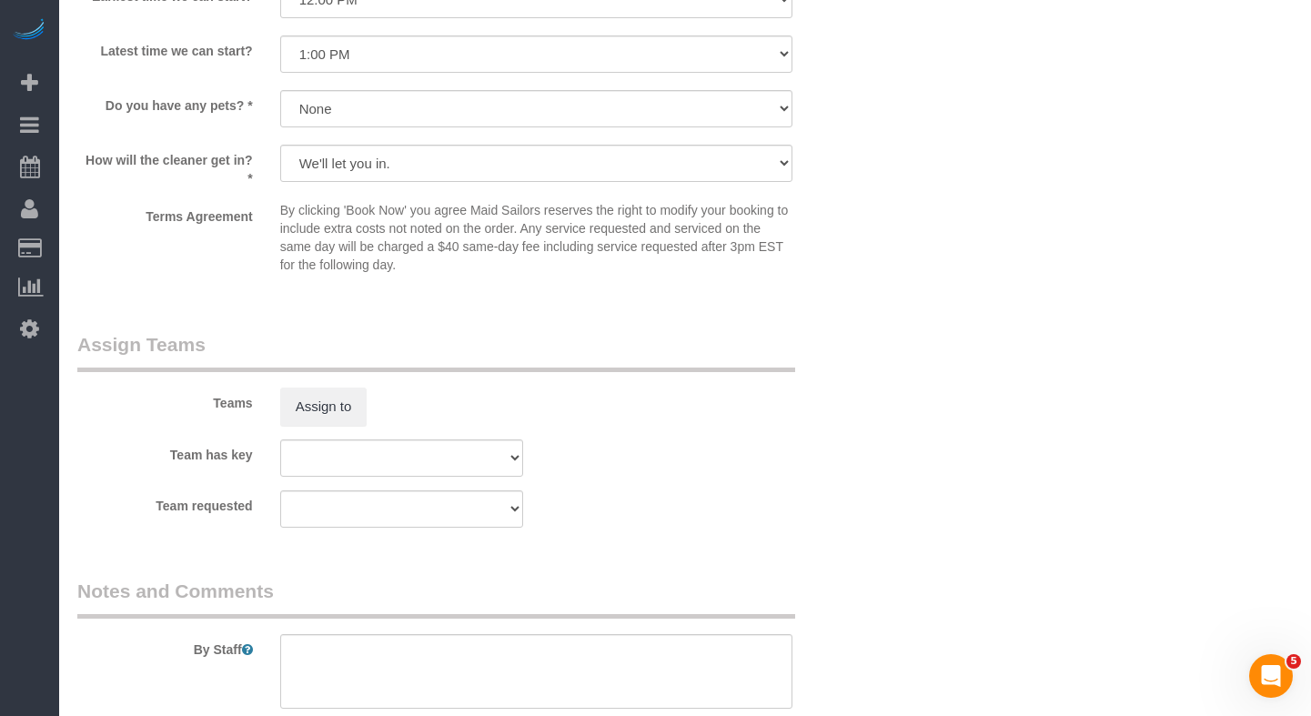
scroll to position [1772, 0]
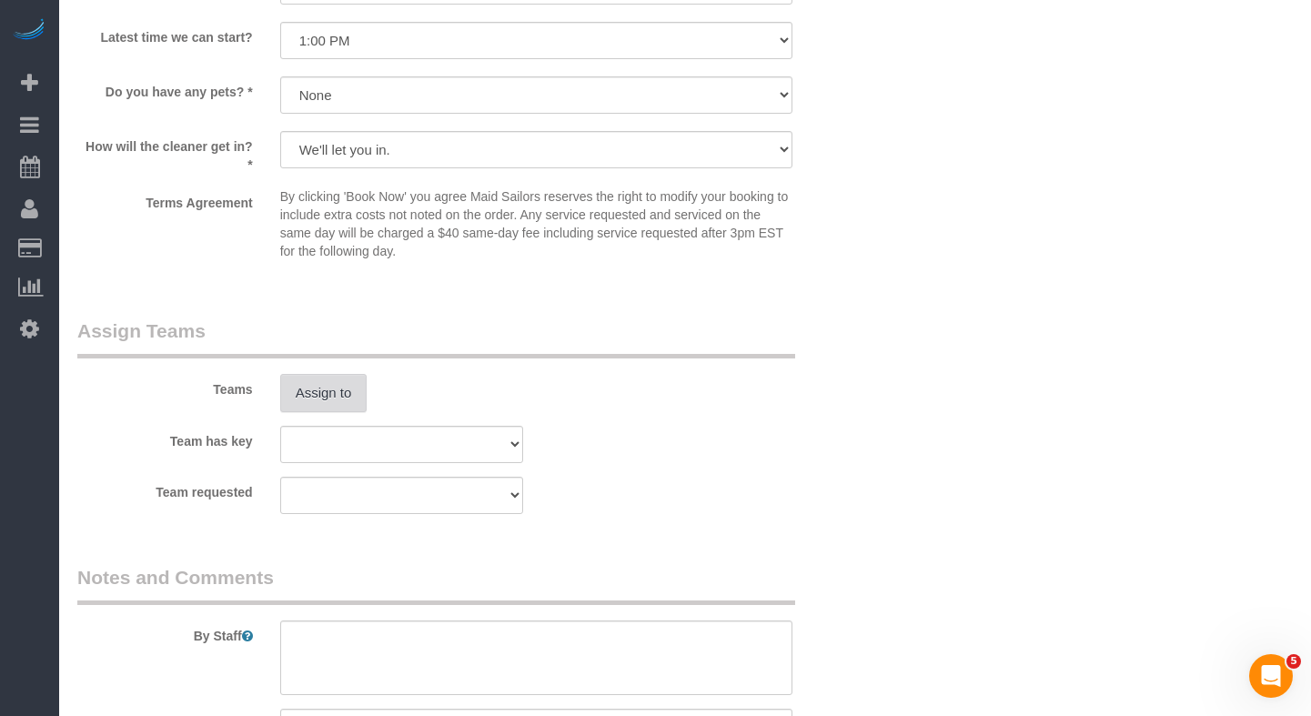
click at [333, 398] on button "Assign to" at bounding box center [323, 393] width 87 height 38
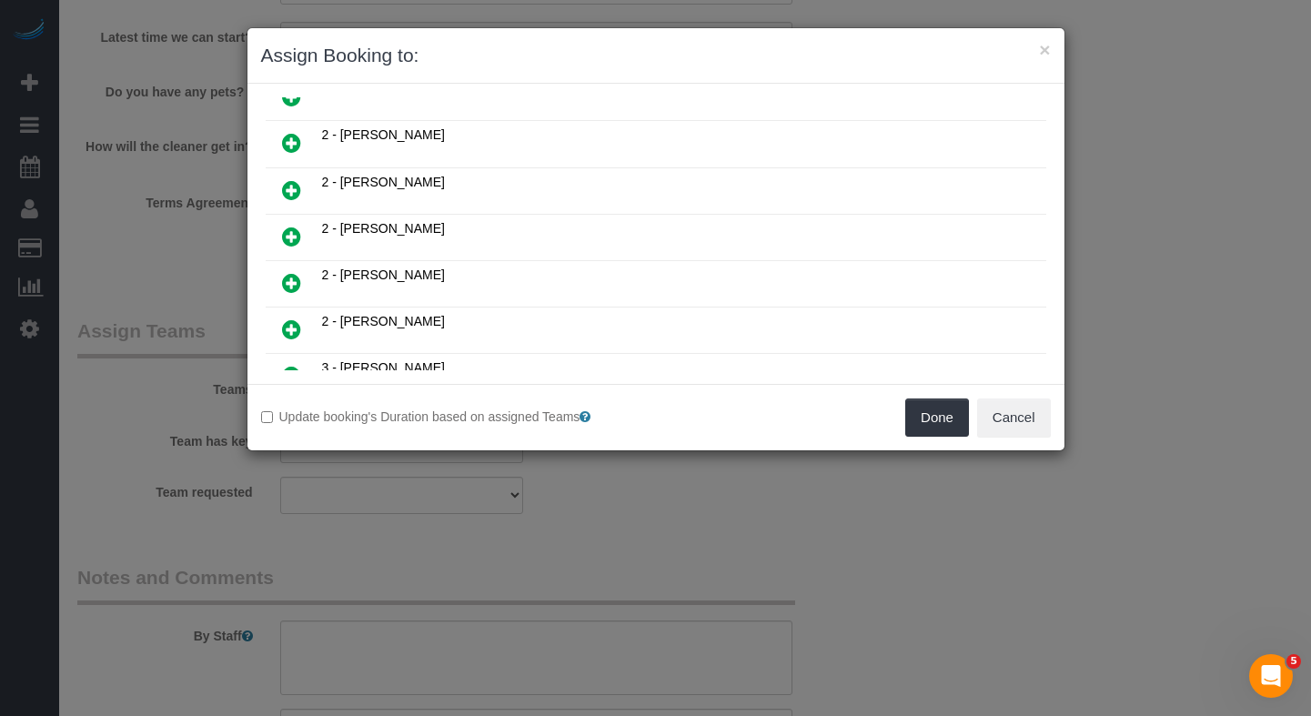
scroll to position [924, 0]
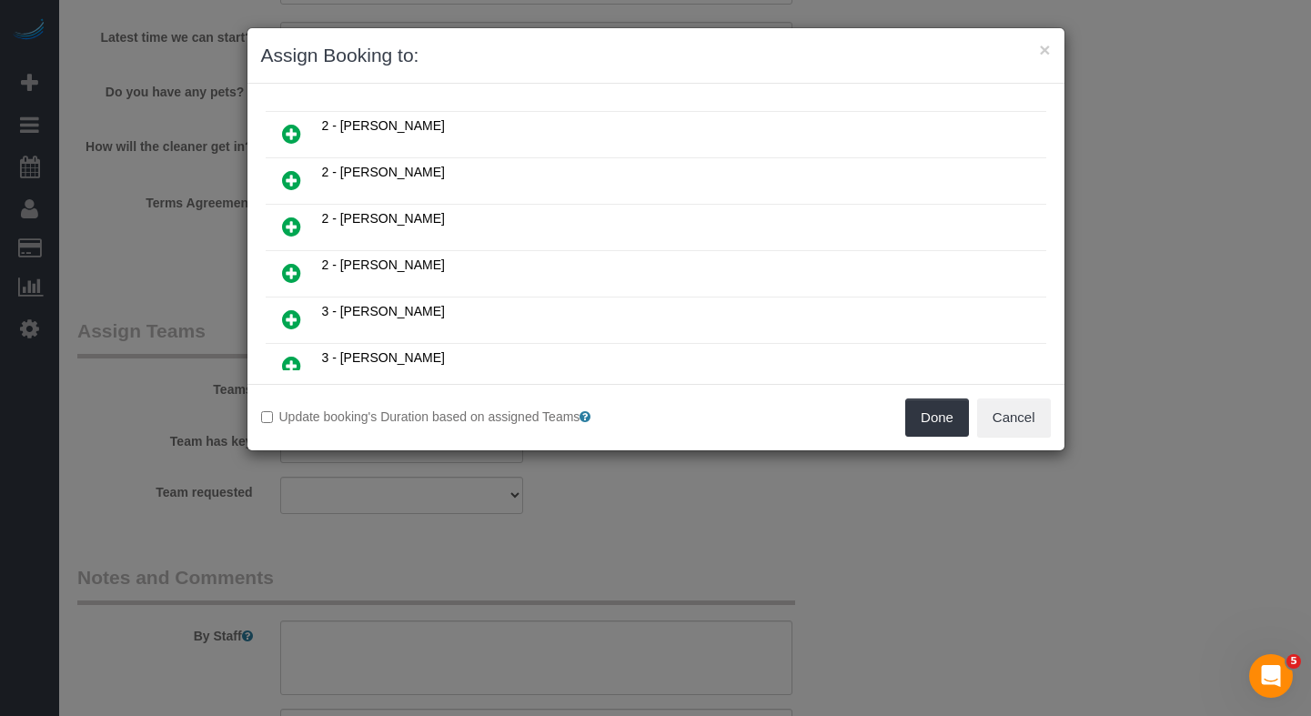
click at [287, 274] on icon at bounding box center [291, 273] width 19 height 22
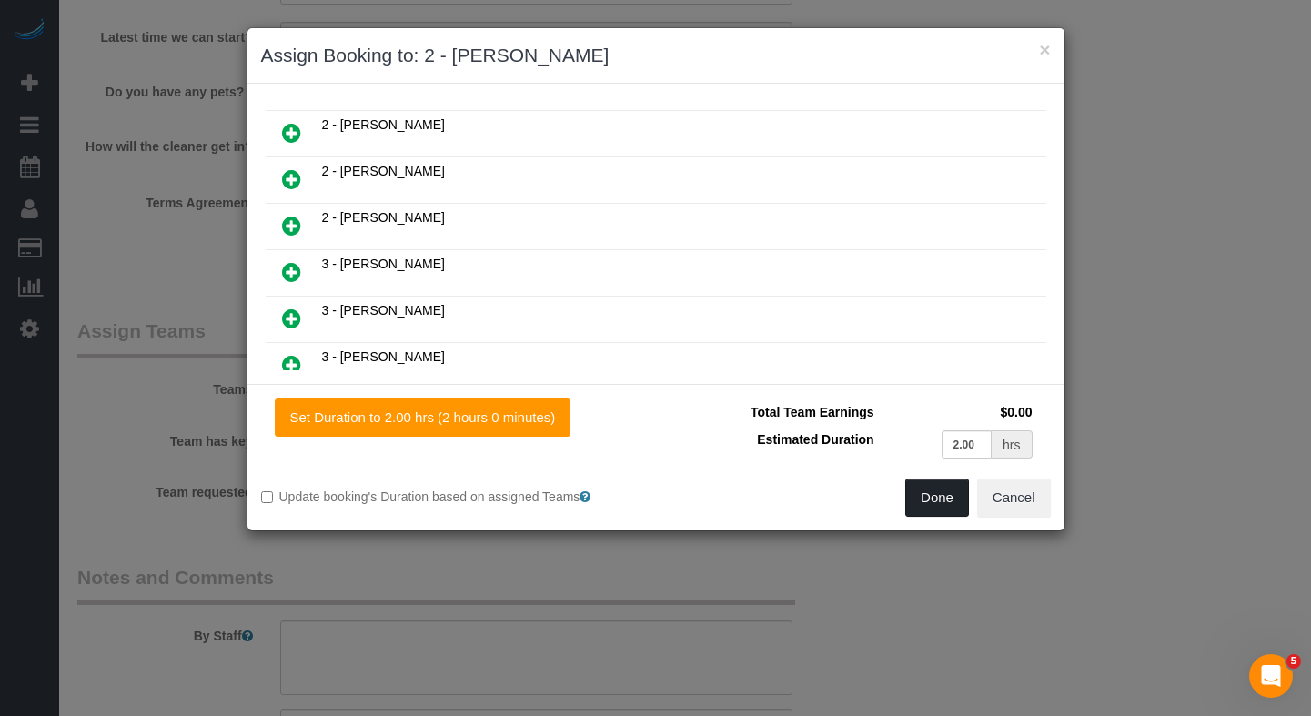
click at [919, 497] on button "Done" at bounding box center [937, 498] width 64 height 38
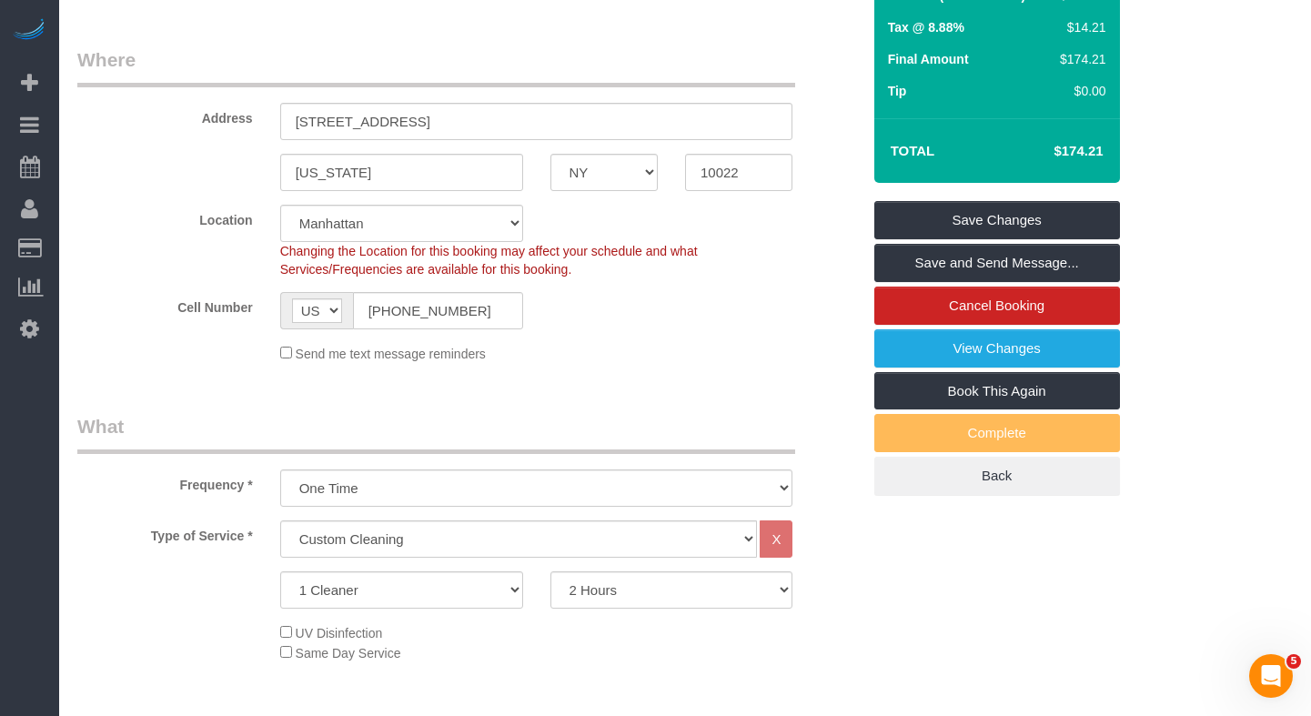
scroll to position [0, 0]
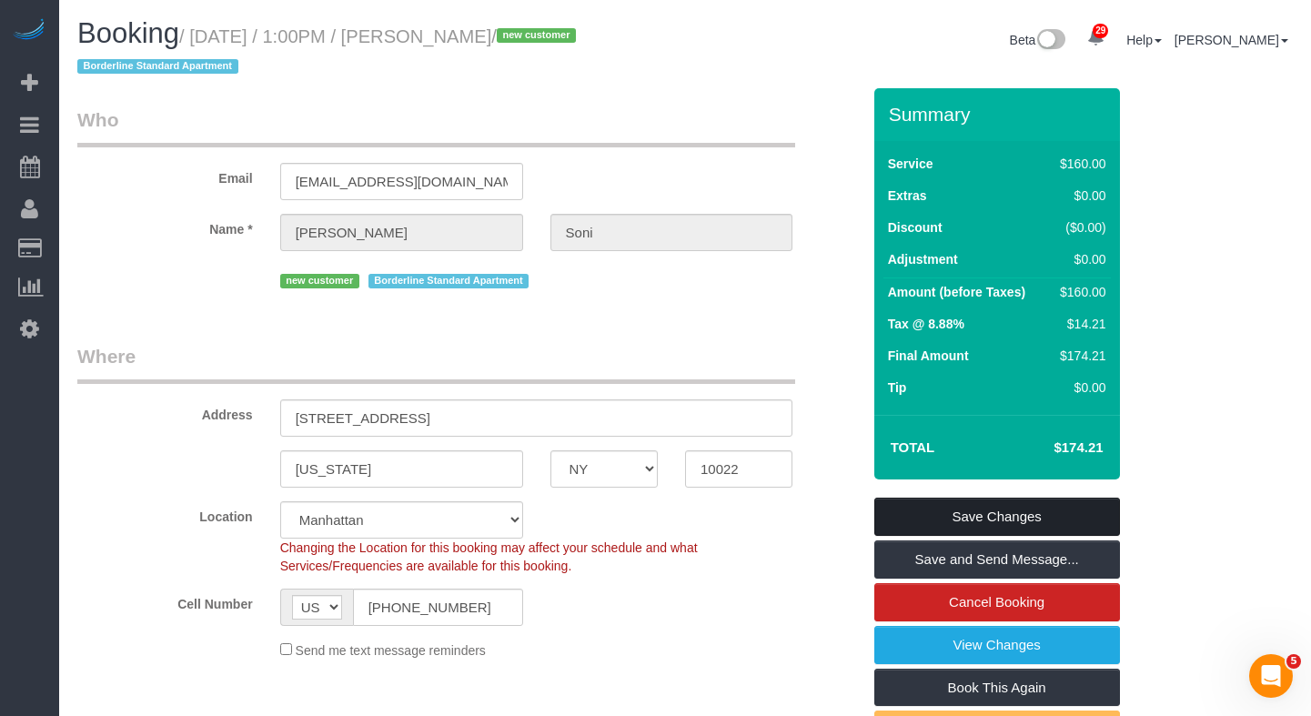
click at [927, 512] on link "Save Changes" at bounding box center [997, 517] width 246 height 38
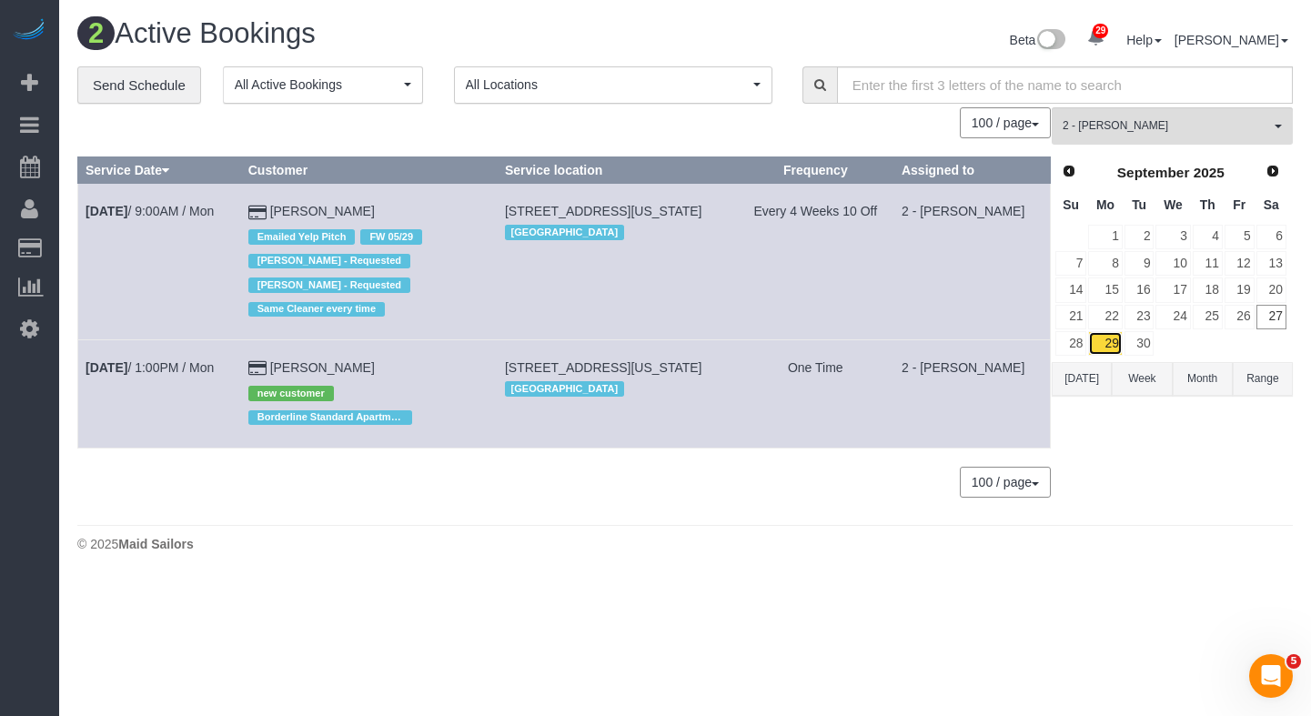
click at [1116, 339] on link "29" at bounding box center [1105, 343] width 34 height 25
click at [651, 449] on div "0 Bookings found. We couldn't find any bookings that matched your search. Creat…" at bounding box center [564, 311] width 974 height 409
click at [157, 369] on link "Sep 29th / 1:00PM / Mon" at bounding box center [150, 367] width 128 height 15
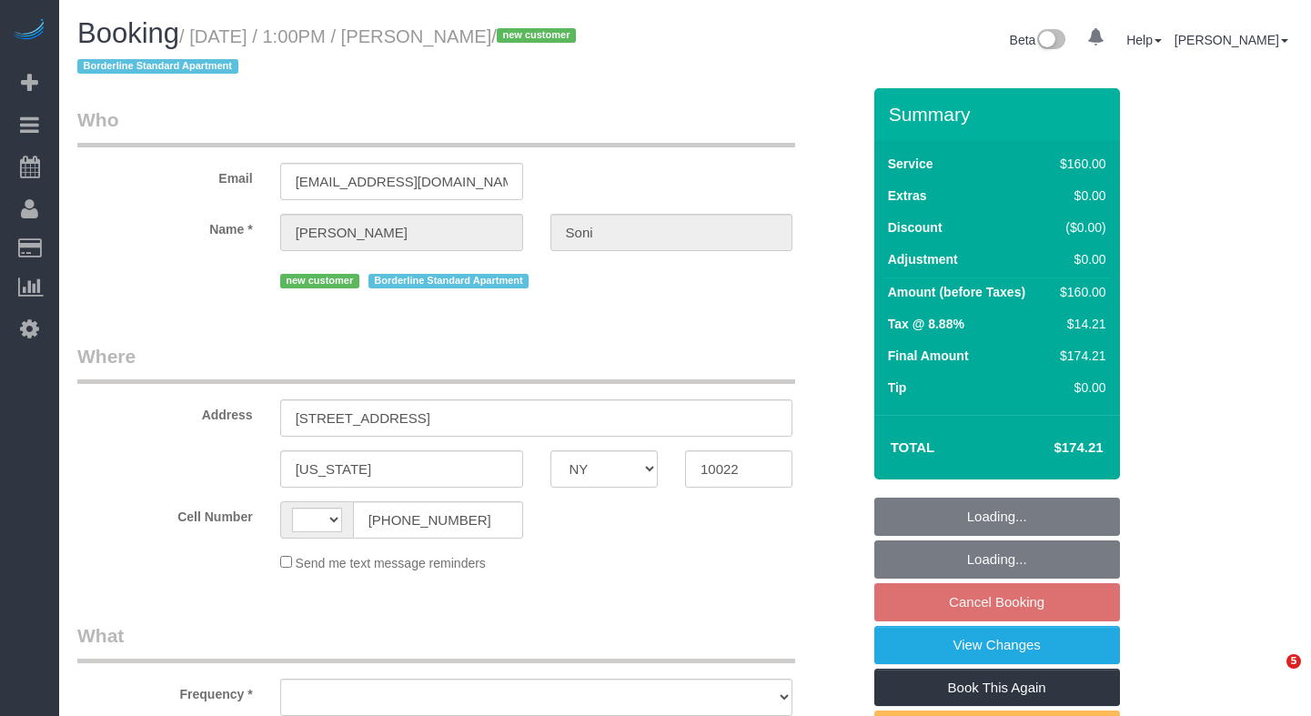
select select "NY"
select select "string:[GEOGRAPHIC_DATA]"
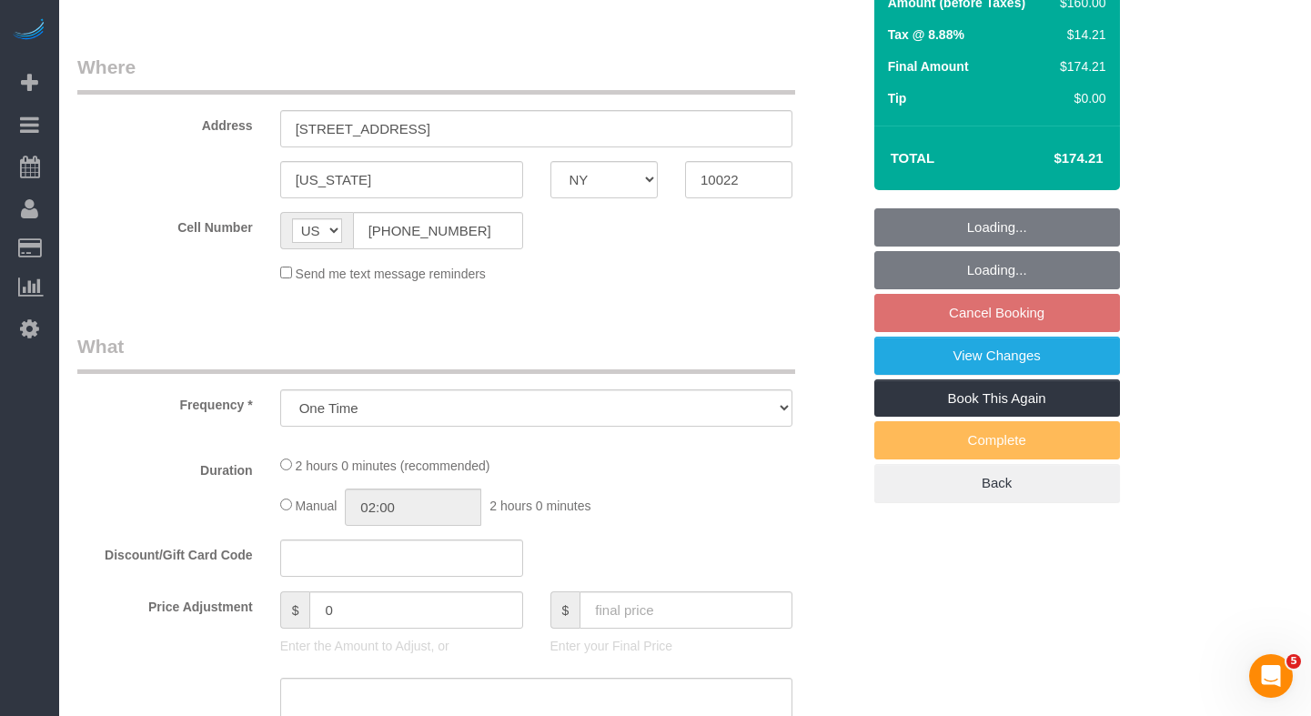
select select "object:1104"
select select "spot3"
select select "number:60"
select select "number:73"
select select "number:15"
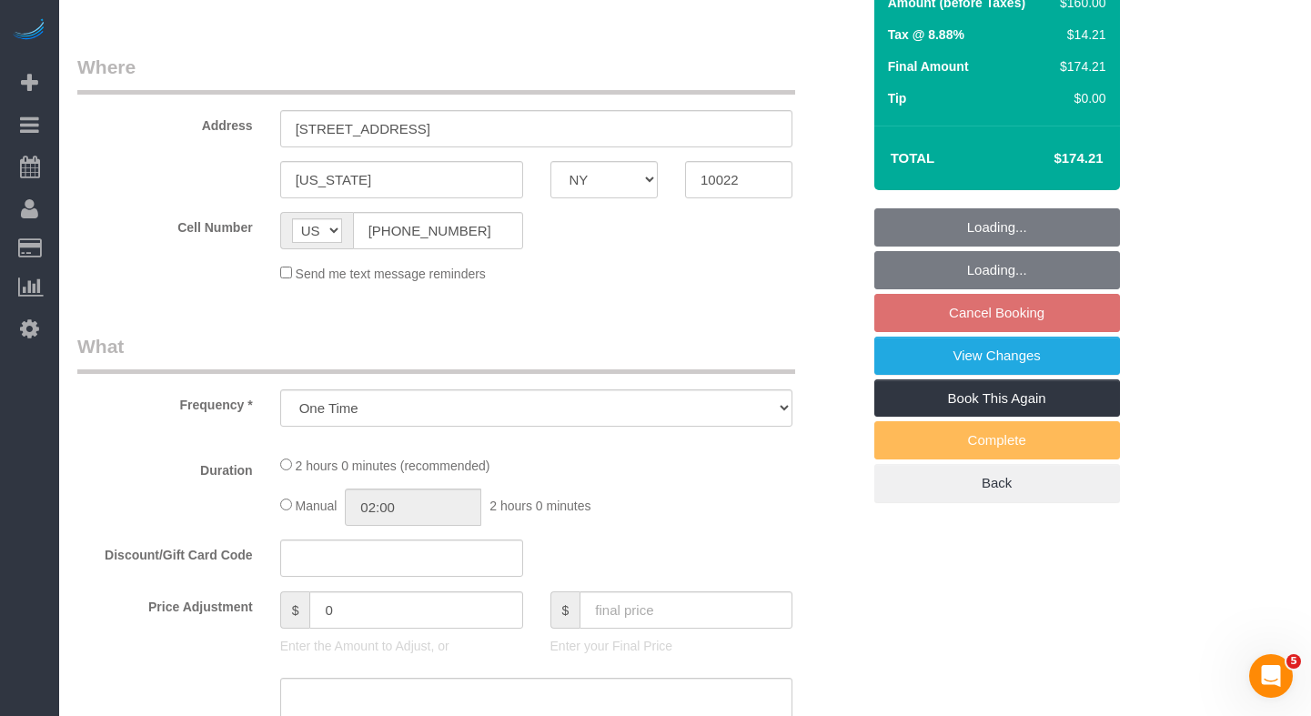
select select "number:5"
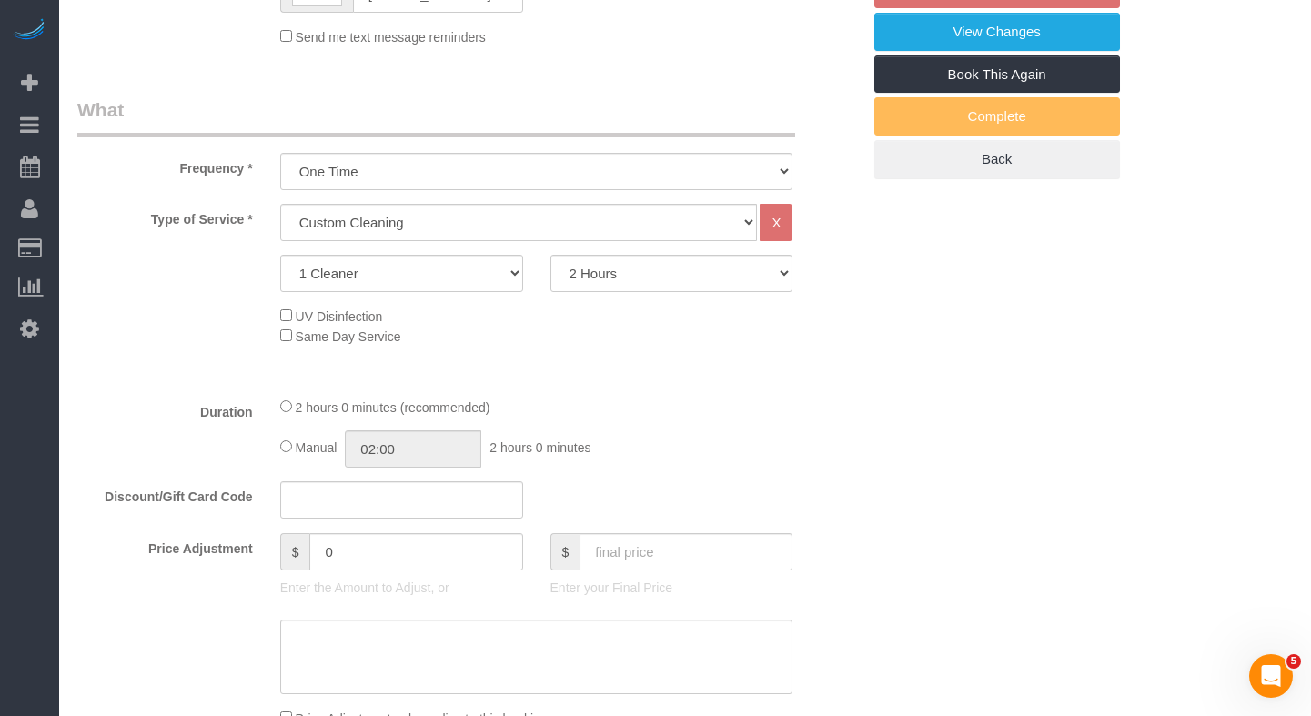
select select "string:stripe-pm_1SC5lU4VGloSiKo7ATXXxzQj"
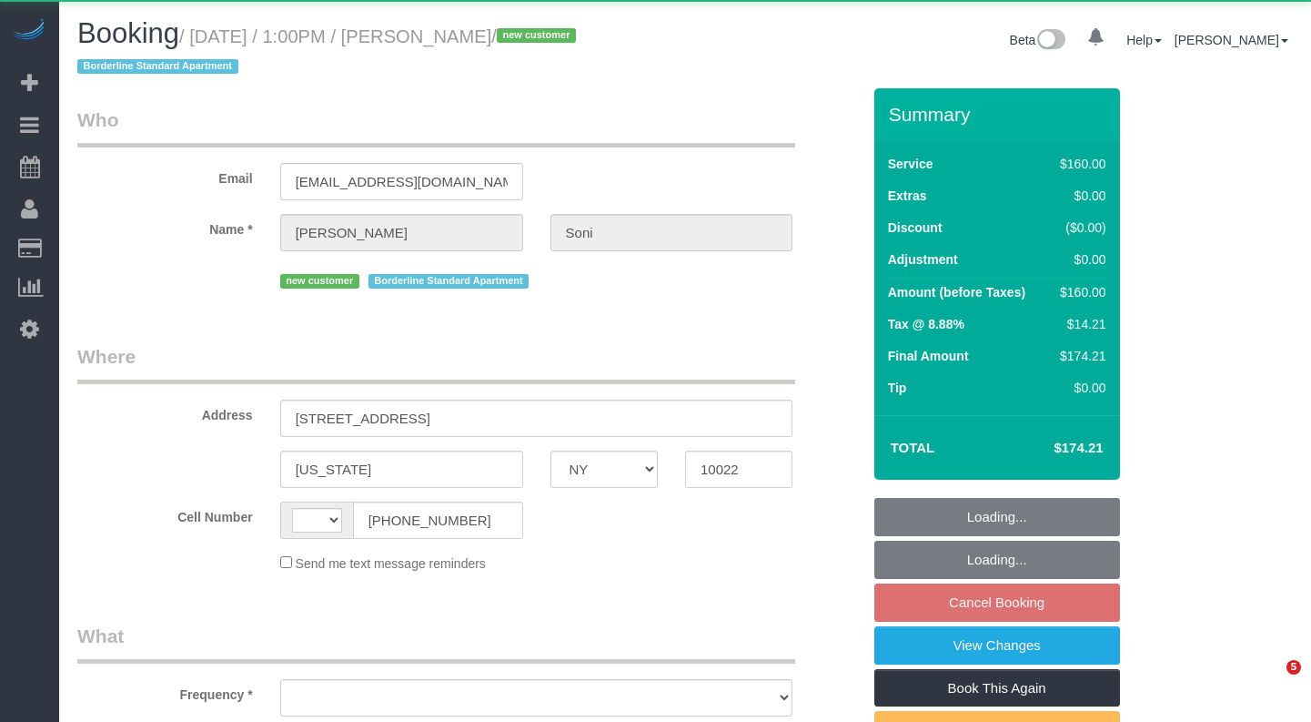
select select "NY"
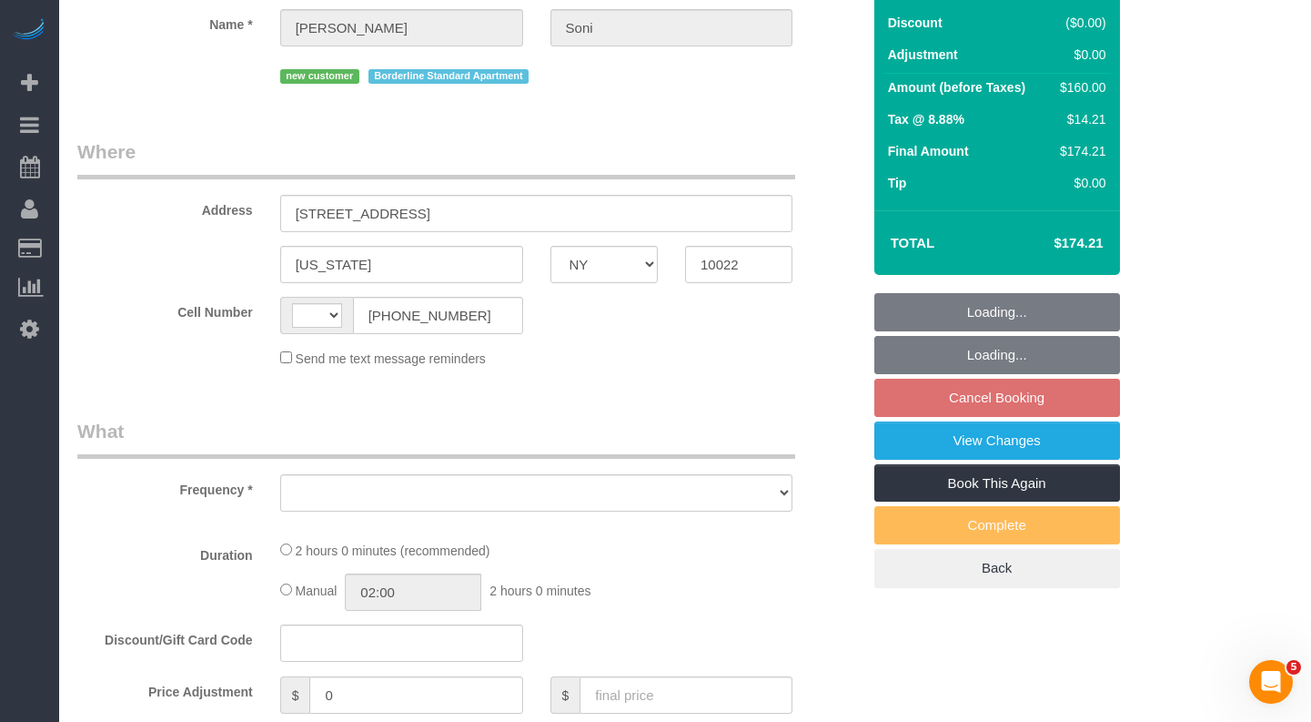
select select "string:stripe-pm_1SC5lU4VGloSiKo7ATXXxzQj"
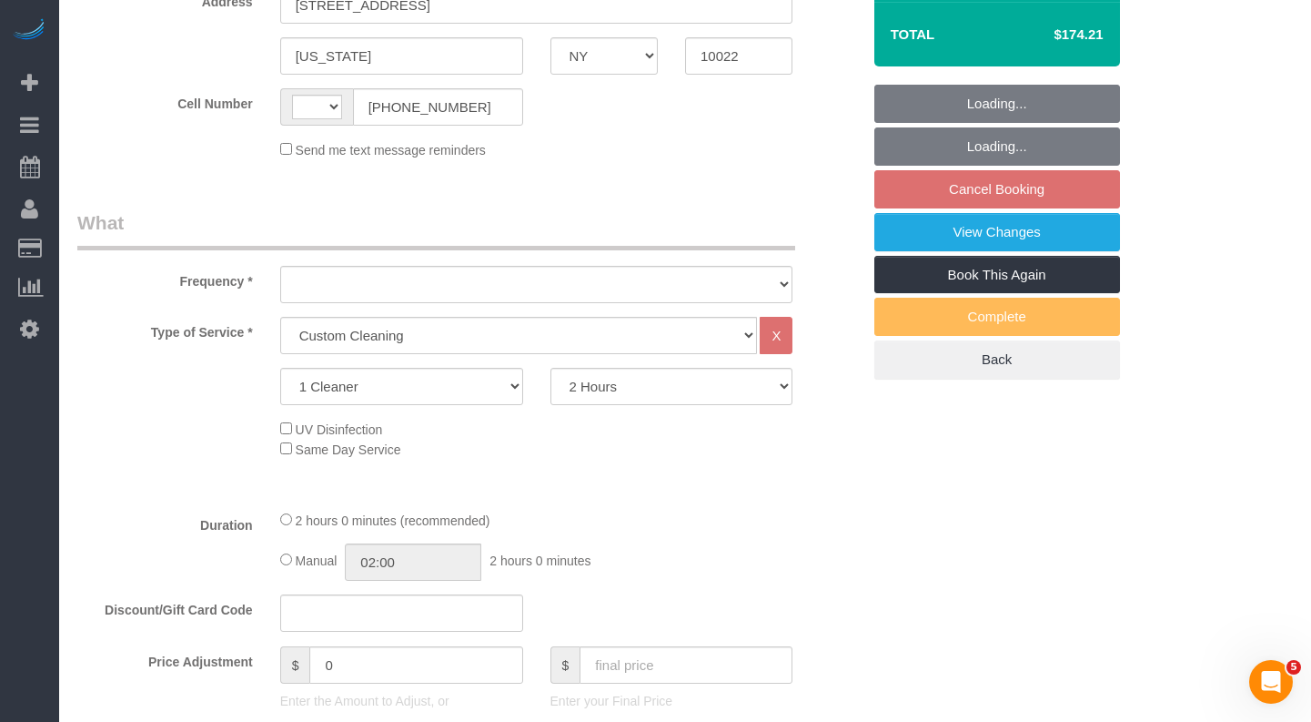
select select "string:[GEOGRAPHIC_DATA]"
select select "object:1100"
select select "spot3"
select select "number:60"
select select "number:73"
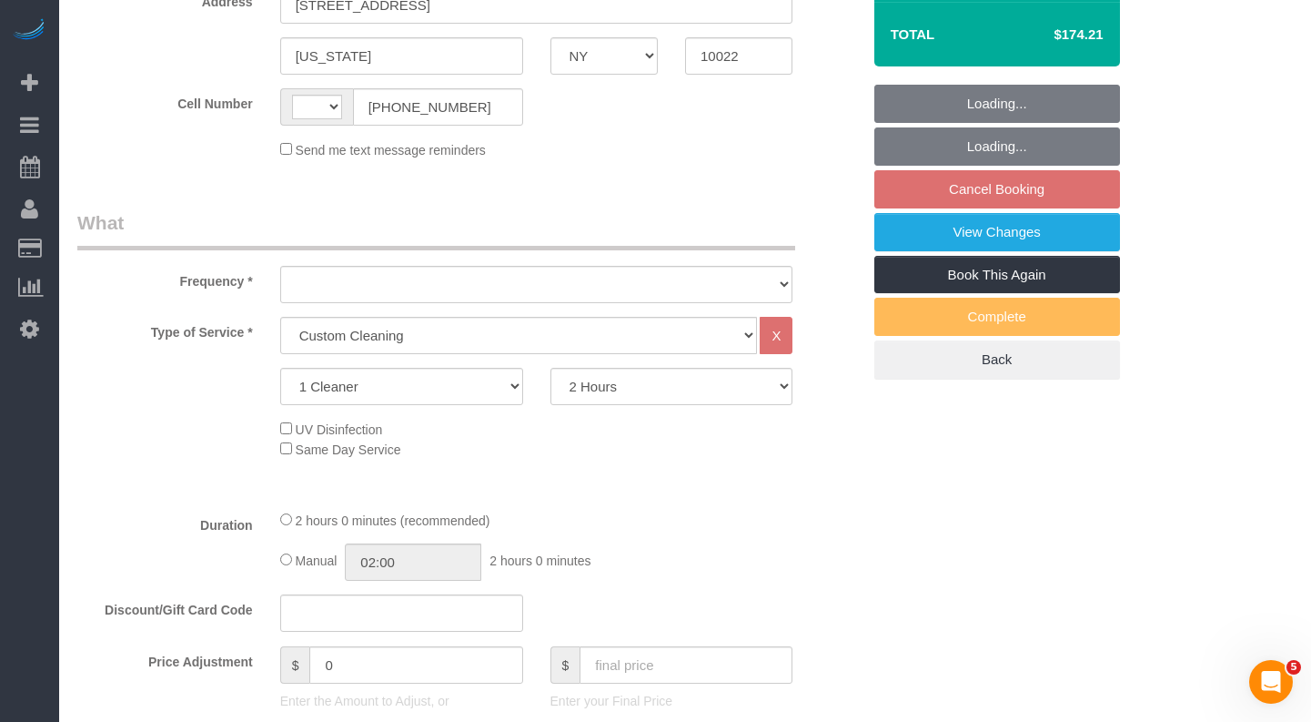
select select "number:15"
select select "number:5"
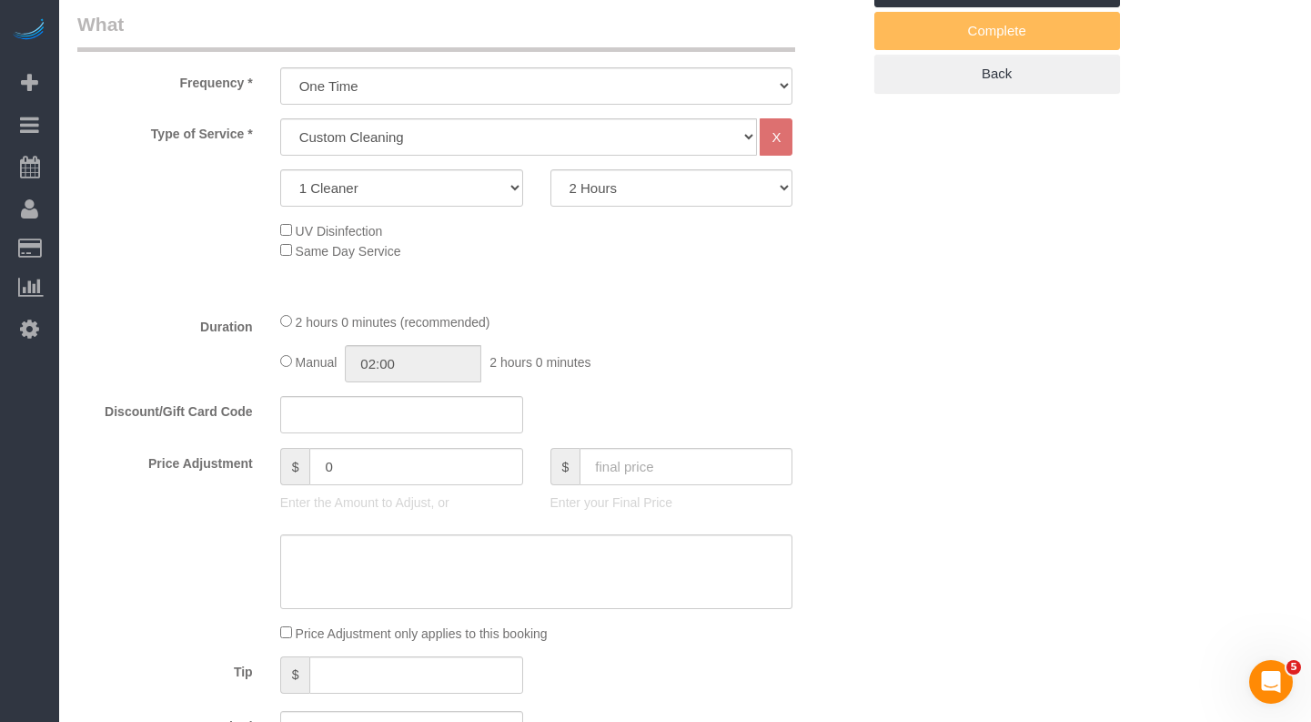
select select "object:1522"
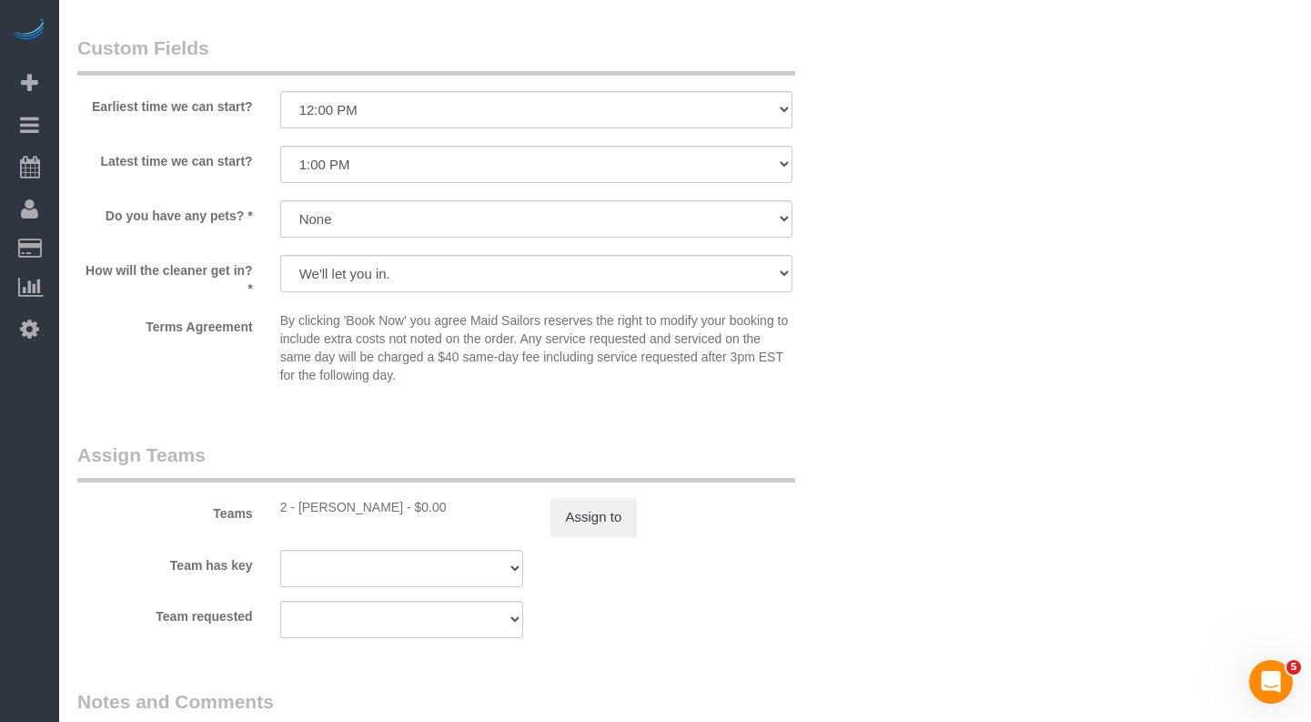
scroll to position [1656, 0]
